Goal: Task Accomplishment & Management: Manage account settings

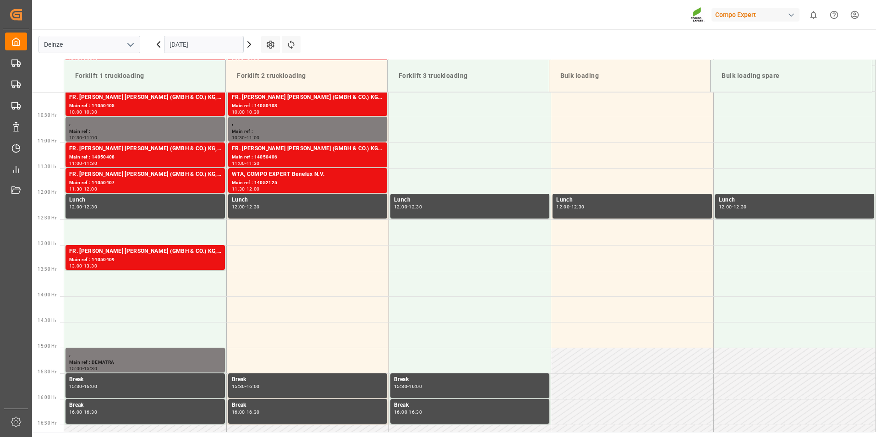
scroll to position [558, 0]
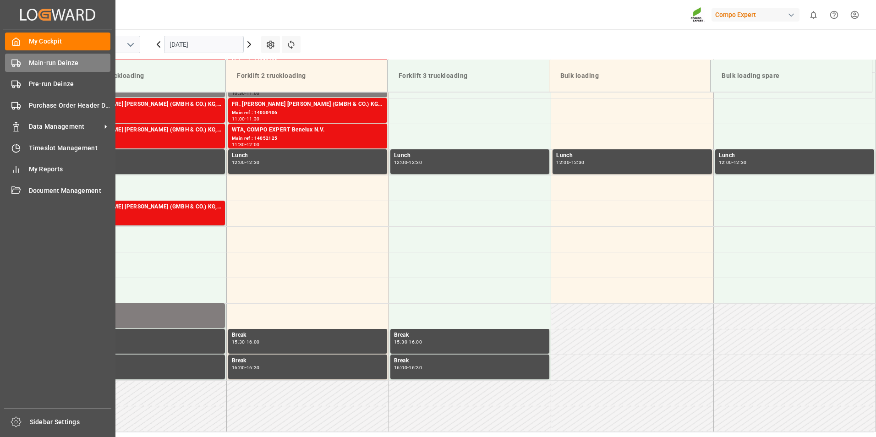
click at [14, 61] on icon at bounding box center [15, 63] width 9 height 9
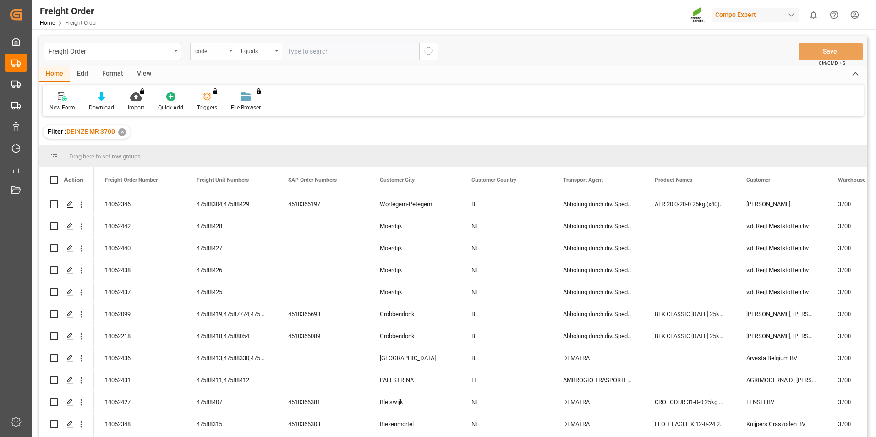
click at [232, 52] on div "code" at bounding box center [213, 51] width 46 height 17
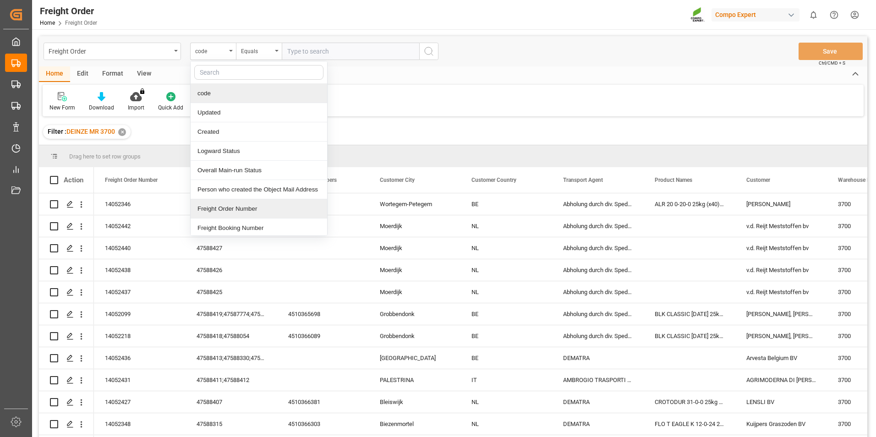
click at [224, 206] on div "Freight Order Number" at bounding box center [259, 208] width 137 height 19
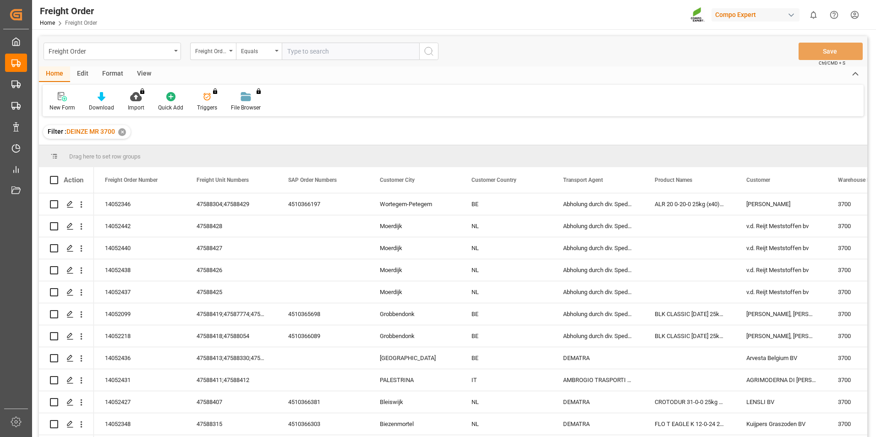
click at [313, 54] on input "text" at bounding box center [350, 51] width 137 height 17
type input "14052436"
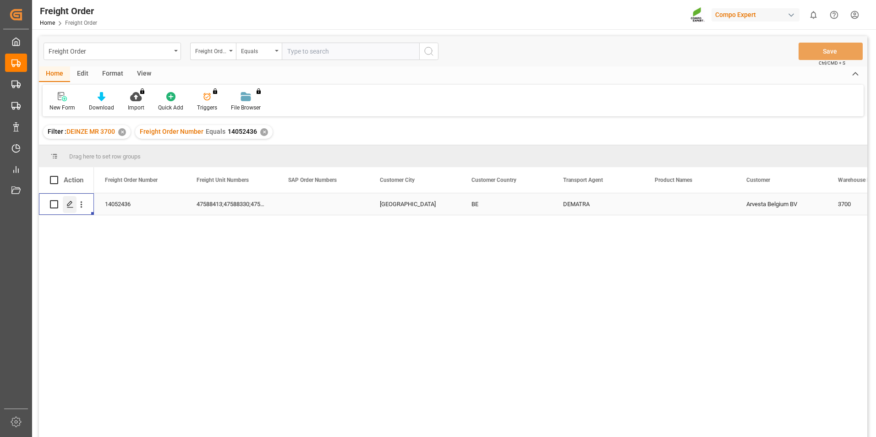
click at [70, 204] on icon "Press SPACE to select this row." at bounding box center [69, 204] width 7 height 7
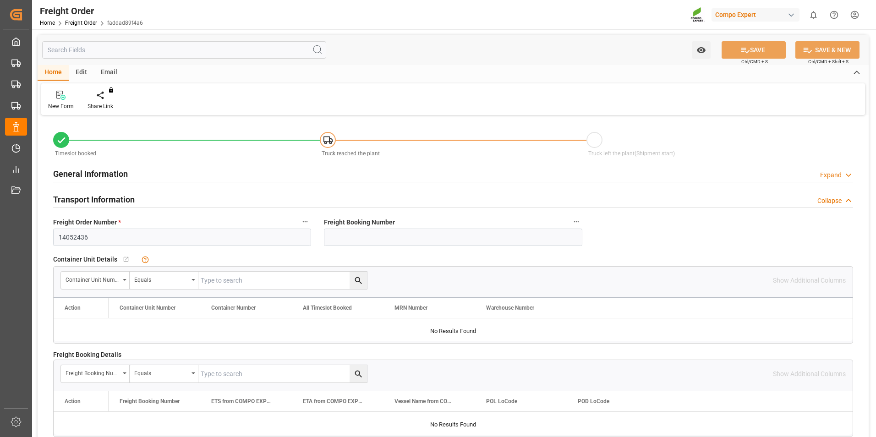
type input "16.09.2025 00:00"
type input "16.09.2025 10:18"
click at [106, 100] on icon at bounding box center [107, 95] width 6 height 9
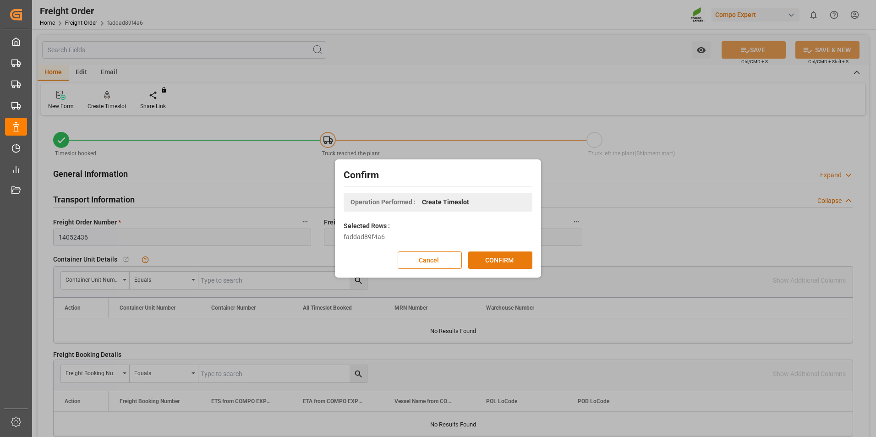
click at [510, 263] on button "CONFIRM" at bounding box center [500, 260] width 64 height 17
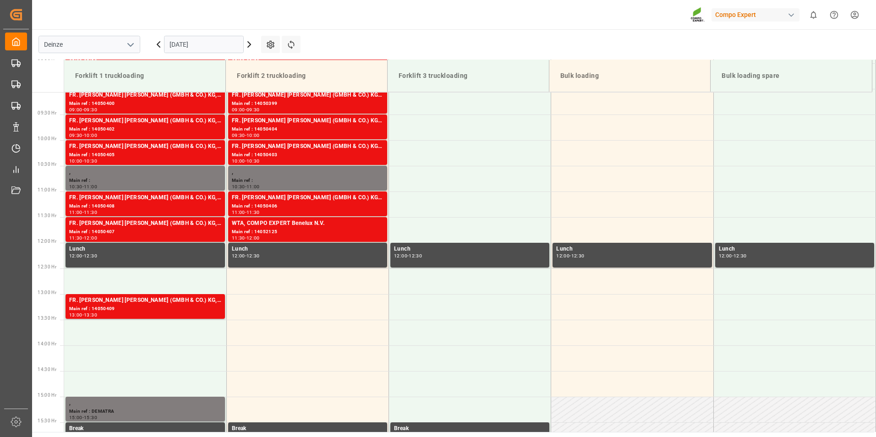
scroll to position [558, 0]
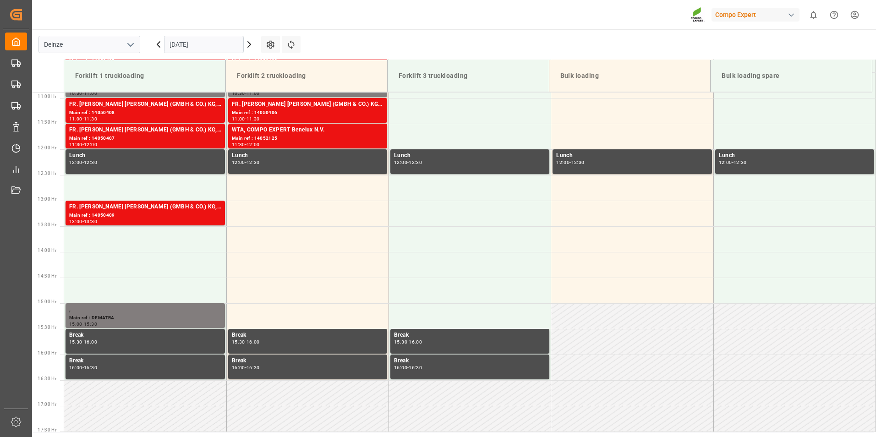
click at [230, 42] on input "[DATE]" at bounding box center [204, 44] width 80 height 17
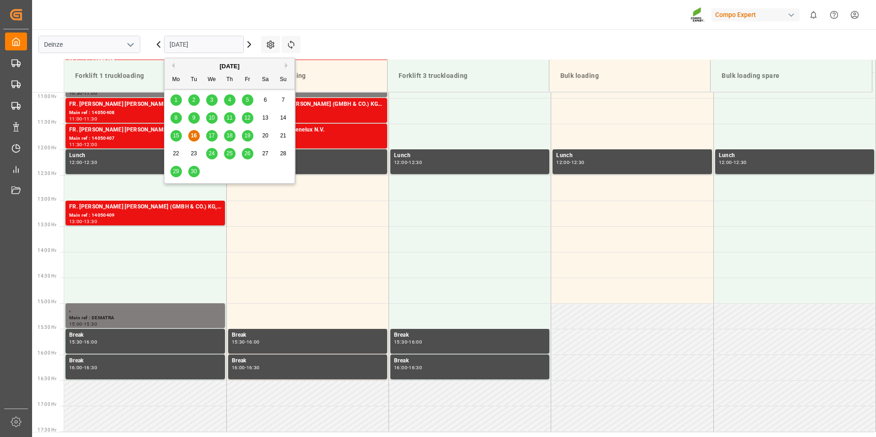
click at [213, 139] on span "17" at bounding box center [211, 135] width 6 height 6
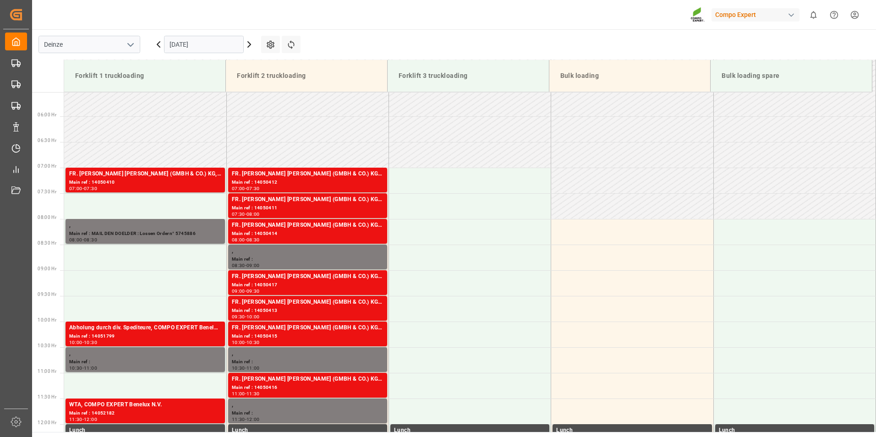
scroll to position [421, 0]
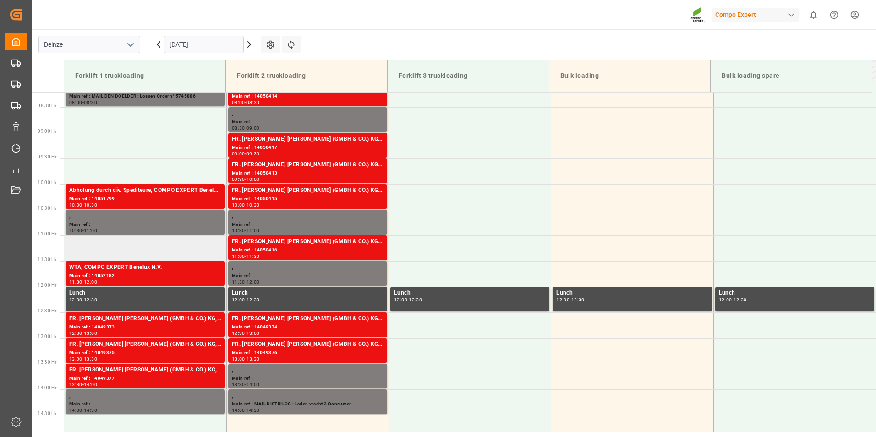
click at [87, 248] on td at bounding box center [145, 248] width 162 height 26
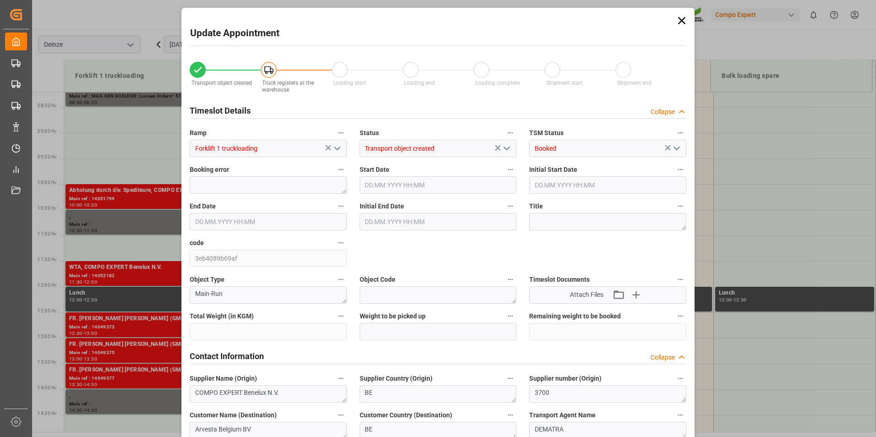
type input "23917.6"
type input "0"
type input "24"
type input "17.09.2025 11:00"
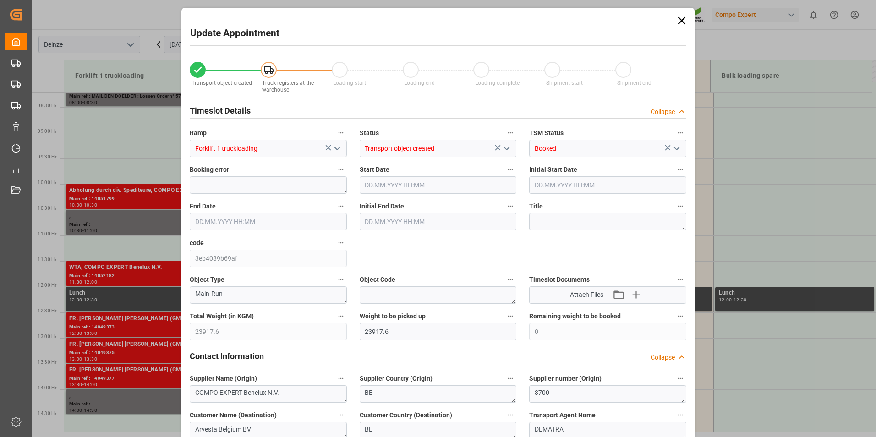
type input "17.09.2025 11:30"
type input "16.09.2025 10:18"
type input "16.09.2025 09:38"
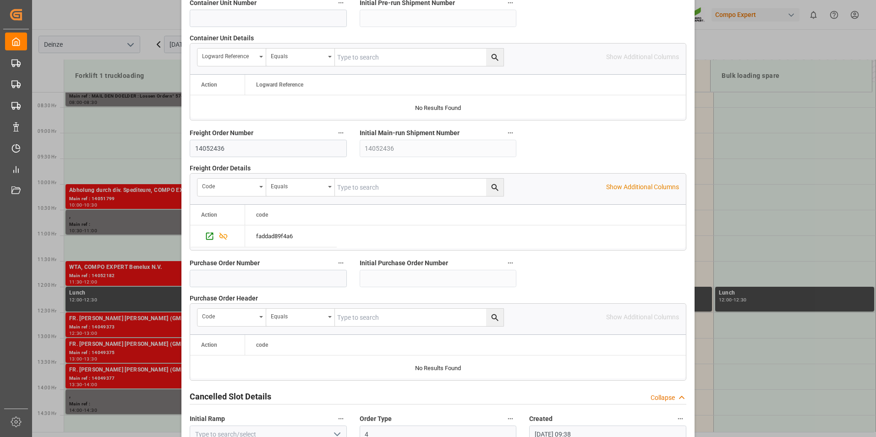
scroll to position [834, 0]
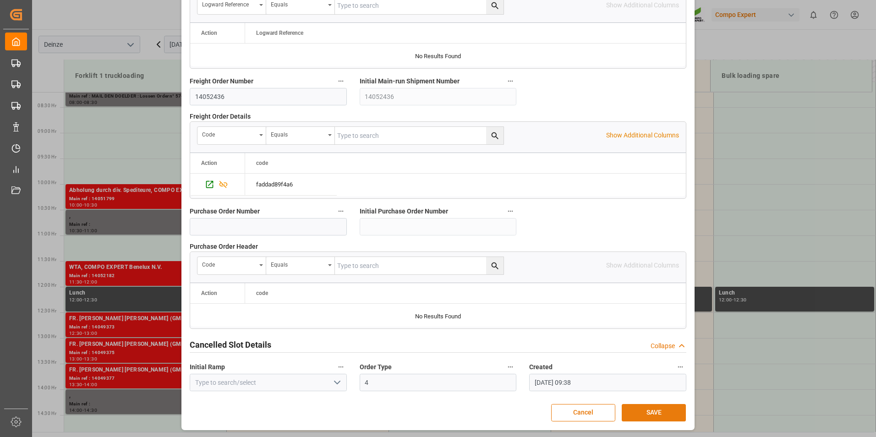
click at [637, 408] on button "SAVE" at bounding box center [654, 412] width 64 height 17
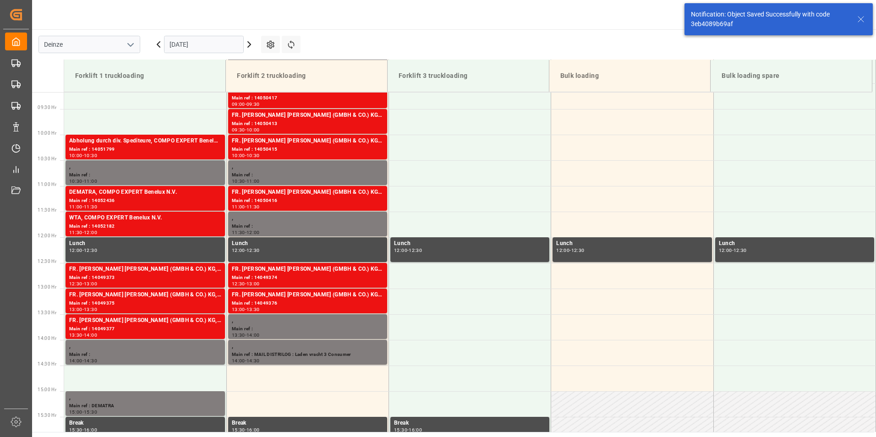
scroll to position [507, 0]
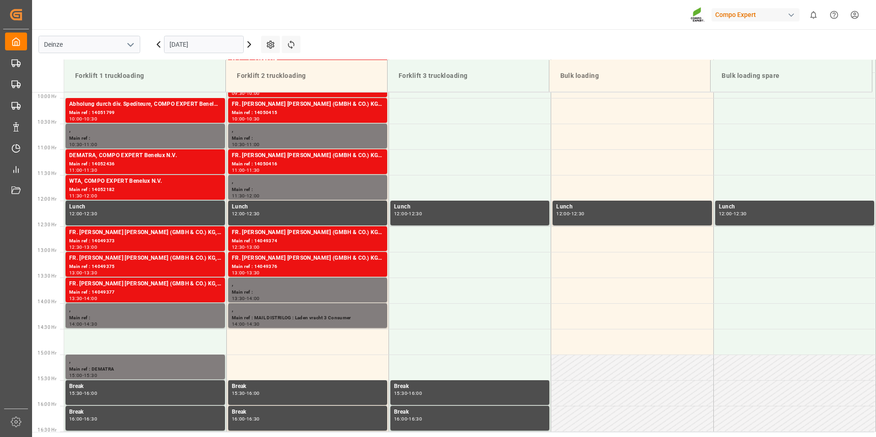
click at [227, 47] on input "17.09.2025" at bounding box center [204, 44] width 80 height 17
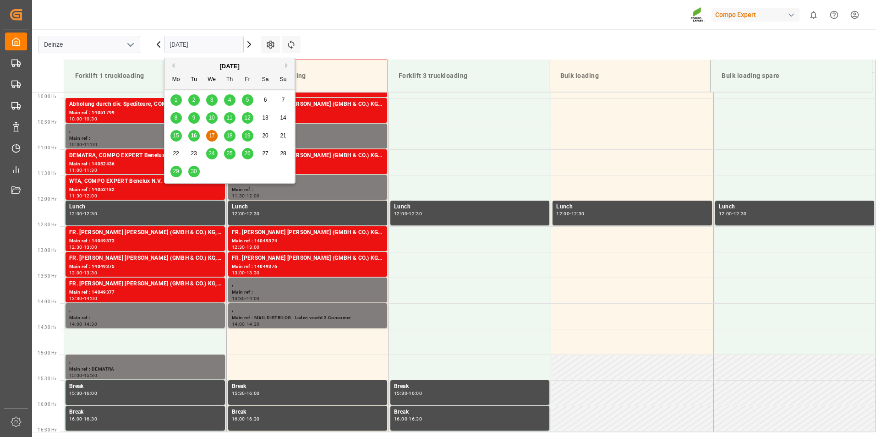
click at [194, 137] on span "16" at bounding box center [194, 135] width 6 height 6
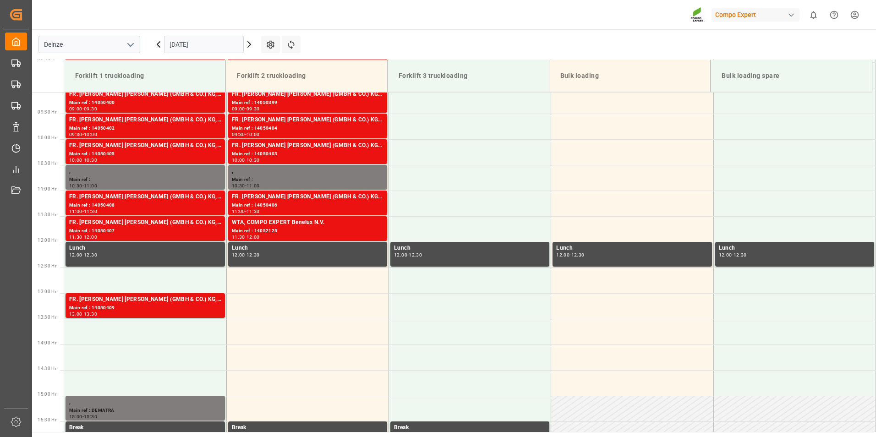
scroll to position [375, 0]
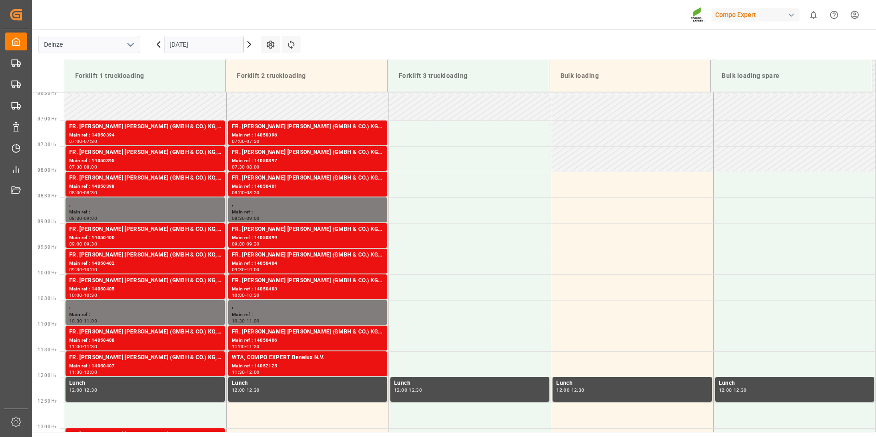
scroll to position [375, 0]
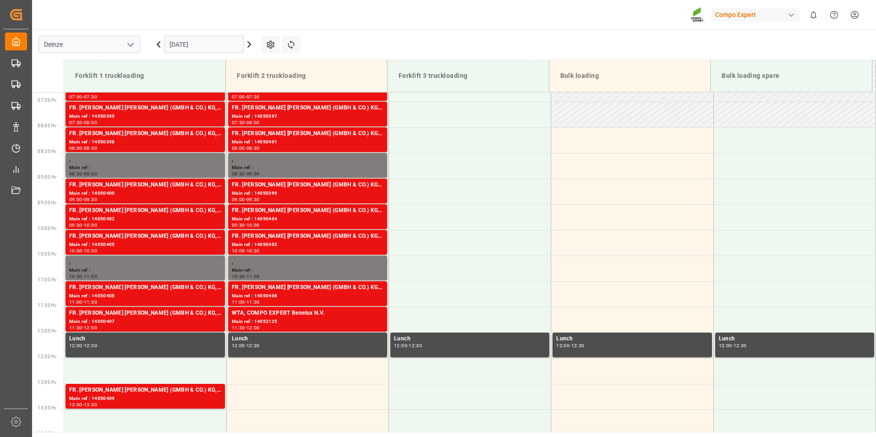
click at [873, 187] on div "Forklift 1 truckloading Forklift 2 truckloading Forklift 3 truckloading Bulk lo…" at bounding box center [454, 246] width 844 height 372
click at [616, 194] on td at bounding box center [632, 192] width 162 height 26
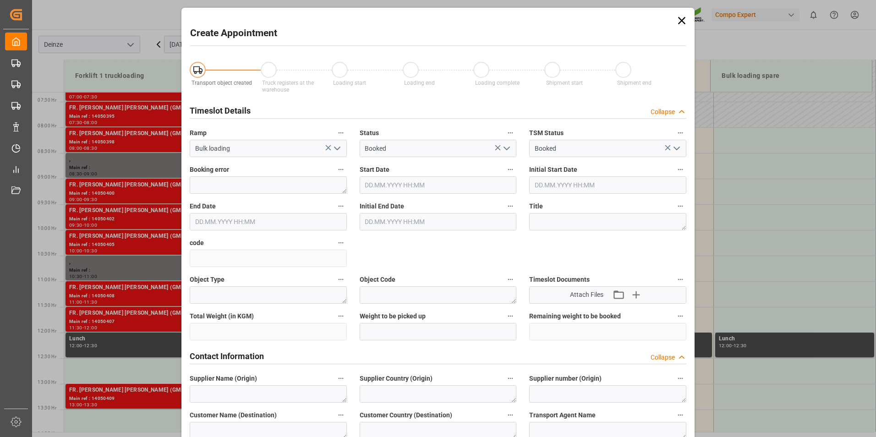
type input "16.09.2025 09:00"
type input "16.09.2025 09:30"
click at [681, 21] on icon at bounding box center [681, 20] width 7 height 7
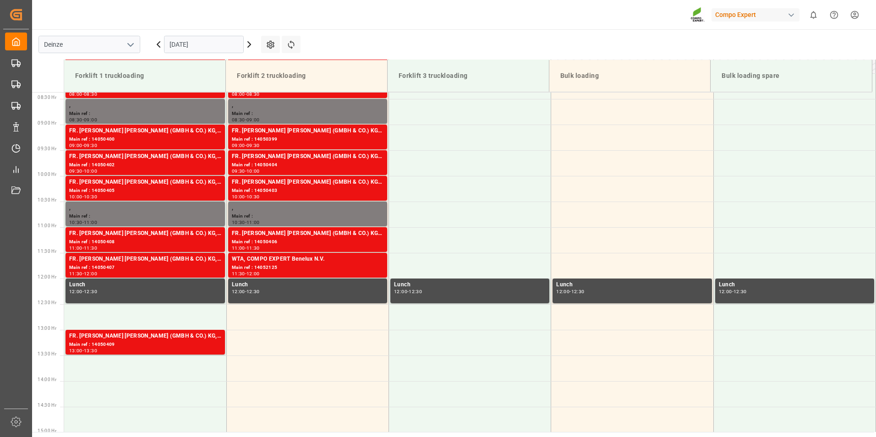
scroll to position [413, 0]
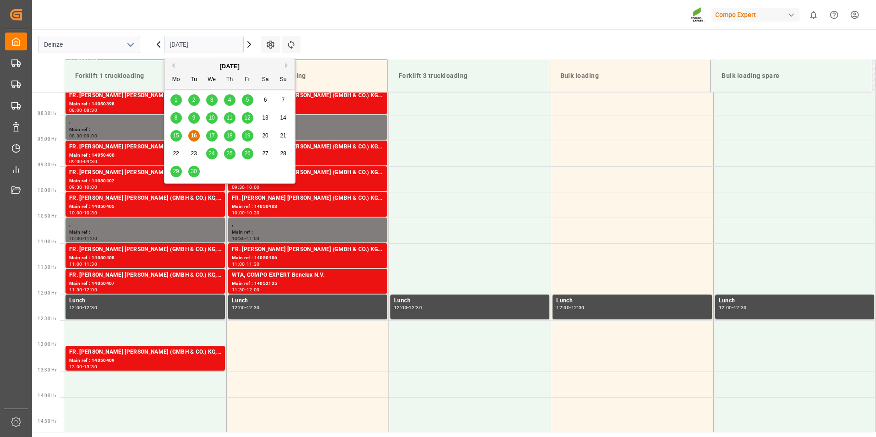
click at [230, 44] on input "[DATE]" at bounding box center [204, 44] width 80 height 17
click at [284, 66] on div "[DATE]" at bounding box center [229, 66] width 130 height 9
click at [237, 66] on div "[DATE]" at bounding box center [229, 66] width 130 height 9
click at [285, 67] on button "Next Month" at bounding box center [287, 65] width 5 height 5
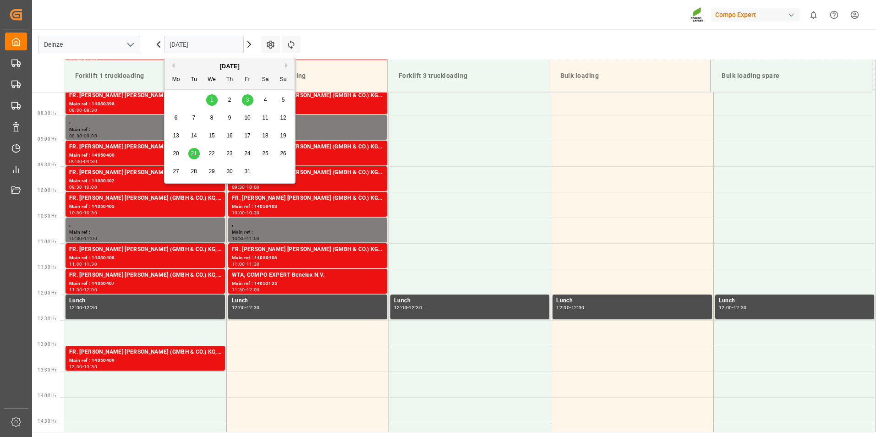
click at [285, 67] on button "Next Month" at bounding box center [287, 65] width 5 height 5
click at [176, 134] on span "10" at bounding box center [176, 135] width 6 height 6
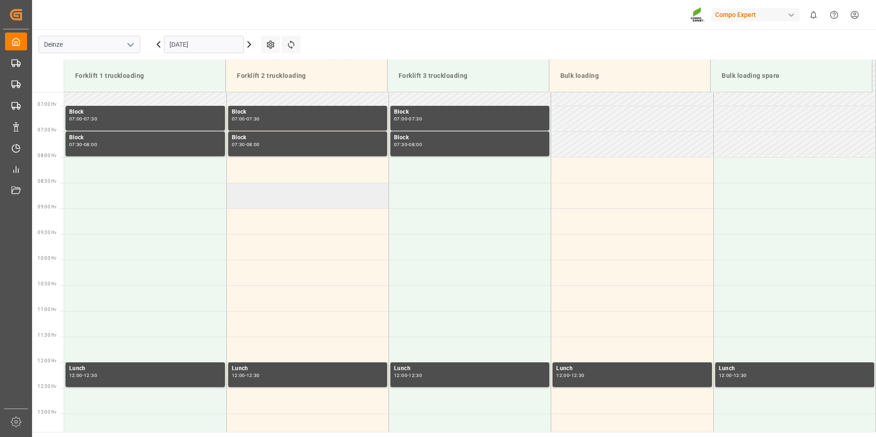
scroll to position [329, 0]
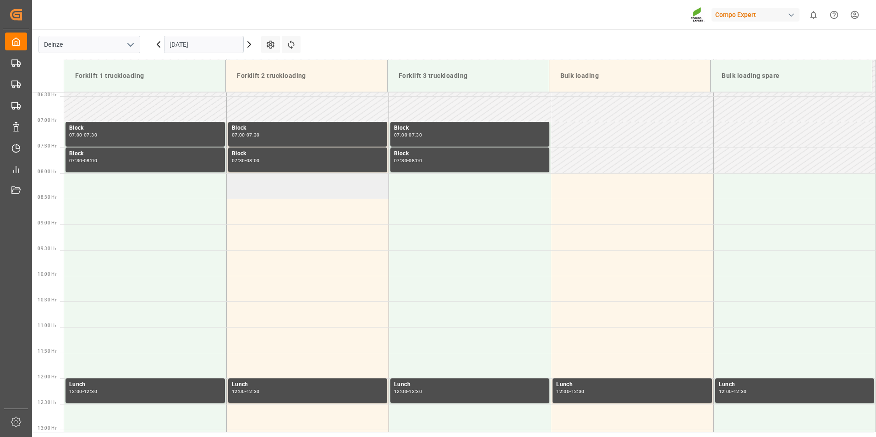
click at [251, 183] on td at bounding box center [307, 186] width 162 height 26
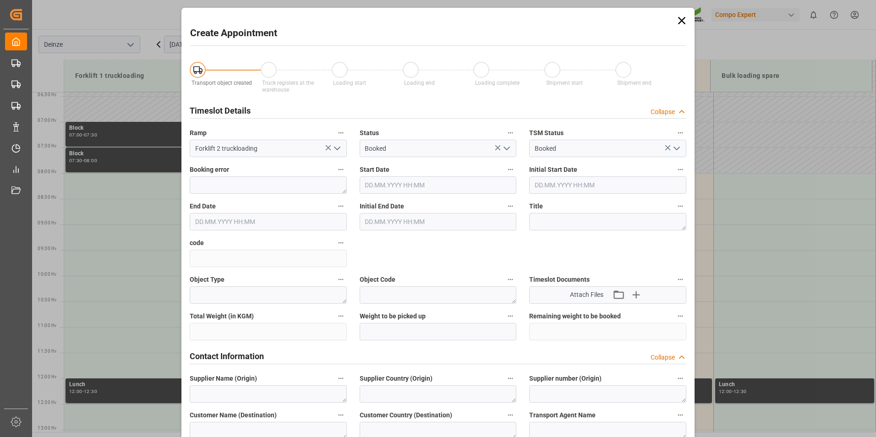
type input "10.11.2025 08:00"
type input "10.11.2025 08:30"
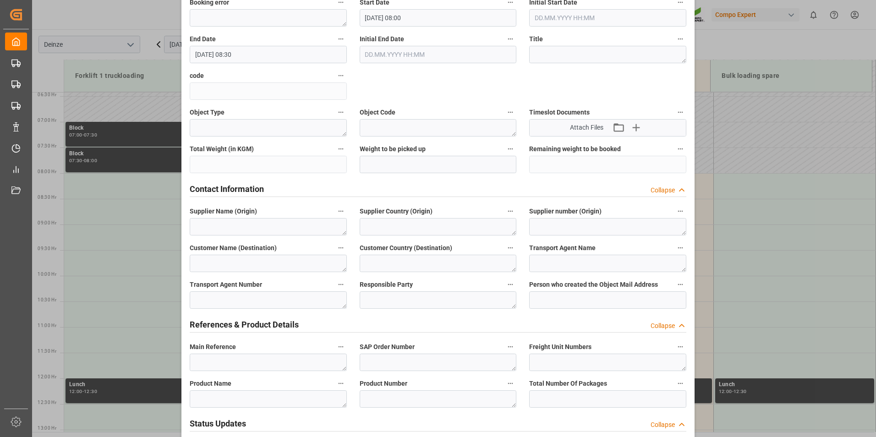
scroll to position [183, 0]
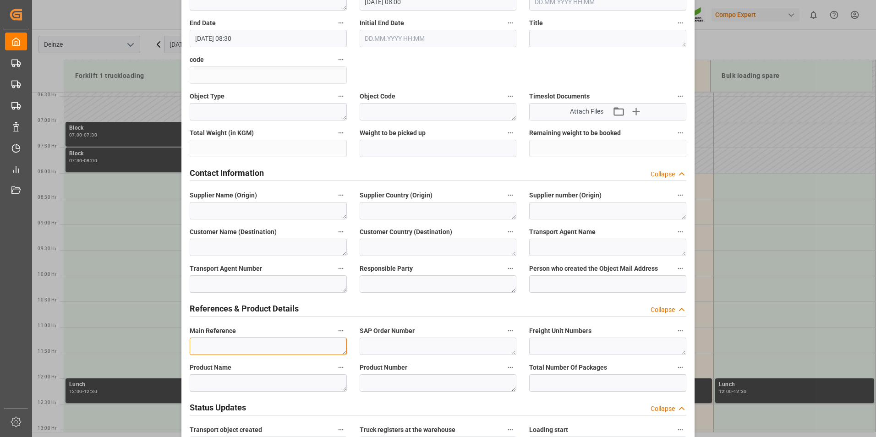
click at [210, 344] on textarea at bounding box center [268, 346] width 157 height 17
type textarea "p"
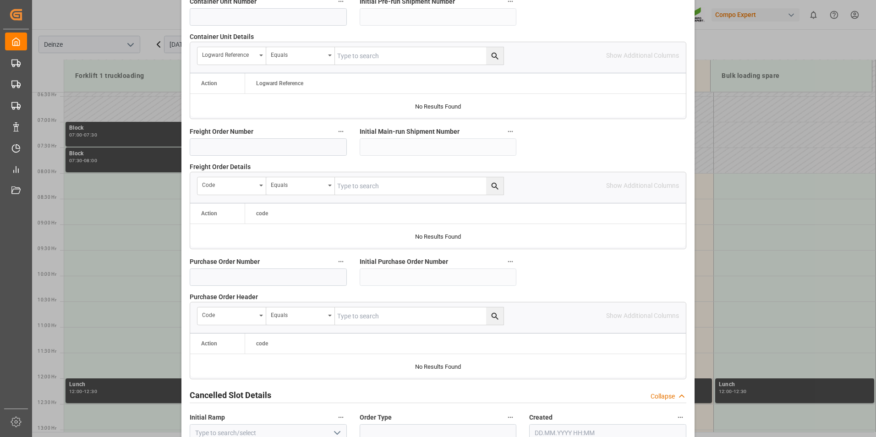
scroll to position [834, 0]
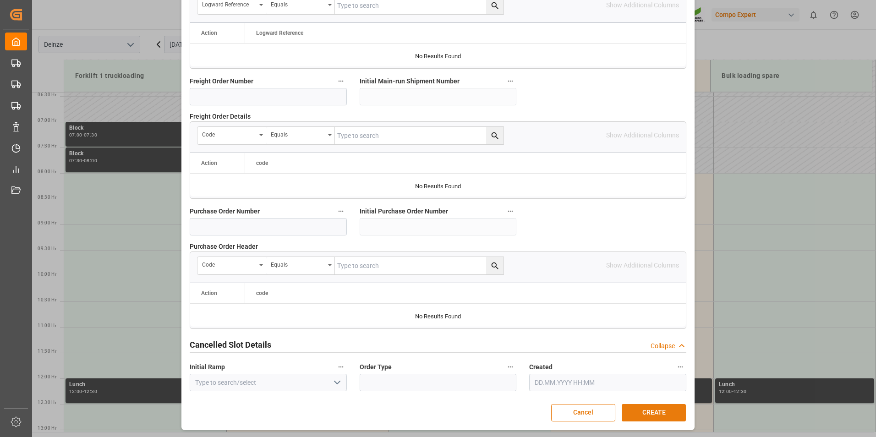
type textarea "PASCAL VERLOF"
click at [650, 414] on button "CREATE" at bounding box center [654, 412] width 64 height 17
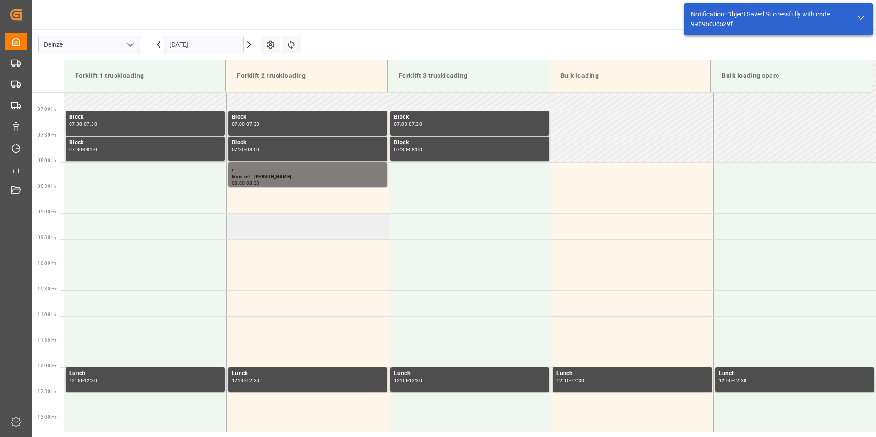
scroll to position [353, 0]
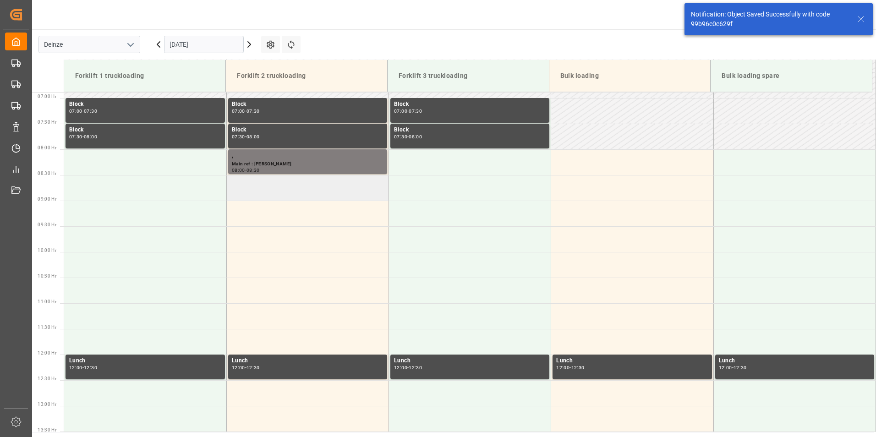
click at [260, 188] on td at bounding box center [307, 188] width 162 height 26
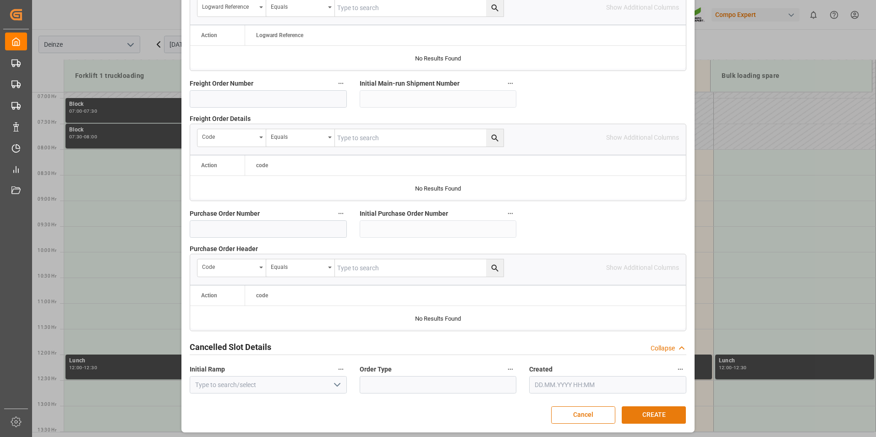
scroll to position [834, 0]
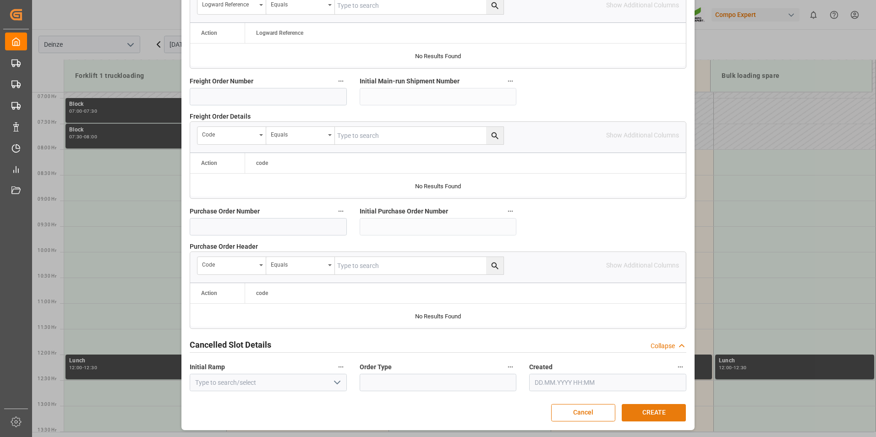
click at [648, 413] on button "CREATE" at bounding box center [654, 412] width 64 height 17
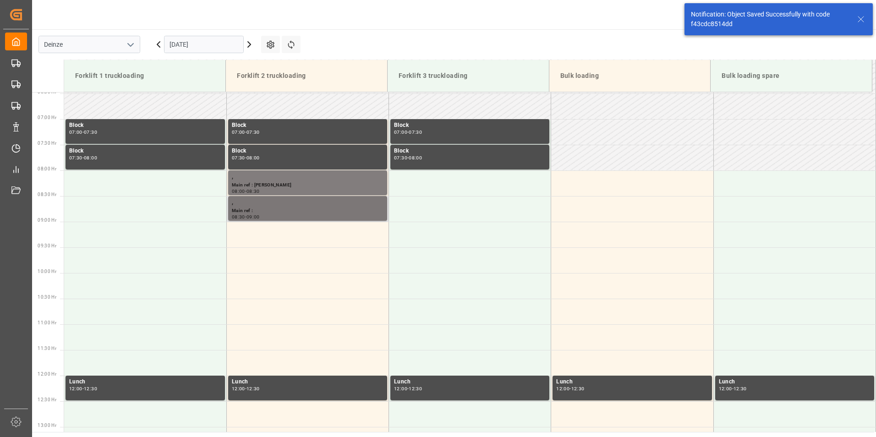
scroll to position [353, 0]
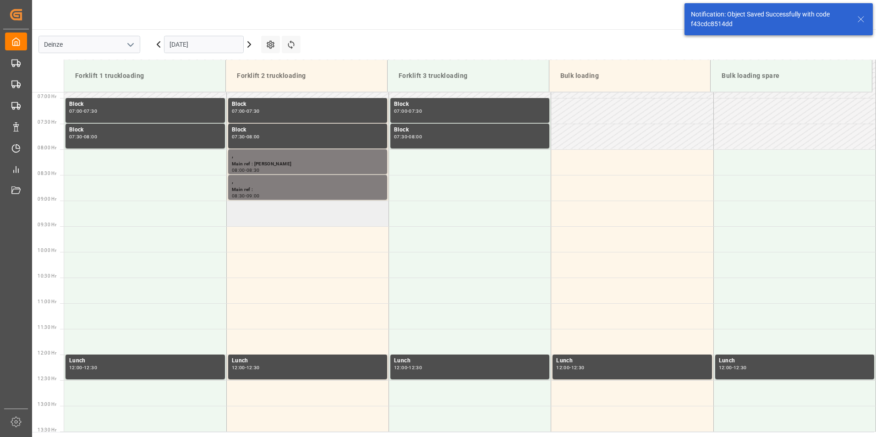
click at [265, 218] on td at bounding box center [307, 214] width 162 height 26
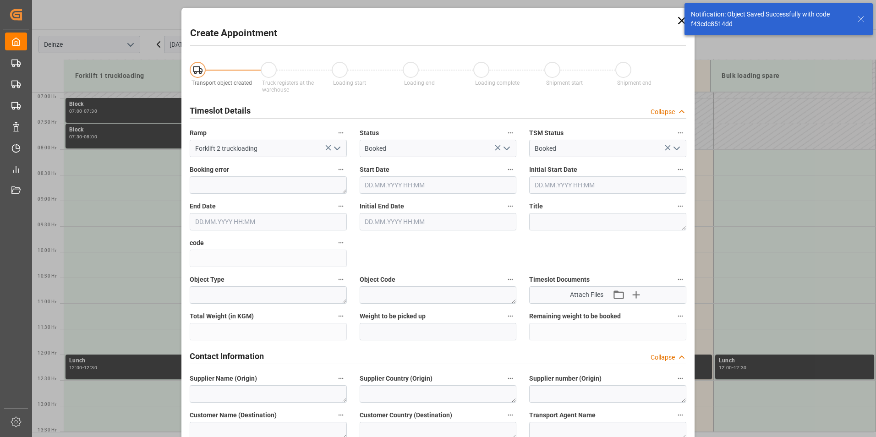
type input "10.11.2025 09:00"
type input "10.11.2025 09:30"
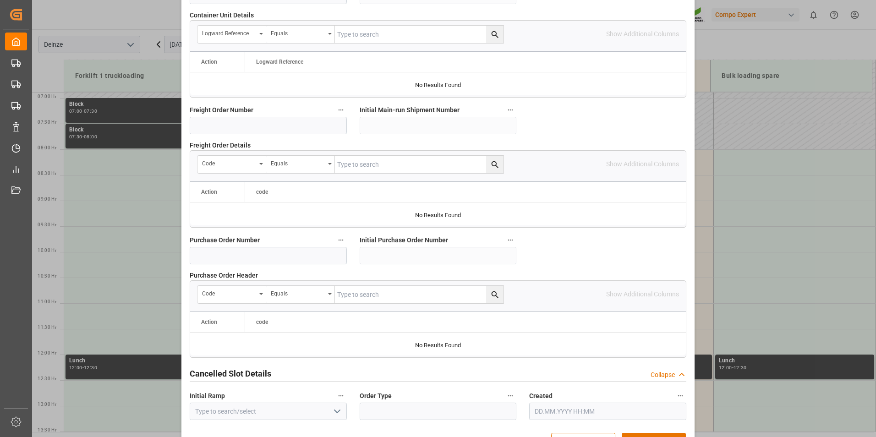
scroll to position [834, 0]
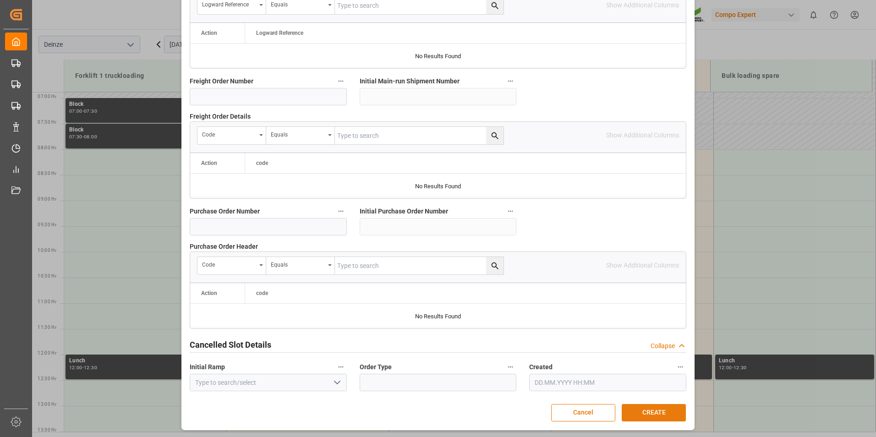
click at [645, 416] on button "CREATE" at bounding box center [654, 412] width 64 height 17
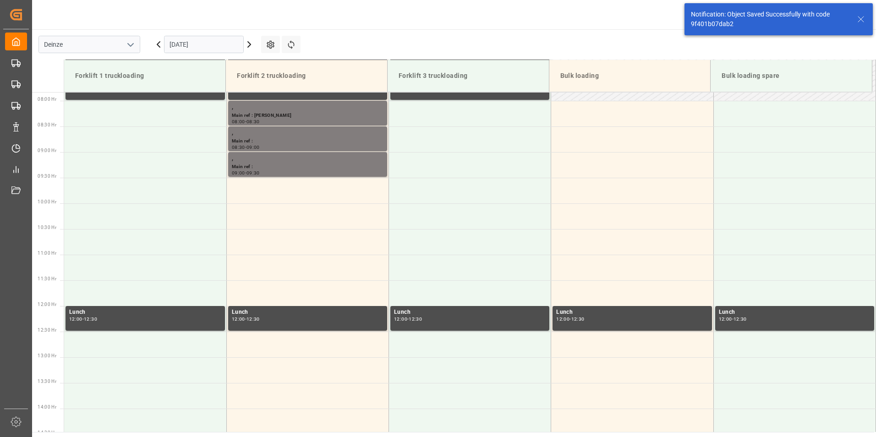
scroll to position [405, 0]
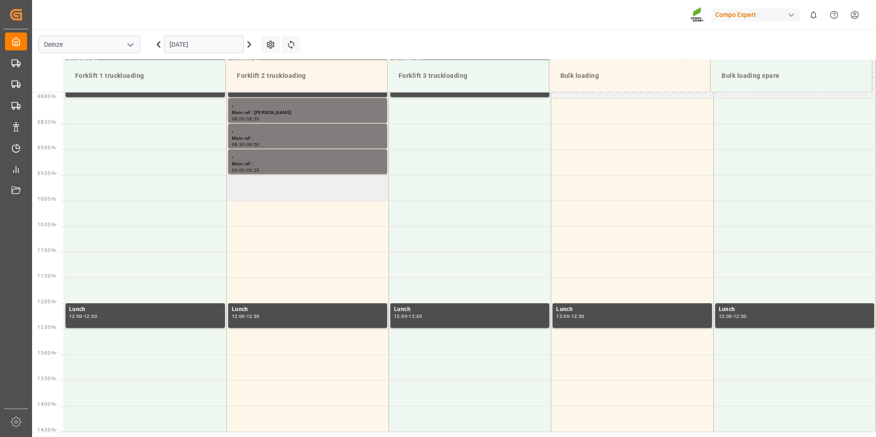
click at [266, 189] on td at bounding box center [307, 188] width 162 height 26
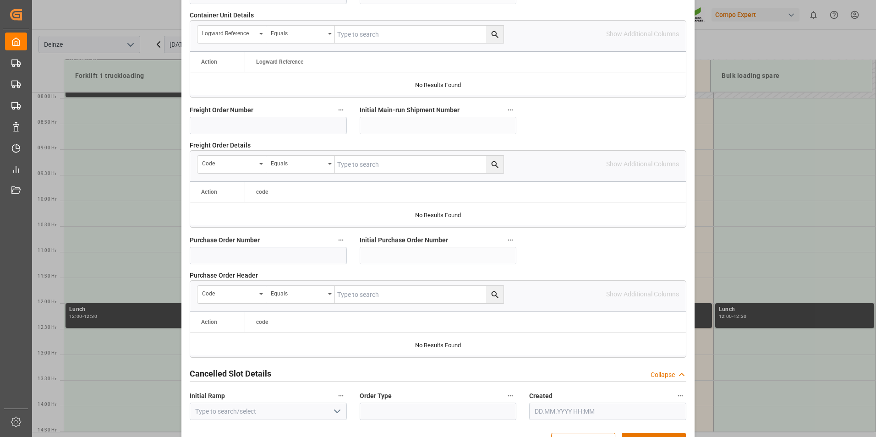
scroll to position [825, 0]
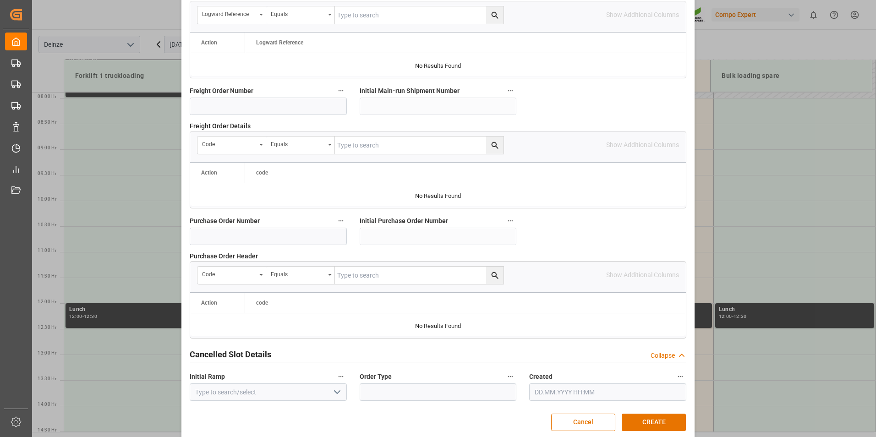
click at [645, 416] on button "CREATE" at bounding box center [654, 422] width 64 height 17
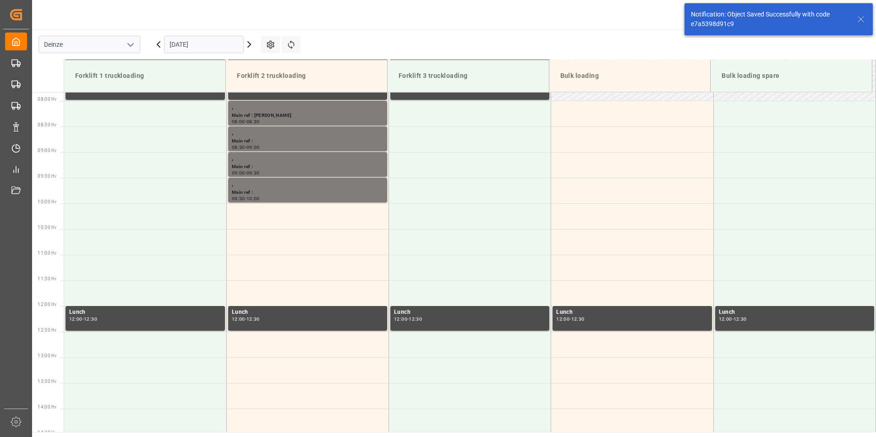
scroll to position [405, 0]
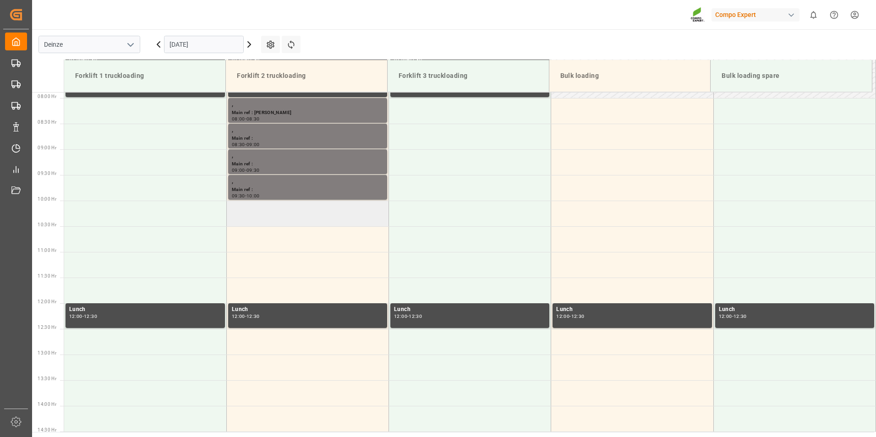
click at [249, 217] on td at bounding box center [307, 214] width 162 height 26
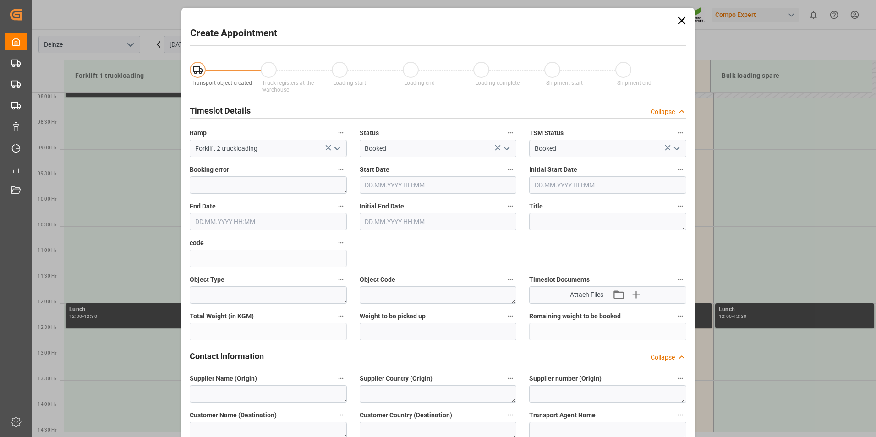
type input "10.11.2025 10:00"
type input "10.11.2025 10:30"
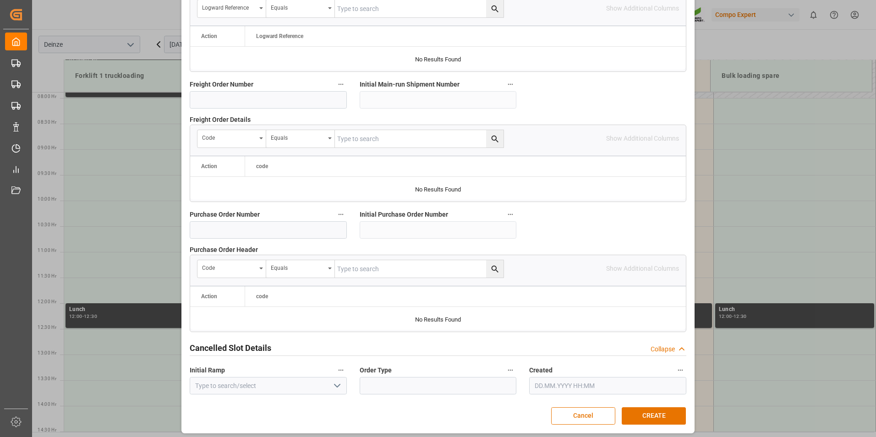
scroll to position [834, 0]
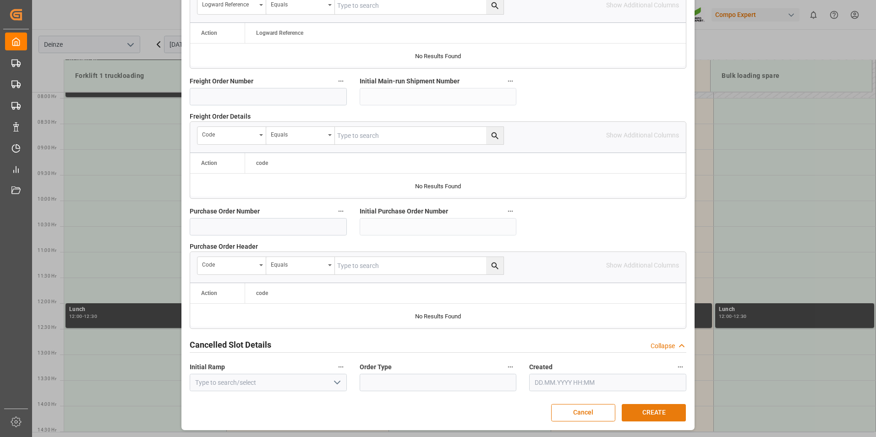
click at [660, 407] on button "CREATE" at bounding box center [654, 412] width 64 height 17
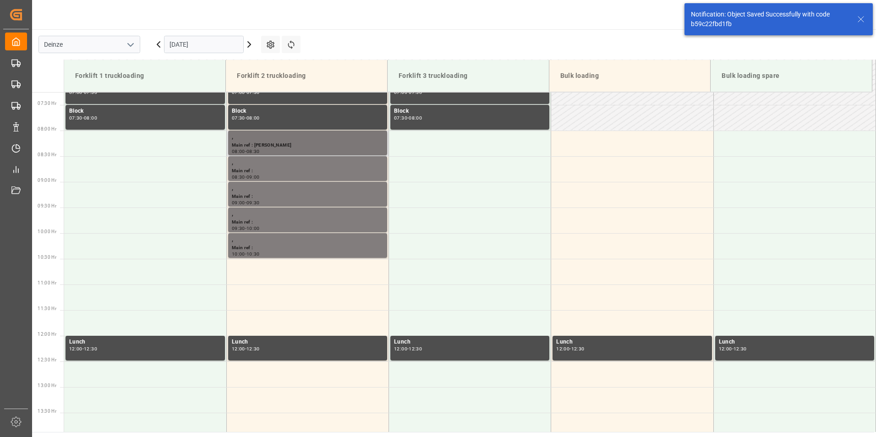
scroll to position [424, 0]
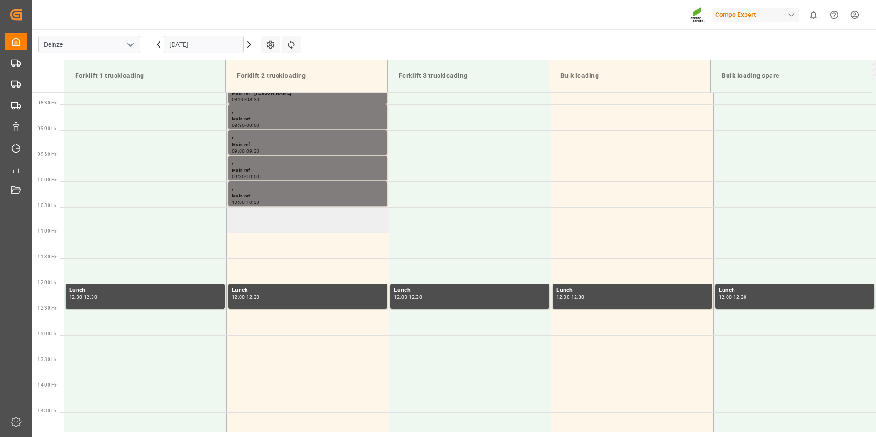
click at [251, 219] on td at bounding box center [307, 220] width 162 height 26
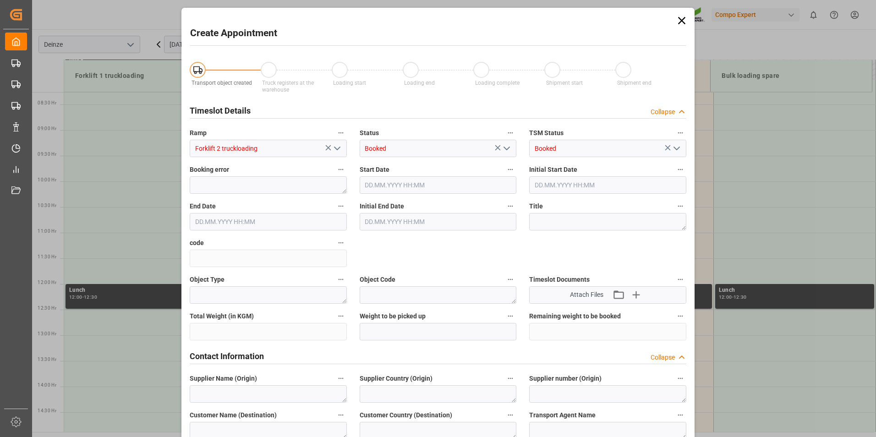
type input "10.11.2025 10:30"
type input "10.11.2025 11:00"
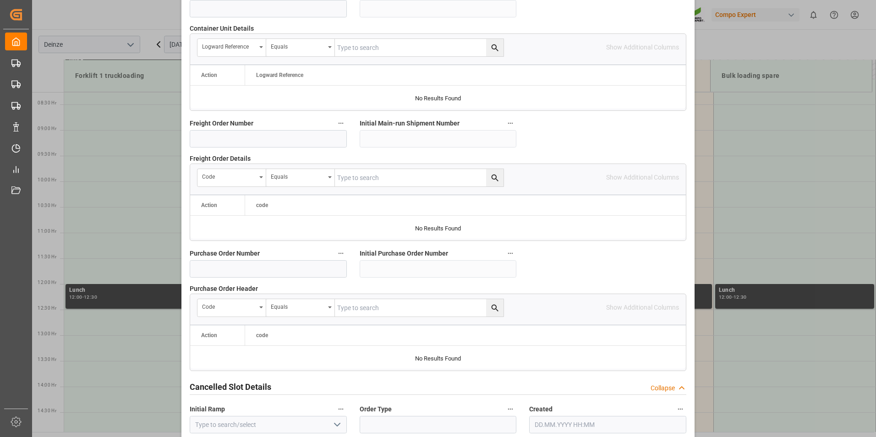
scroll to position [834, 0]
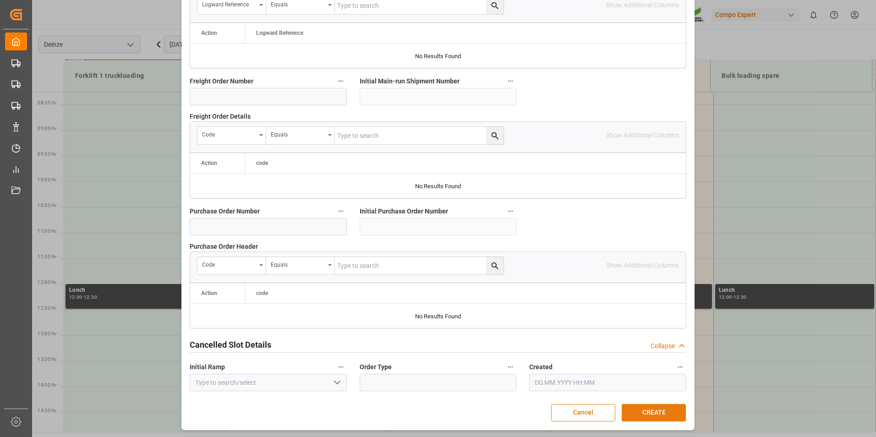
click at [648, 413] on button "CREATE" at bounding box center [654, 412] width 64 height 17
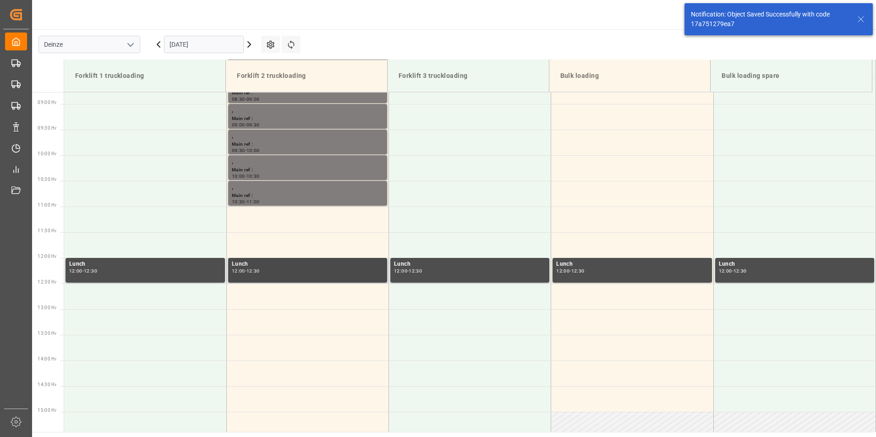
scroll to position [456, 0]
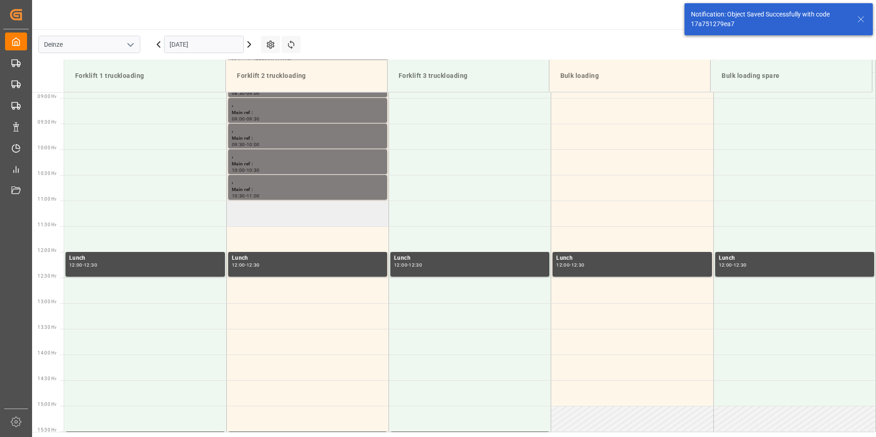
click at [255, 217] on td at bounding box center [307, 214] width 162 height 26
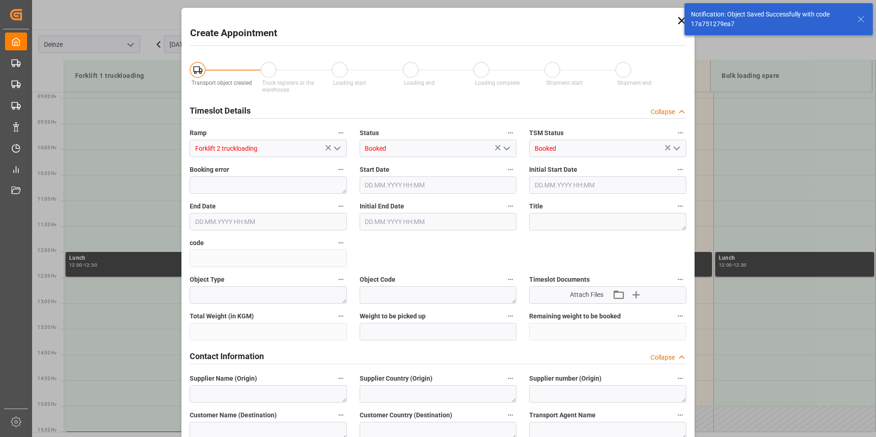
type input "10.11.2025 11:00"
type input "10.11.2025 11:30"
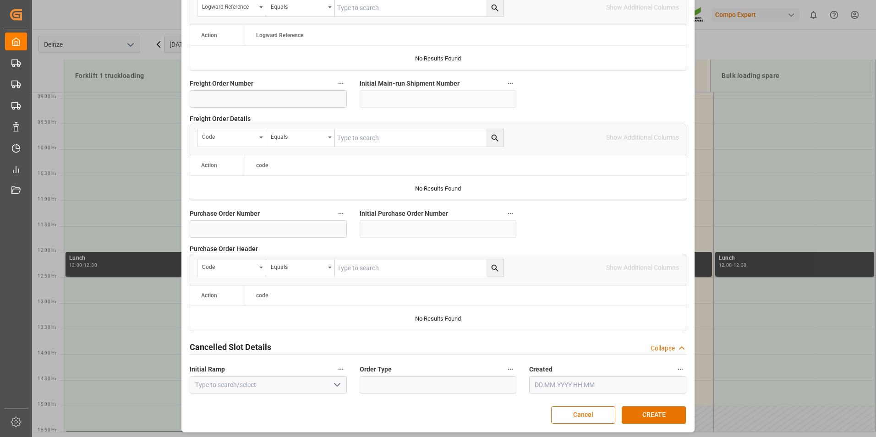
scroll to position [834, 0]
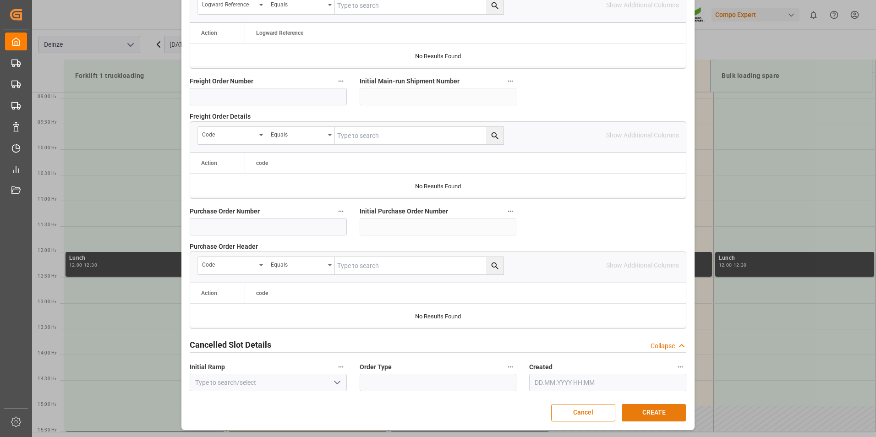
click at [655, 410] on button "CREATE" at bounding box center [654, 412] width 64 height 17
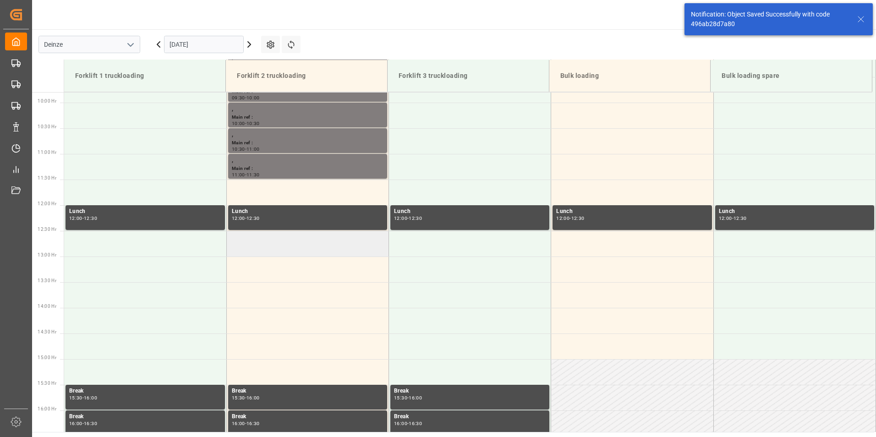
scroll to position [507, 0]
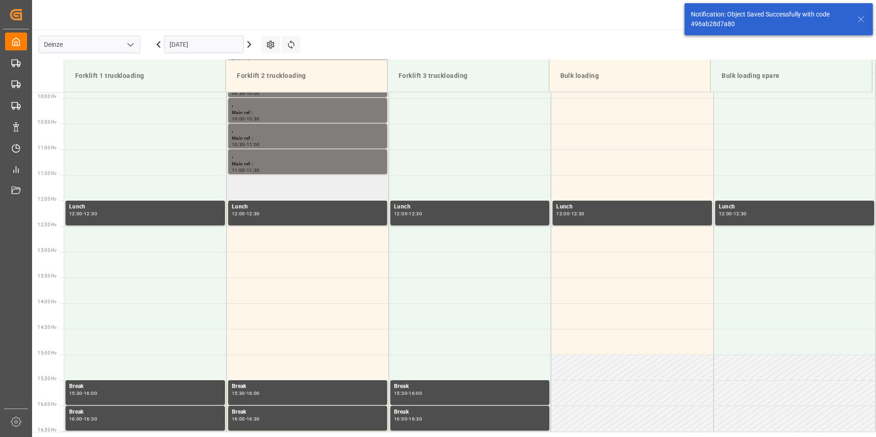
click at [250, 186] on td at bounding box center [307, 188] width 162 height 26
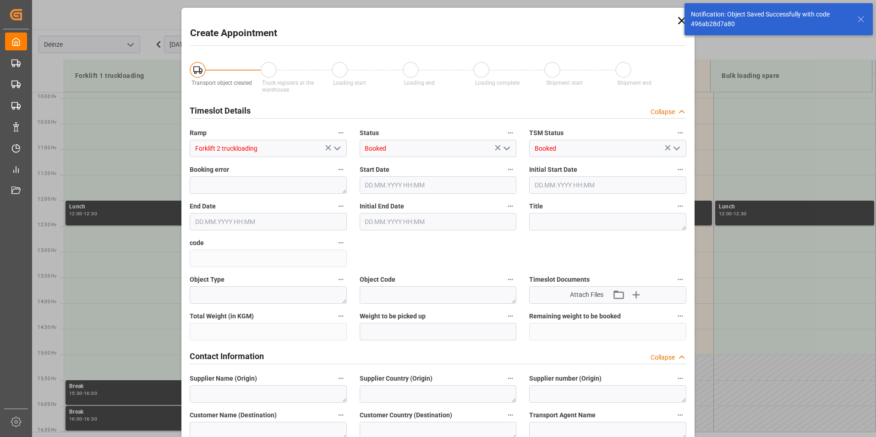
type input "10.11.2025 11:30"
type input "10.11.2025 12:00"
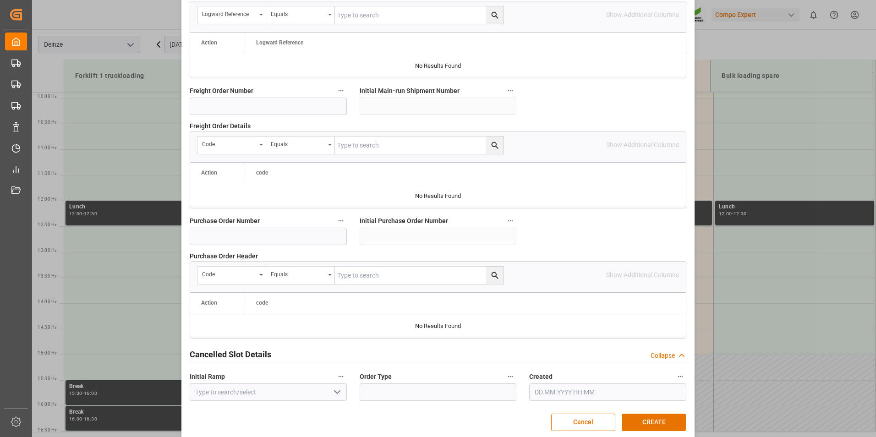
scroll to position [834, 0]
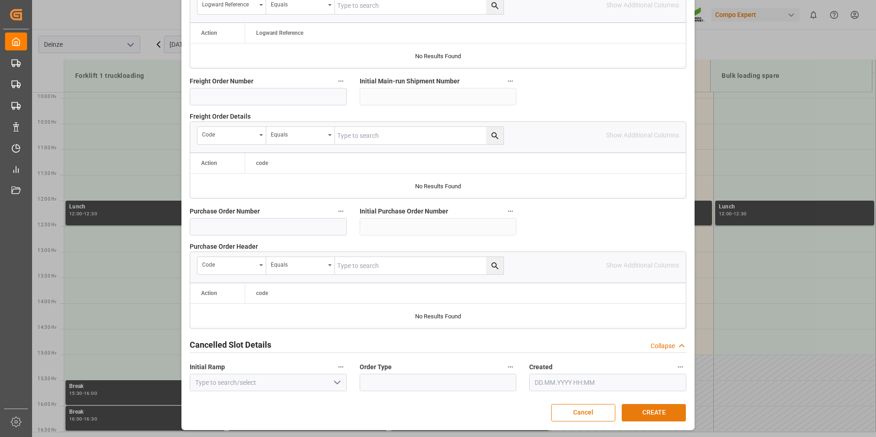
click at [650, 408] on button "CREATE" at bounding box center [654, 412] width 64 height 17
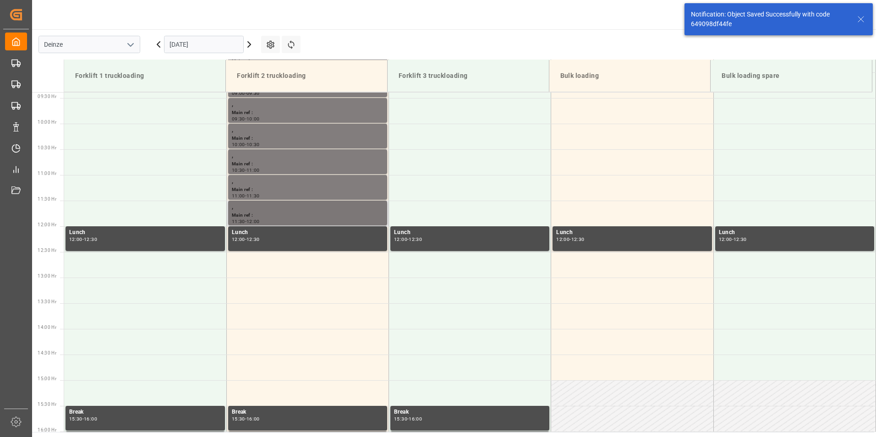
scroll to position [507, 0]
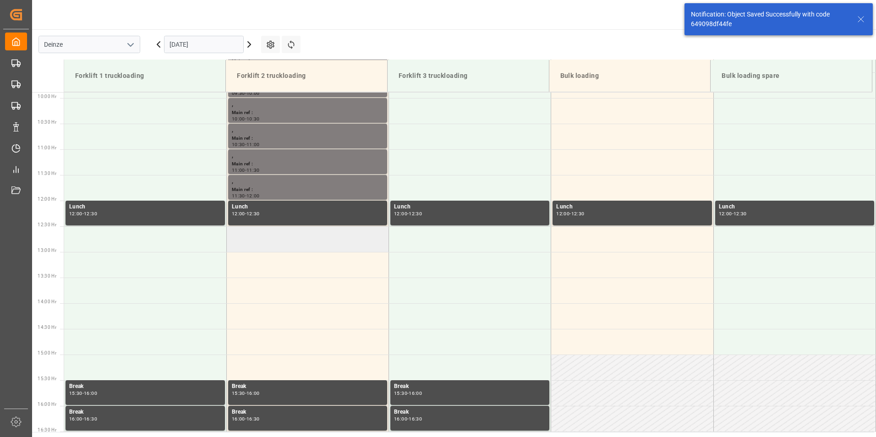
click at [256, 243] on td at bounding box center [307, 239] width 162 height 26
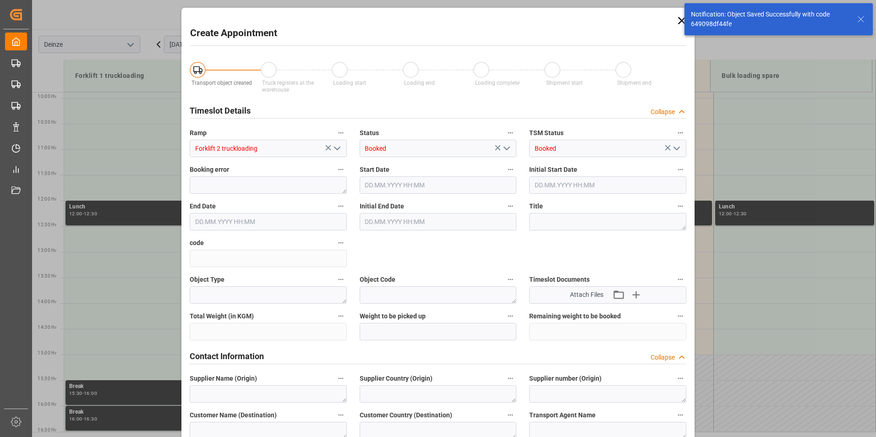
type input "10.11.2025 12:30"
type input "10.11.2025 13:00"
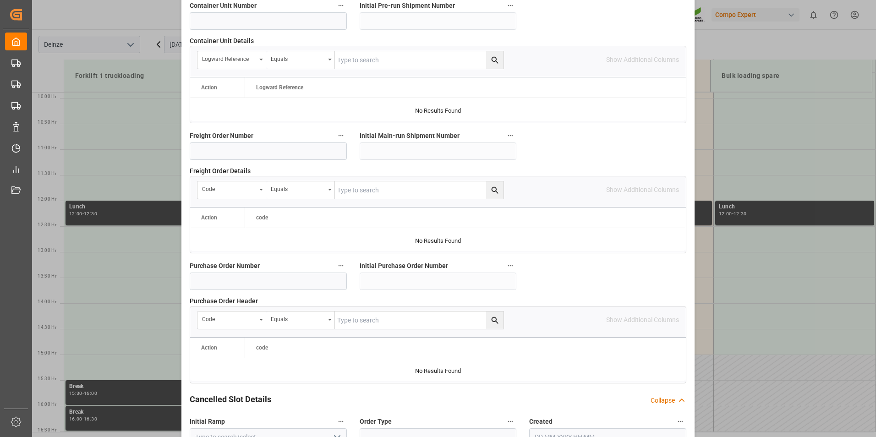
scroll to position [834, 0]
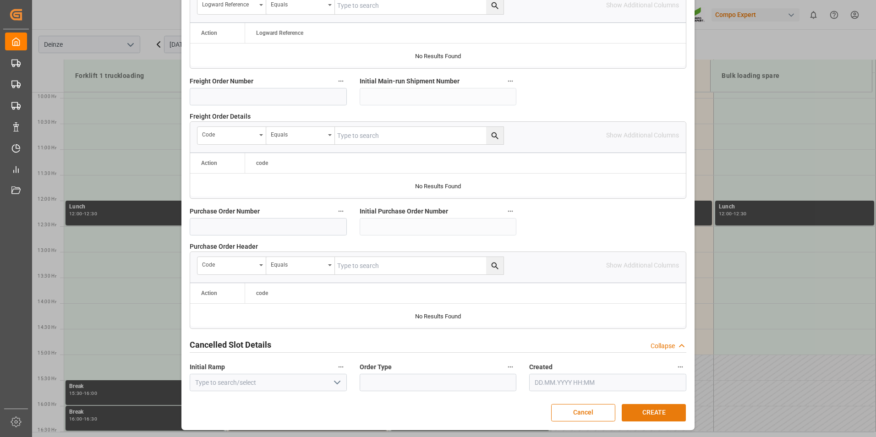
click at [661, 408] on button "CREATE" at bounding box center [654, 412] width 64 height 17
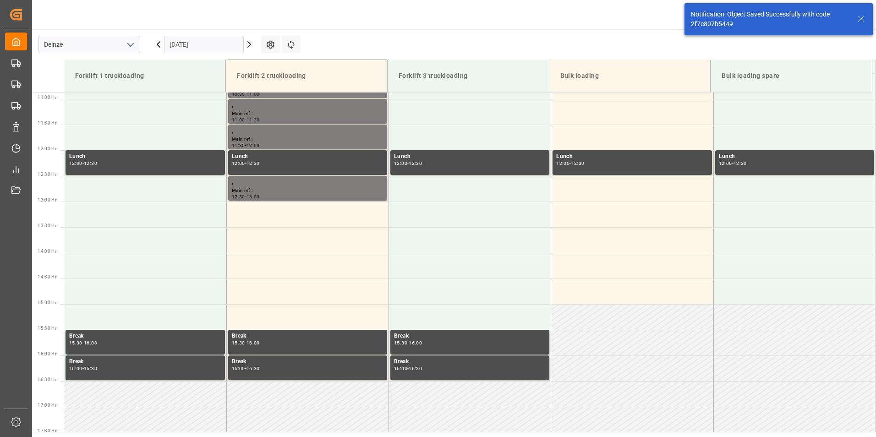
scroll to position [558, 0]
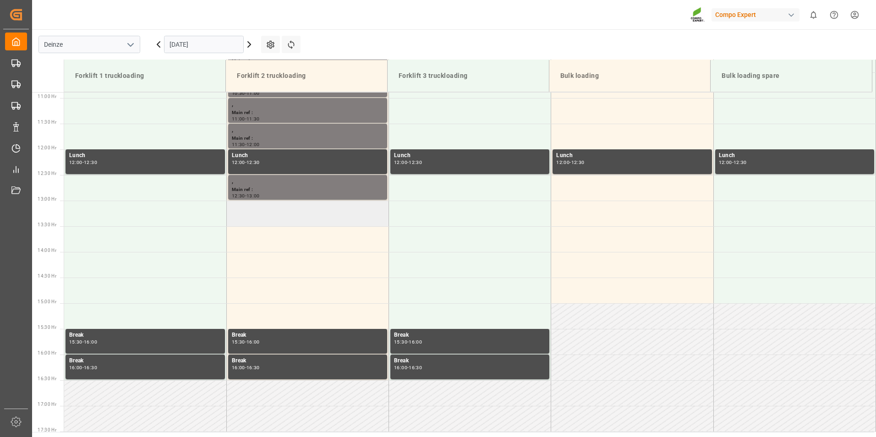
click at [242, 213] on td at bounding box center [307, 214] width 162 height 26
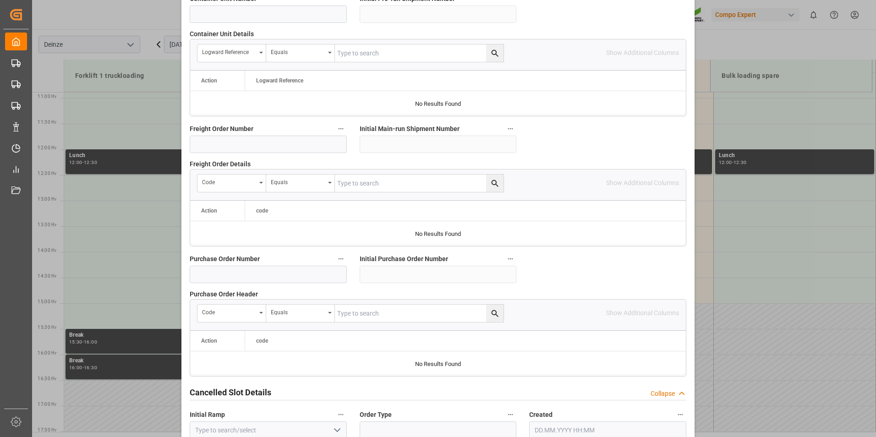
scroll to position [834, 0]
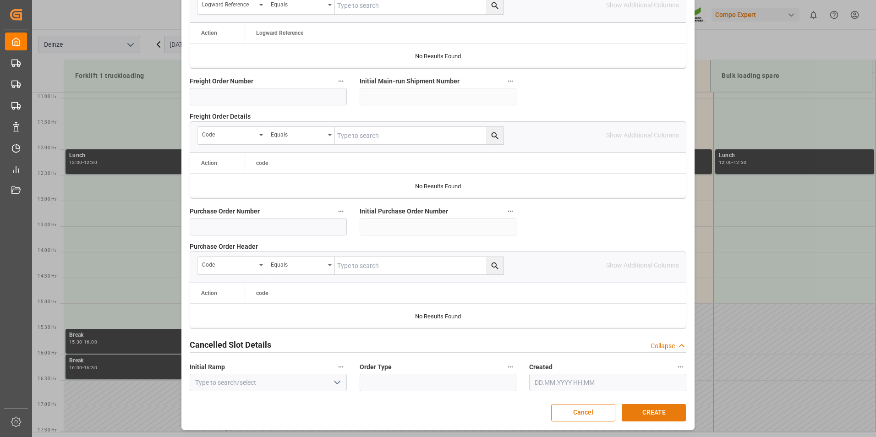
click at [646, 409] on button "CREATE" at bounding box center [654, 412] width 64 height 17
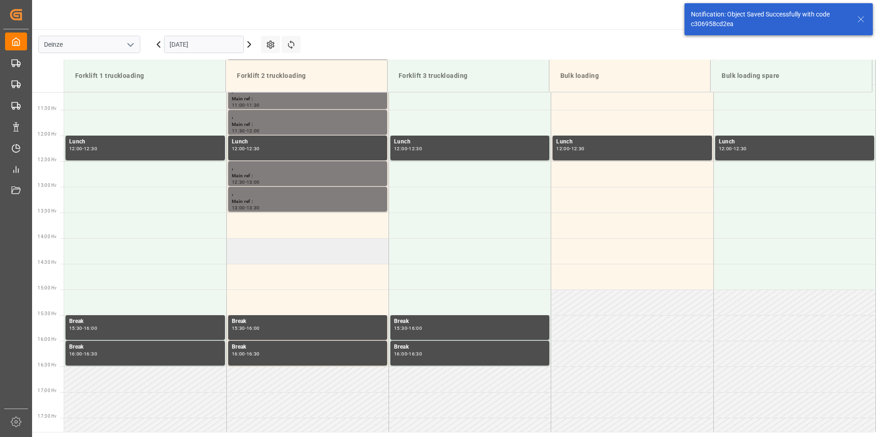
scroll to position [578, 0]
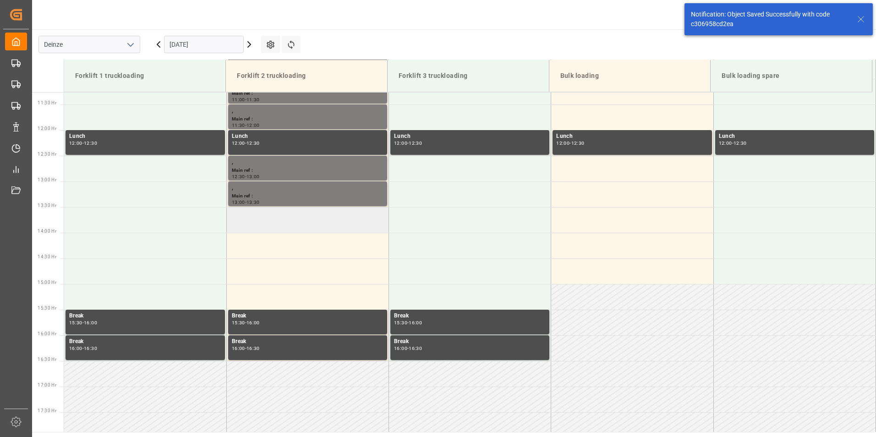
click at [243, 220] on td at bounding box center [307, 220] width 162 height 26
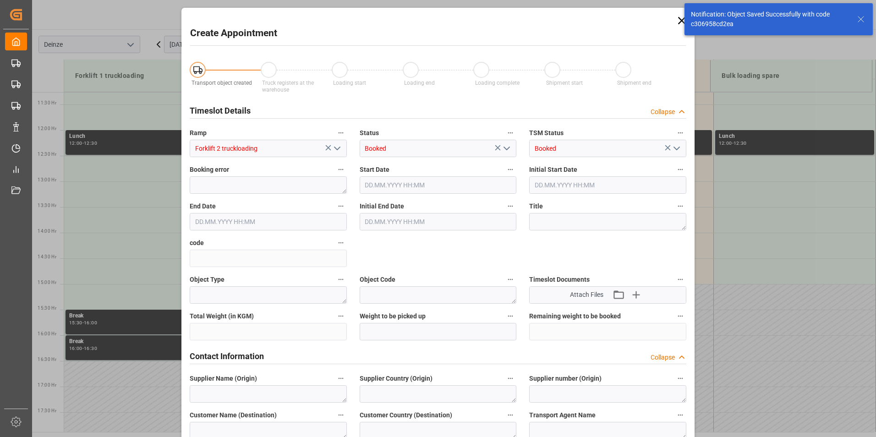
type input "10.11.2025 13:30"
type input "10.11.2025 14:00"
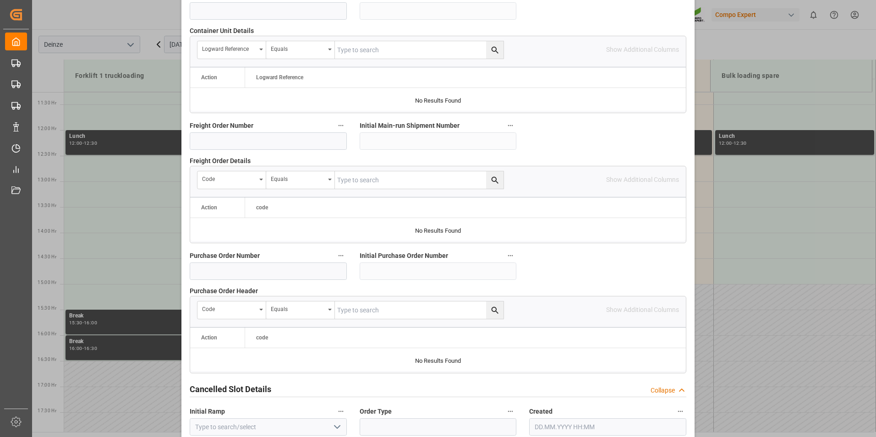
scroll to position [834, 0]
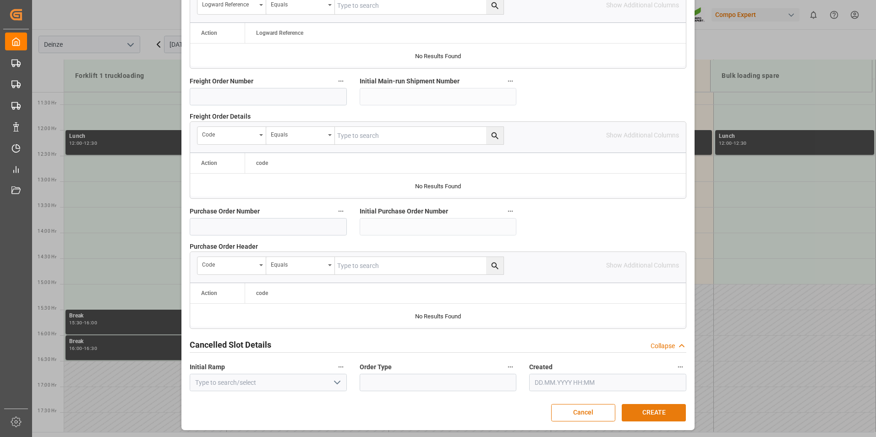
click at [644, 408] on button "CREATE" at bounding box center [654, 412] width 64 height 17
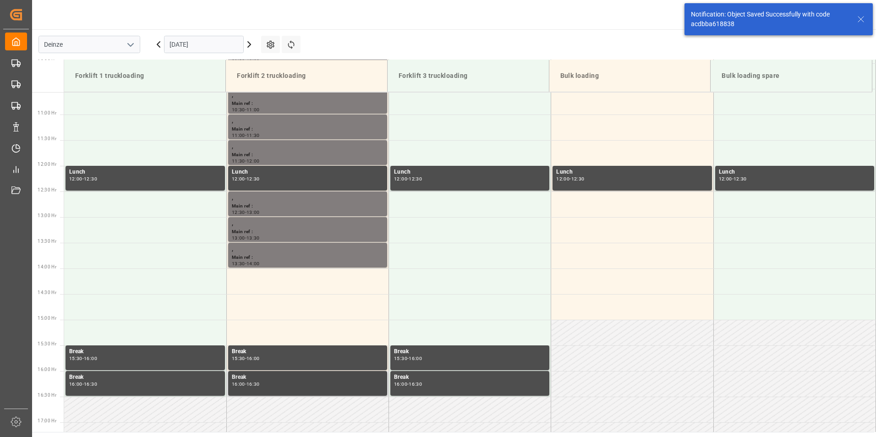
scroll to position [610, 0]
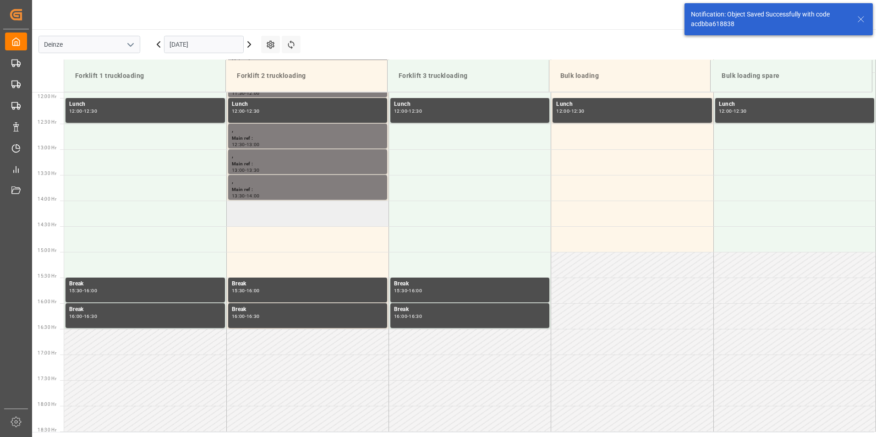
click at [255, 217] on td at bounding box center [307, 214] width 162 height 26
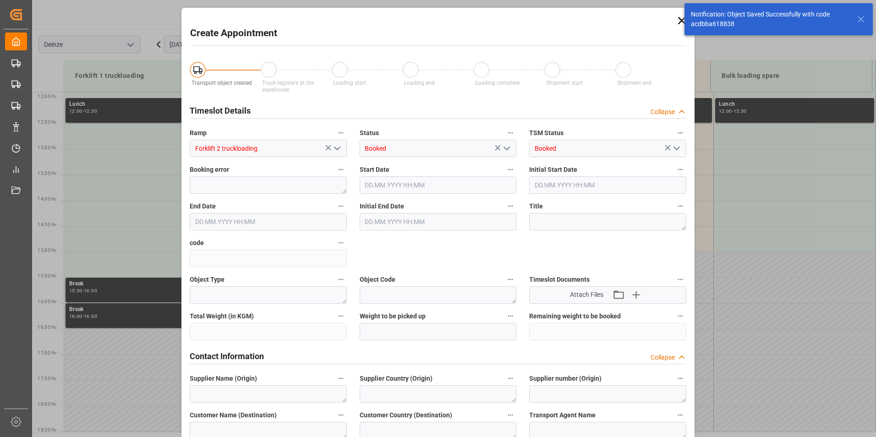
type input "10.11.2025 14:00"
type input "10.11.2025 14:30"
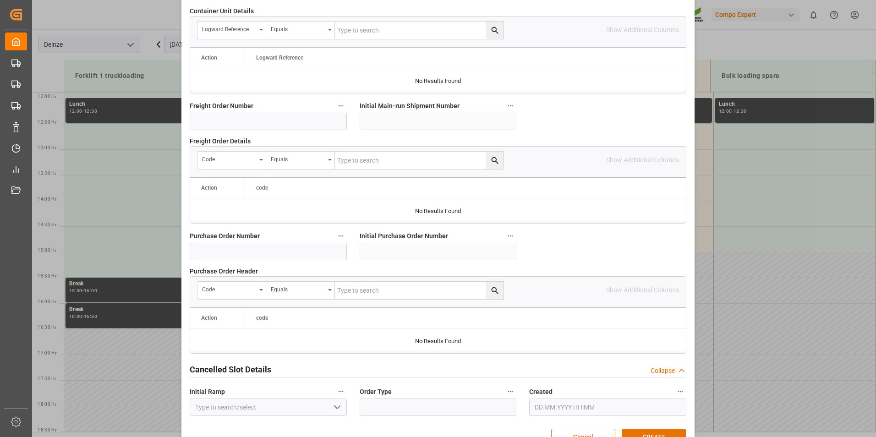
scroll to position [834, 0]
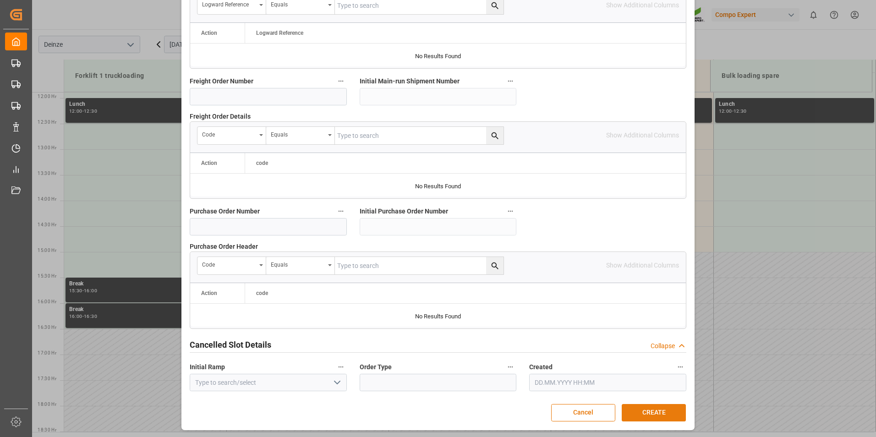
click at [649, 410] on button "CREATE" at bounding box center [654, 412] width 64 height 17
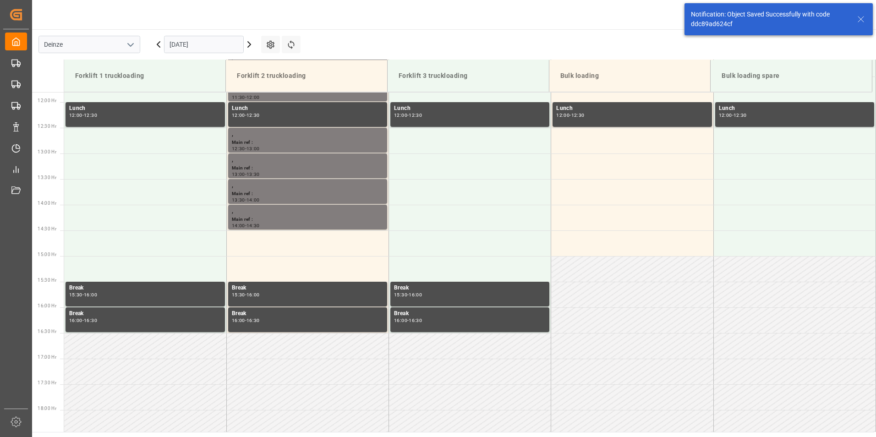
scroll to position [629, 0]
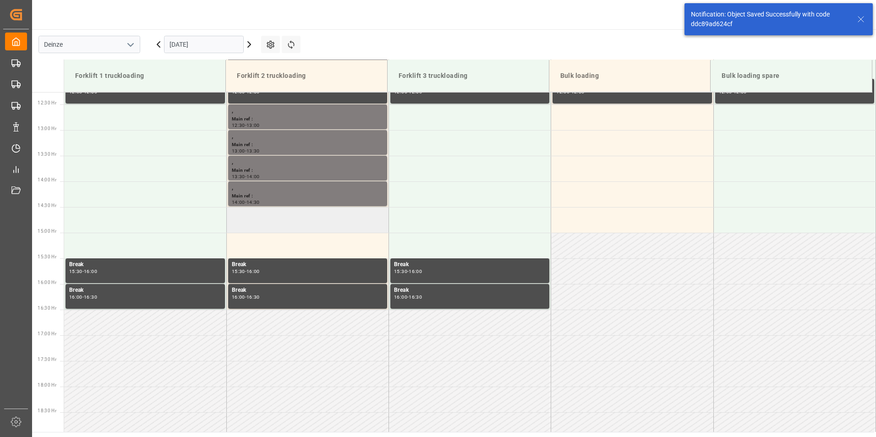
click at [277, 226] on td at bounding box center [307, 220] width 162 height 26
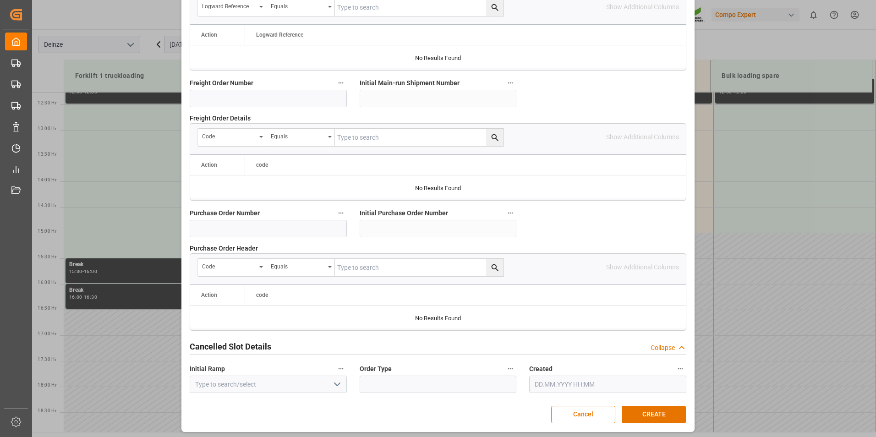
scroll to position [834, 0]
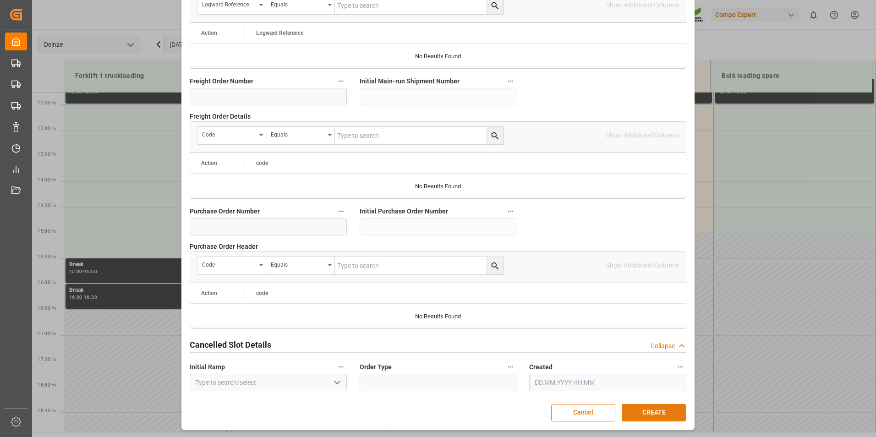
click at [642, 406] on button "CREATE" at bounding box center [654, 412] width 64 height 17
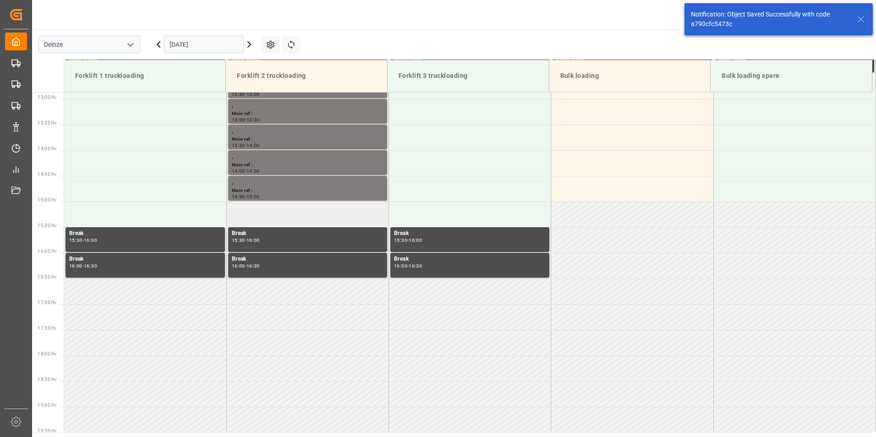
scroll to position [661, 0]
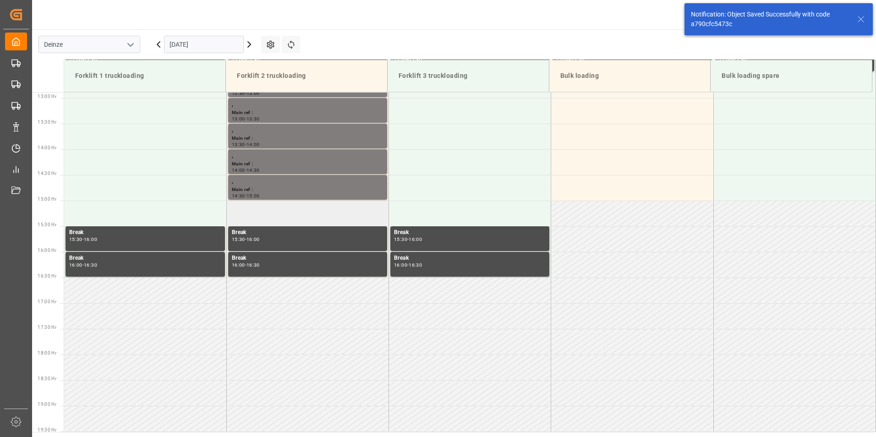
click at [244, 213] on td at bounding box center [307, 214] width 162 height 26
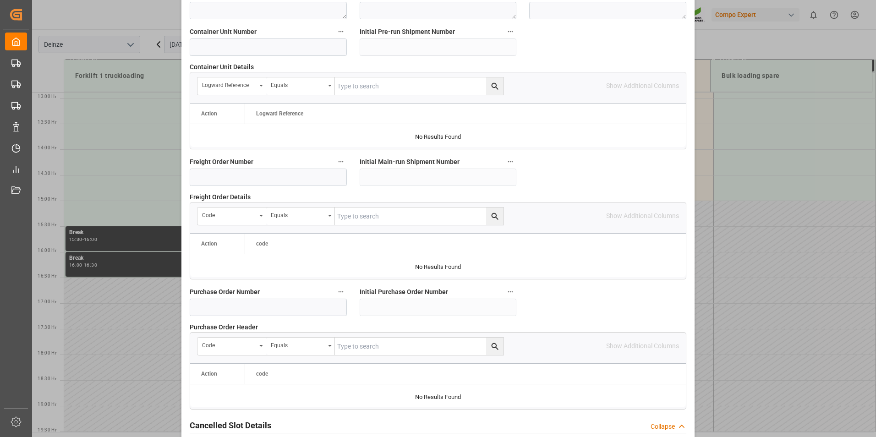
scroll to position [834, 0]
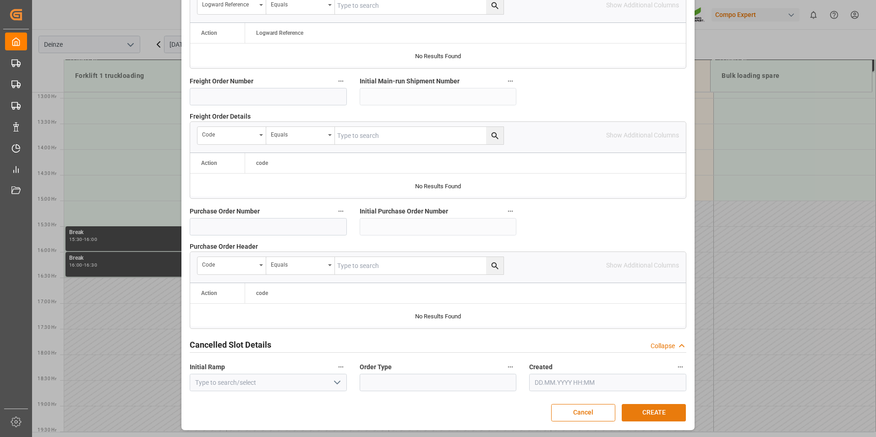
click at [651, 413] on button "CREATE" at bounding box center [654, 412] width 64 height 17
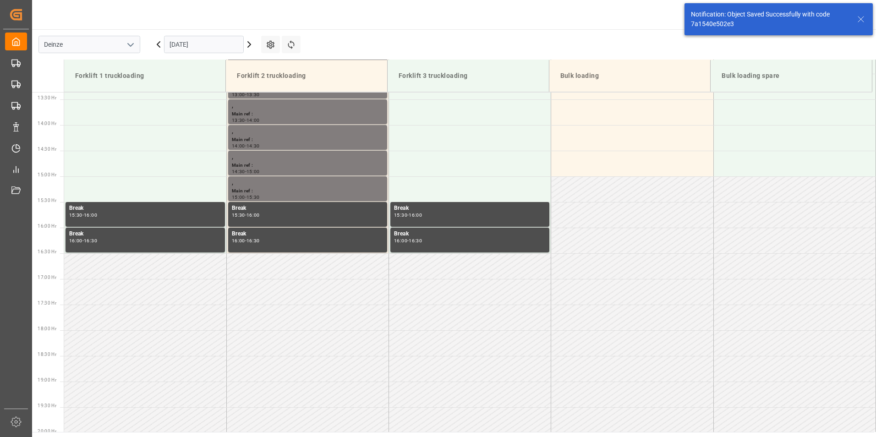
scroll to position [712, 0]
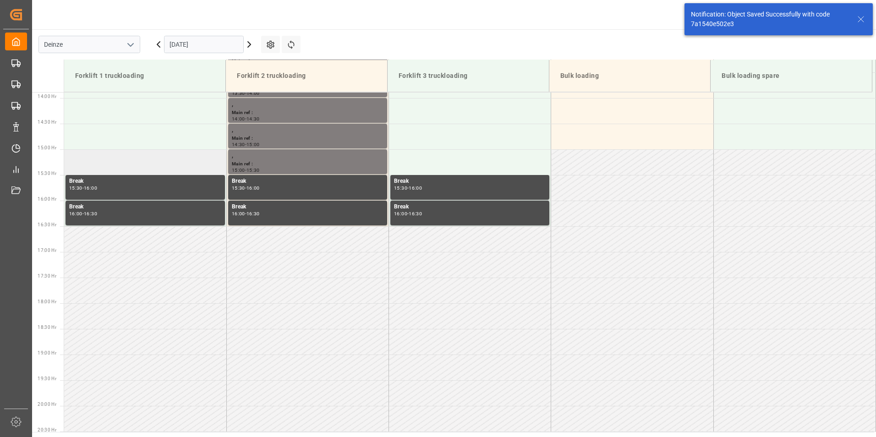
click at [83, 162] on td at bounding box center [145, 162] width 162 height 26
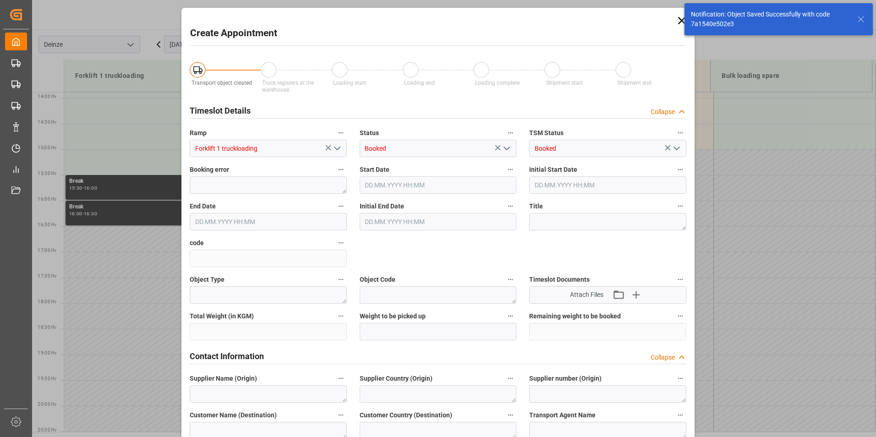
type input "10.11.2025 15:00"
type input "10.11.2025 15:30"
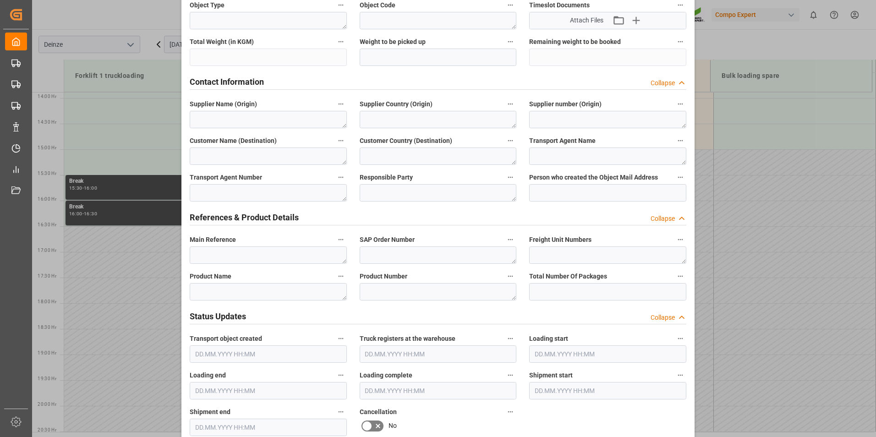
scroll to position [275, 0]
click at [209, 254] on textarea at bounding box center [268, 254] width 157 height 17
type textarea "d"
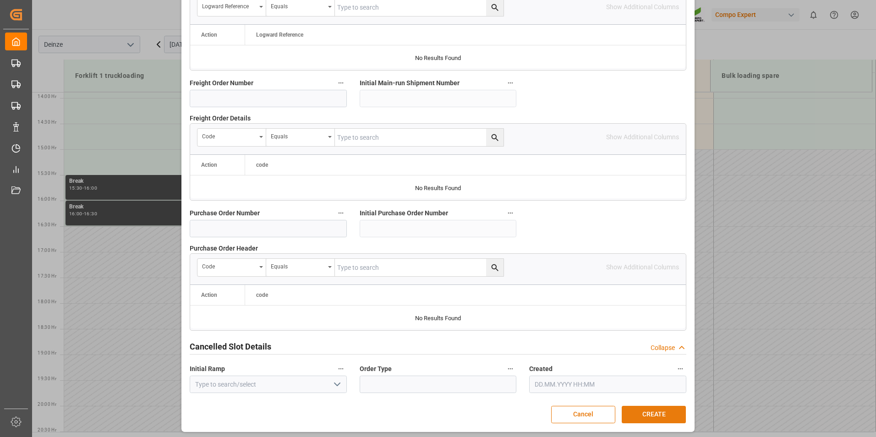
scroll to position [834, 0]
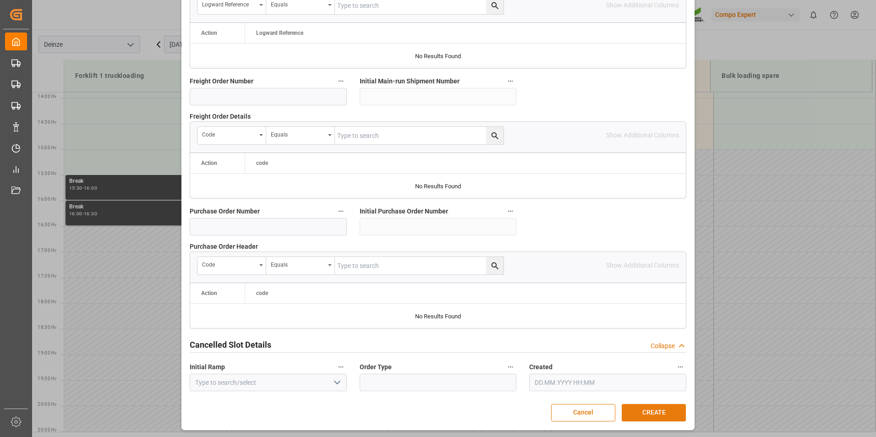
type textarea "DEMATRA"
click at [657, 413] on button "CREATE" at bounding box center [654, 412] width 64 height 17
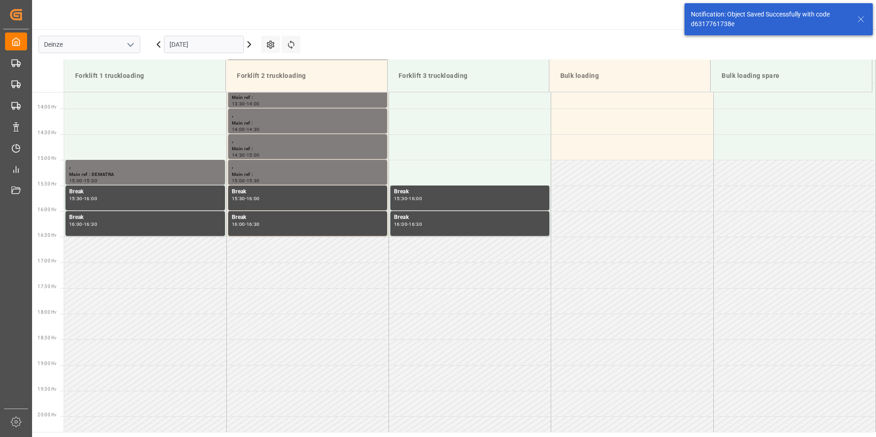
scroll to position [712, 0]
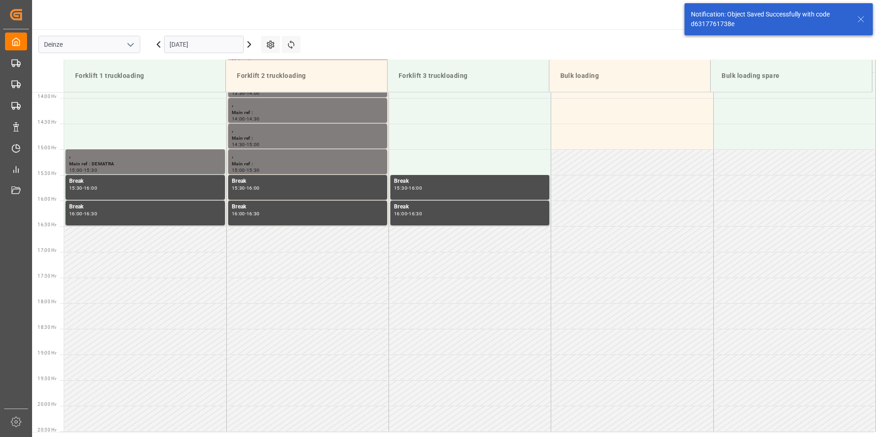
click at [212, 49] on input "10.11.2025" at bounding box center [204, 44] width 80 height 17
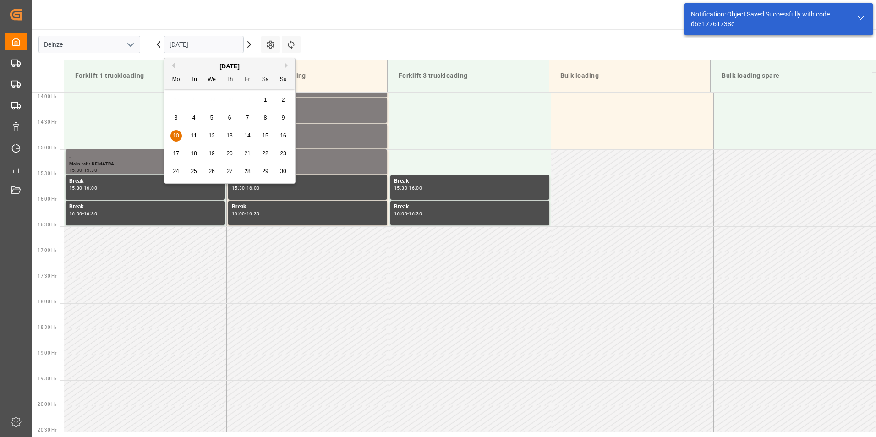
click at [193, 136] on span "11" at bounding box center [194, 135] width 6 height 6
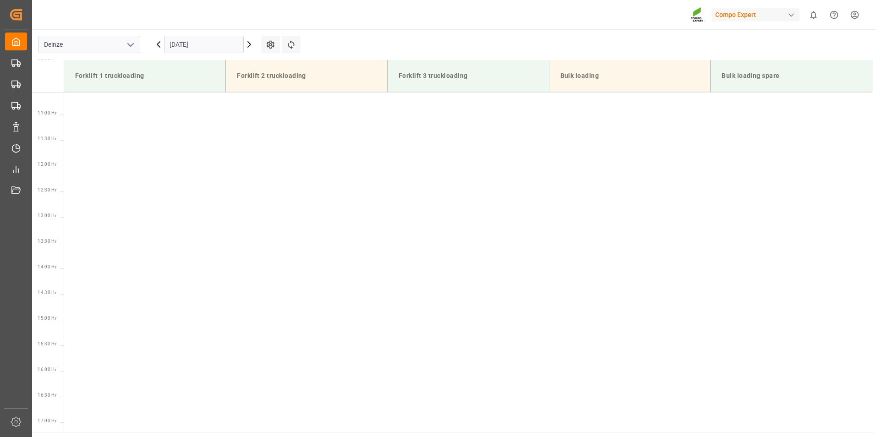
scroll to position [610, 0]
click at [213, 46] on input "11.11.2025" at bounding box center [204, 44] width 80 height 17
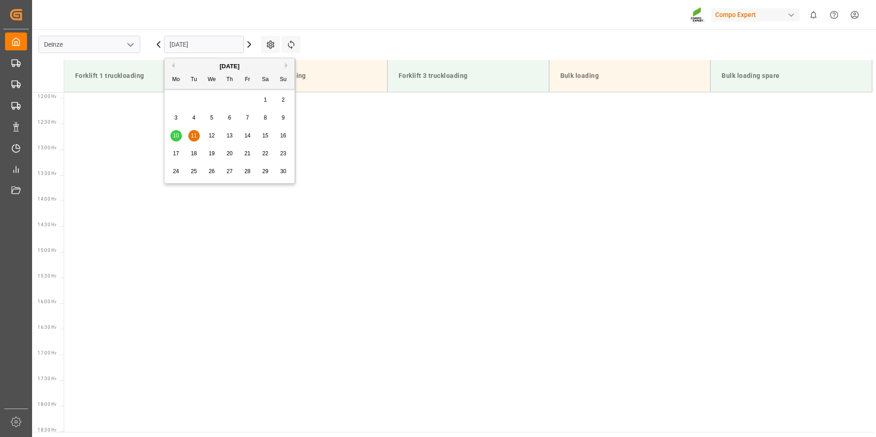
click at [176, 135] on span "10" at bounding box center [176, 135] width 6 height 6
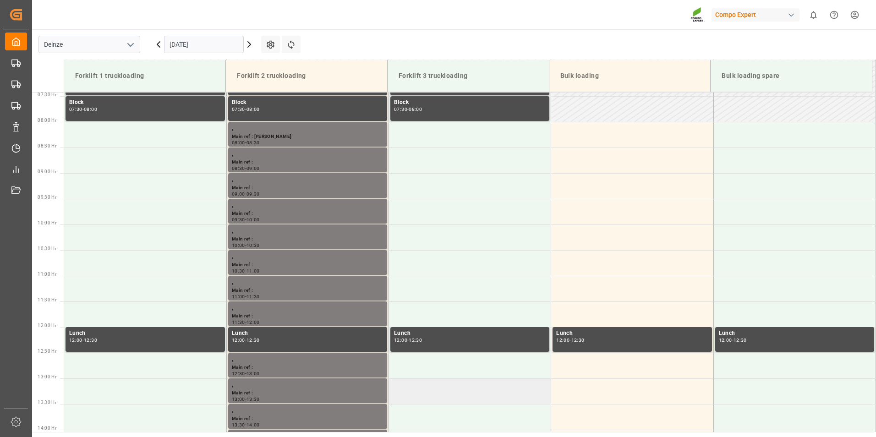
scroll to position [289, 0]
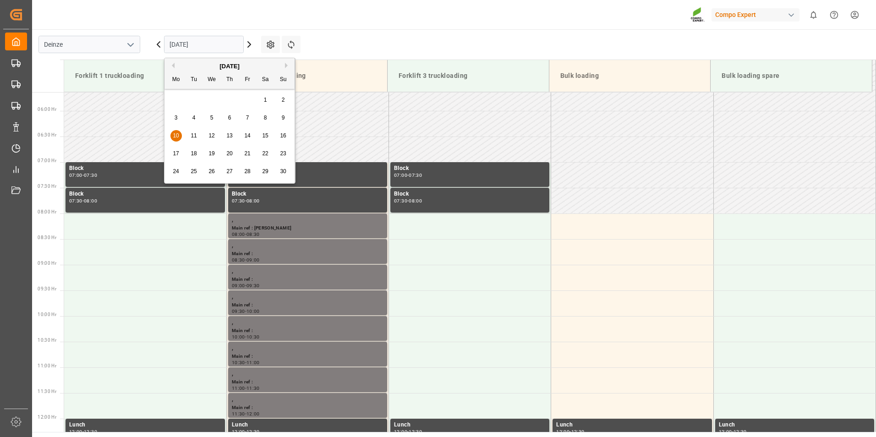
click at [222, 46] on input "10.11.2025" at bounding box center [204, 44] width 80 height 17
click at [173, 65] on button "Previous Month" at bounding box center [171, 65] width 5 height 5
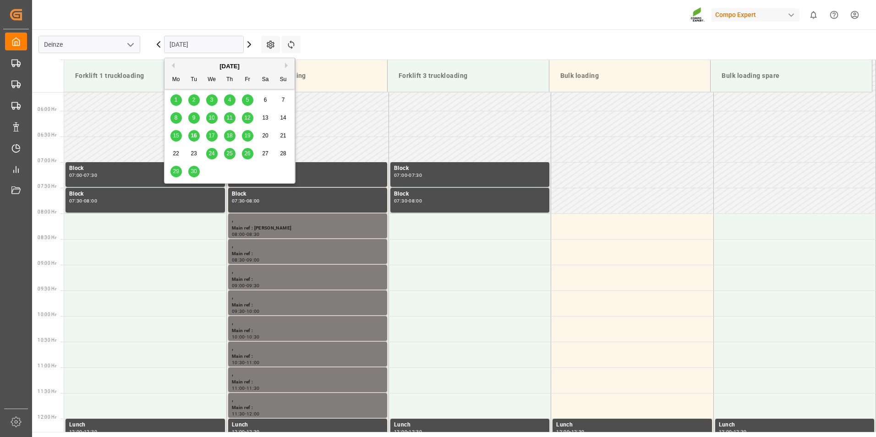
click at [197, 137] on span "16" at bounding box center [194, 135] width 6 height 6
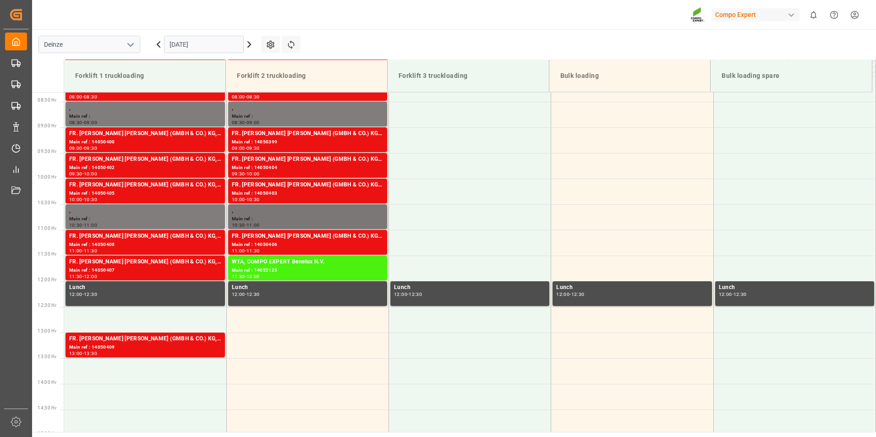
scroll to position [518, 0]
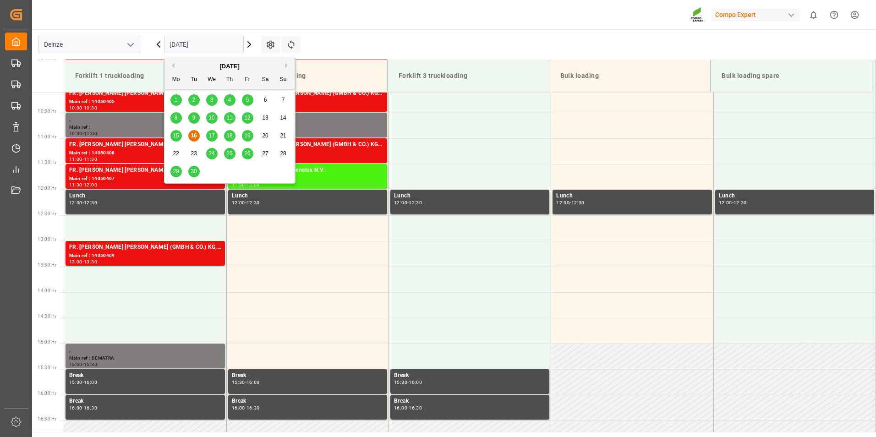
click at [214, 44] on input "[DATE]" at bounding box center [204, 44] width 80 height 17
click at [213, 137] on span "17" at bounding box center [211, 135] width 6 height 6
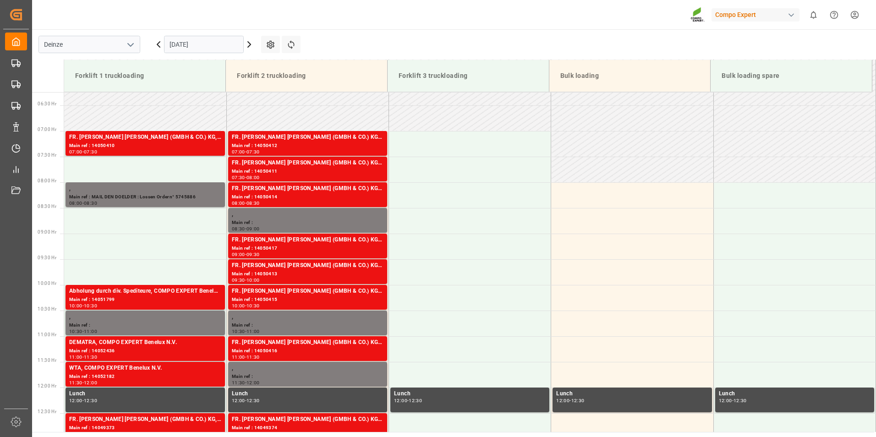
scroll to position [328, 0]
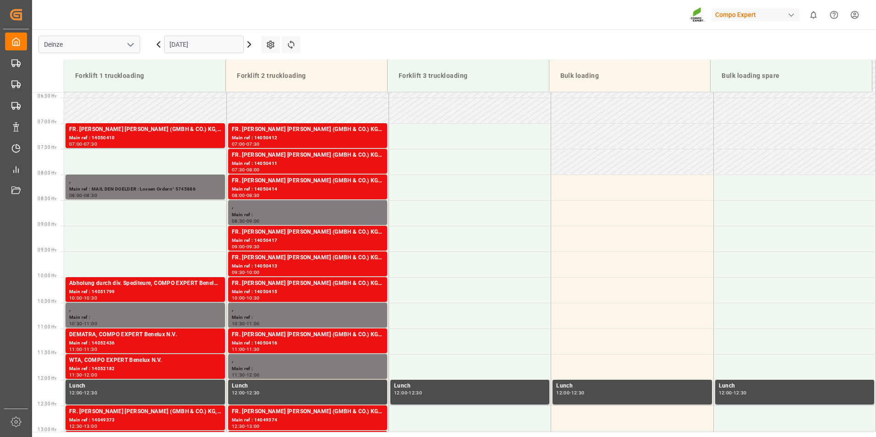
click at [217, 45] on input "[DATE]" at bounding box center [204, 44] width 80 height 17
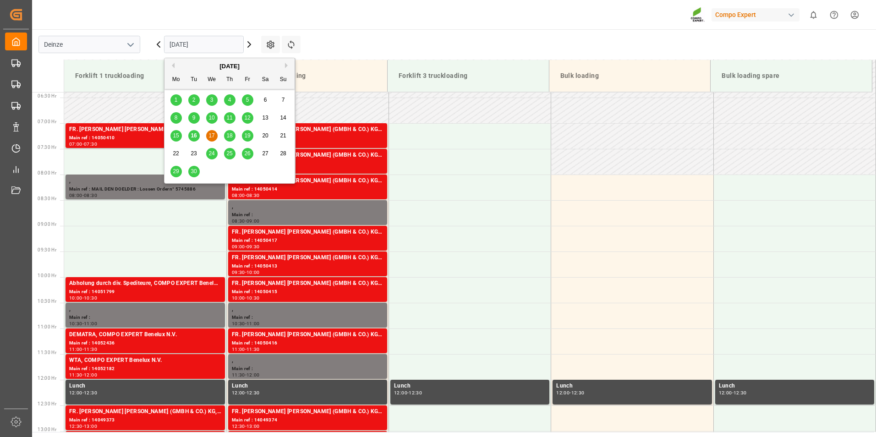
click at [198, 136] on div "16" at bounding box center [193, 136] width 11 height 11
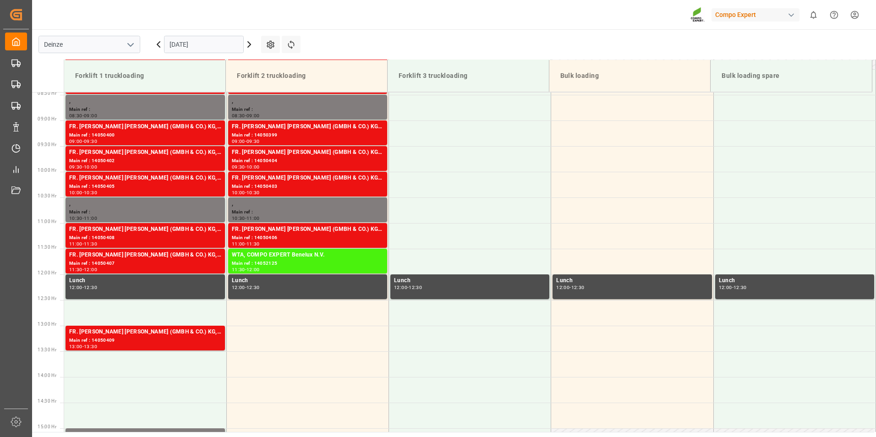
scroll to position [443, 0]
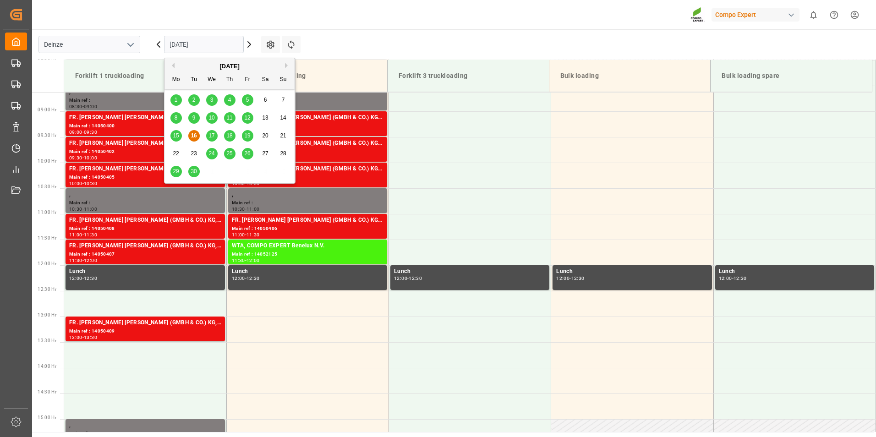
click at [213, 48] on input "[DATE]" at bounding box center [204, 44] width 80 height 17
click at [213, 133] on span "17" at bounding box center [211, 135] width 6 height 6
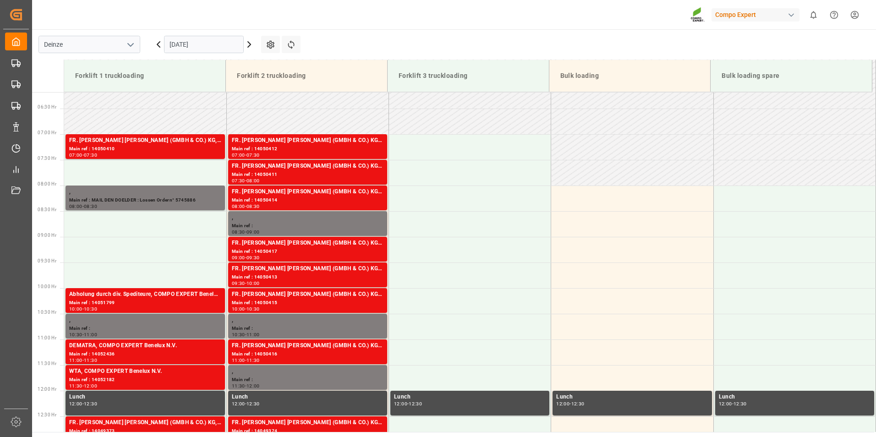
scroll to position [309, 0]
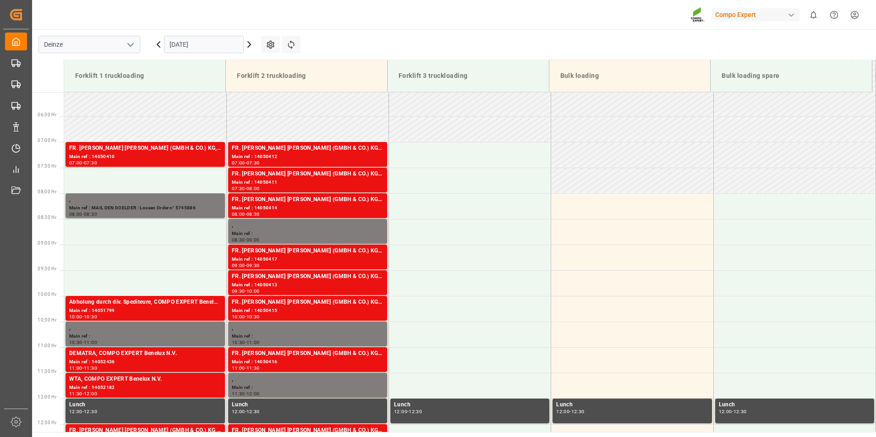
click at [205, 47] on input "[DATE]" at bounding box center [204, 44] width 80 height 17
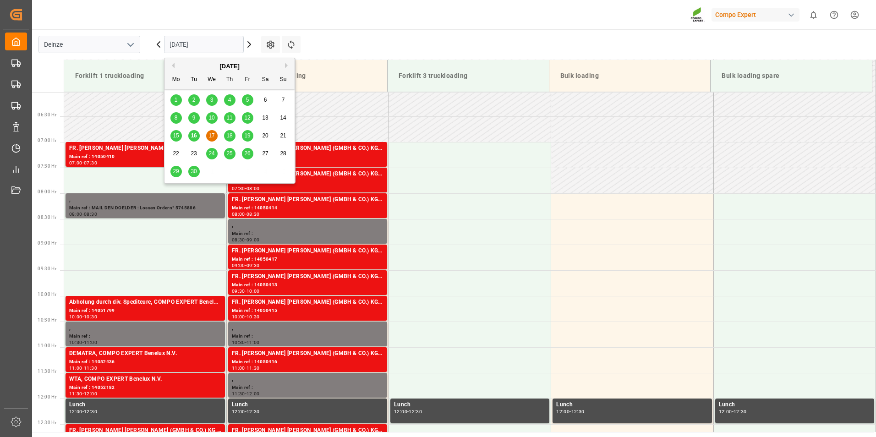
click at [226, 150] on div "25" at bounding box center [229, 153] width 11 height 11
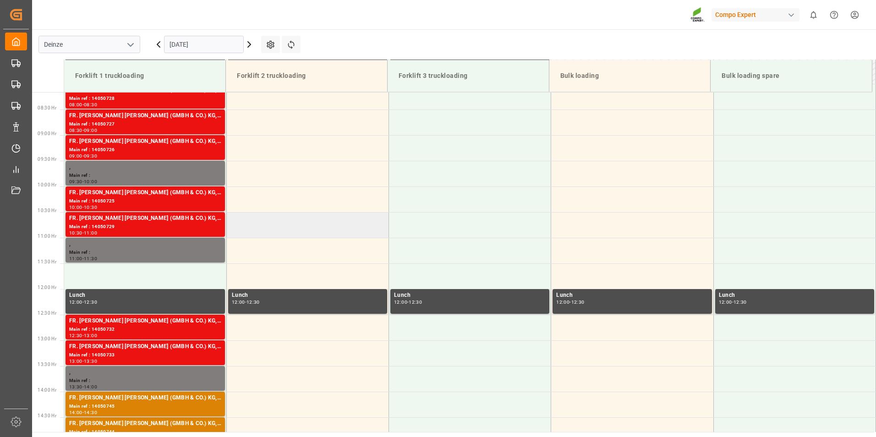
scroll to position [289, 0]
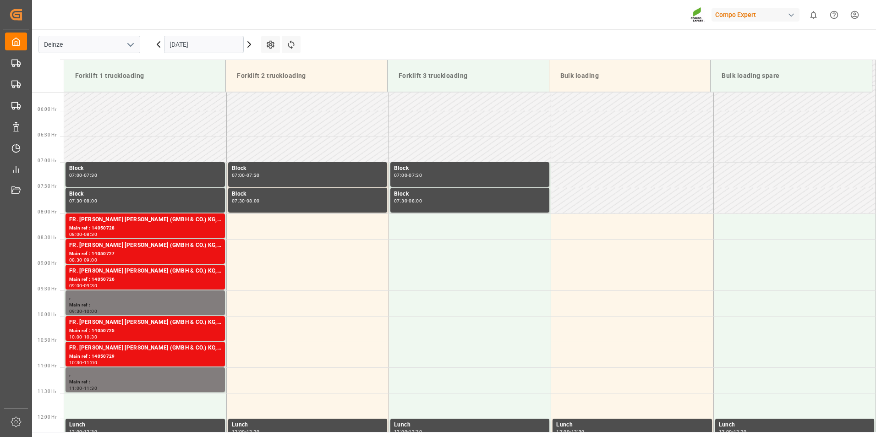
click at [215, 48] on input "[DATE]" at bounding box center [204, 44] width 80 height 17
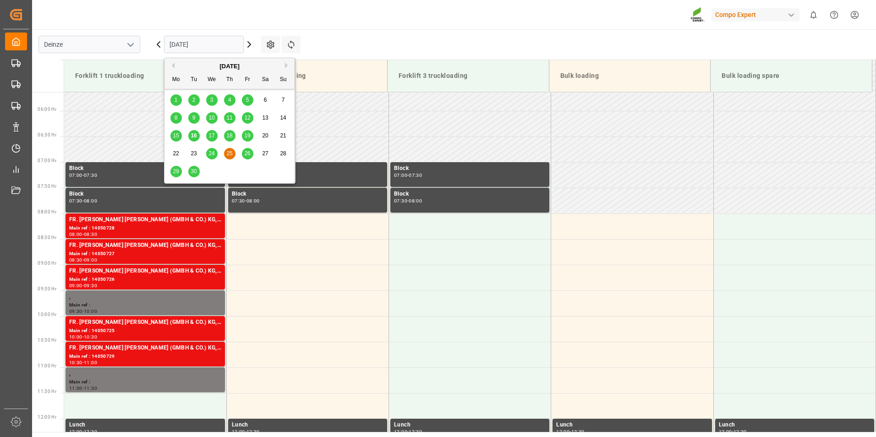
click at [246, 158] on div "26" at bounding box center [247, 153] width 11 height 11
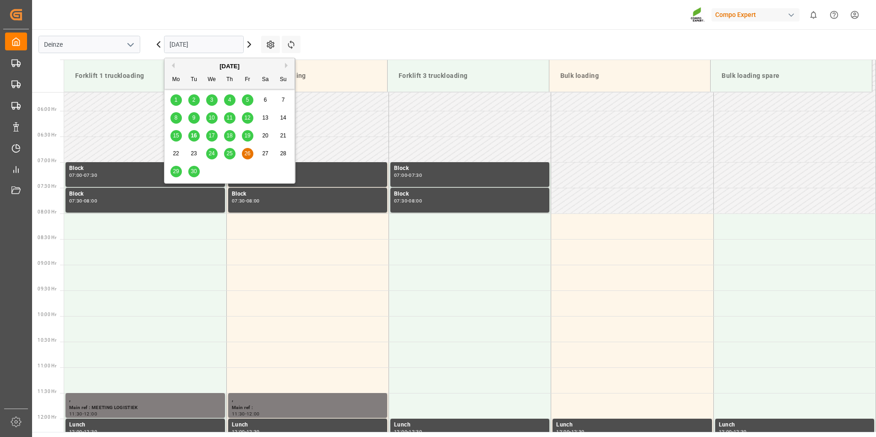
click at [218, 46] on input "26.09.2025" at bounding box center [204, 44] width 80 height 17
click at [230, 152] on span "25" at bounding box center [229, 153] width 6 height 6
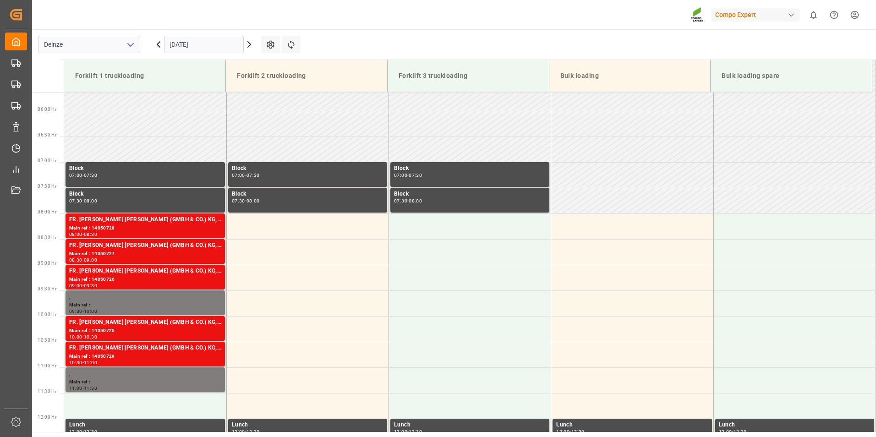
scroll to position [335, 0]
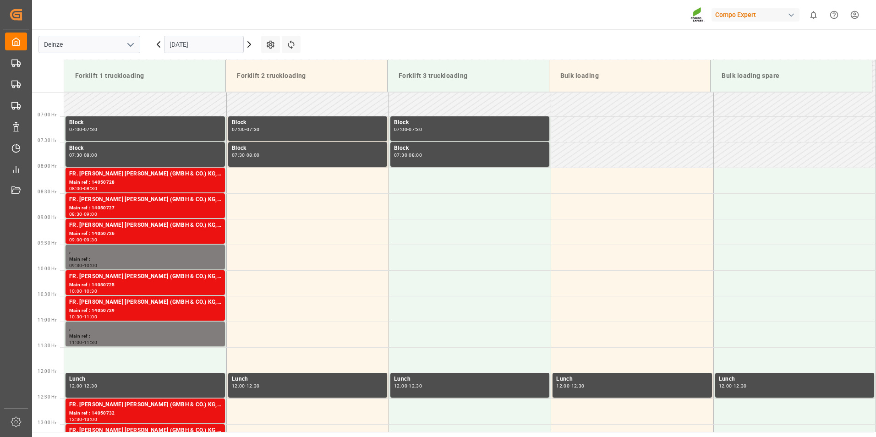
click at [214, 45] on input "[DATE]" at bounding box center [204, 44] width 80 height 17
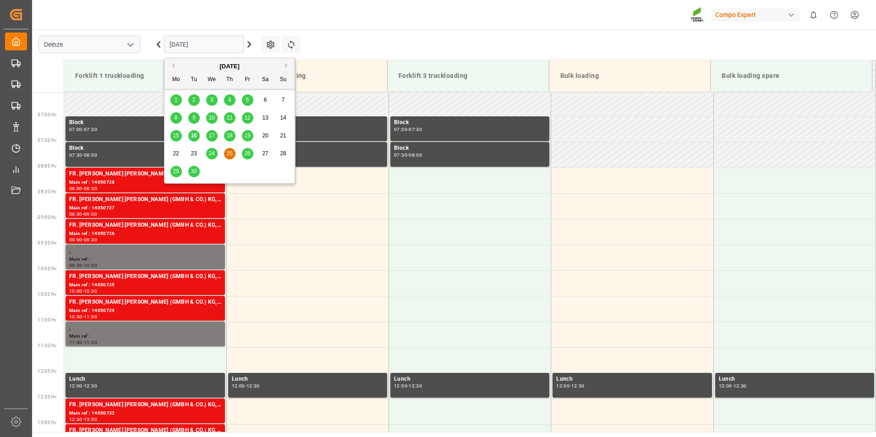
click at [246, 154] on span "26" at bounding box center [247, 153] width 6 height 6
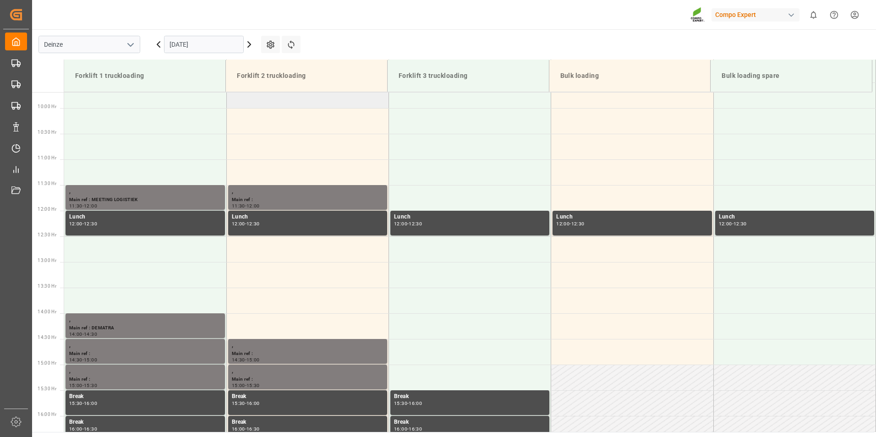
scroll to position [518, 0]
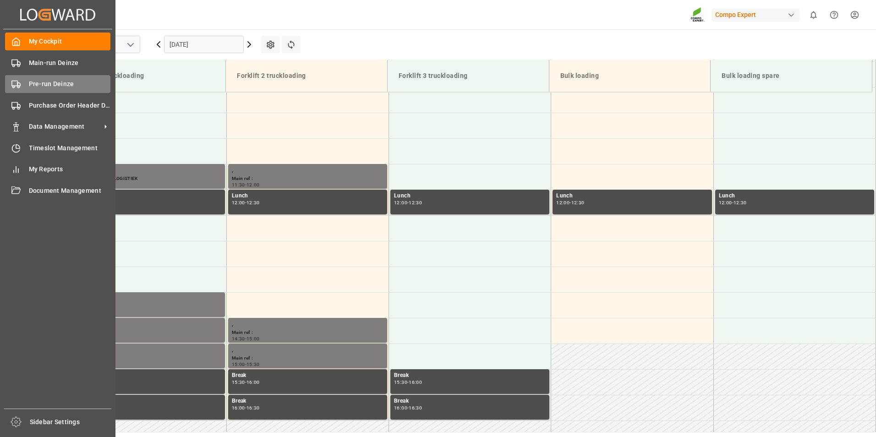
click at [16, 85] on icon at bounding box center [15, 84] width 9 height 9
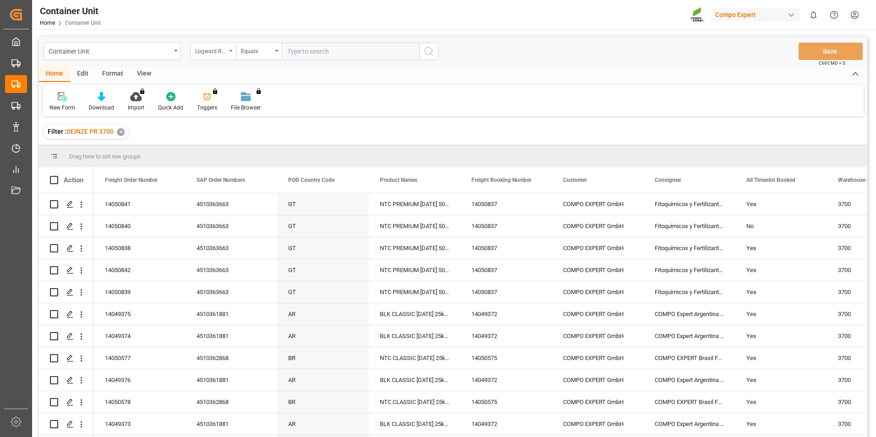
click at [232, 52] on div "Logward Reference" at bounding box center [213, 51] width 46 height 17
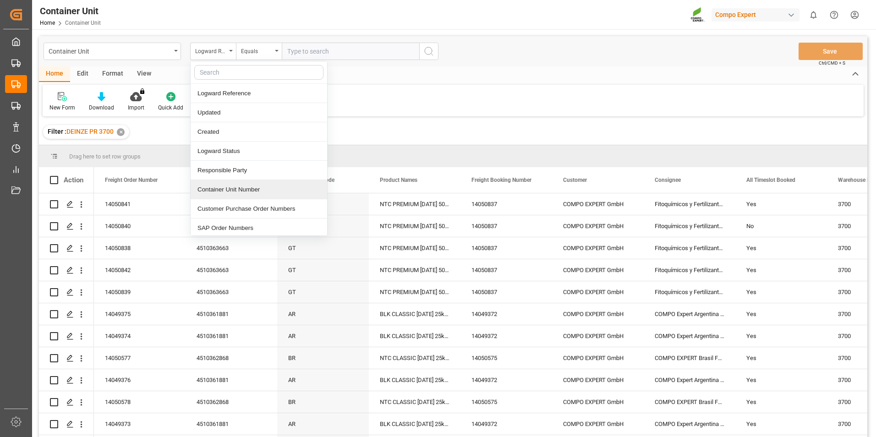
click at [235, 189] on div "Container Unit Number" at bounding box center [259, 189] width 137 height 19
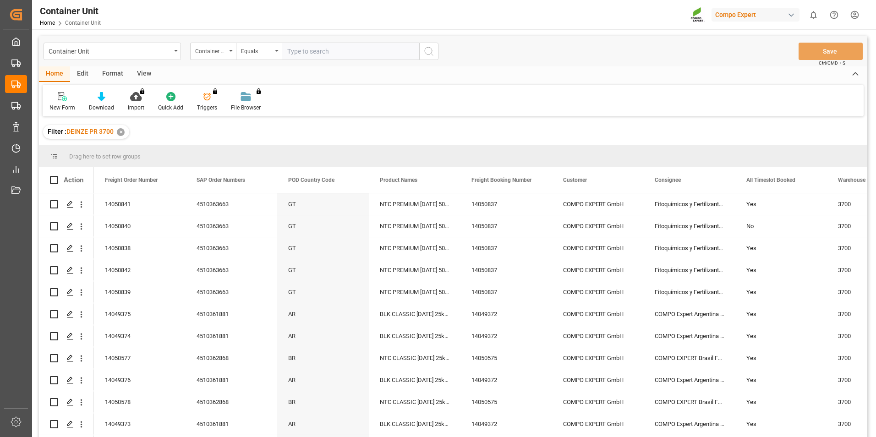
click at [289, 53] on input "text" at bounding box center [350, 51] width 137 height 17
type input "14051054"
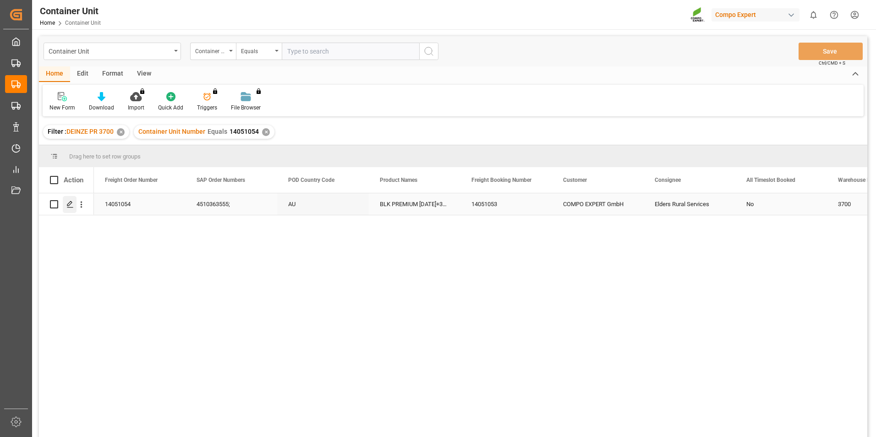
click at [71, 204] on icon "Press SPACE to select this row." at bounding box center [69, 204] width 7 height 7
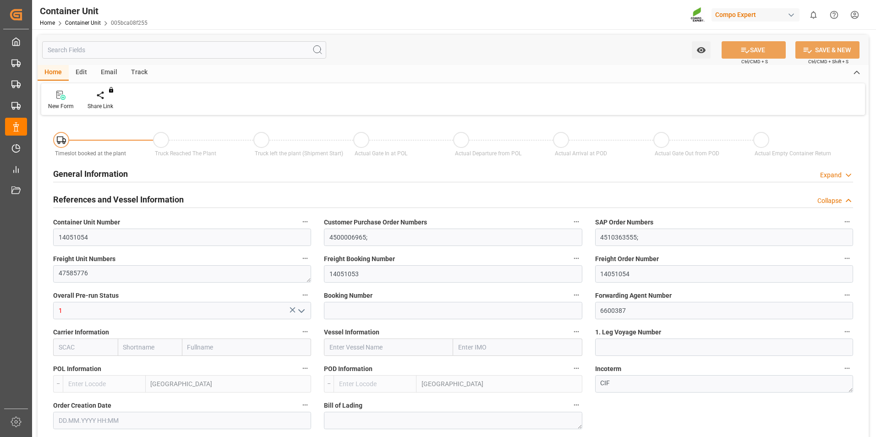
type input "BEANR"
type input "AUMEL"
type input "0"
type input "100"
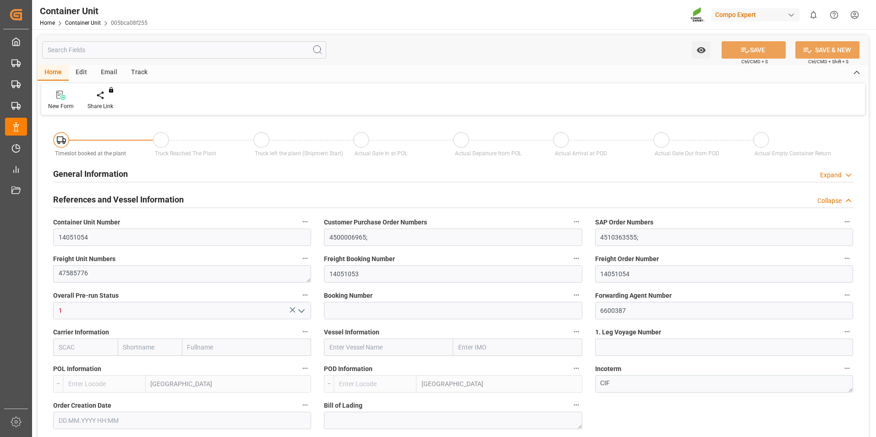
type input "24500"
type input "[DATE] 11:09"
type input "[DATE]"
click at [109, 97] on icon at bounding box center [107, 95] width 6 height 8
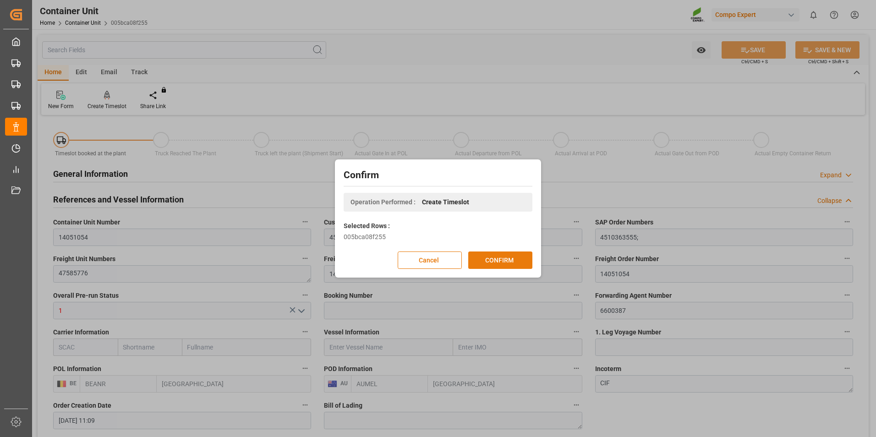
click at [493, 259] on button "CONFIRM" at bounding box center [500, 260] width 64 height 17
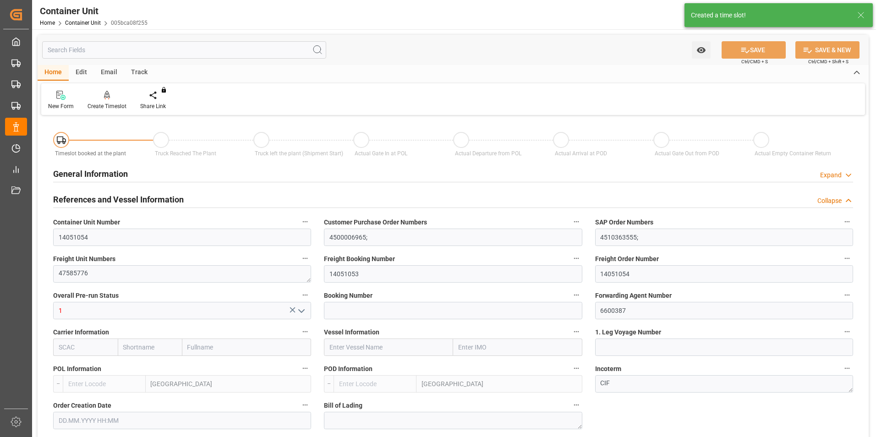
type input "BEANR"
type input "AUMEL"
type input "5"
type input "0"
type input "5"
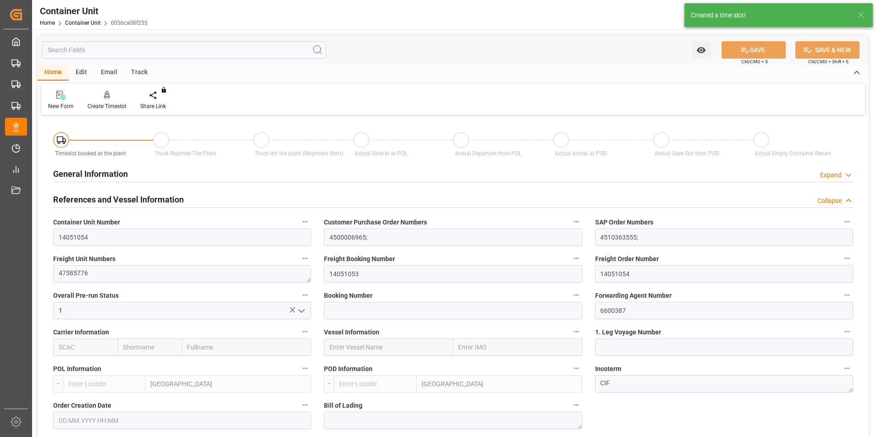
type input "0"
type input "100"
type input "24500"
type input "[DATE] 11:09"
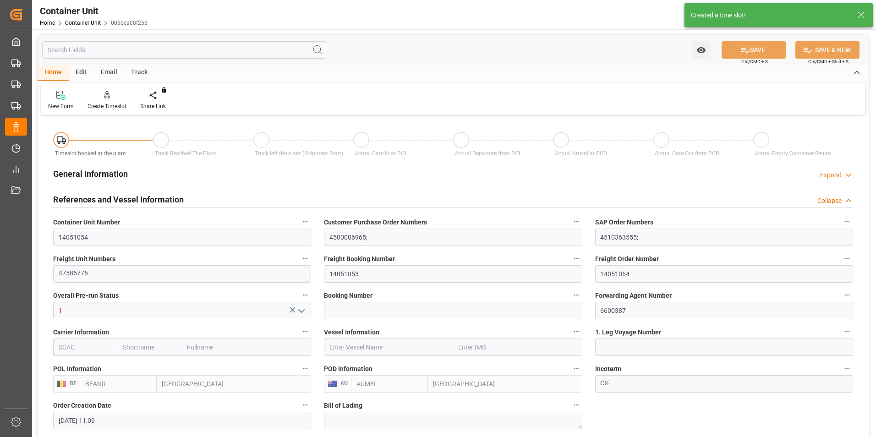
type input "[DATE]"
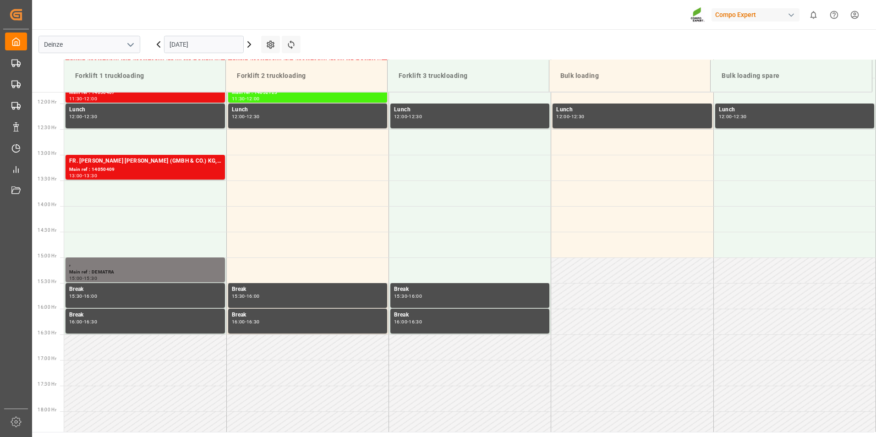
scroll to position [610, 0]
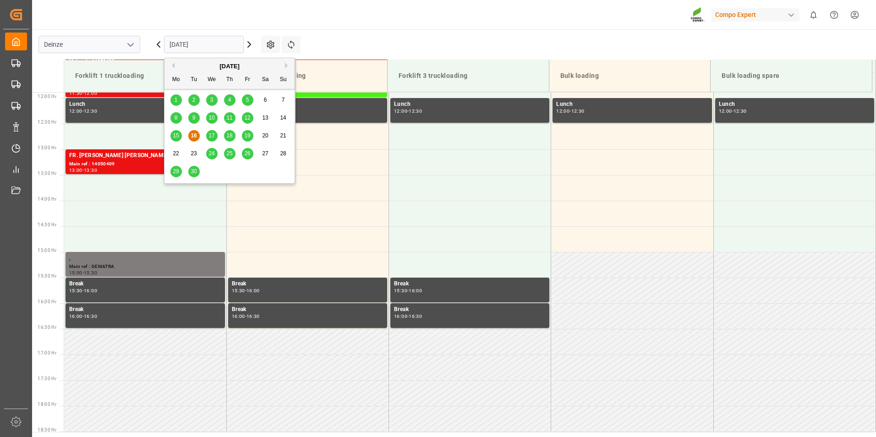
click at [212, 46] on input "[DATE]" at bounding box center [204, 44] width 80 height 17
click at [229, 151] on span "25" at bounding box center [229, 153] width 6 height 6
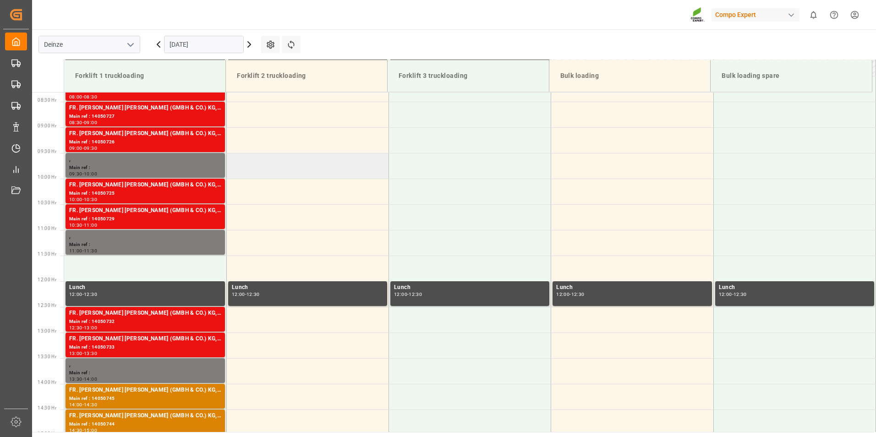
scroll to position [381, 0]
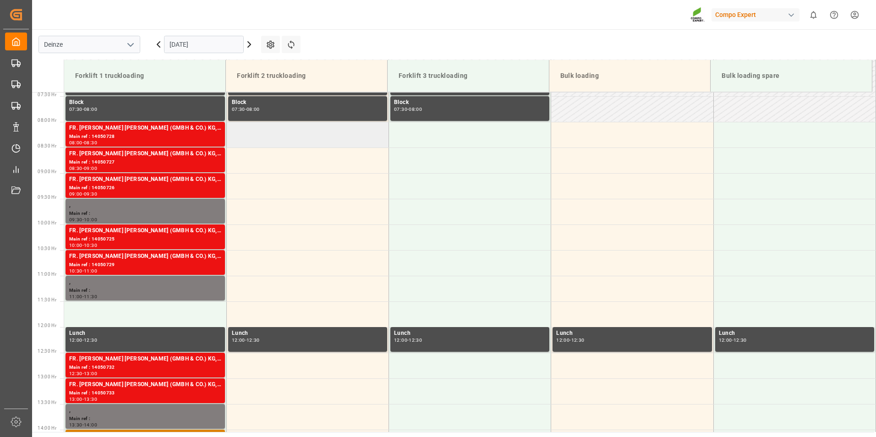
click at [250, 140] on td at bounding box center [307, 135] width 162 height 26
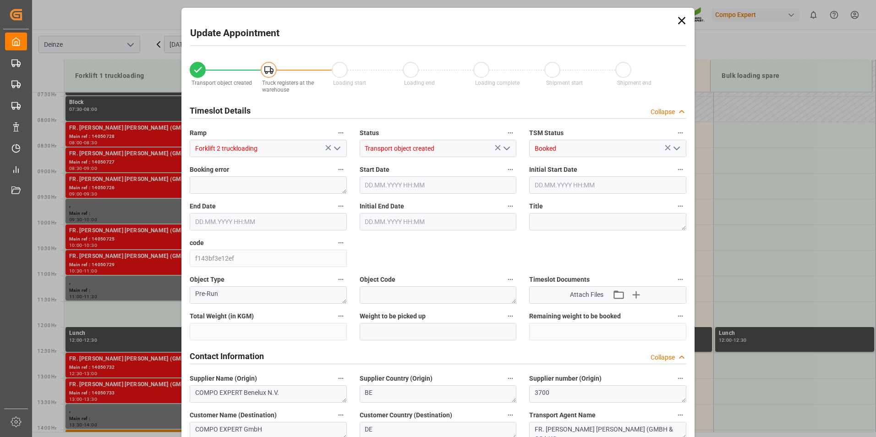
type input "24500"
type input "100"
type input "25.09.2025 08:00"
type input "25.09.2025 08:30"
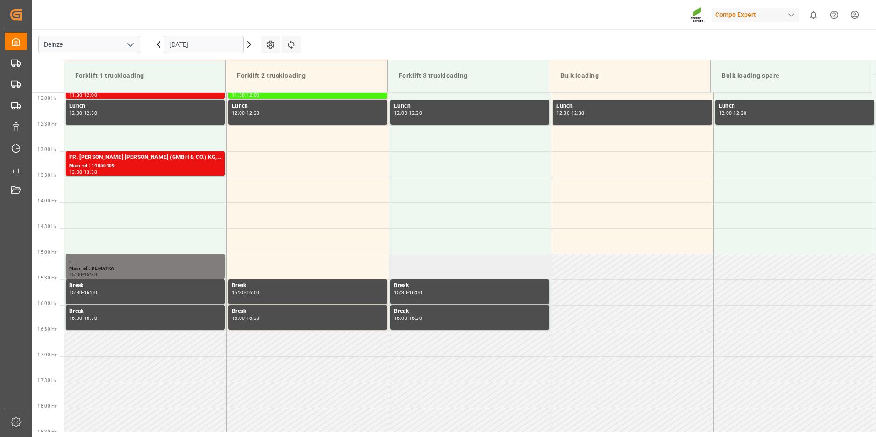
scroll to position [610, 0]
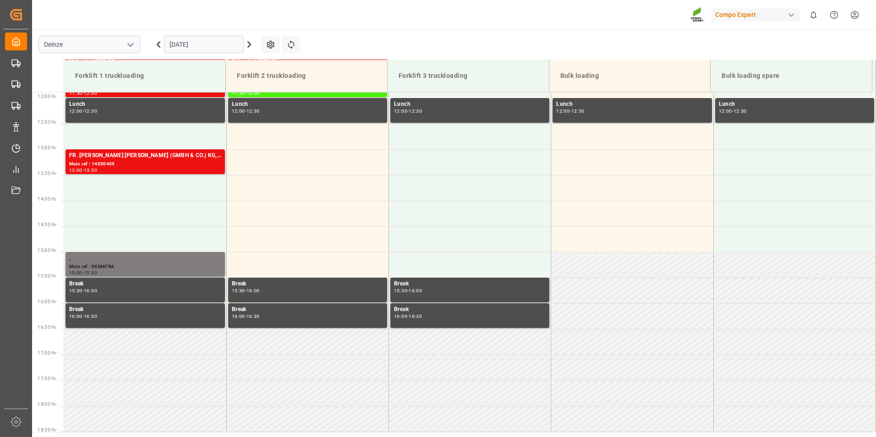
click at [215, 45] on input "[DATE]" at bounding box center [204, 44] width 80 height 17
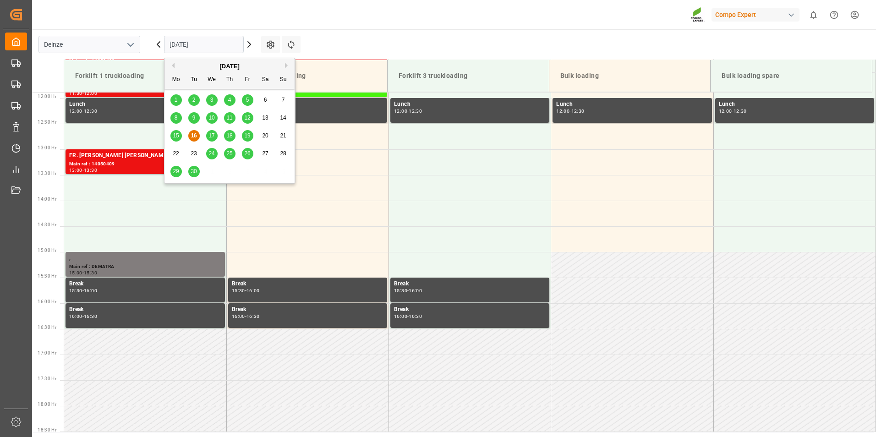
click at [230, 148] on div "25" at bounding box center [229, 153] width 11 height 11
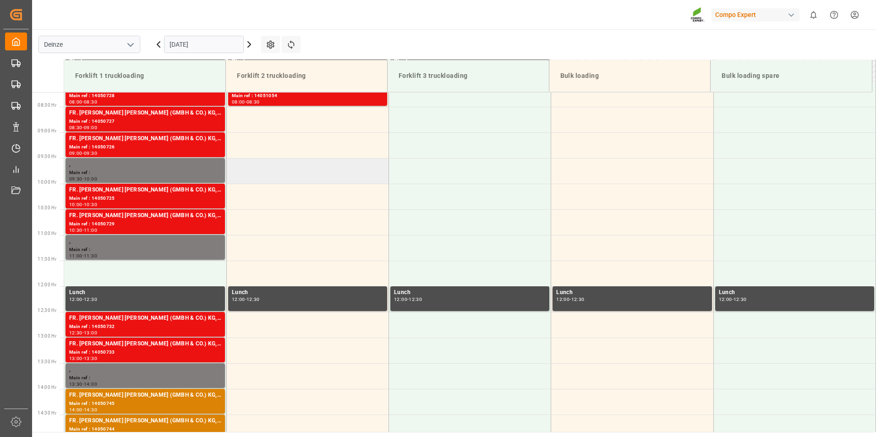
scroll to position [381, 0]
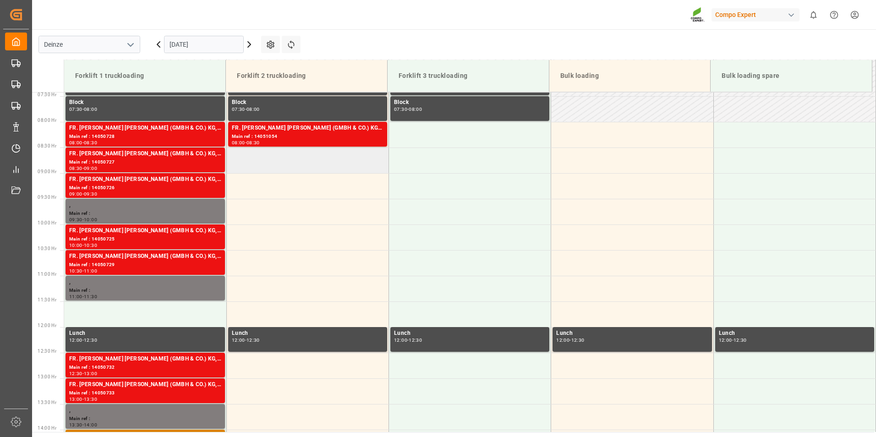
click at [257, 163] on td at bounding box center [307, 161] width 162 height 26
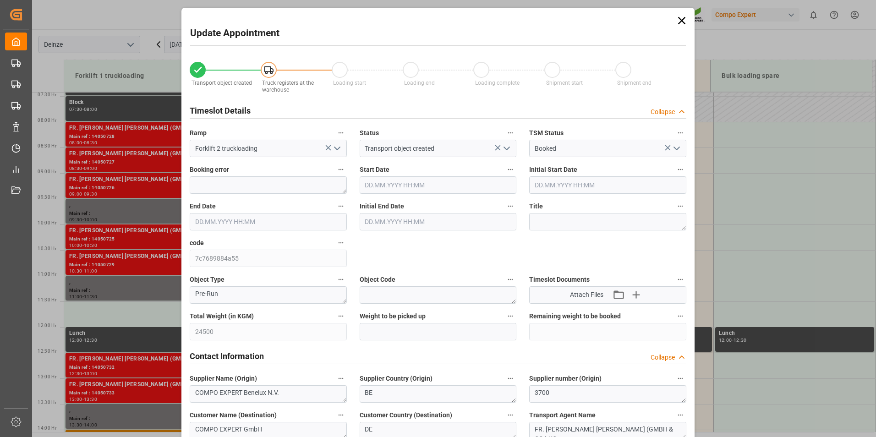
type input "25.09.2025 08:30"
type input "25.09.2025 09:00"
type input "[DATE] 11:09"
type input "[DATE] 11:26"
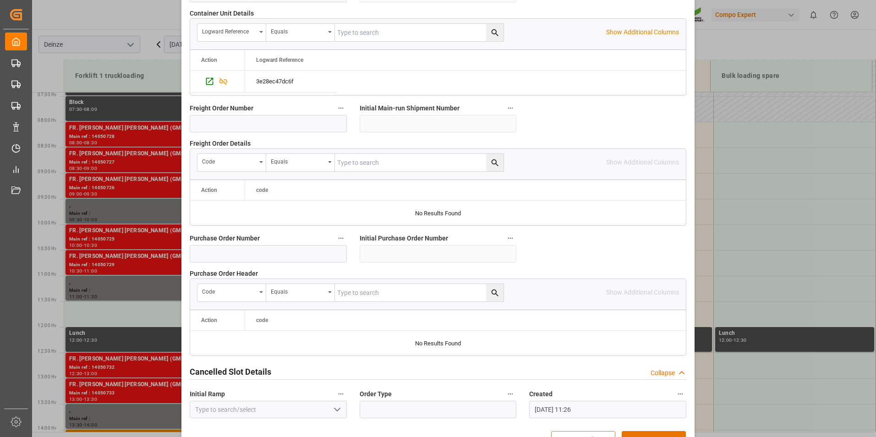
scroll to position [834, 0]
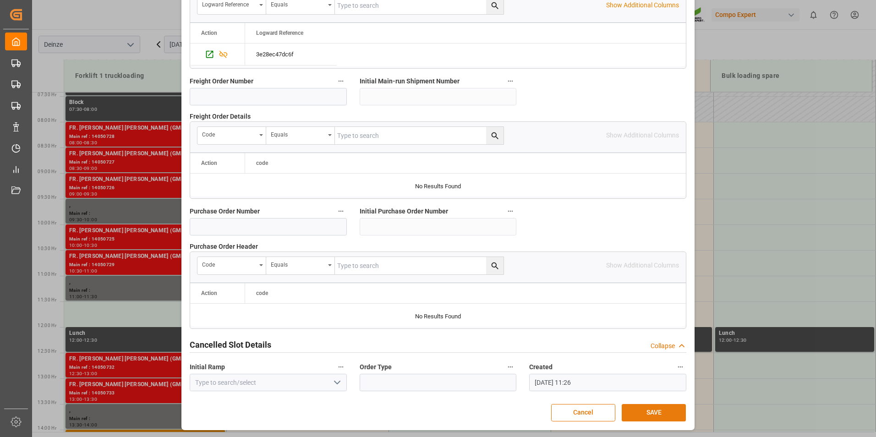
click at [645, 413] on button "SAVE" at bounding box center [654, 412] width 64 height 17
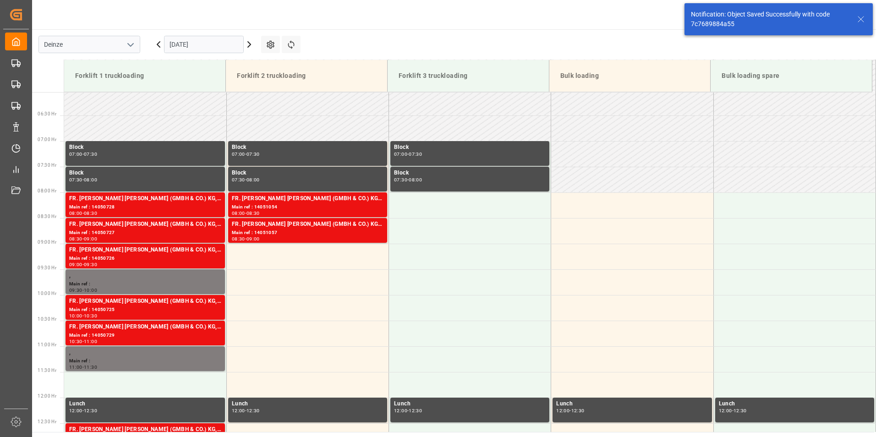
scroll to position [353, 0]
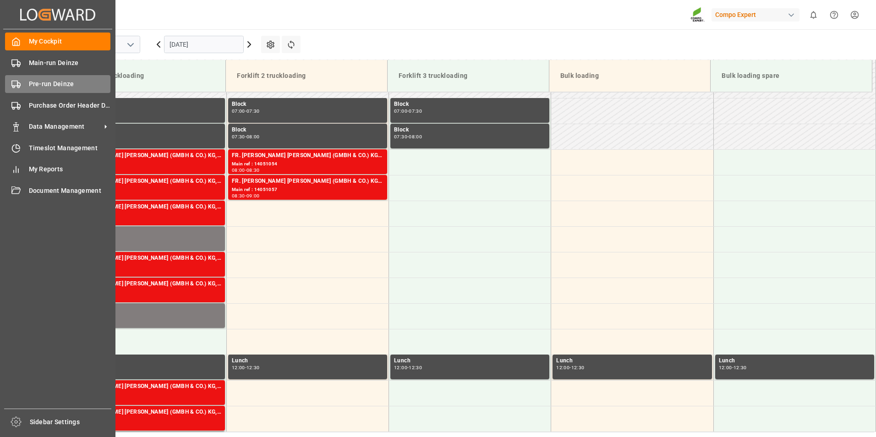
click at [17, 86] on rect at bounding box center [14, 83] width 5 height 5
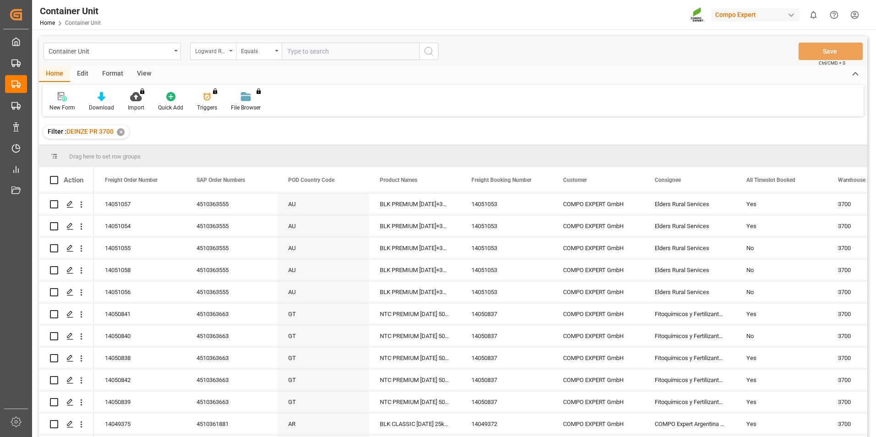
click at [232, 50] on icon "open menu" at bounding box center [231, 51] width 4 height 2
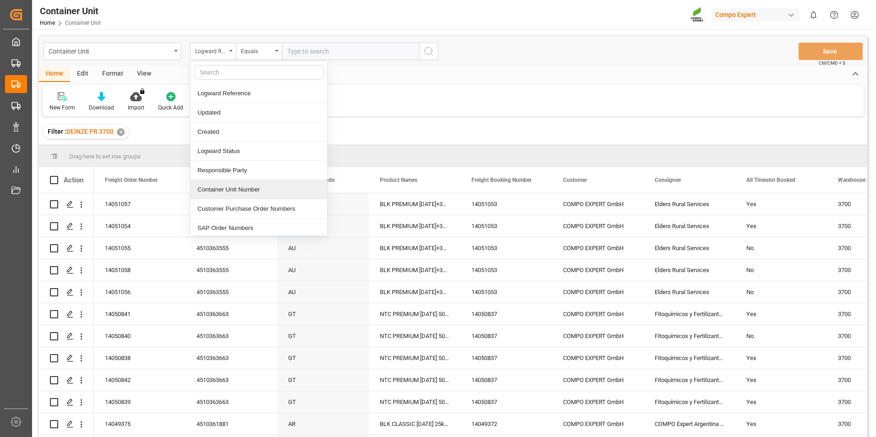
click at [214, 190] on div "Container Unit Number" at bounding box center [259, 189] width 137 height 19
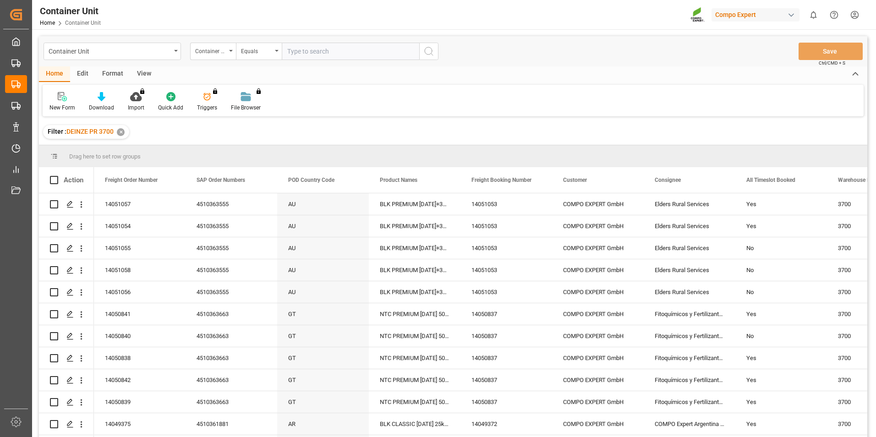
click at [297, 52] on input "text" at bounding box center [350, 51] width 137 height 17
type input "14051057"
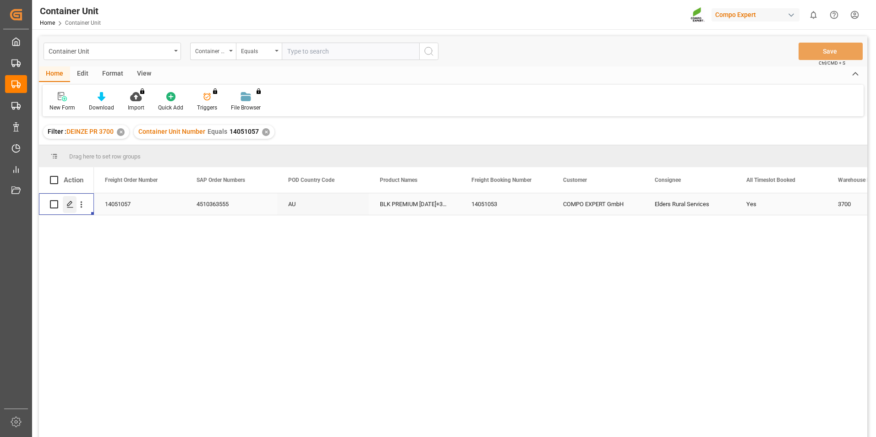
click at [71, 204] on icon "Press SPACE to select this row." at bounding box center [69, 204] width 7 height 7
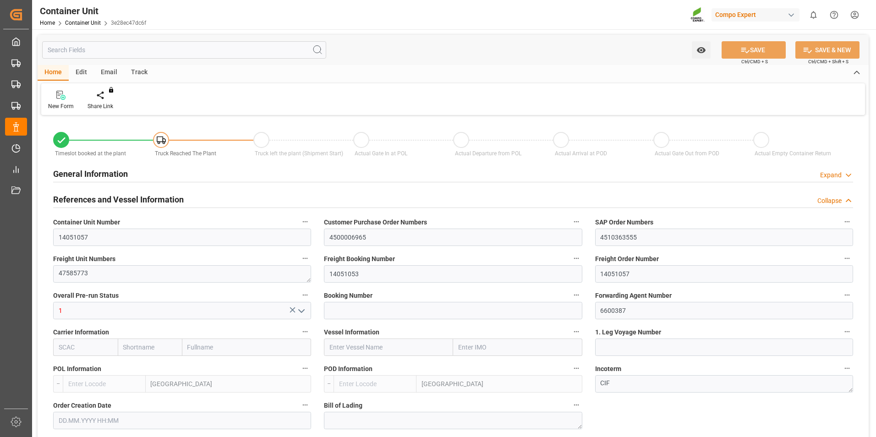
type input "BEANR"
type input "AUMEL"
type input "5"
type input "0"
type input "5"
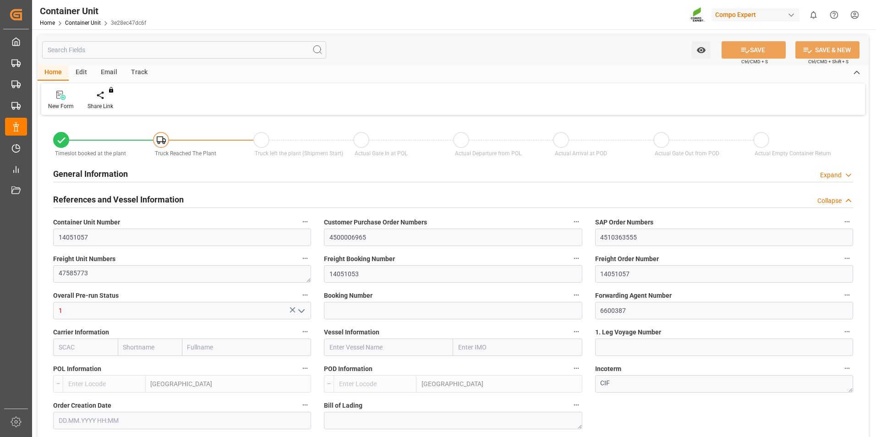
type input "0"
type input "100"
type input "24500"
type input "19.08.2025 11:09"
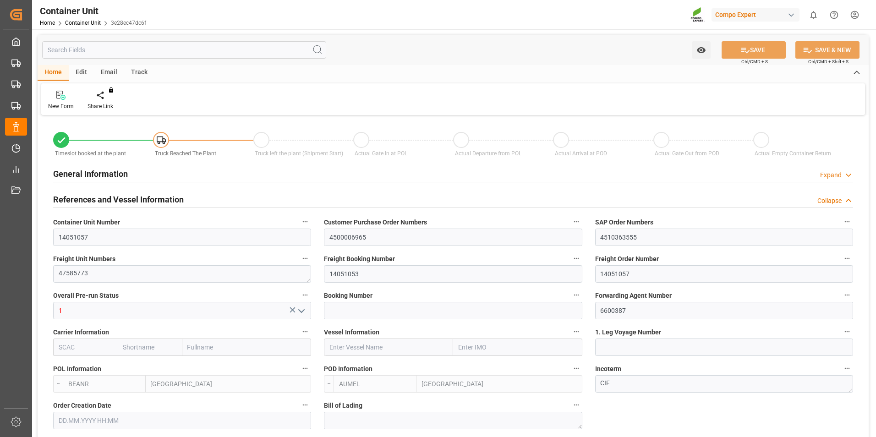
type input "01.10.2025"
click at [109, 99] on icon at bounding box center [107, 95] width 6 height 9
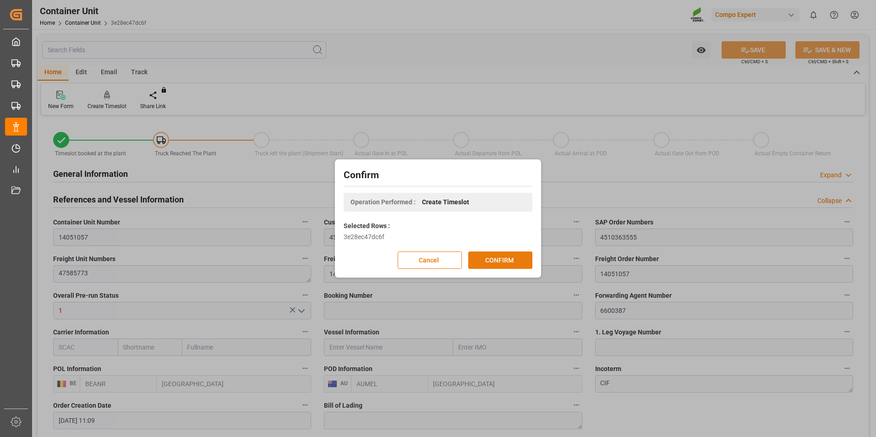
click at [496, 264] on button "CONFIRM" at bounding box center [500, 260] width 64 height 17
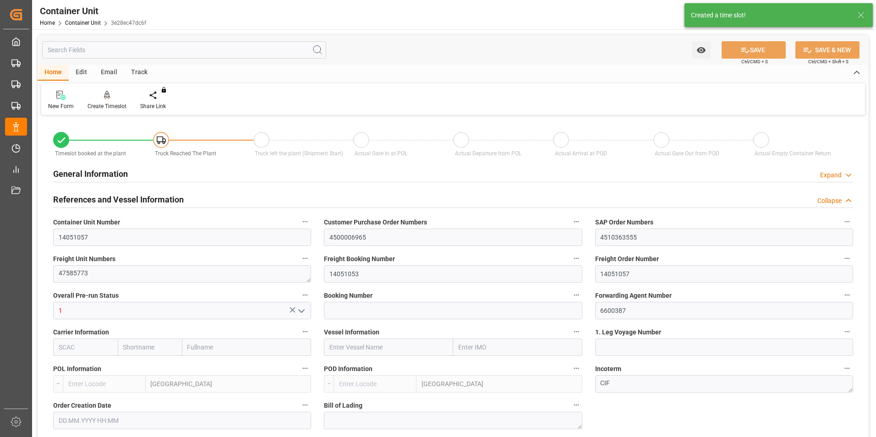
type input "BEANR"
type input "AUMEL"
type input "5"
type input "0"
type input "5"
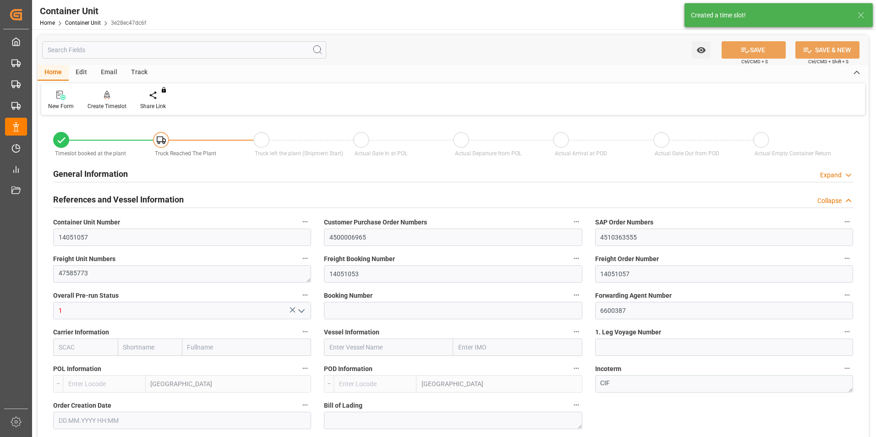
type input "0"
type input "100"
type input "24500"
type input "19.08.2025 11:09"
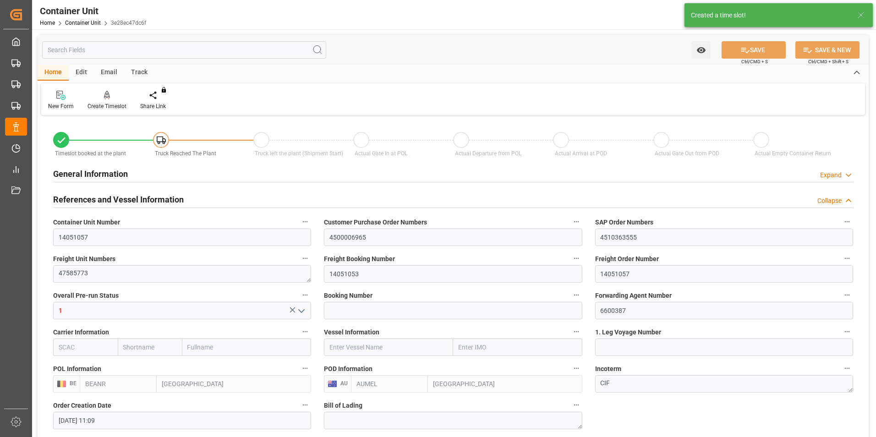
type input "01.10.2025"
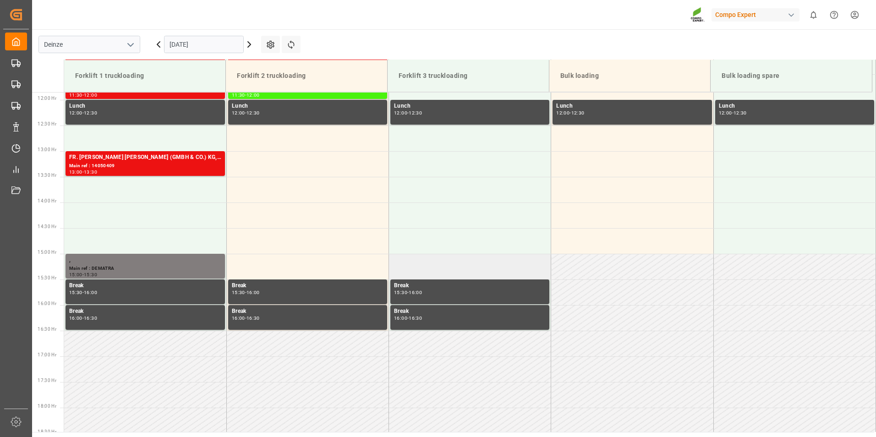
scroll to position [610, 0]
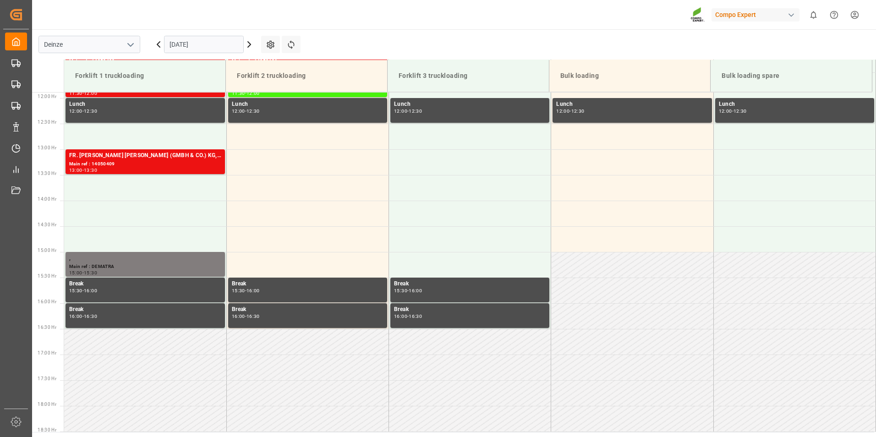
click at [227, 42] on input "[DATE]" at bounding box center [204, 44] width 80 height 17
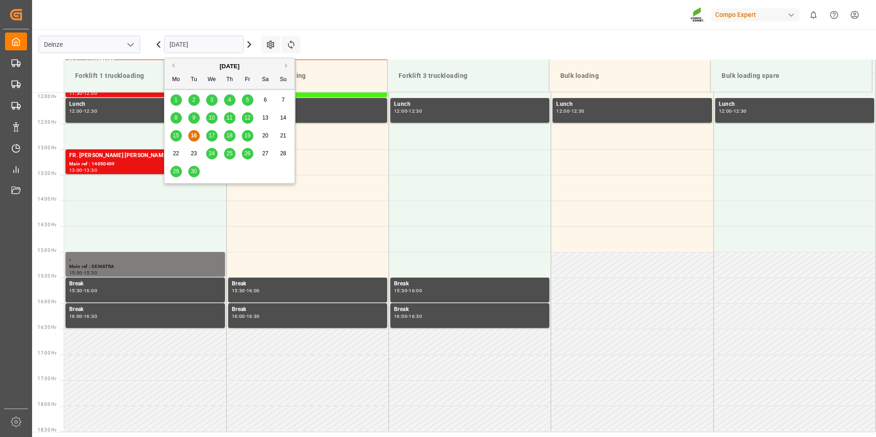
click at [229, 153] on span "25" at bounding box center [229, 153] width 6 height 6
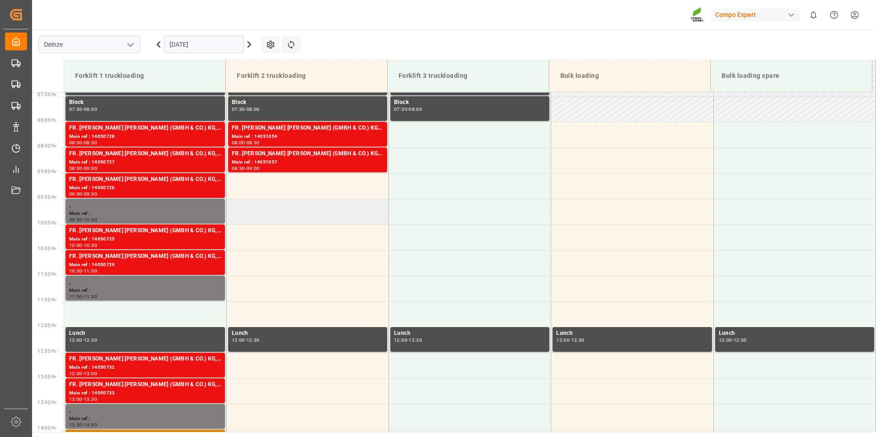
scroll to position [289, 0]
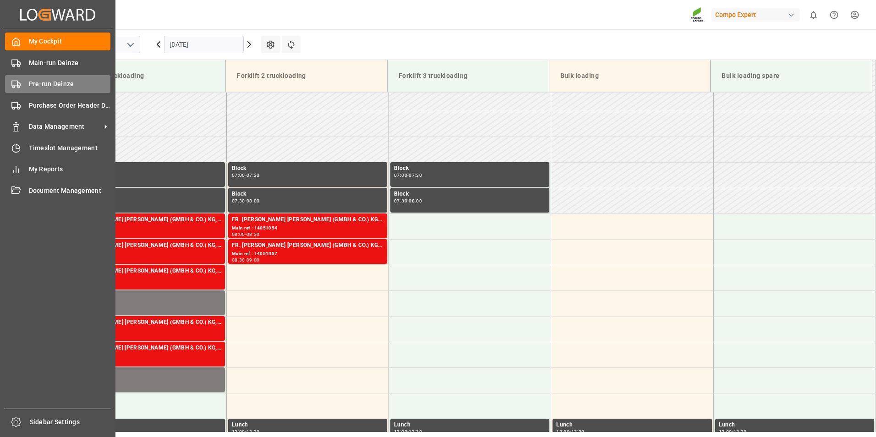
click at [42, 83] on span "Pre-run Deinze" at bounding box center [70, 84] width 82 height 10
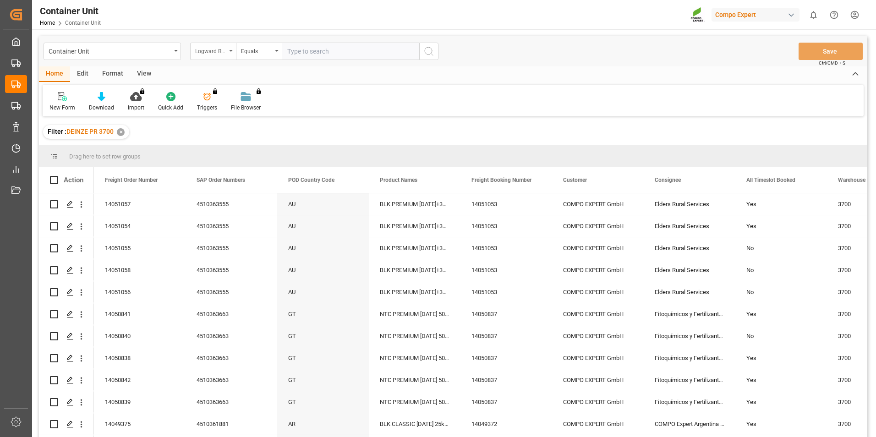
click at [230, 52] on div "Logward Reference" at bounding box center [213, 51] width 46 height 17
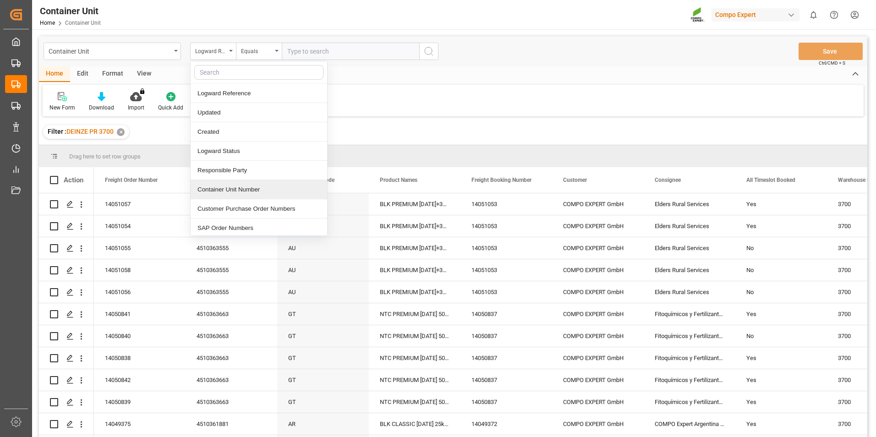
click at [219, 189] on div "Container Unit Number" at bounding box center [259, 189] width 137 height 19
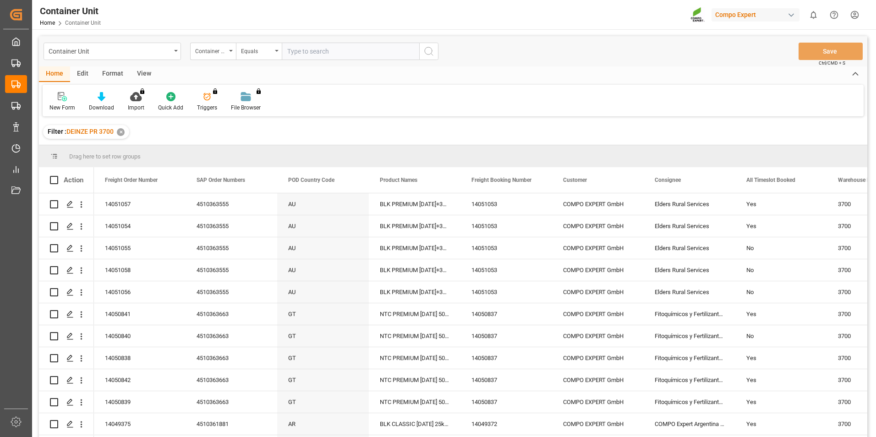
click at [288, 54] on input "text" at bounding box center [350, 51] width 137 height 17
type input "14051055"
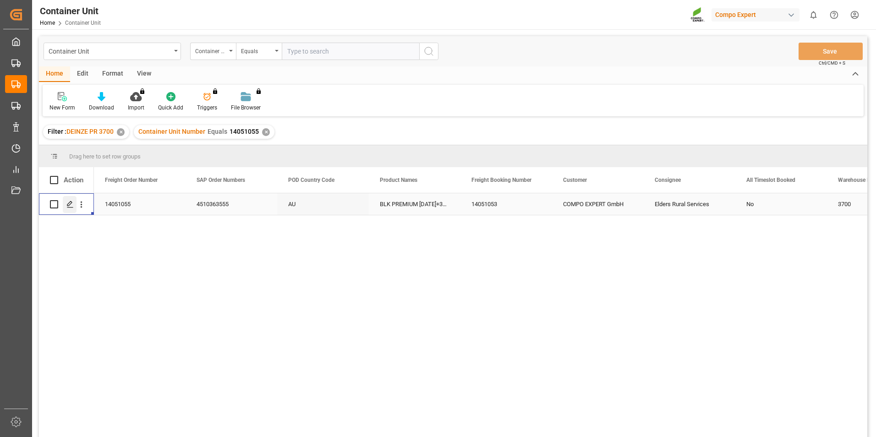
click at [71, 205] on icon "Press SPACE to select this row." at bounding box center [69, 204] width 7 height 7
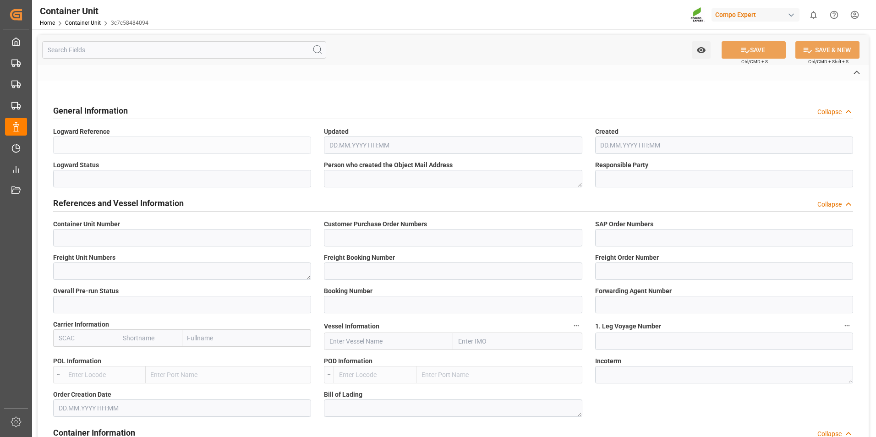
type input "14051055"
type input "4500006965"
type input "4510363555"
type textarea "47585775"
type input "14051053"
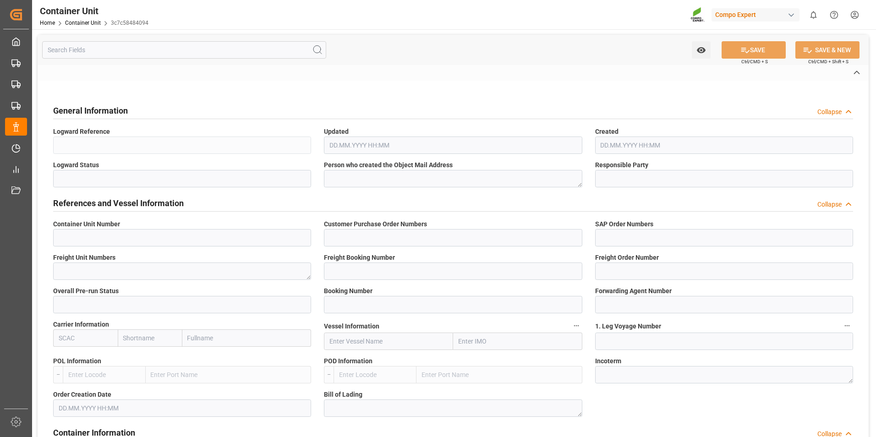
type input "14051055"
type input "1"
type input "6600387"
type input "[GEOGRAPHIC_DATA]"
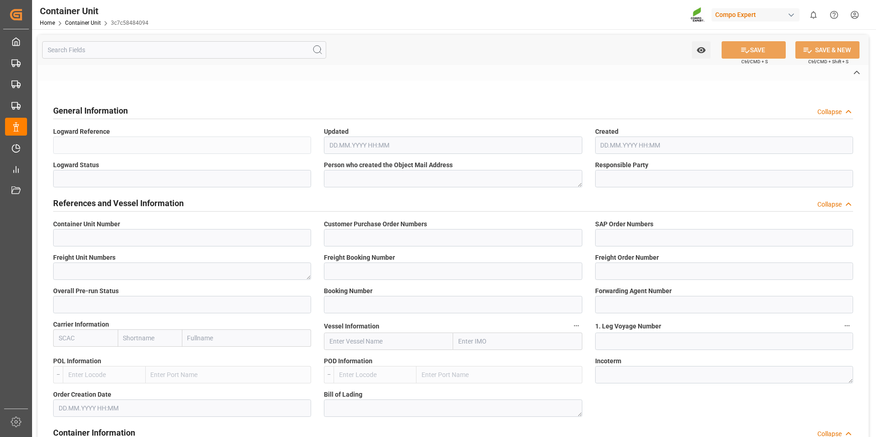
type textarea "CIF"
type input "No"
type input "20GP"
type input "2"
type textarea "30"
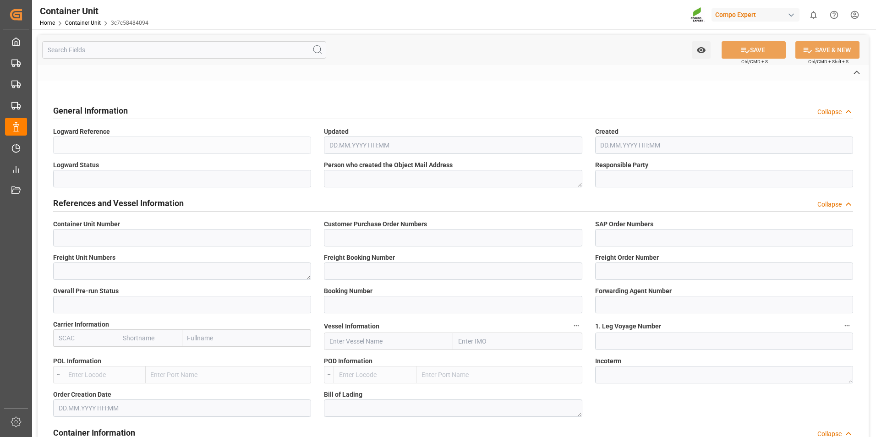
type textarea "Z3"
type input "CB01"
type textarea "COMPO EXPERT Benelux NV"
type textarea "9800"
type input "[GEOGRAPHIC_DATA]"
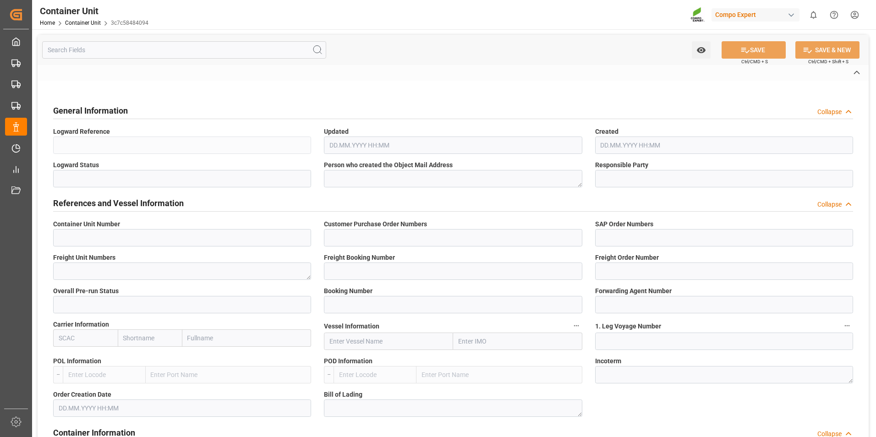
type textarea "5000"
type input "[GEOGRAPHIC_DATA]"
type input "EUR"
type textarea "CB31"
type textarea "BLK PREMIUM [DATE]+3+TE 1200kg ISPM BB"
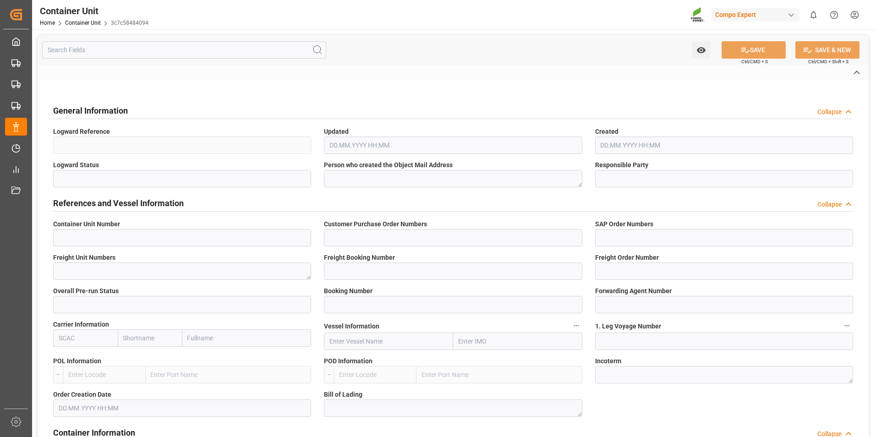
type textarea "2565402000"
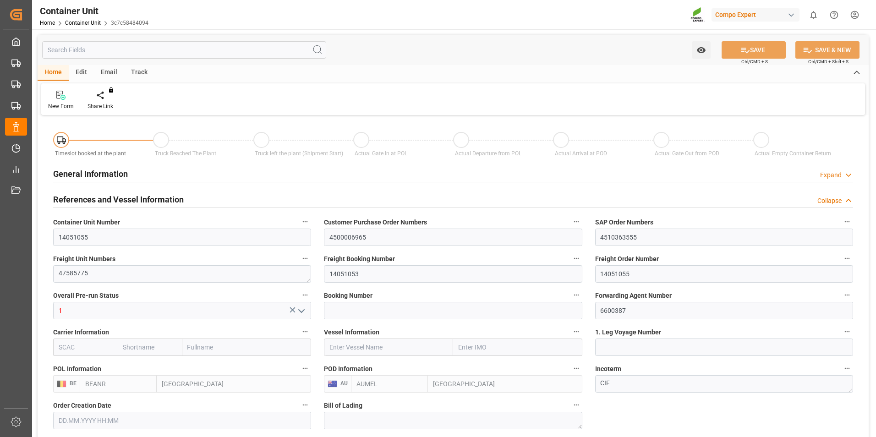
type input "BEANR"
type input "AUMEL"
type input "5"
type input "0"
type input "5"
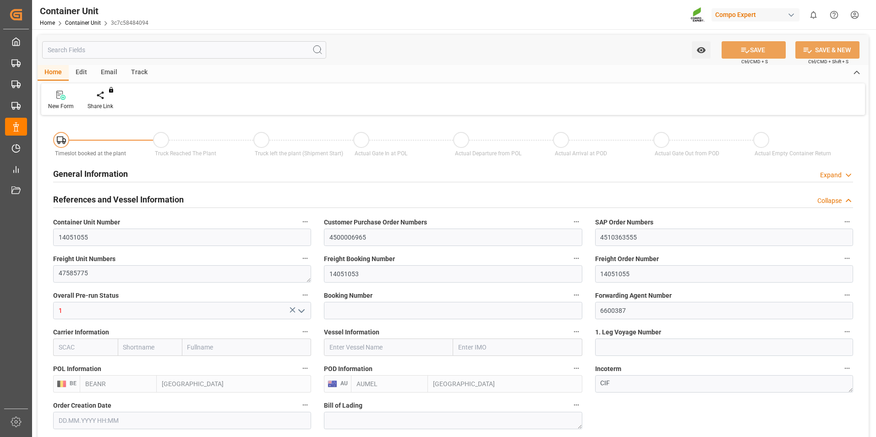
type input "0"
type input "100"
type input "24500"
type input "[DATE] 11:09"
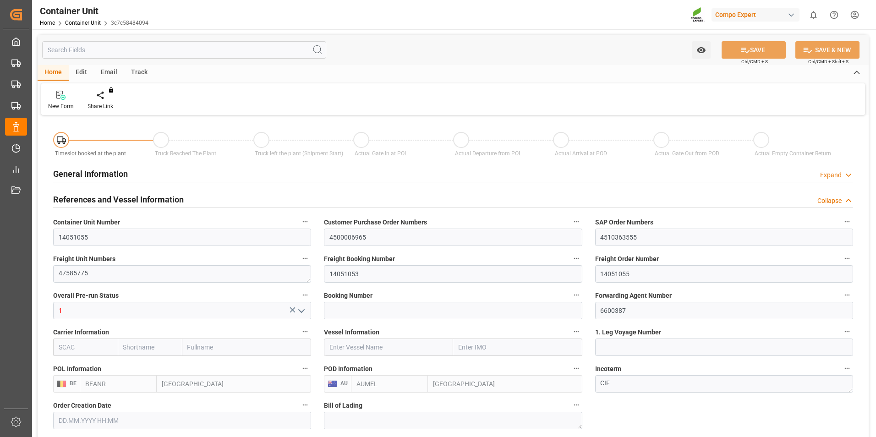
type input "[DATE]"
click at [106, 98] on icon at bounding box center [107, 95] width 6 height 9
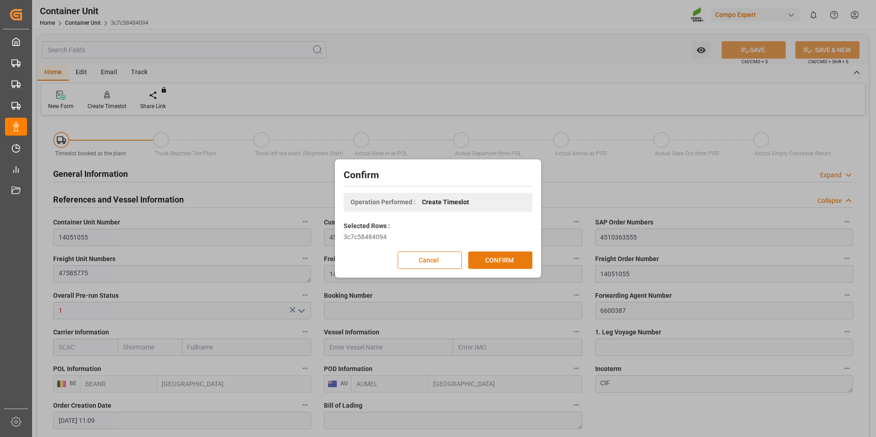
click at [504, 258] on button "CONFIRM" at bounding box center [500, 260] width 64 height 17
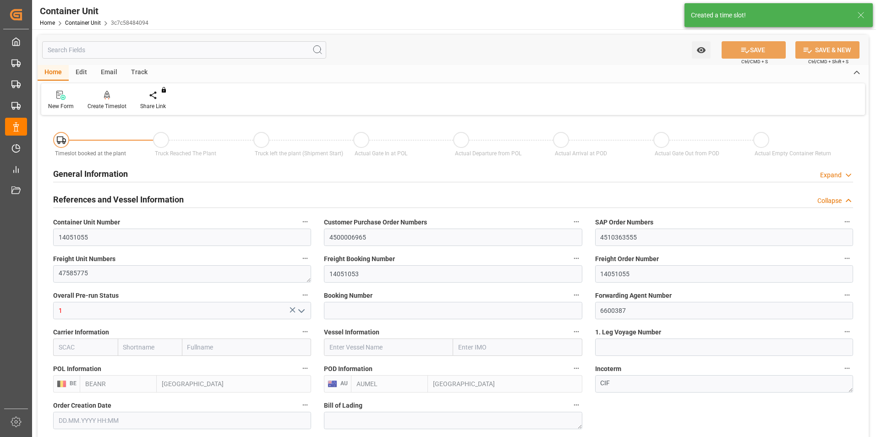
type input "[DATE] 11:09"
type input "[DATE]"
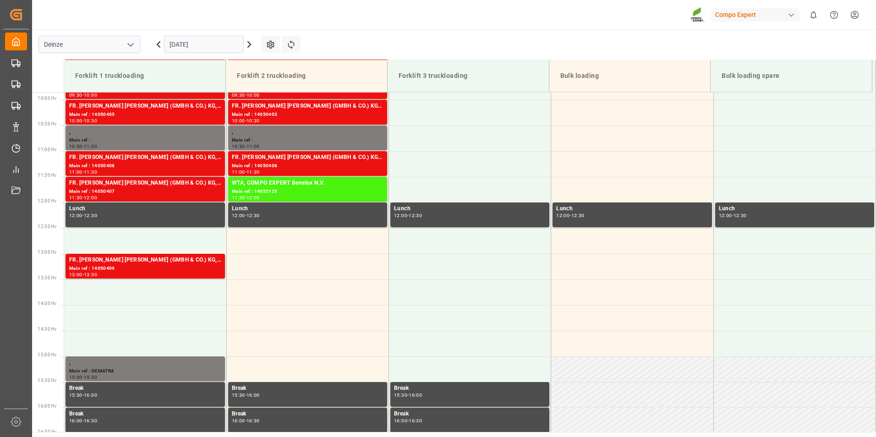
scroll to position [610, 0]
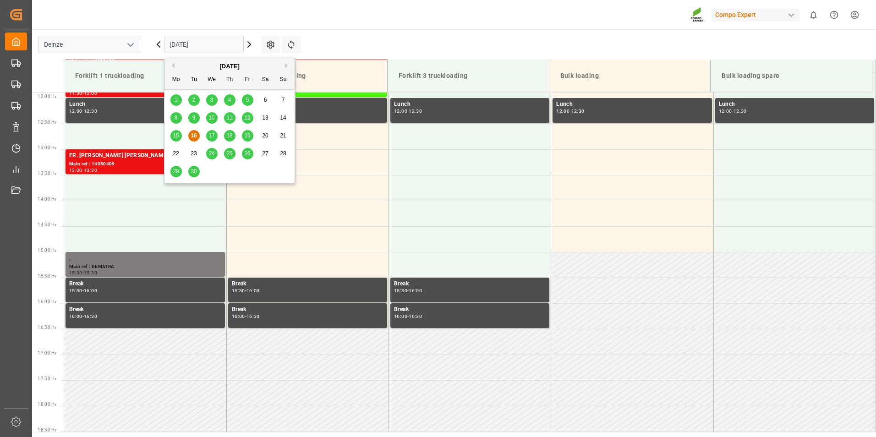
click at [219, 45] on input "[DATE]" at bounding box center [204, 44] width 80 height 17
click at [230, 152] on span "25" at bounding box center [229, 153] width 6 height 6
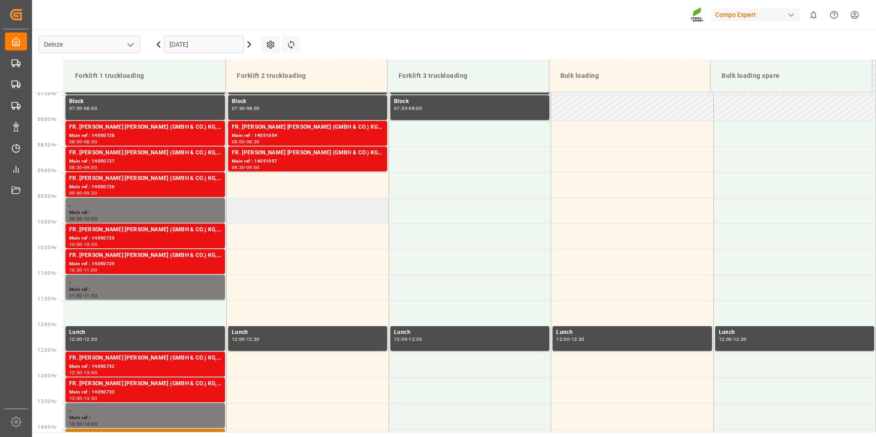
scroll to position [381, 0]
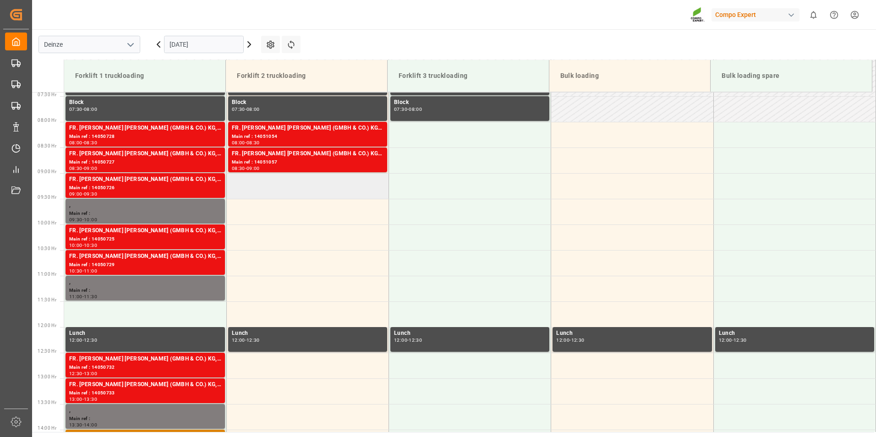
click at [249, 186] on td at bounding box center [307, 186] width 162 height 26
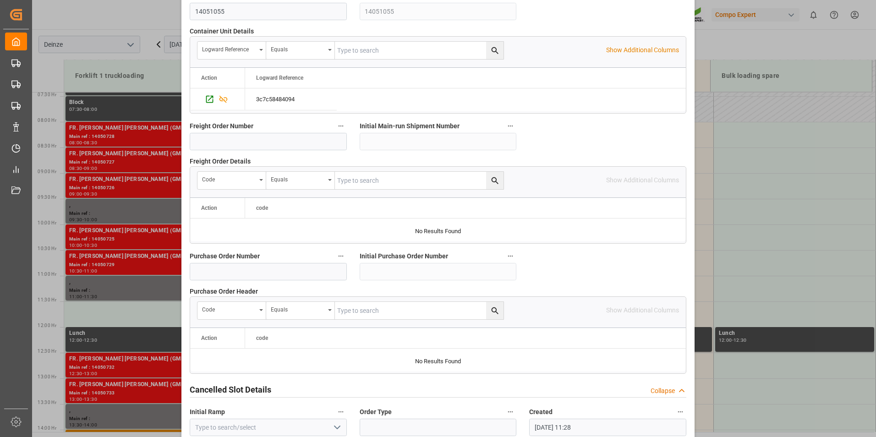
scroll to position [834, 0]
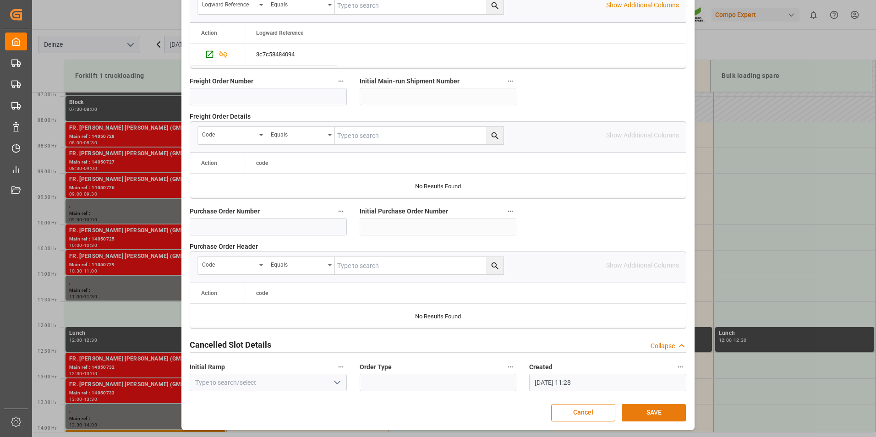
click at [654, 409] on button "SAVE" at bounding box center [654, 412] width 64 height 17
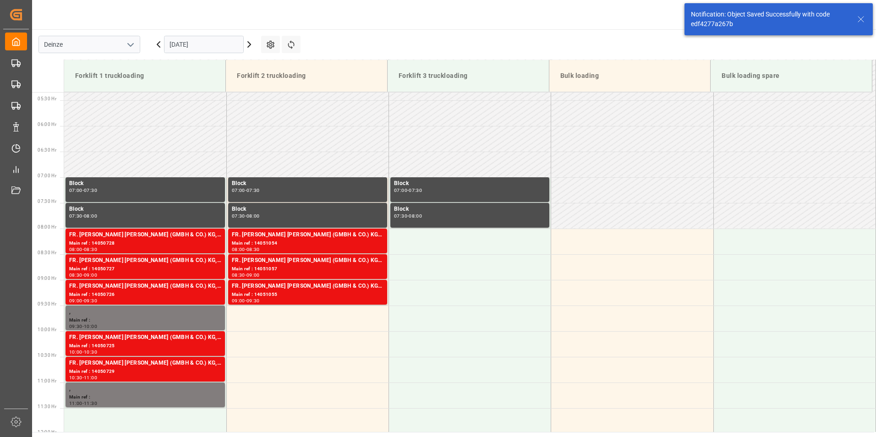
scroll to position [405, 0]
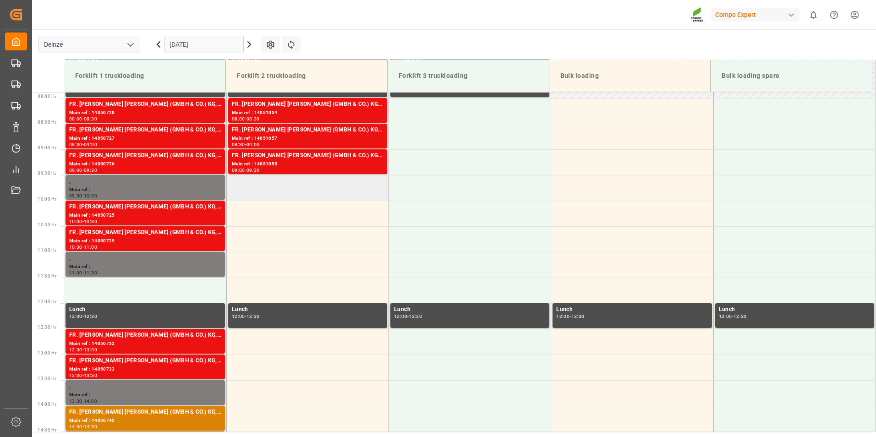
click at [242, 182] on td at bounding box center [307, 188] width 162 height 26
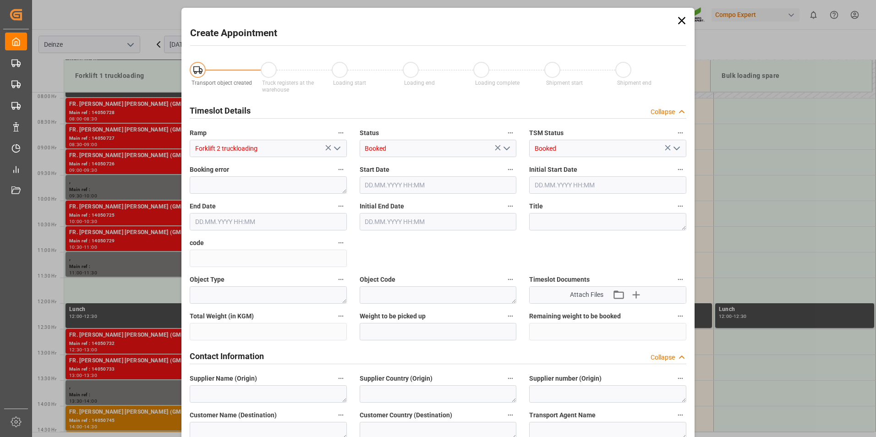
type input "[DATE] 09:30"
type input "[DATE] 10:00"
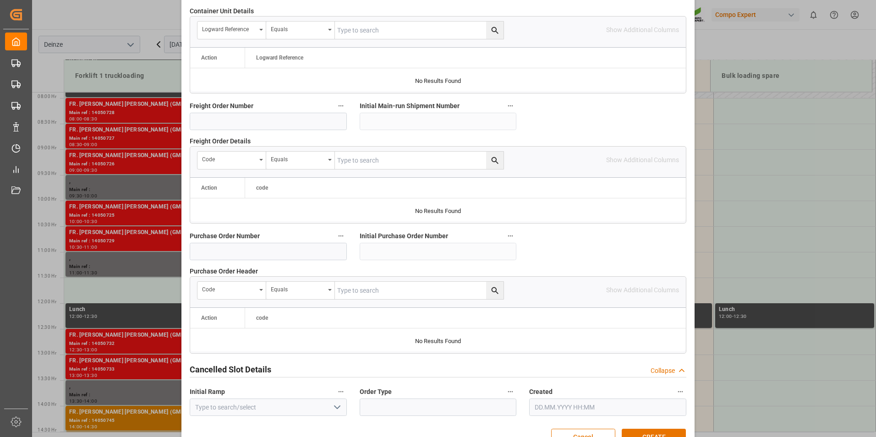
scroll to position [834, 0]
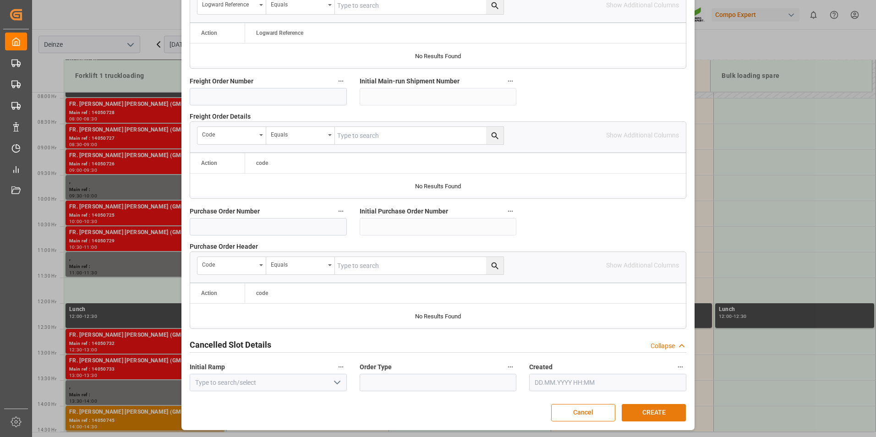
click at [646, 415] on button "CREATE" at bounding box center [654, 412] width 64 height 17
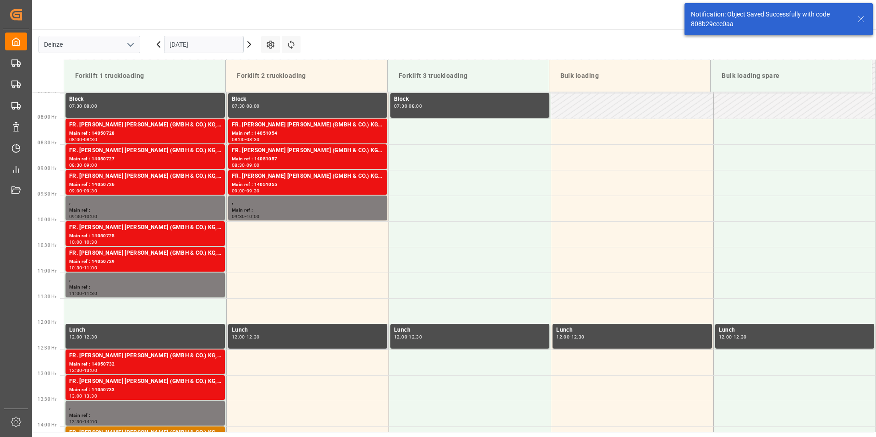
scroll to position [405, 0]
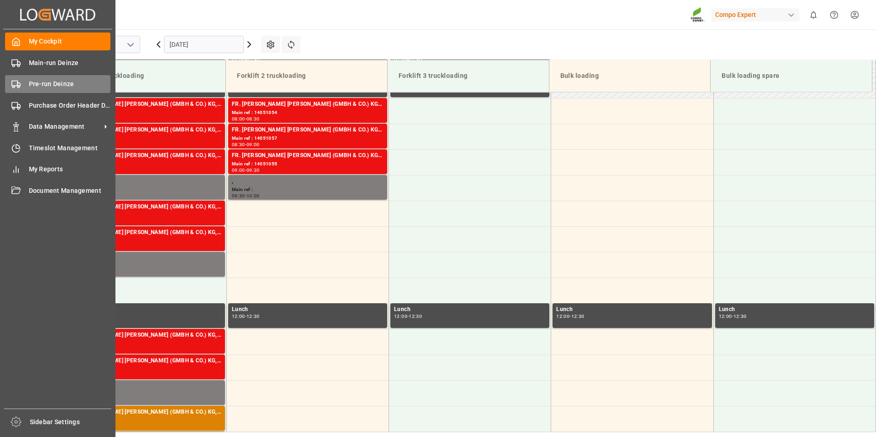
click at [15, 86] on rect at bounding box center [14, 83] width 5 height 5
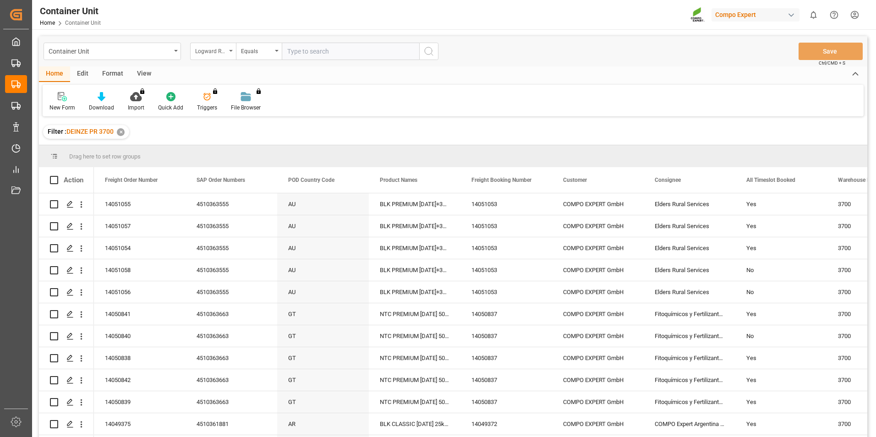
click at [231, 51] on icon "open menu" at bounding box center [231, 51] width 4 height 2
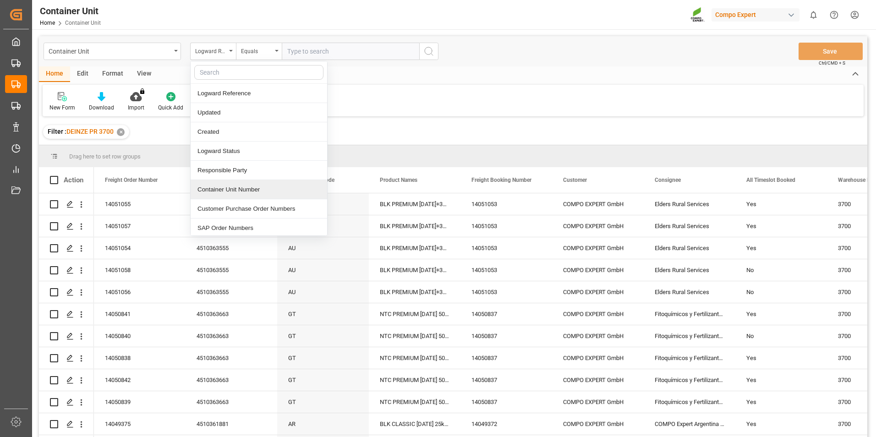
click at [213, 194] on div "Container Unit Number" at bounding box center [259, 189] width 137 height 19
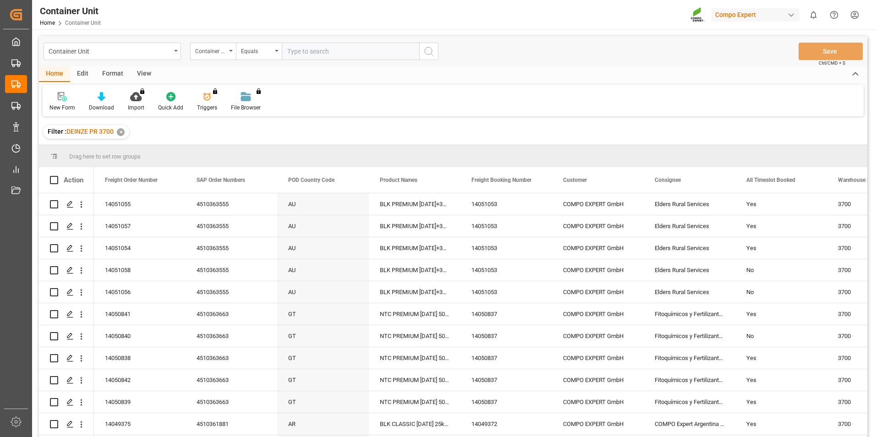
click at [301, 52] on input "text" at bounding box center [350, 51] width 137 height 17
type input "14051058"
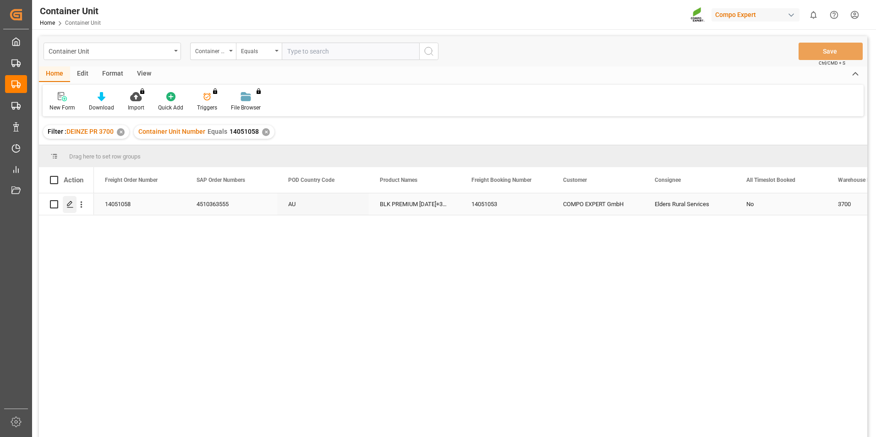
click at [68, 205] on icon "Press SPACE to select this row." at bounding box center [69, 204] width 7 height 7
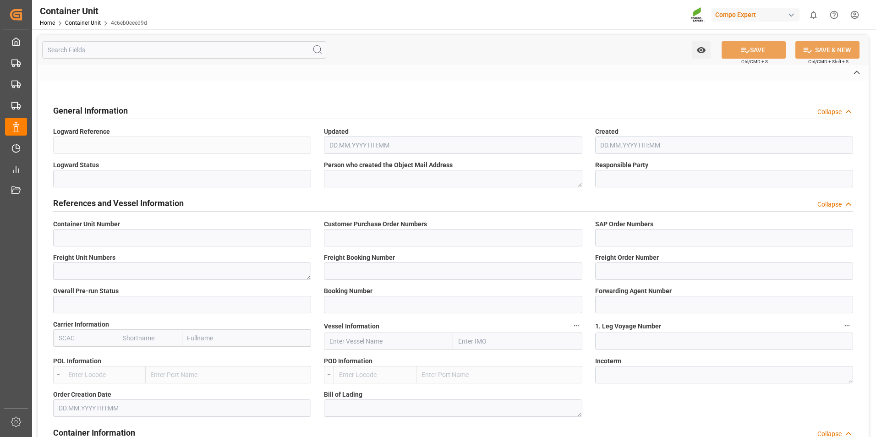
type input "14051058"
type input "4500006965"
type input "4510363555"
type textarea "47585777"
type input "14051053"
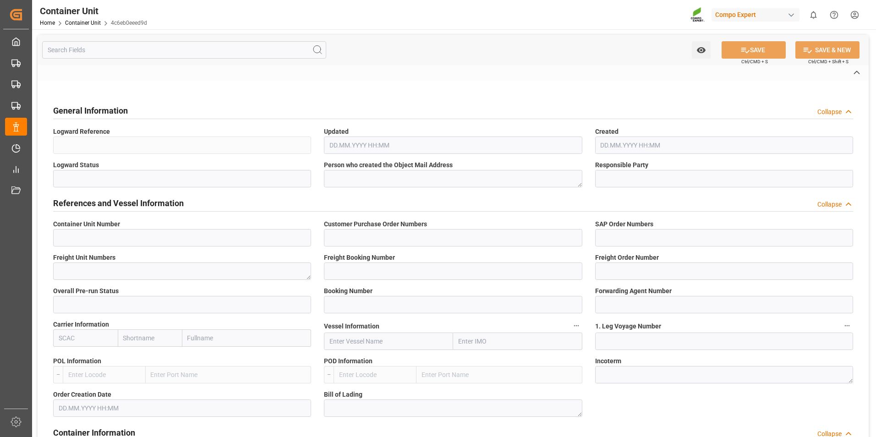
type input "14051058"
type input "1"
type input "6600387"
type input "[GEOGRAPHIC_DATA]"
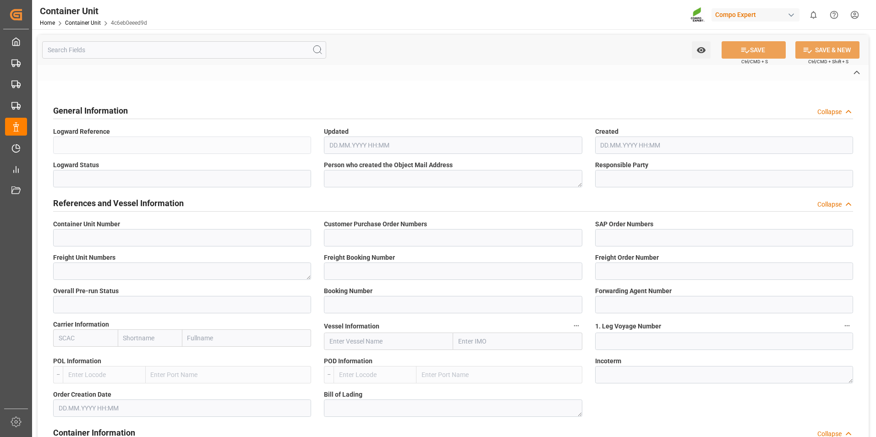
type textarea "CIF"
type input "No"
type input "20GP"
type input "2"
type textarea "30"
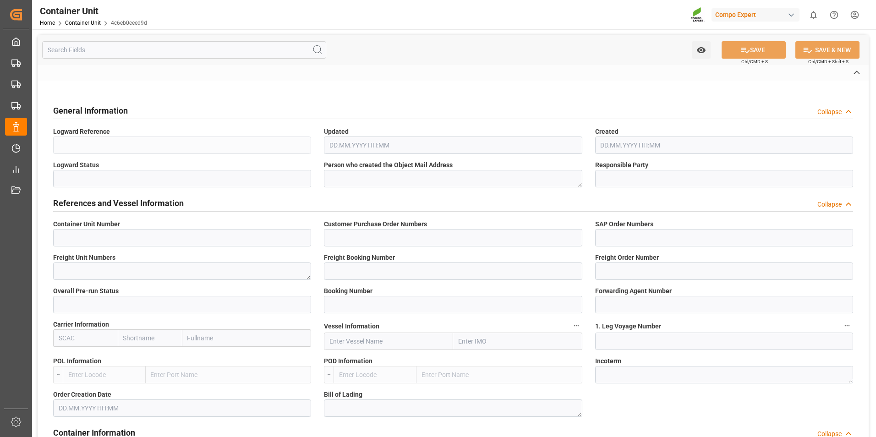
type textarea "Z3"
type input "CB01"
type textarea "COMPO EXPERT Benelux NV"
type textarea "9800"
type input "[GEOGRAPHIC_DATA]"
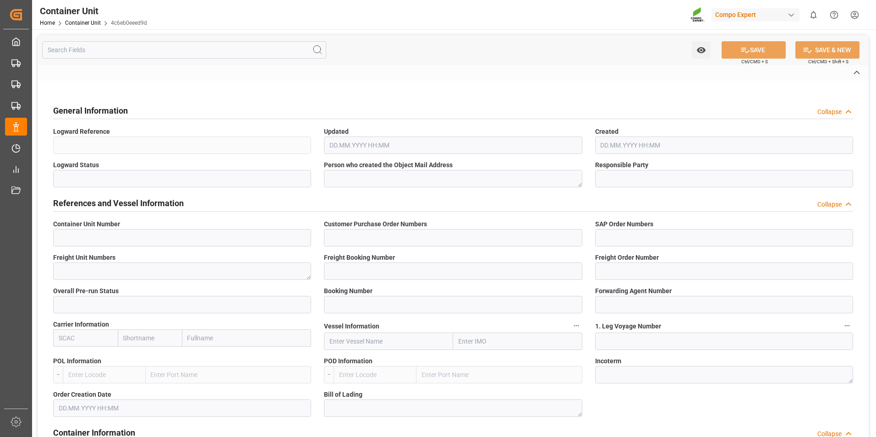
type textarea "5000"
type input "[GEOGRAPHIC_DATA]"
type input "EUR"
type textarea "CB31"
type textarea "BLK PREMIUM [DATE]+3+TE 1200kg ISPM BB"
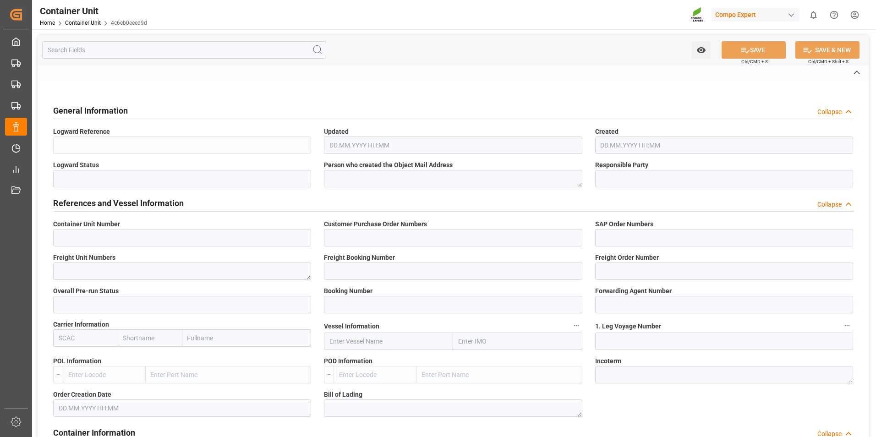
type textarea "2565402000"
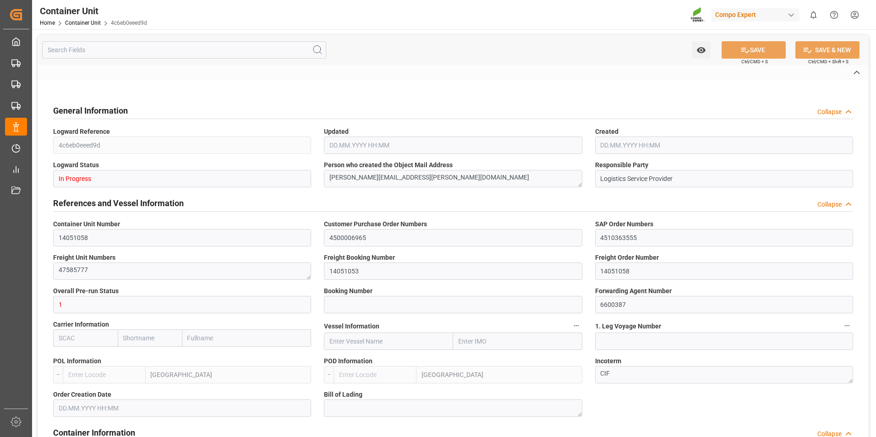
type input "BEANR"
type input "AUMEL"
type input "5"
type input "0"
type input "5"
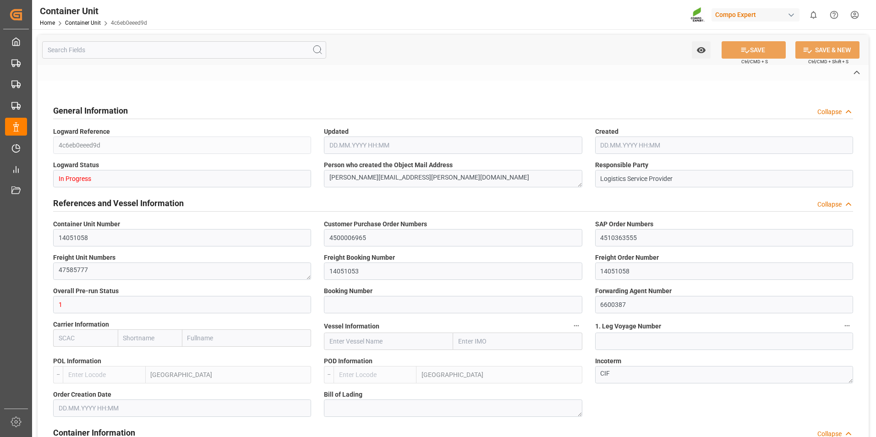
type input "0"
type input "100"
type input "24500"
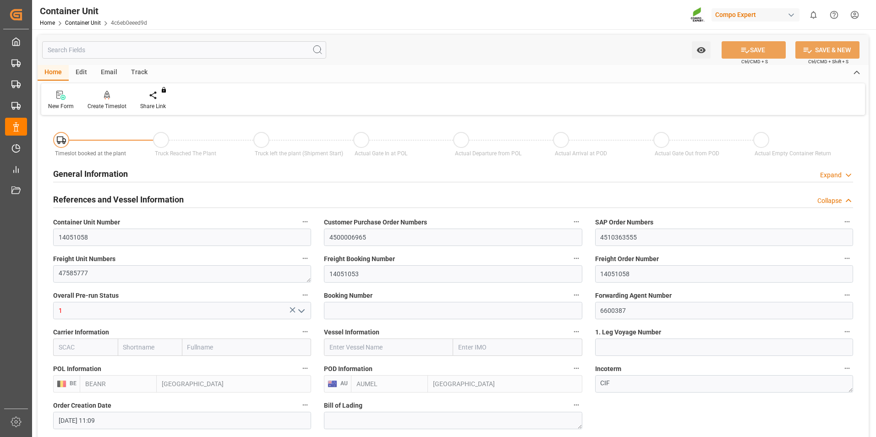
type input "[DATE] 11:09"
type input "[DATE]"
click at [107, 98] on icon at bounding box center [107, 95] width 6 height 9
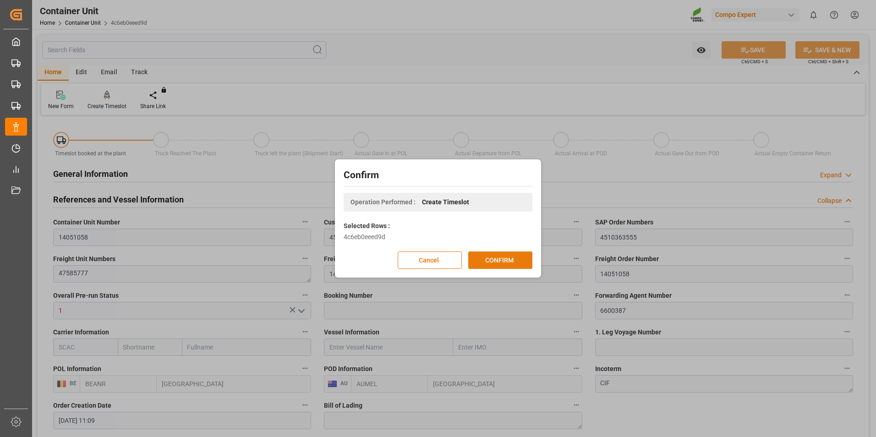
click at [502, 260] on button "CONFIRM" at bounding box center [500, 260] width 64 height 17
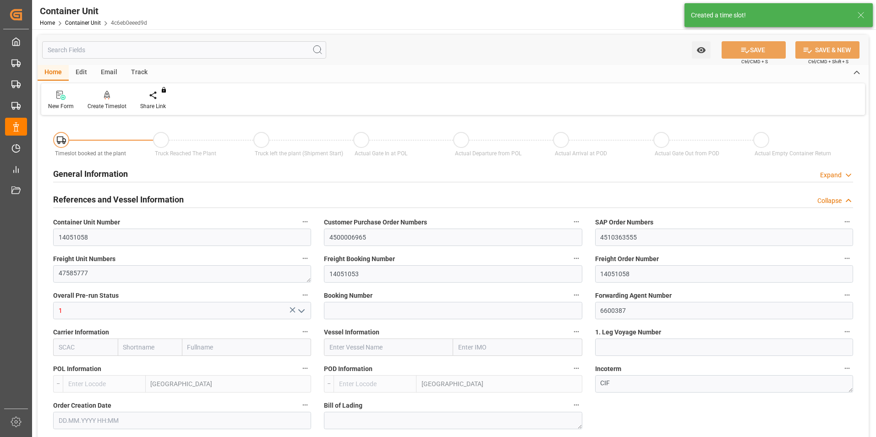
type input "BEANR"
type input "AUMEL"
type input "5"
type input "0"
type input "5"
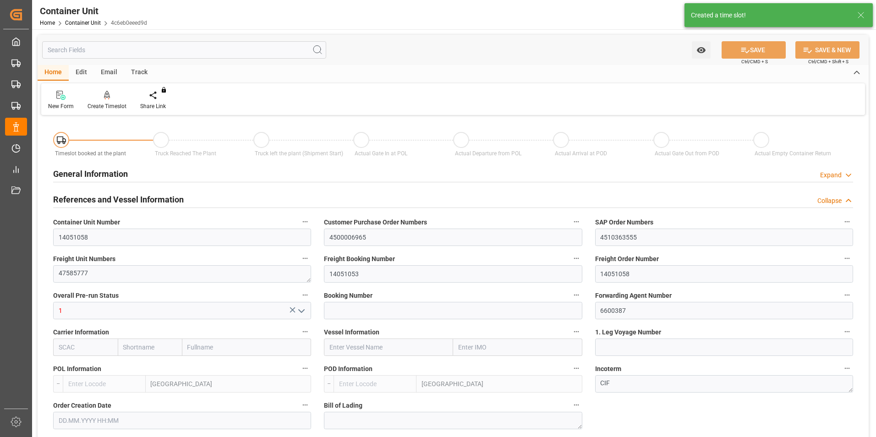
type input "0"
type input "100"
type input "24500"
type input "[DATE] 11:09"
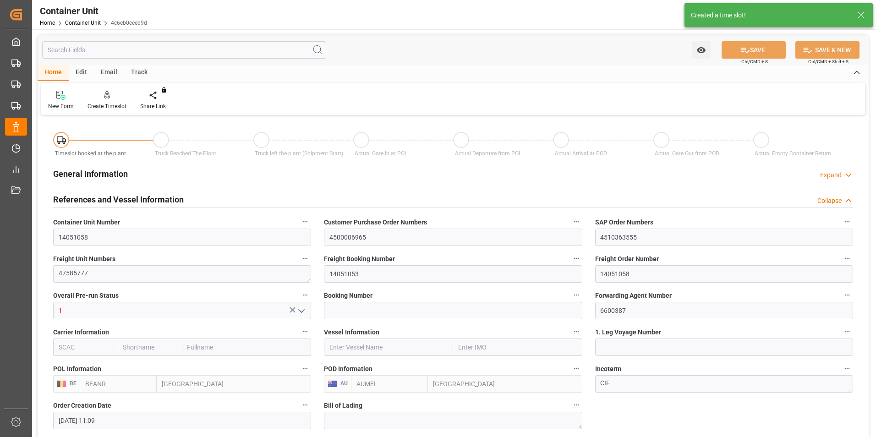
type input "[DATE]"
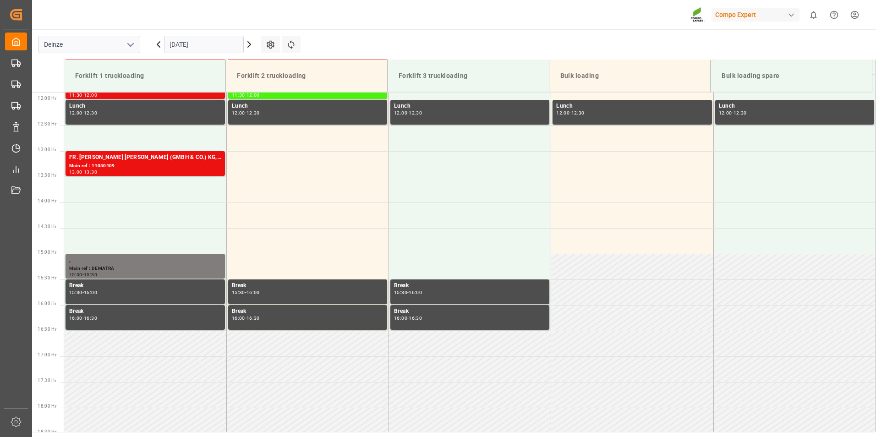
scroll to position [610, 0]
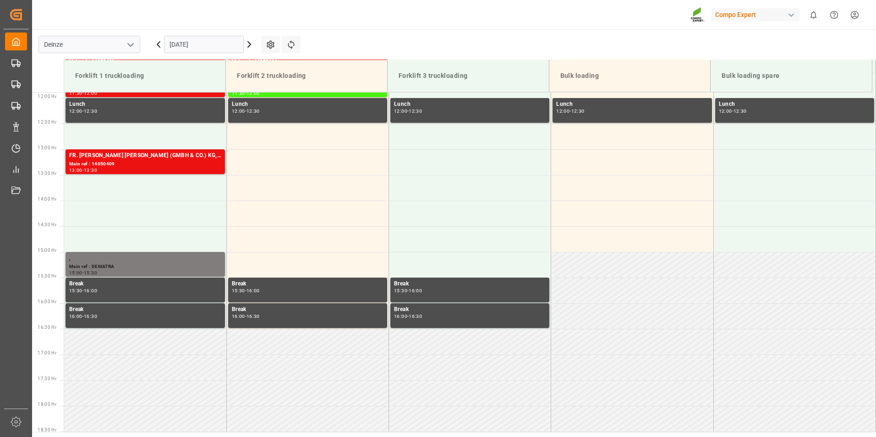
click at [222, 45] on input "[DATE]" at bounding box center [204, 44] width 80 height 17
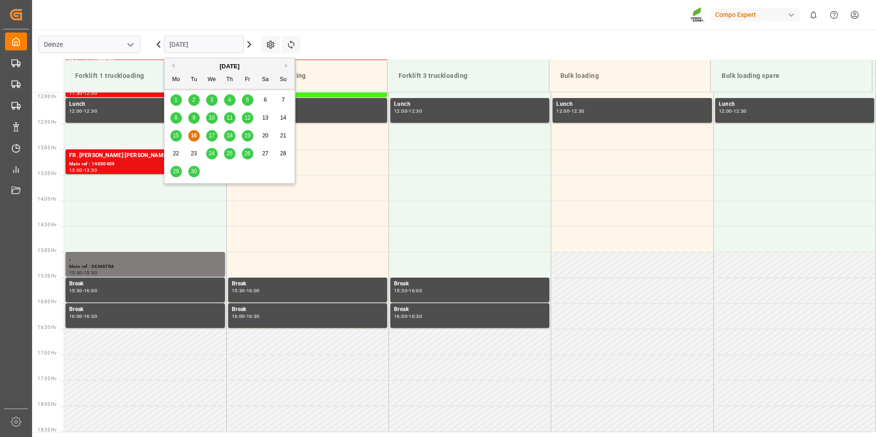
click at [230, 155] on span "25" at bounding box center [229, 153] width 6 height 6
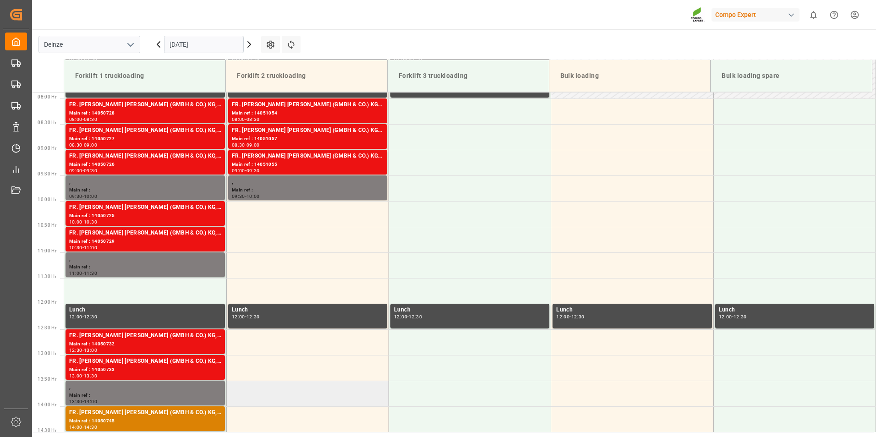
scroll to position [335, 0]
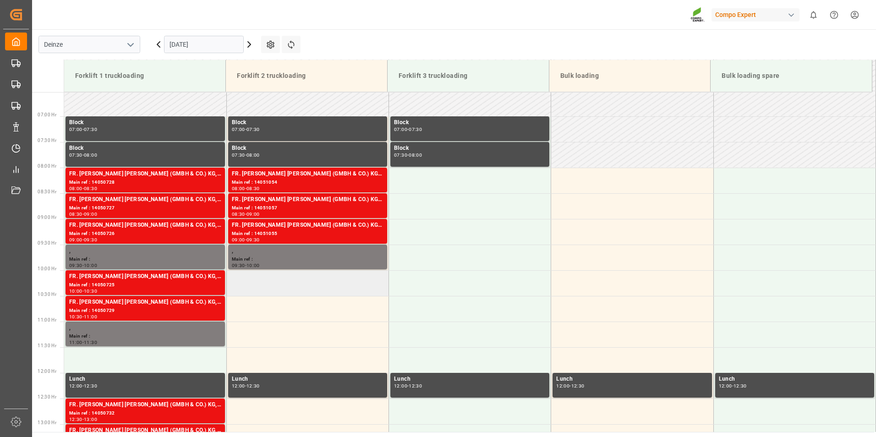
click at [257, 284] on td at bounding box center [307, 283] width 162 height 26
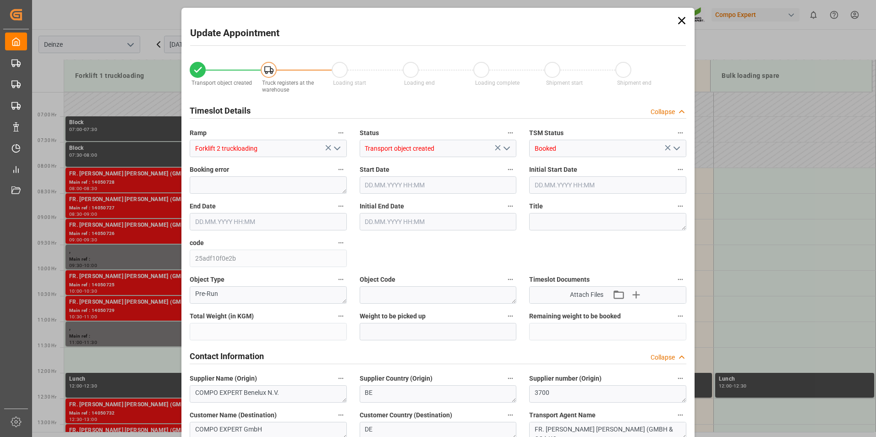
type input "24500"
type input "100"
type input "25.09.2025 10:00"
type input "[DATE] 10:30"
type input "[DATE] 11:09"
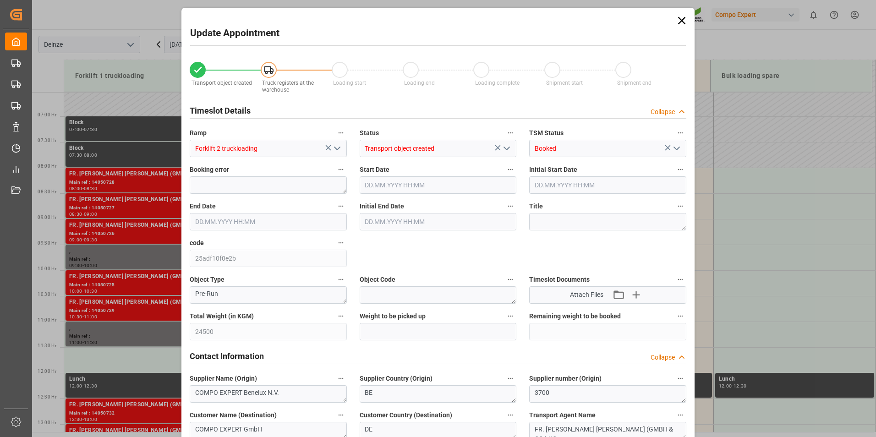
type input "16.09.2025 11:29"
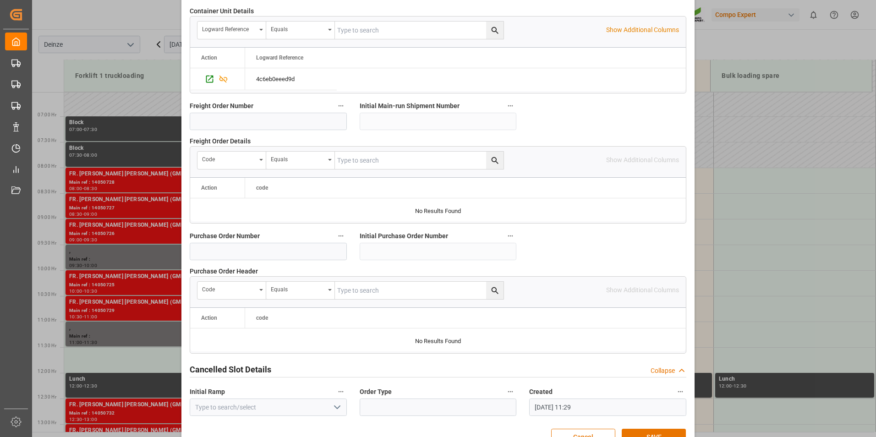
scroll to position [834, 0]
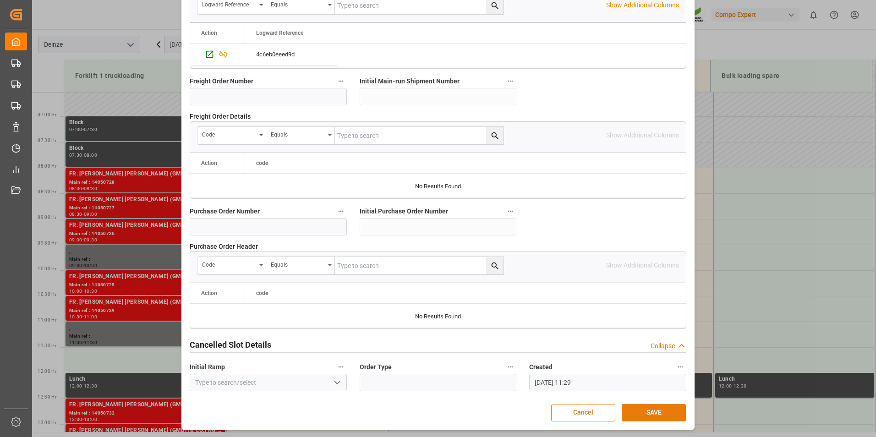
click at [643, 413] on button "SAVE" at bounding box center [654, 412] width 64 height 17
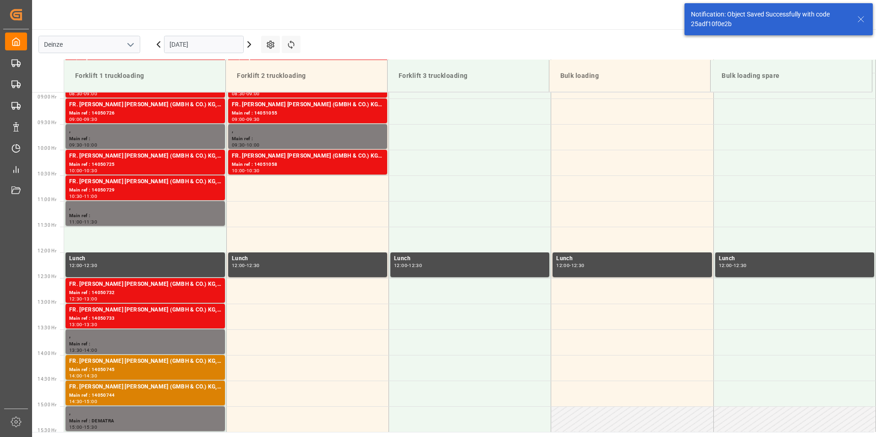
scroll to position [456, 0]
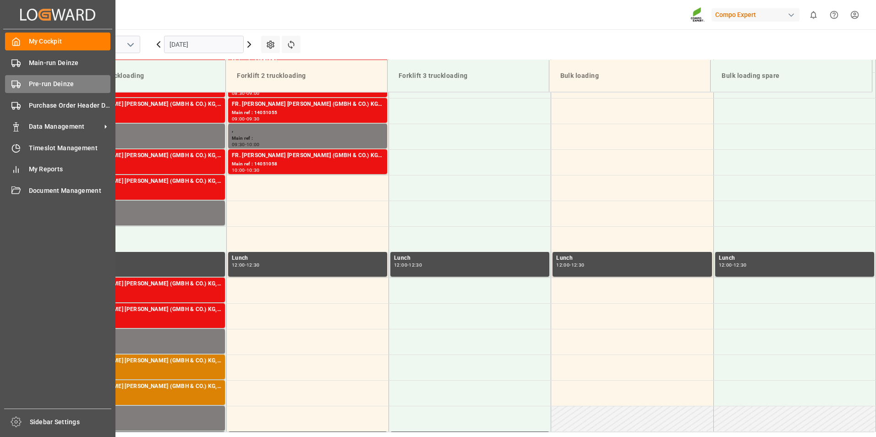
click at [16, 82] on icon at bounding box center [15, 84] width 9 height 9
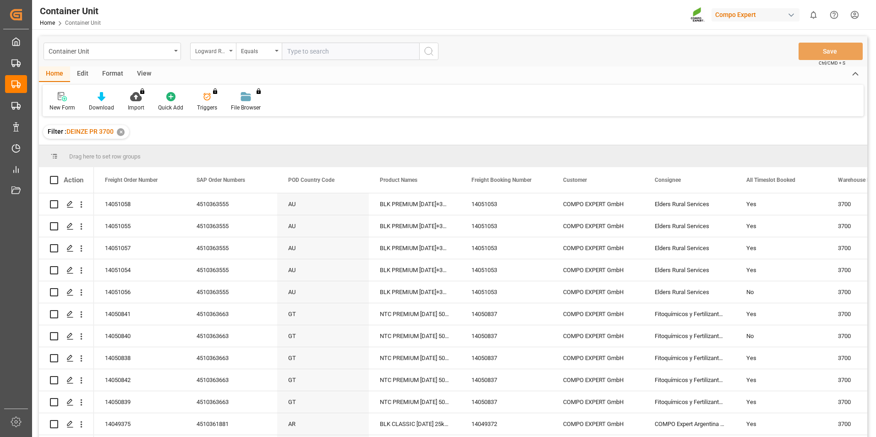
click at [230, 49] on div "Logward Reference" at bounding box center [213, 51] width 46 height 17
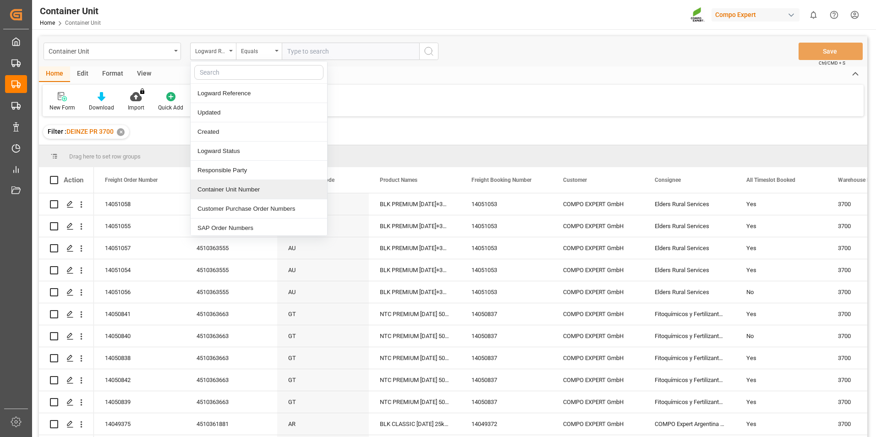
drag, startPoint x: 226, startPoint y: 189, endPoint x: 282, endPoint y: 121, distance: 87.5
click at [227, 189] on div "Container Unit Number" at bounding box center [259, 189] width 137 height 19
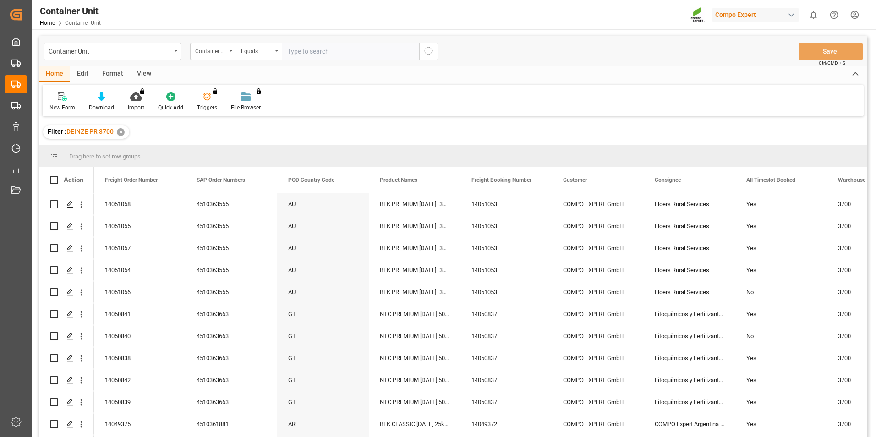
click at [298, 53] on input "text" at bounding box center [350, 51] width 137 height 17
type input "14051056"
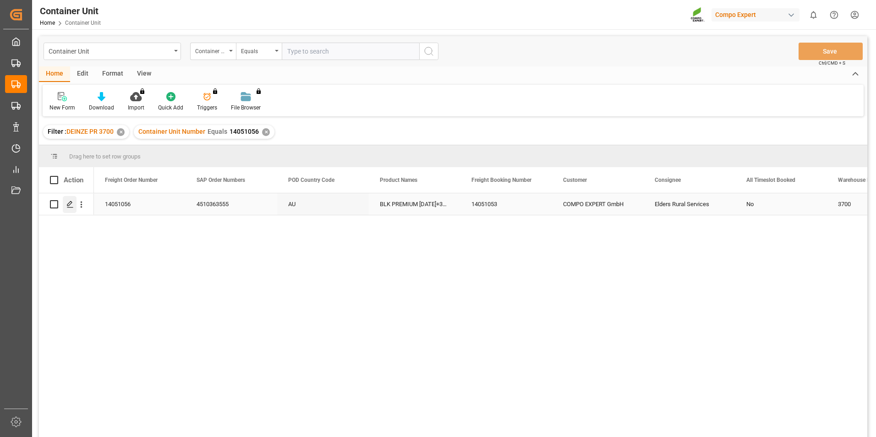
click at [71, 204] on polygon "Press SPACE to select this row." at bounding box center [69, 204] width 5 height 5
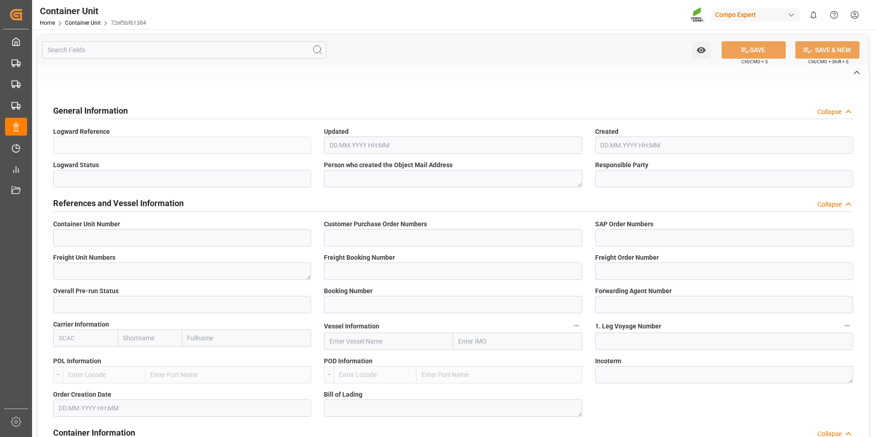
type input "14051056"
type input "4500006965"
type input "4510363555"
type textarea "47585774"
type input "14051053"
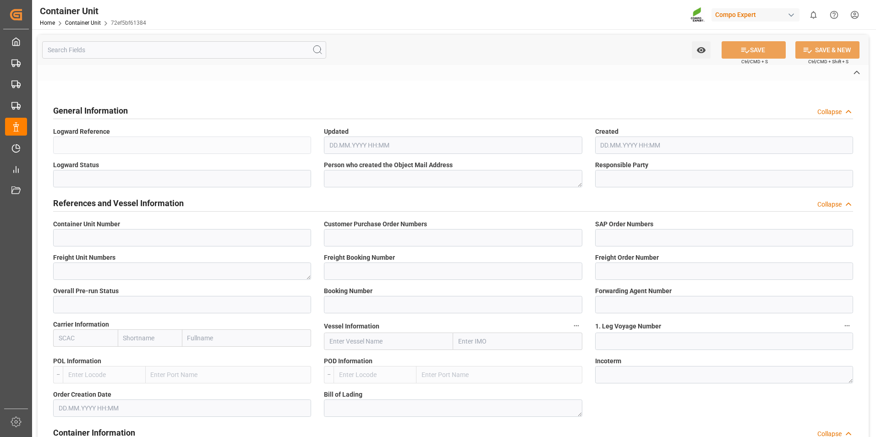
type input "14051056"
type input "1"
type input "6600387"
type input "Antwerp"
type input "Melbourne"
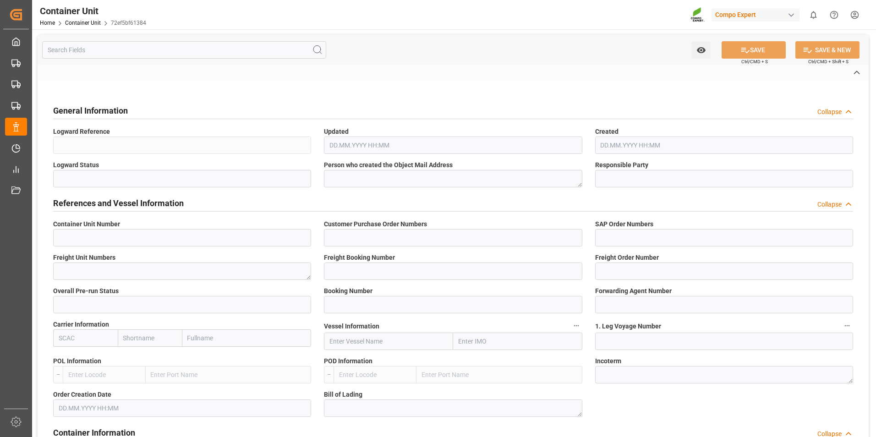
type textarea "CIF"
type input "No"
type input "20GP"
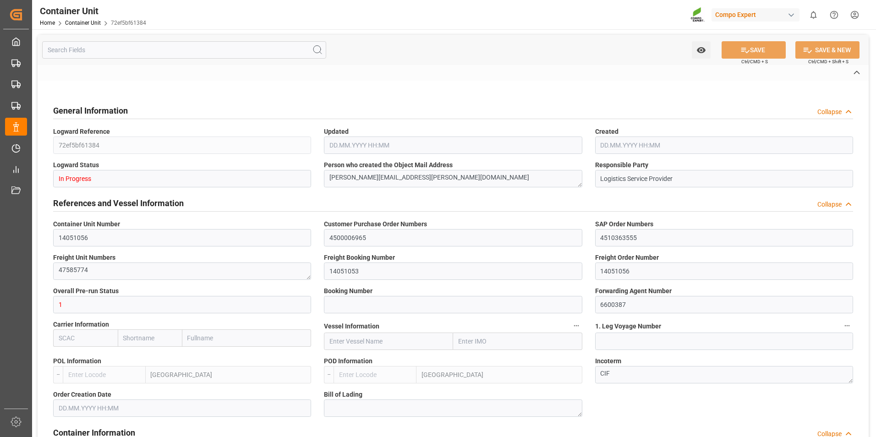
type input "2"
type textarea "30"
type textarea "Z3"
type input "CB01"
type textarea "COMPO EXPERT Benelux NV"
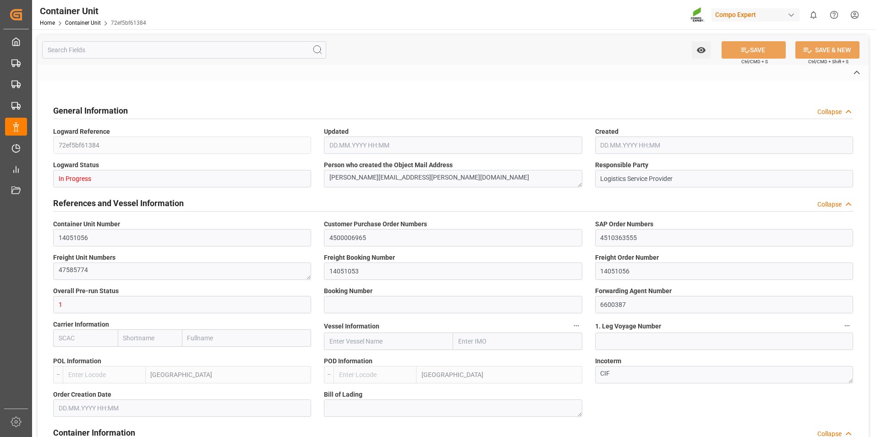
type textarea "9800"
type input "Belgium"
type textarea "5000"
type input "Australia"
type input "EUR"
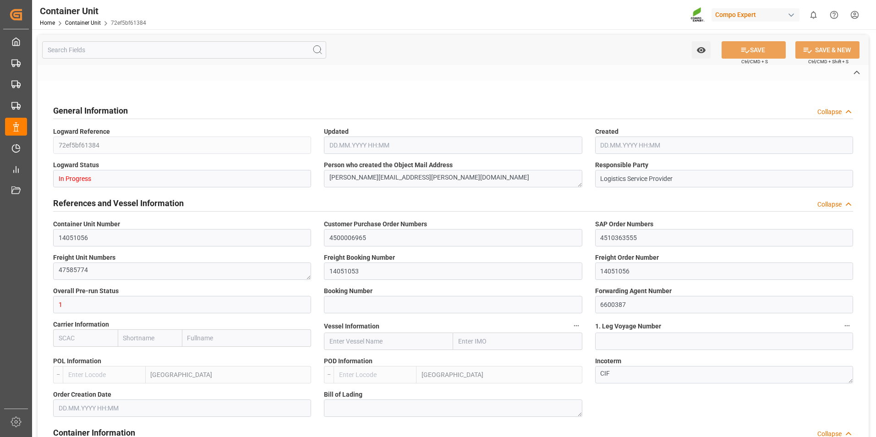
type textarea "CB31"
type textarea "BLK PREMIUM [DATE]+3+TE 1200kg ISPM BB"
type textarea "2565402000"
type input "BEANR"
type input "AUMEL"
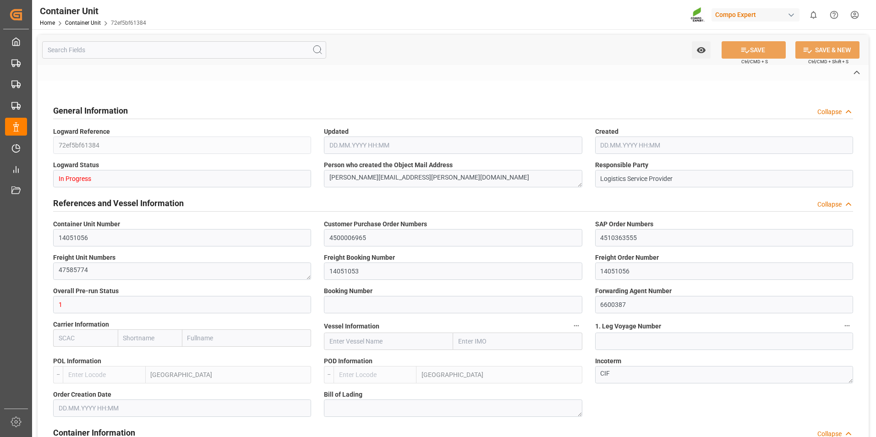
type input "5"
type input "0"
type input "5"
type input "0"
type input "100"
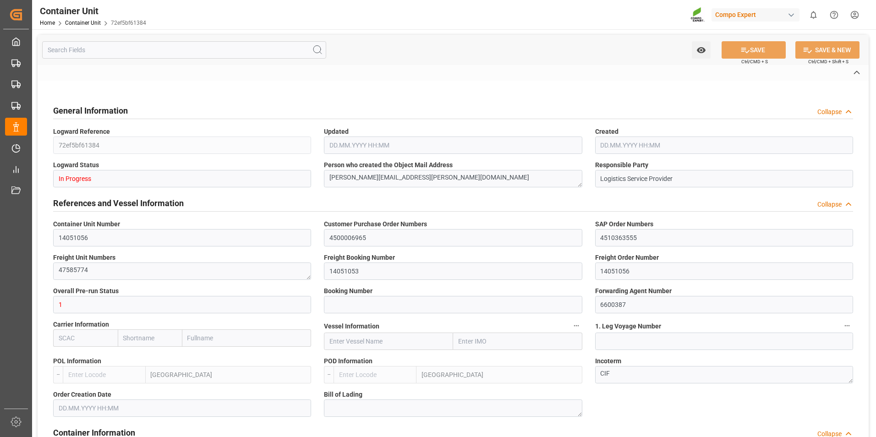
type input "24500"
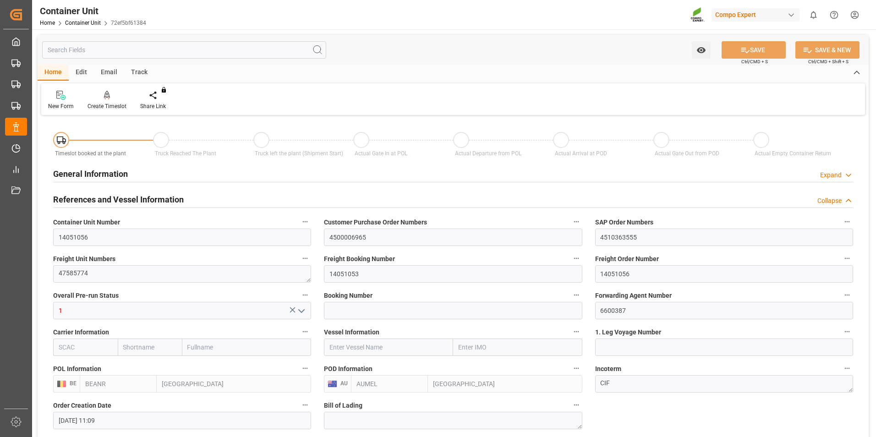
type input "19.08.2025 11:09"
type input "01.10.2025"
click at [106, 97] on icon at bounding box center [107, 95] width 6 height 8
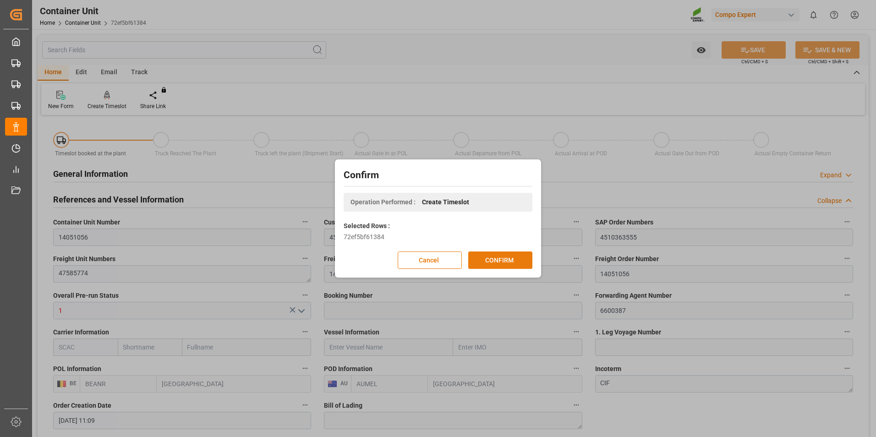
click at [502, 258] on button "CONFIRM" at bounding box center [500, 260] width 64 height 17
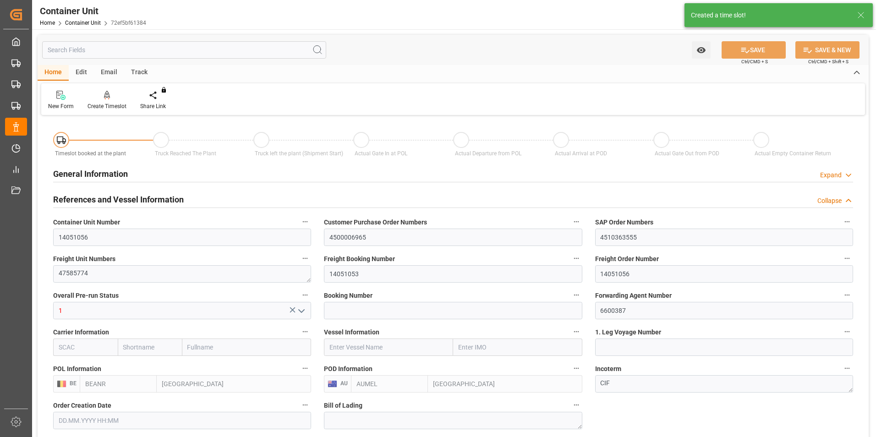
type input "19.08.2025 11:09"
type input "01.10.2025"
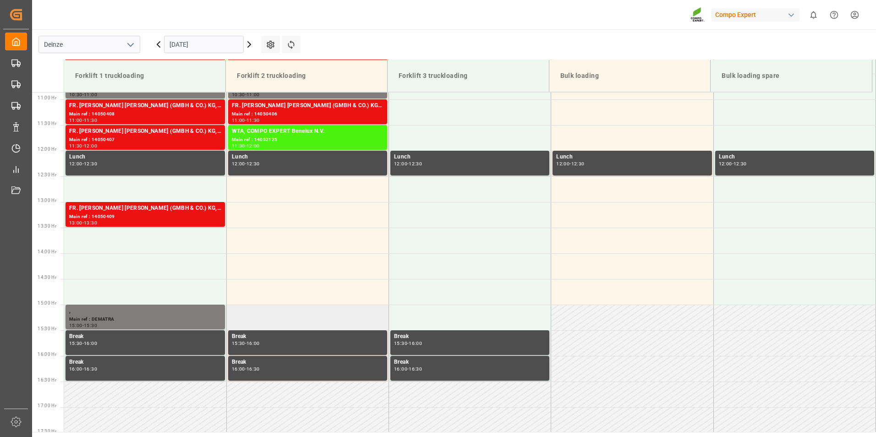
scroll to position [610, 0]
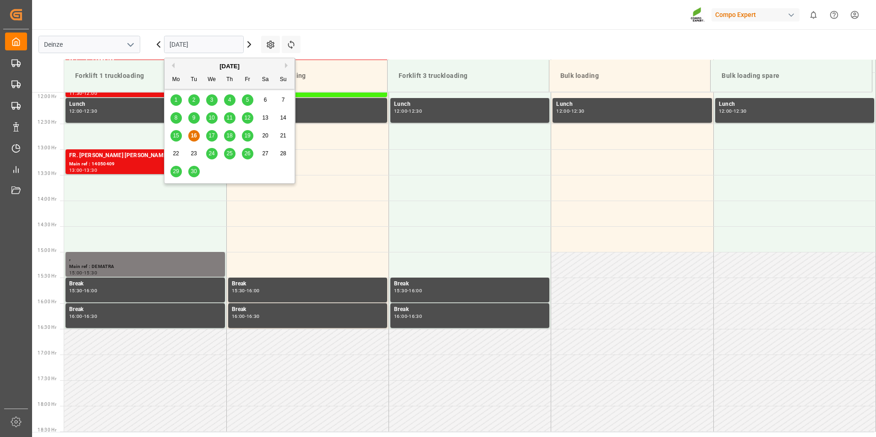
click at [211, 45] on input "[DATE]" at bounding box center [204, 44] width 80 height 17
click at [229, 156] on span "25" at bounding box center [229, 153] width 6 height 6
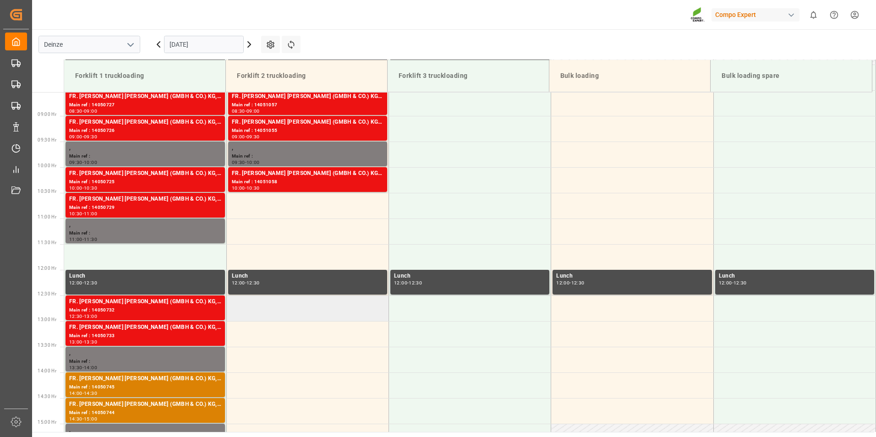
scroll to position [381, 0]
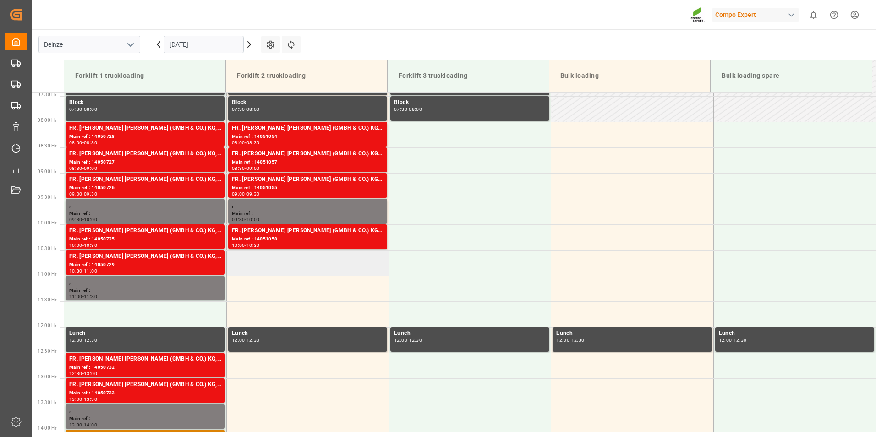
click at [245, 265] on td at bounding box center [307, 263] width 162 height 26
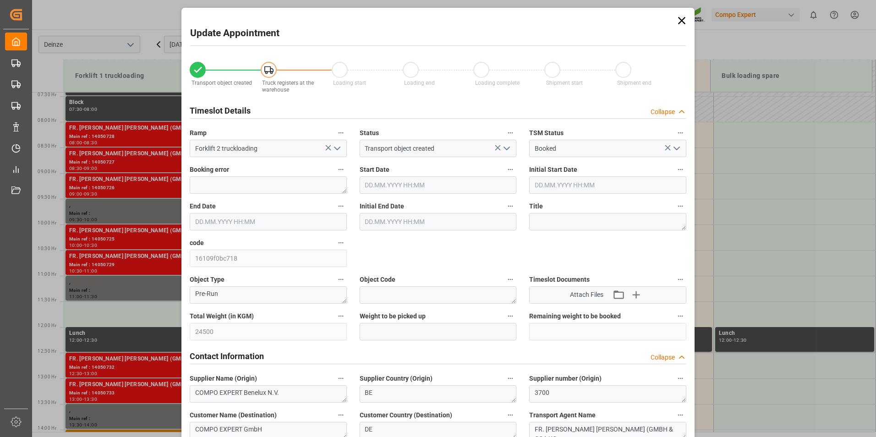
type input "[DATE] 10:30"
type input "[DATE] 11:00"
type input "[DATE] 11:09"
type input "[DATE] 11:30"
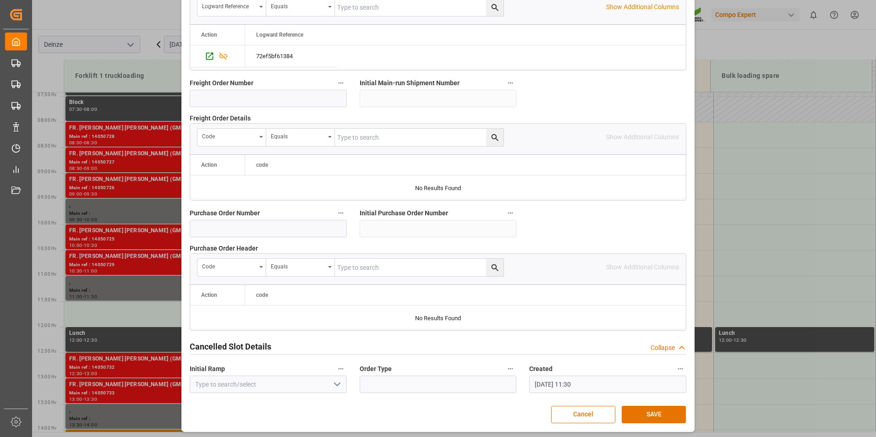
scroll to position [834, 0]
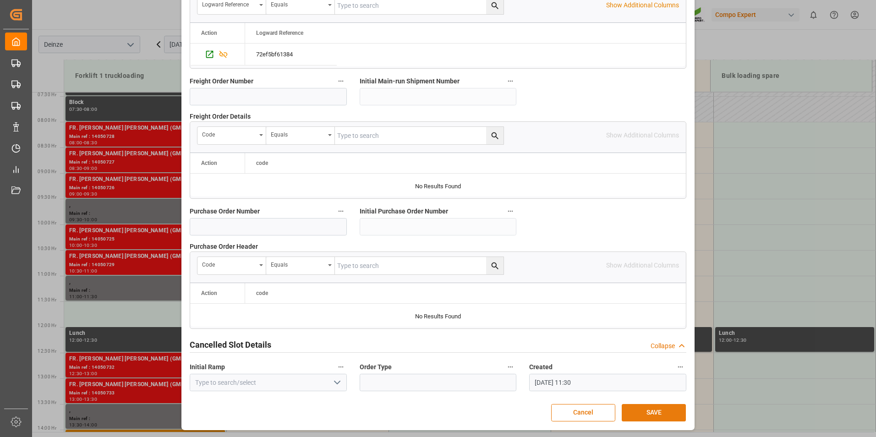
click at [644, 411] on button "SAVE" at bounding box center [654, 412] width 64 height 17
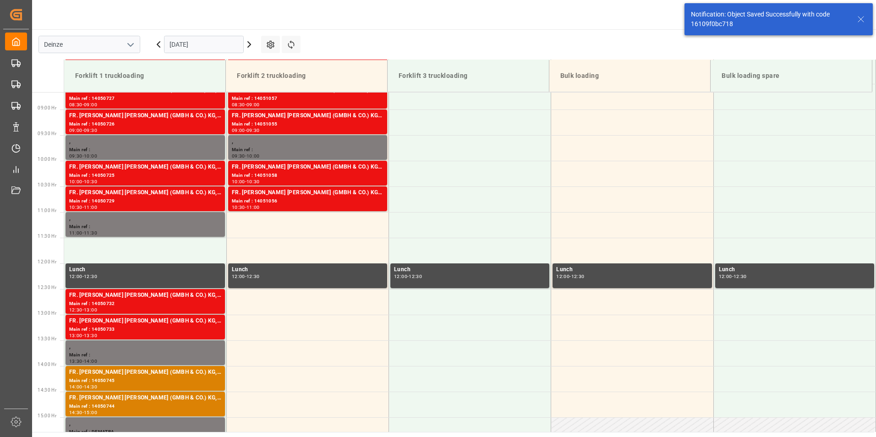
scroll to position [456, 0]
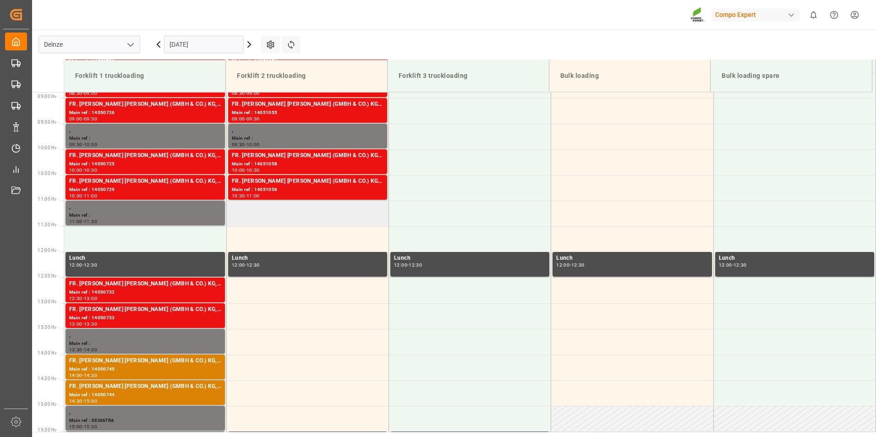
click at [271, 217] on td at bounding box center [307, 214] width 162 height 26
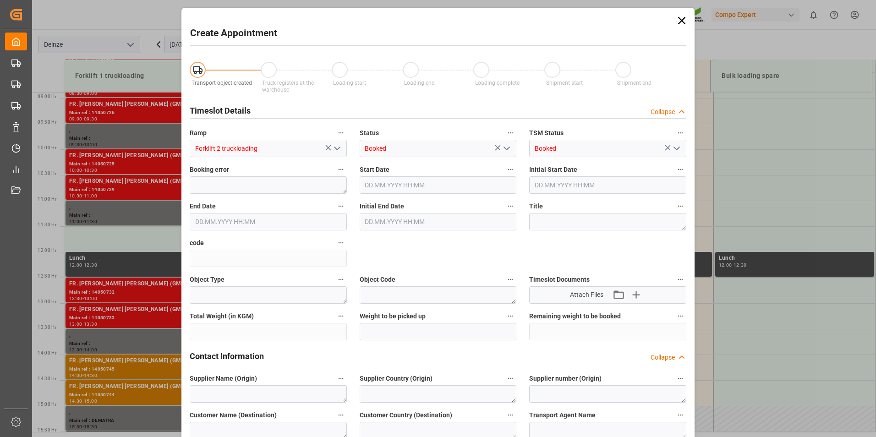
type input "[DATE] 11:00"
type input "[DATE] 11:30"
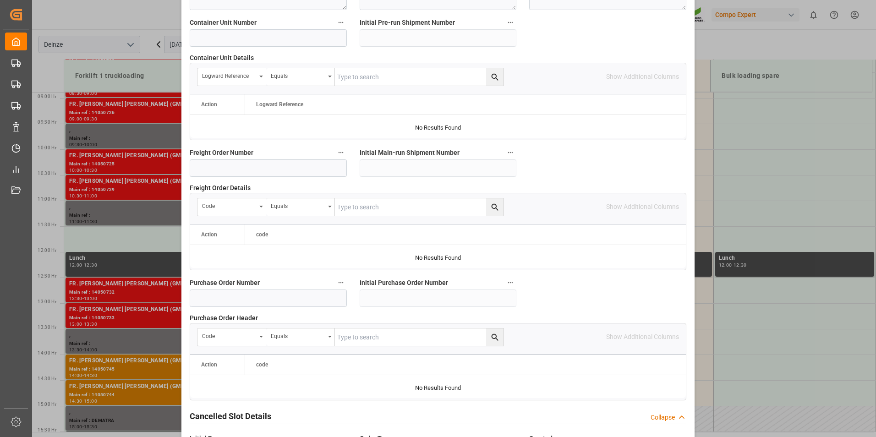
scroll to position [834, 0]
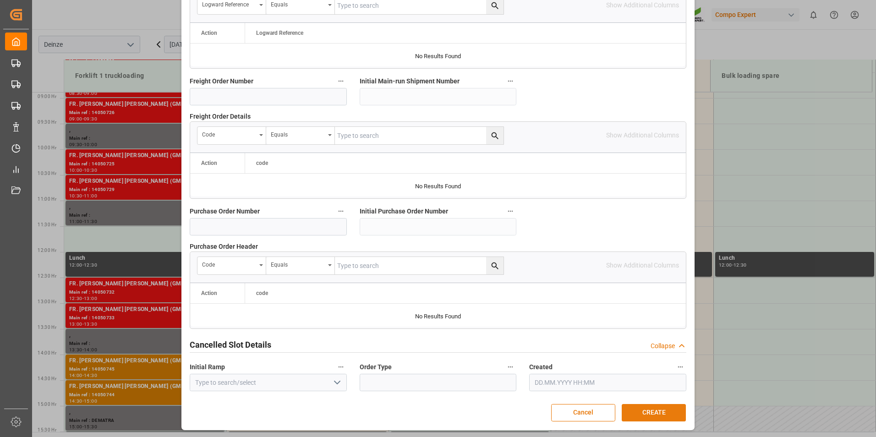
click at [640, 410] on button "CREATE" at bounding box center [654, 412] width 64 height 17
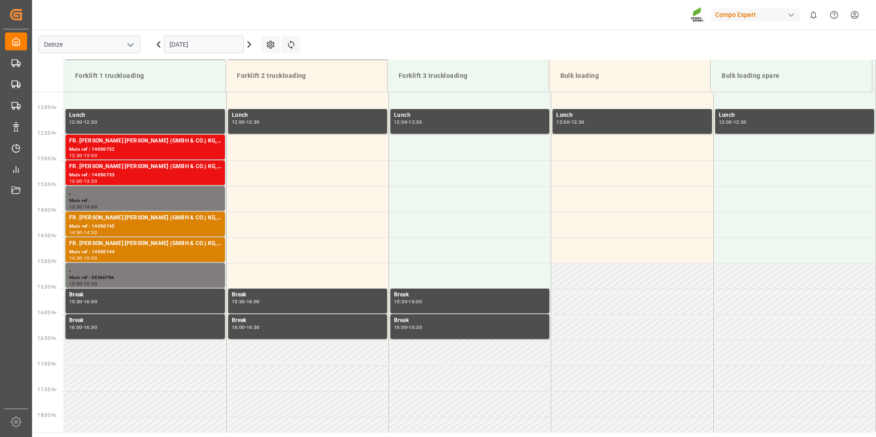
scroll to position [553, 0]
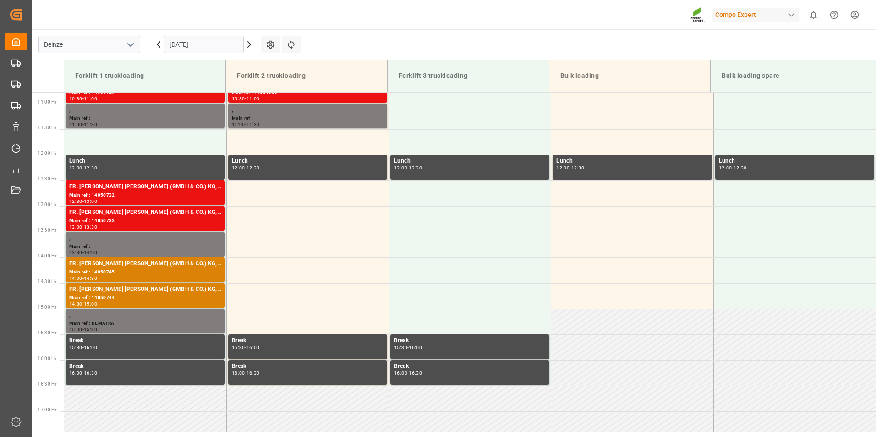
click at [223, 44] on input "[DATE]" at bounding box center [204, 44] width 80 height 17
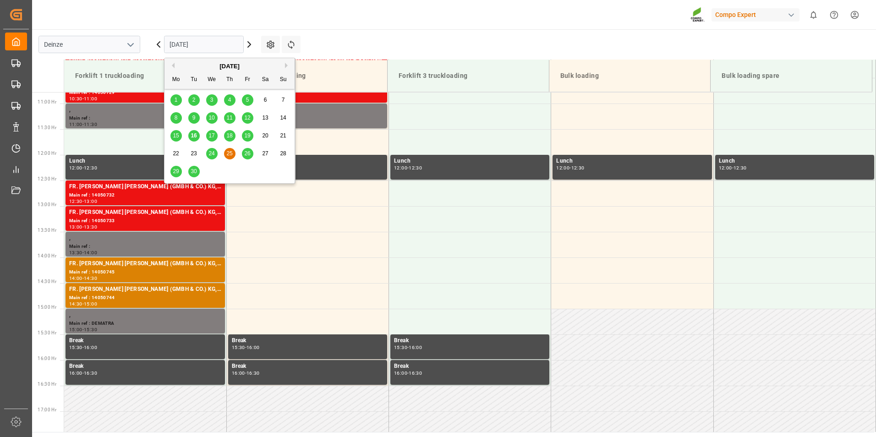
click at [211, 137] on span "17" at bounding box center [211, 135] width 6 height 6
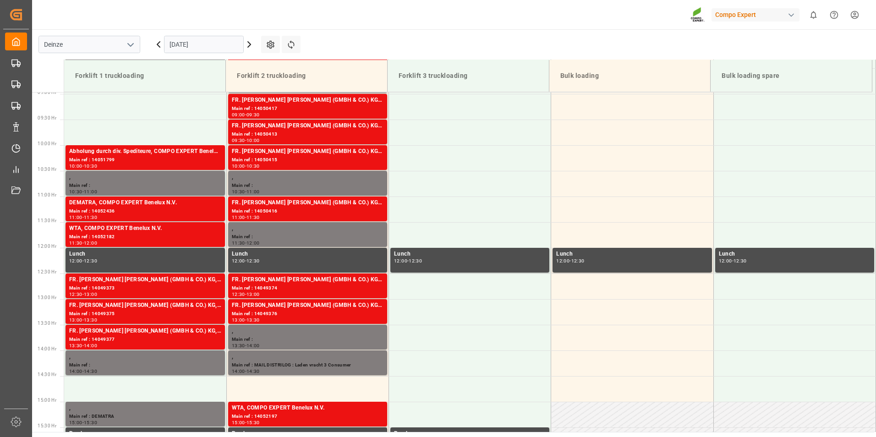
scroll to position [476, 0]
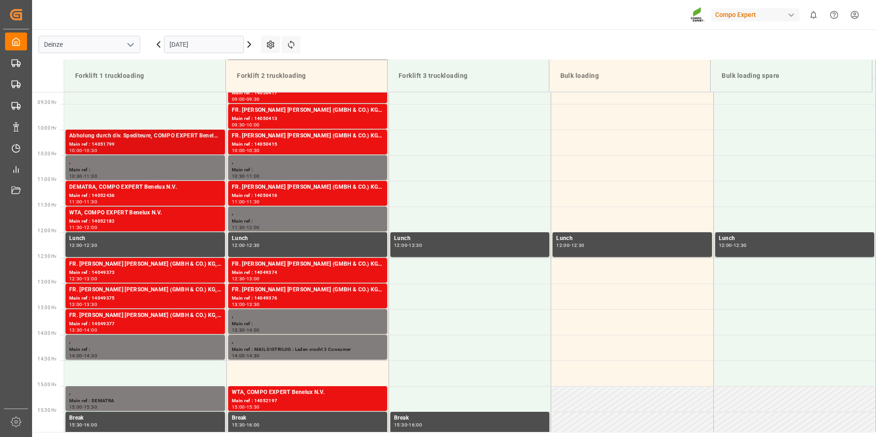
click at [95, 143] on div "Main ref : 14051799" at bounding box center [145, 145] width 152 height 8
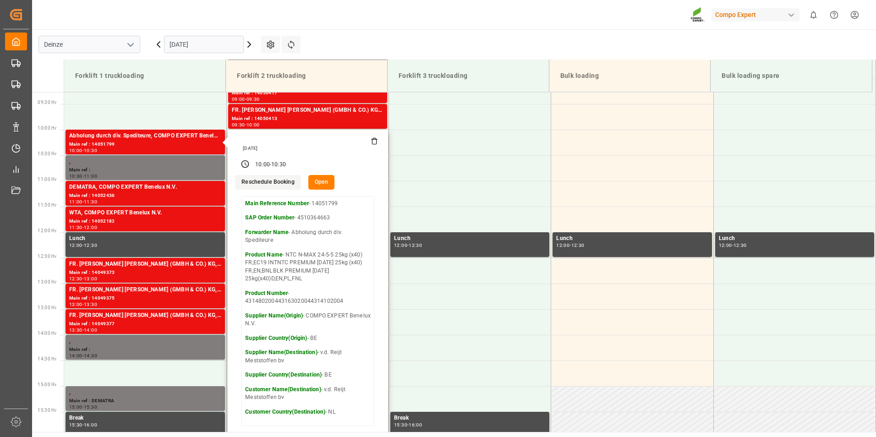
click at [321, 181] on button "Open" at bounding box center [321, 182] width 27 height 15
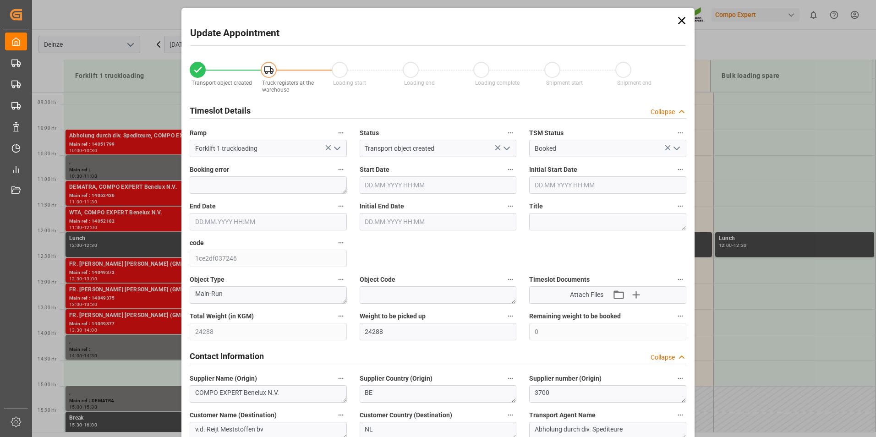
type input "[DATE] 10:00"
type input "[DATE] 10:30"
type input "[DATE] 10:21"
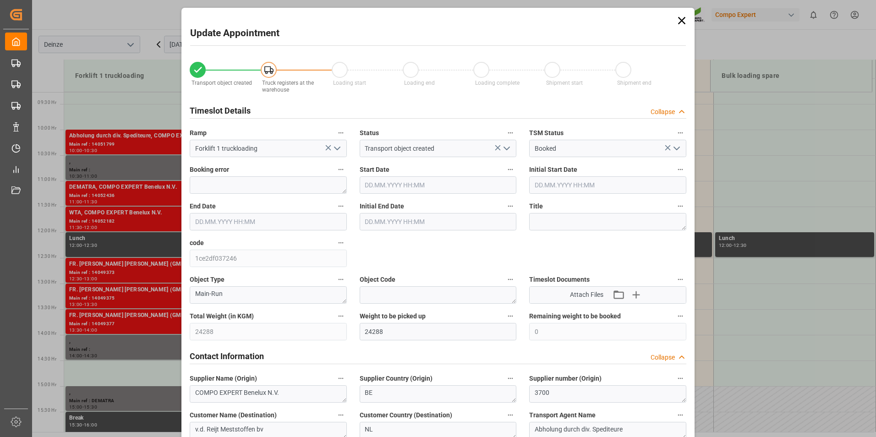
type input "[DATE] 07:52"
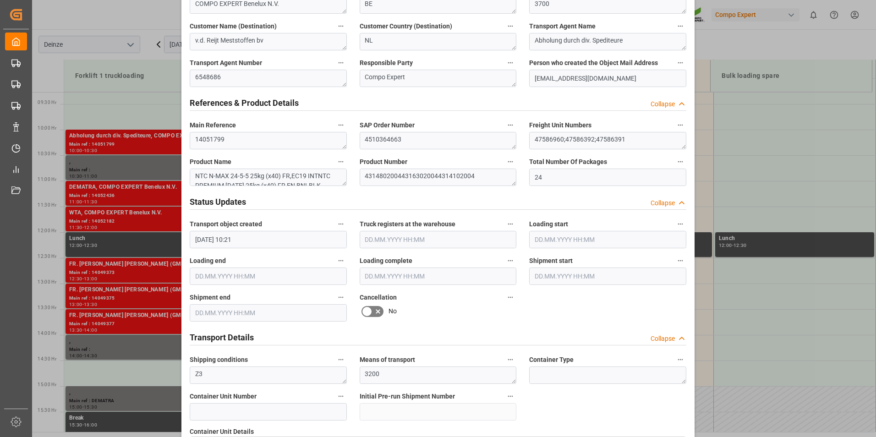
scroll to position [458, 0]
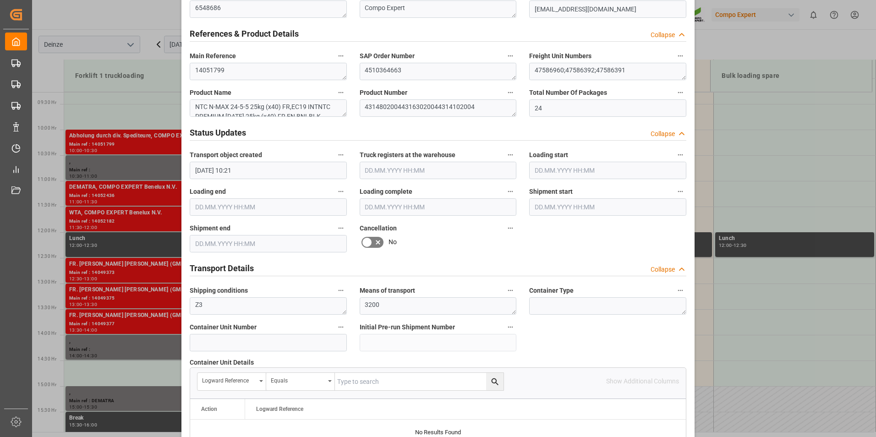
click at [366, 241] on icon at bounding box center [366, 242] width 5 height 4
click at [0, 0] on input "checkbox" at bounding box center [0, 0] width 0 height 0
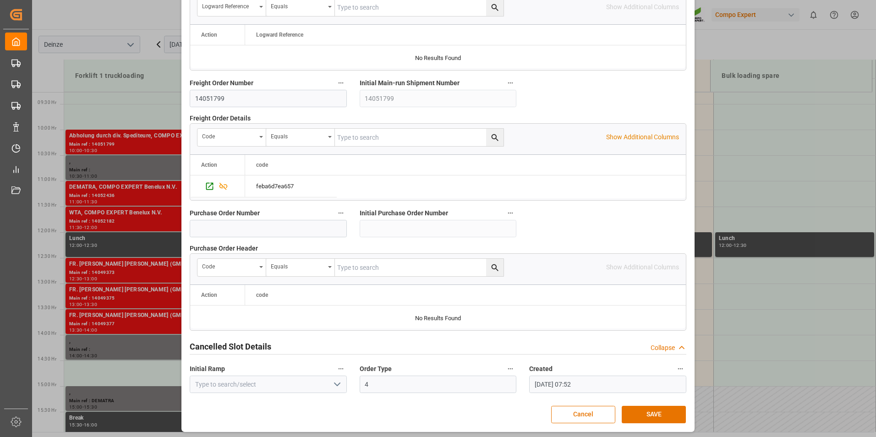
scroll to position [834, 0]
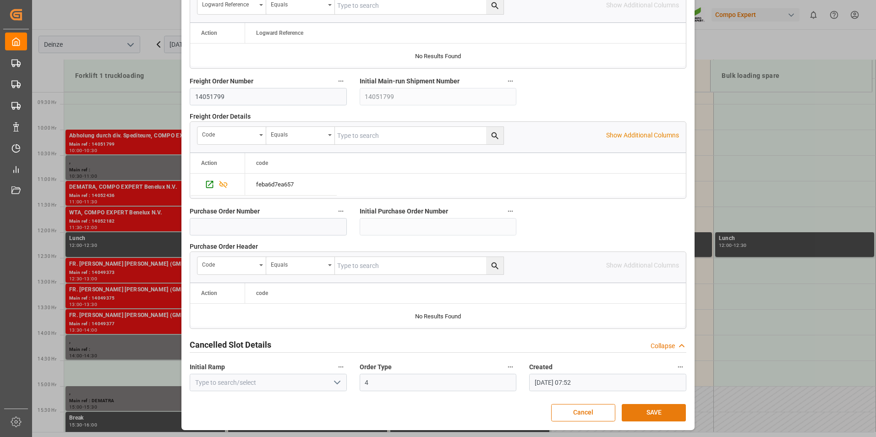
click at [656, 413] on button "SAVE" at bounding box center [654, 412] width 64 height 17
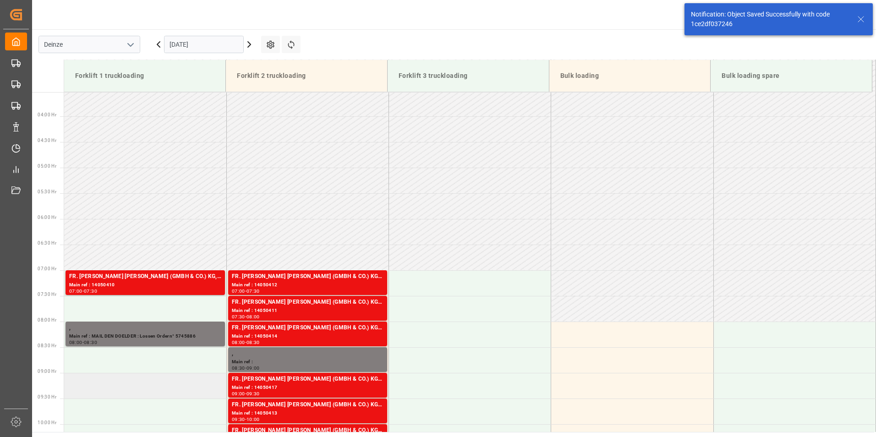
scroll to position [318, 0]
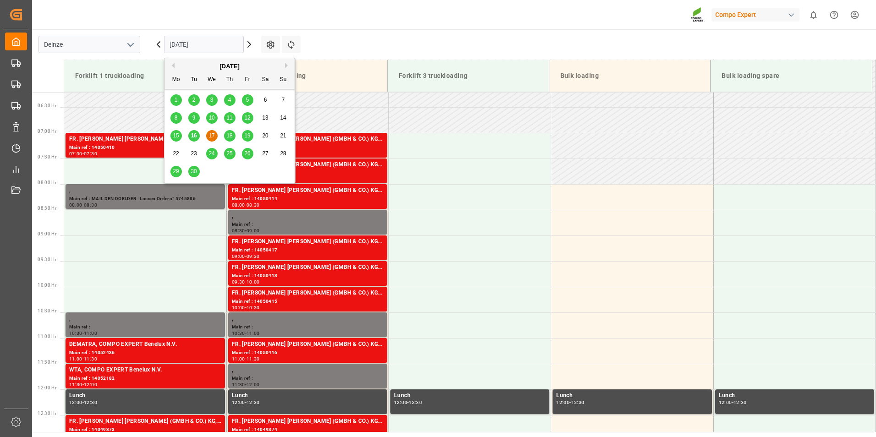
click at [211, 41] on input "[DATE]" at bounding box center [204, 44] width 80 height 17
click at [196, 134] on span "16" at bounding box center [194, 135] width 6 height 6
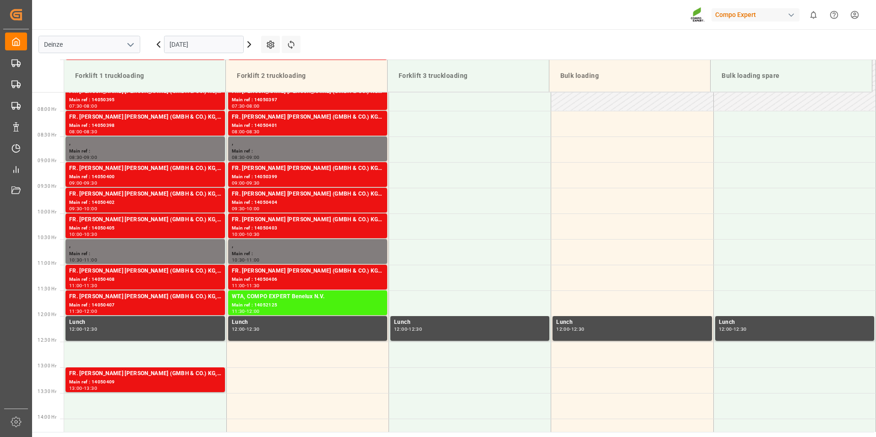
scroll to position [254, 0]
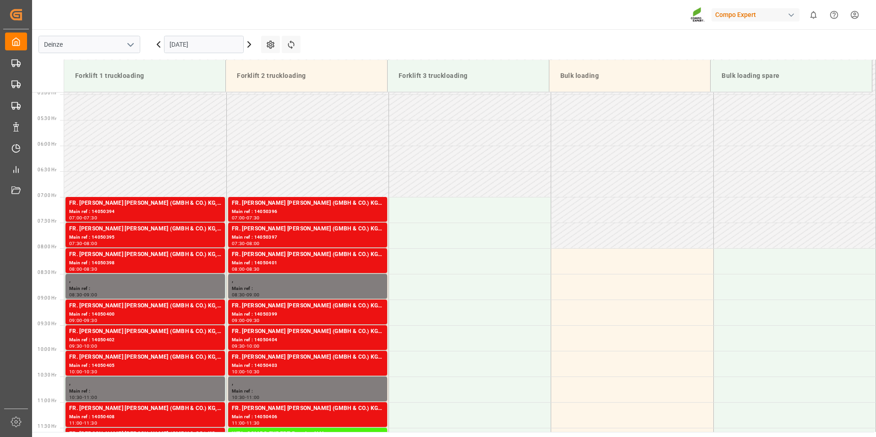
click at [212, 45] on input "[DATE]" at bounding box center [204, 44] width 80 height 17
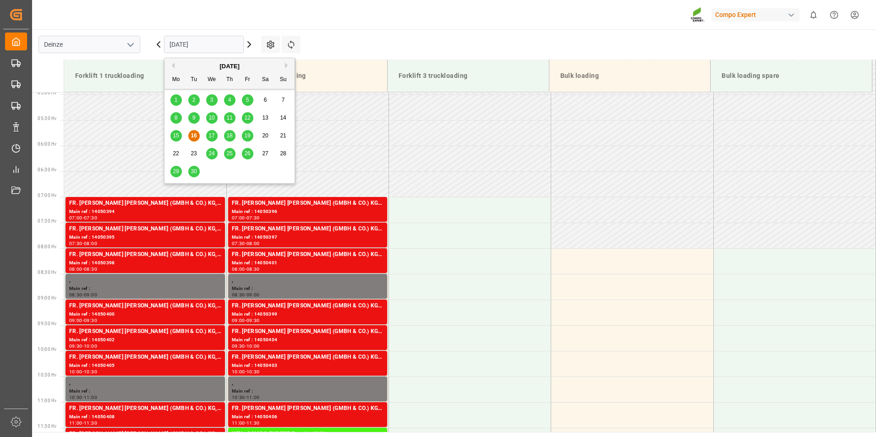
click at [213, 136] on span "17" at bounding box center [211, 135] width 6 height 6
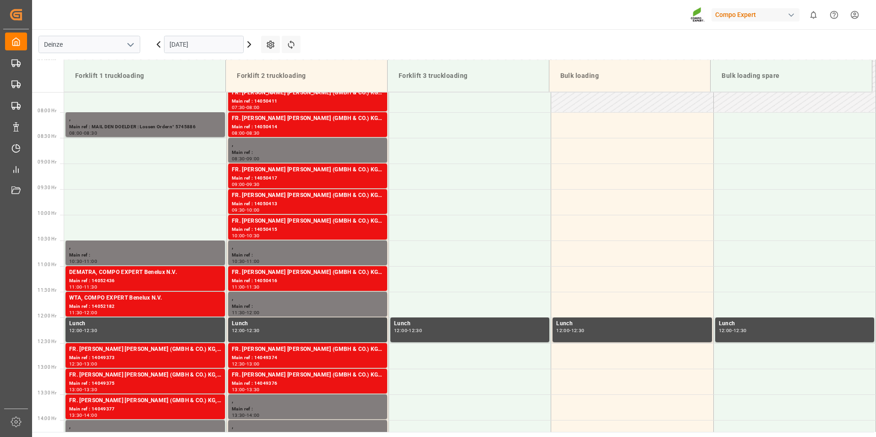
scroll to position [392, 0]
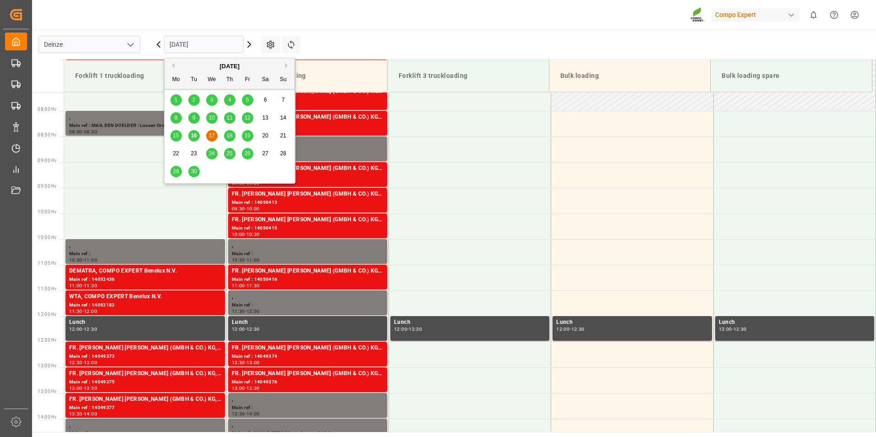
click at [218, 43] on input "[DATE]" at bounding box center [204, 44] width 80 height 17
click at [230, 139] on span "18" at bounding box center [229, 135] width 6 height 6
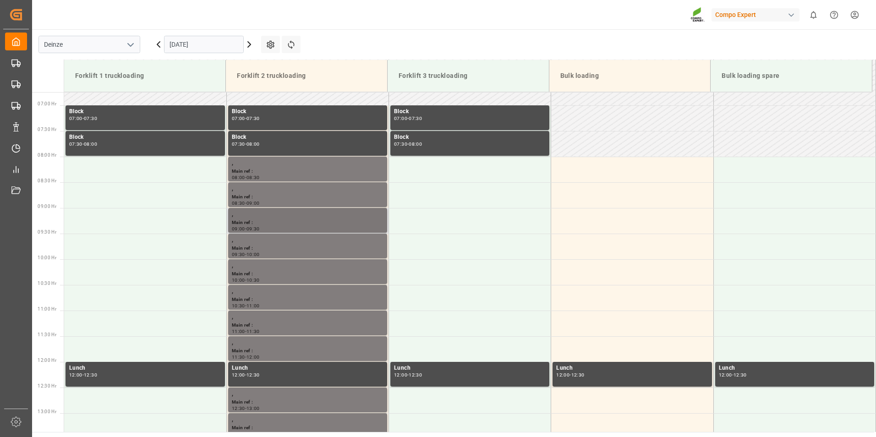
scroll to position [438, 0]
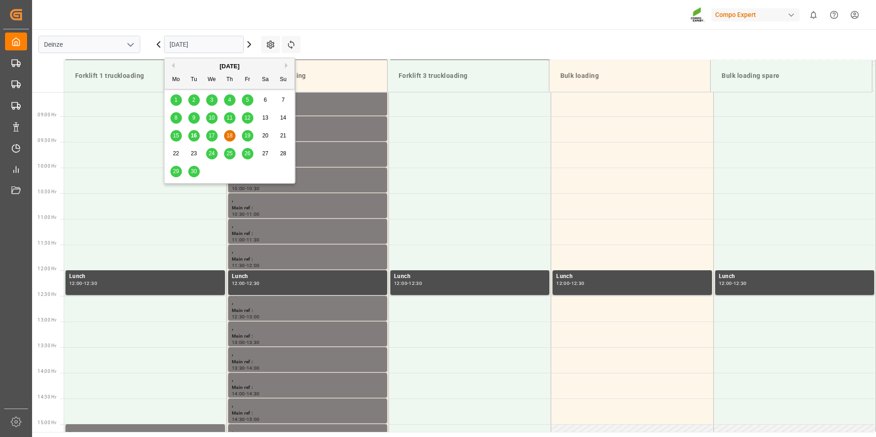
click at [214, 42] on input "18.09.2025" at bounding box center [204, 44] width 80 height 17
click at [248, 135] on span "19" at bounding box center [247, 135] width 6 height 6
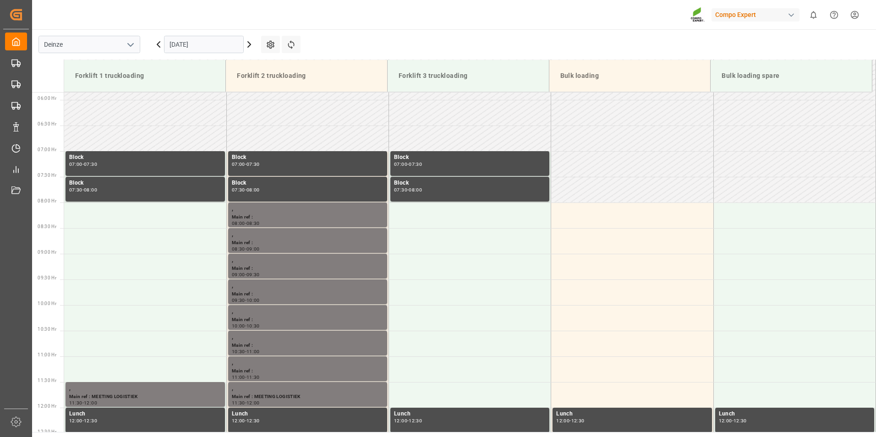
scroll to position [392, 0]
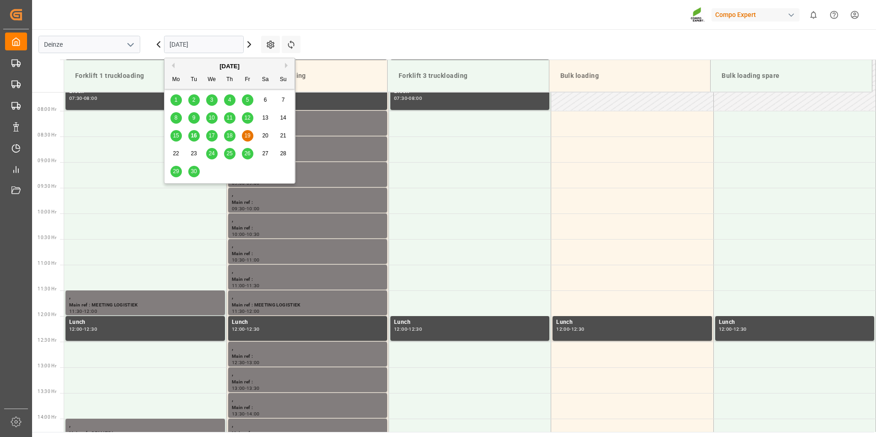
click at [221, 48] on input "19.09.2025" at bounding box center [204, 44] width 80 height 17
click at [213, 137] on span "17" at bounding box center [211, 135] width 6 height 6
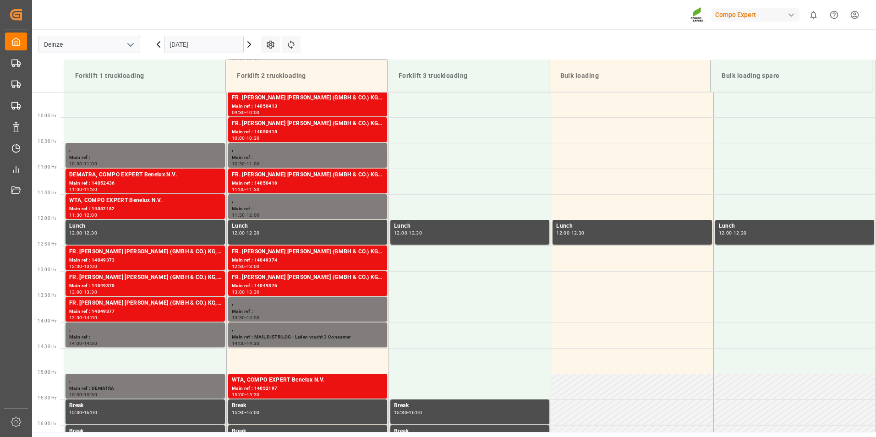
scroll to position [472, 0]
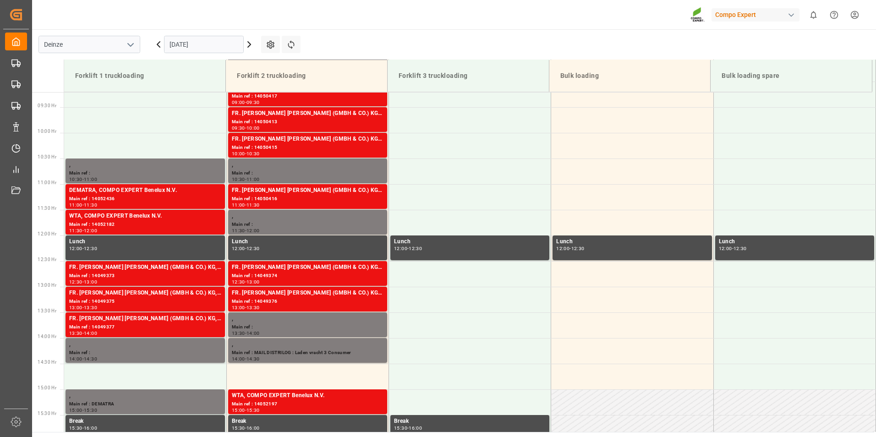
click at [205, 45] on input "[DATE]" at bounding box center [204, 44] width 80 height 17
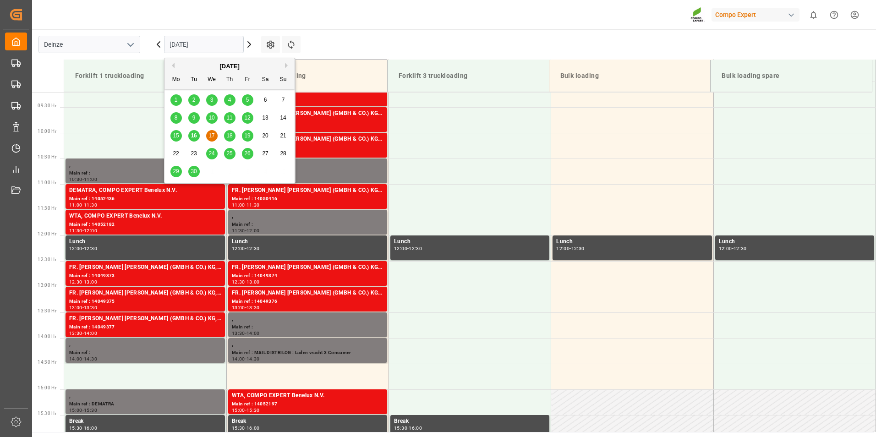
click at [197, 172] on span "30" at bounding box center [194, 171] width 6 height 6
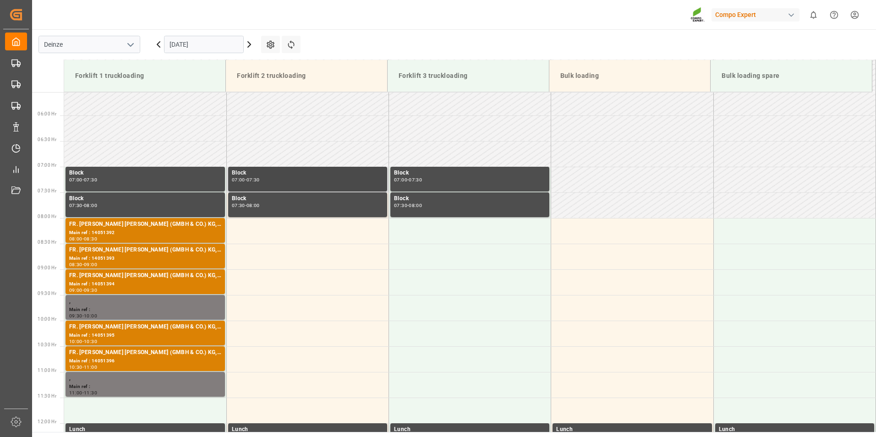
scroll to position [300, 0]
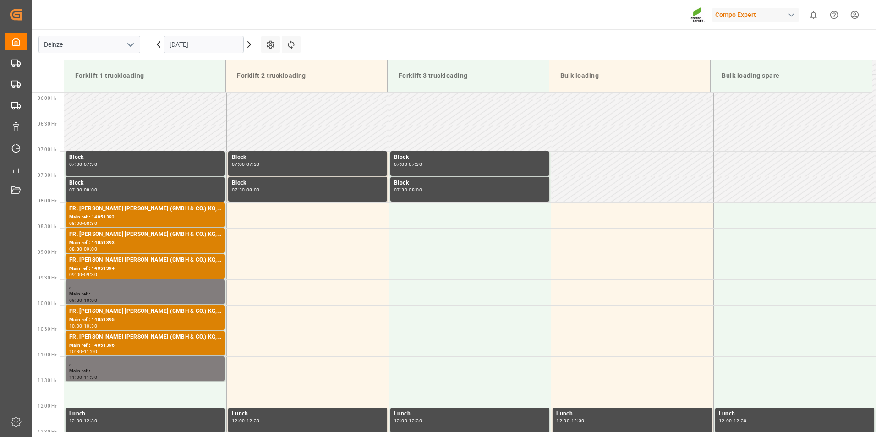
click at [248, 45] on icon at bounding box center [249, 44] width 11 height 11
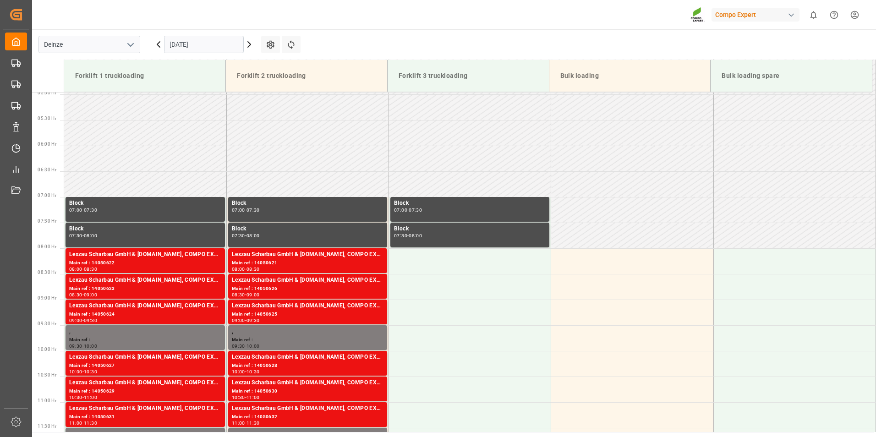
scroll to position [346, 0]
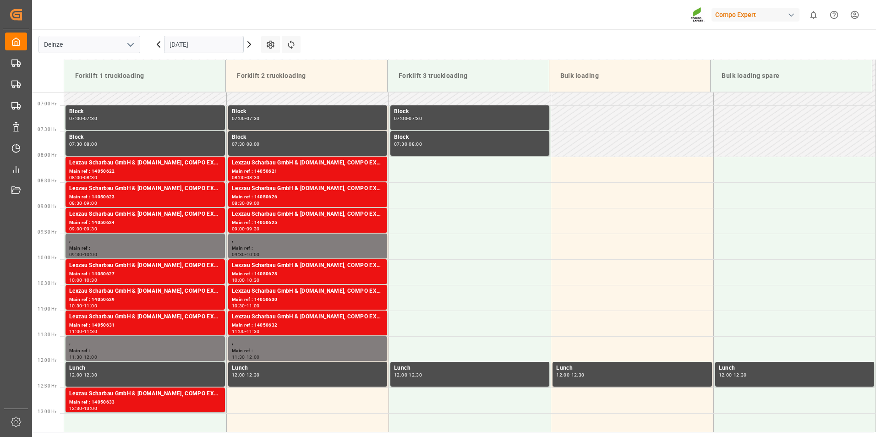
click at [229, 48] on input "01.10.2025" at bounding box center [204, 44] width 80 height 17
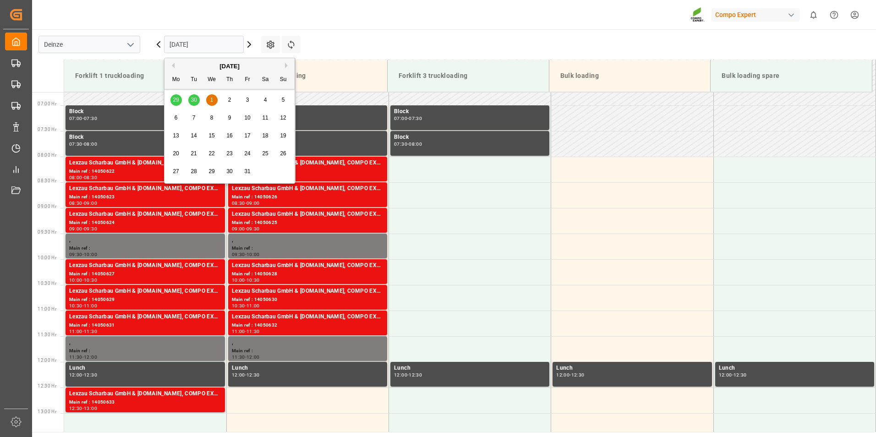
click at [228, 100] on span "2" at bounding box center [229, 100] width 3 height 6
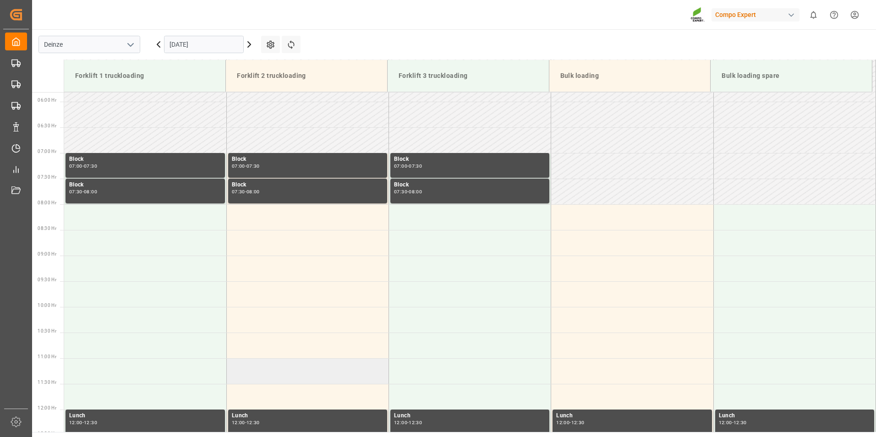
scroll to position [254, 0]
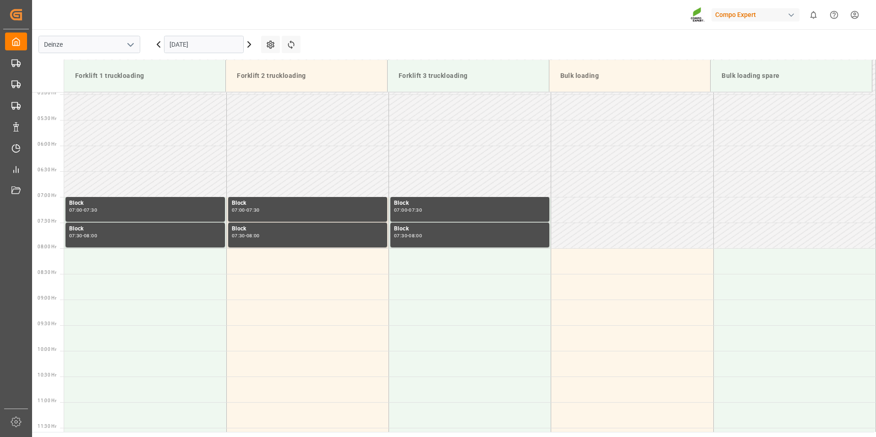
click at [247, 43] on icon at bounding box center [249, 44] width 11 height 11
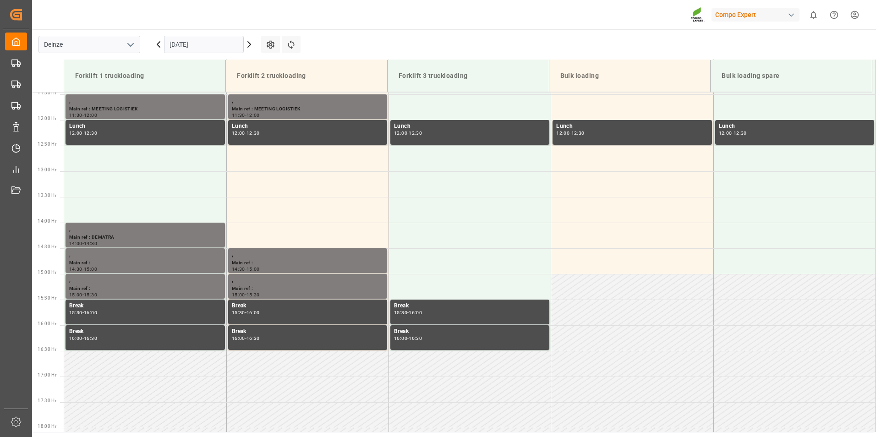
scroll to position [712, 0]
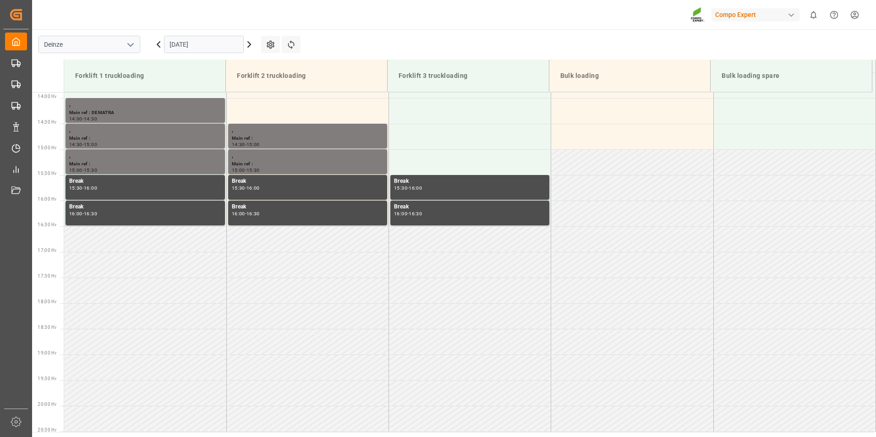
click at [209, 45] on input "03.10.2025" at bounding box center [204, 44] width 80 height 17
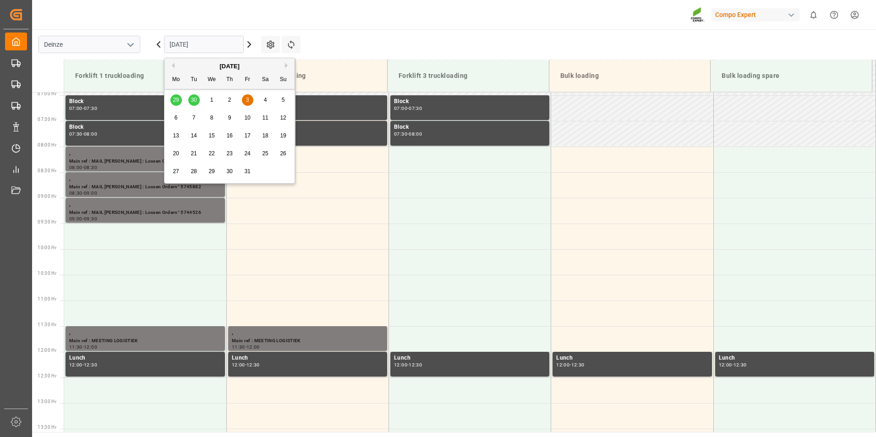
scroll to position [438, 0]
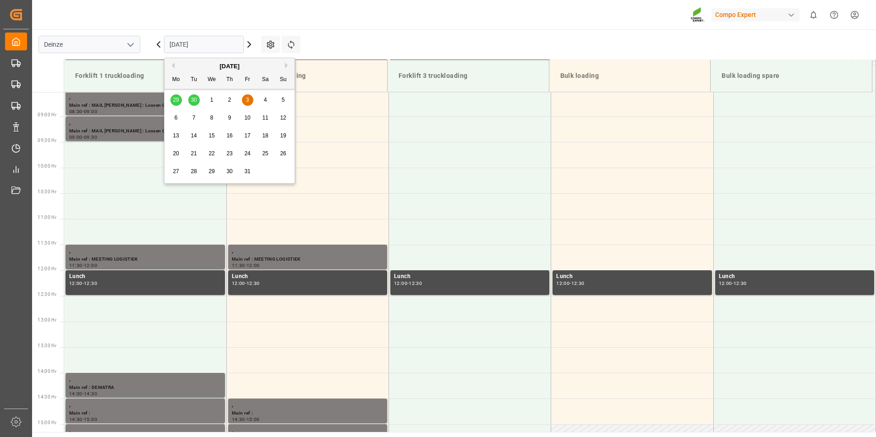
click at [211, 41] on input "03.10.2025" at bounding box center [204, 44] width 80 height 17
click at [252, 58] on div "Previous Month Next Month October 2025 Mo Tu We Th Fr Sa Su 29 30 1 2 3 4 5 6 7…" at bounding box center [229, 121] width 131 height 126
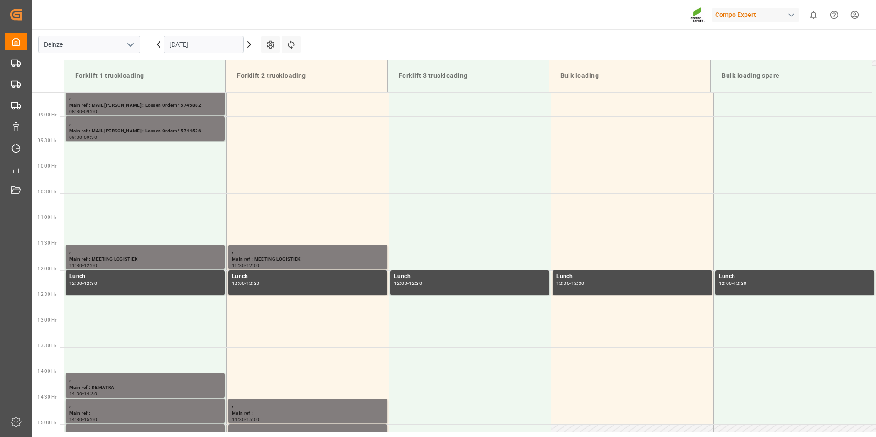
click at [156, 46] on icon at bounding box center [158, 44] width 11 height 11
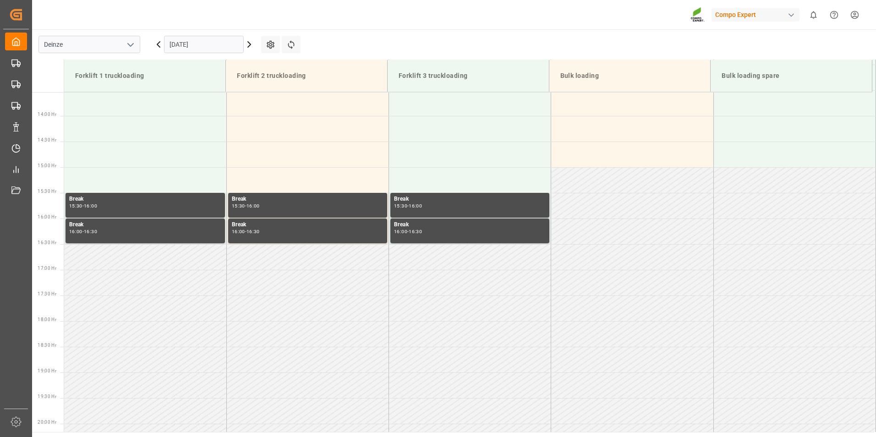
scroll to position [712, 0]
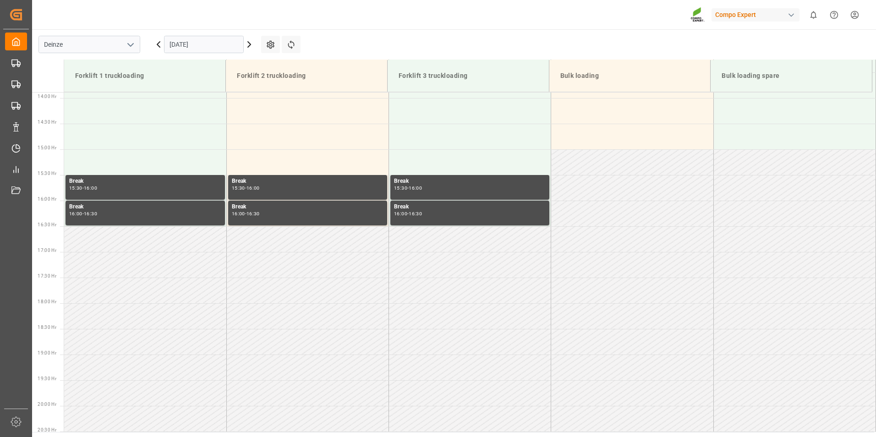
click at [156, 46] on icon at bounding box center [158, 44] width 11 height 11
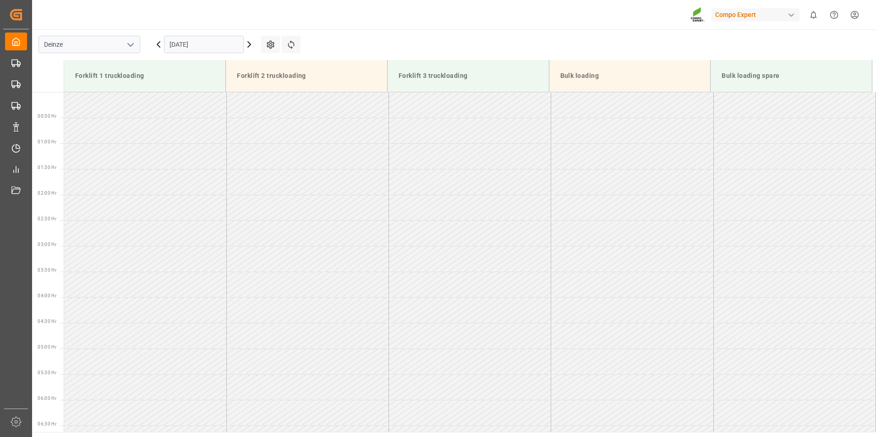
scroll to position [0, 0]
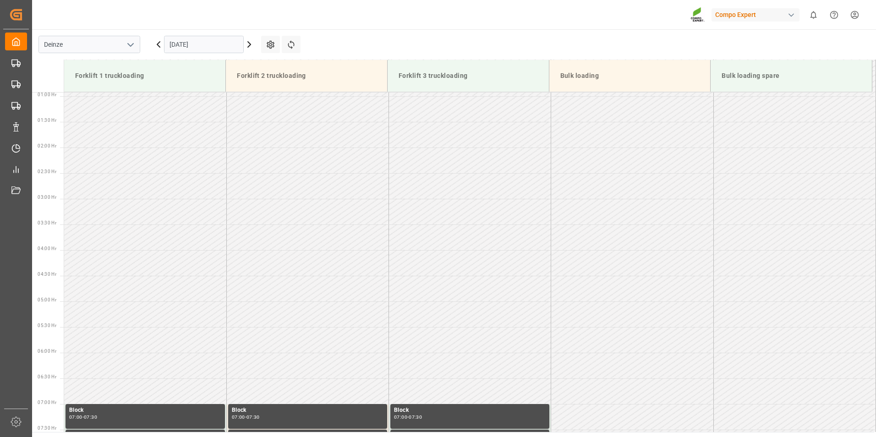
click at [156, 46] on icon at bounding box center [158, 44] width 11 height 11
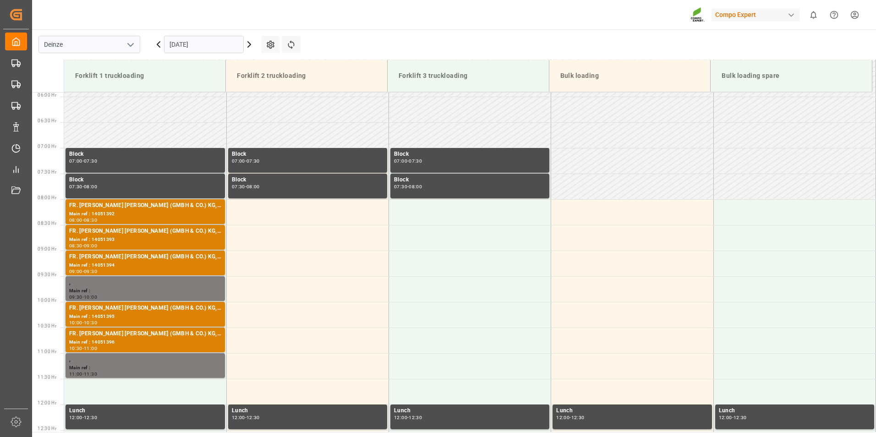
scroll to position [661, 0]
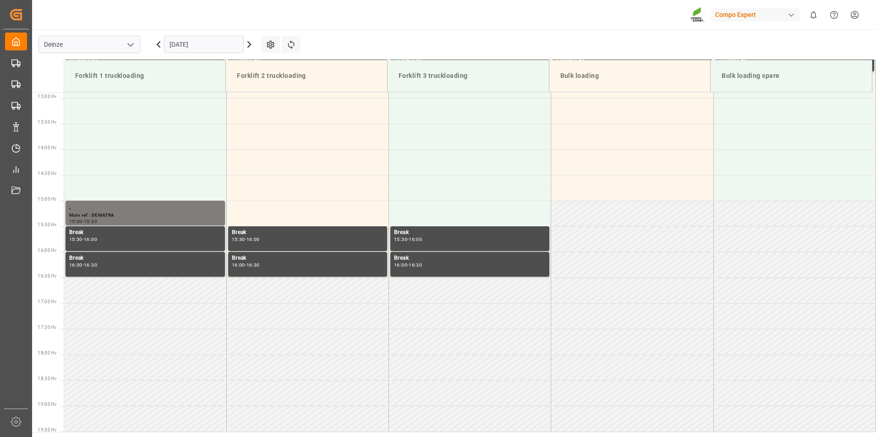
click at [156, 46] on icon at bounding box center [158, 44] width 11 height 11
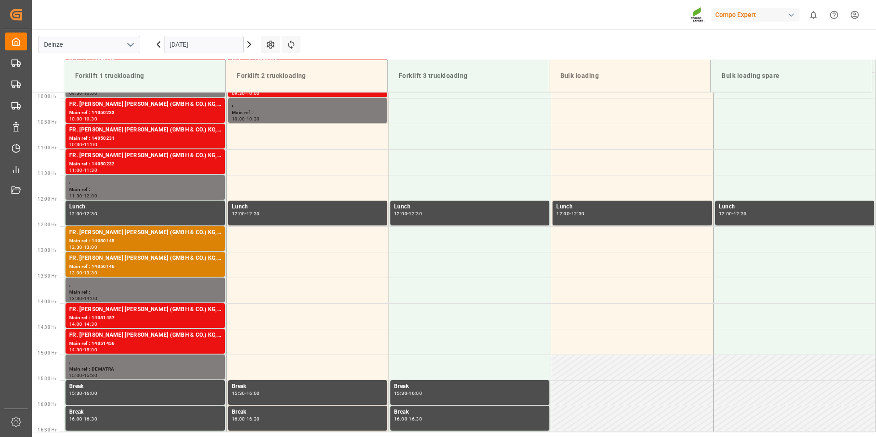
scroll to position [438, 0]
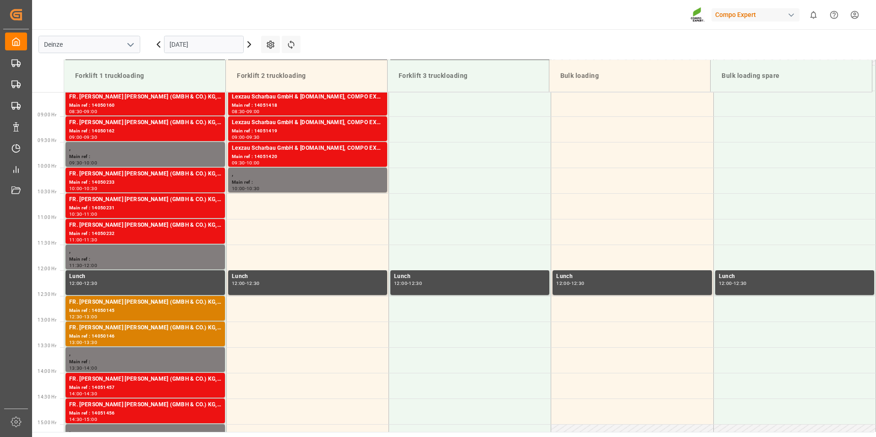
click at [208, 47] on input "29.09.2025" at bounding box center [204, 44] width 80 height 17
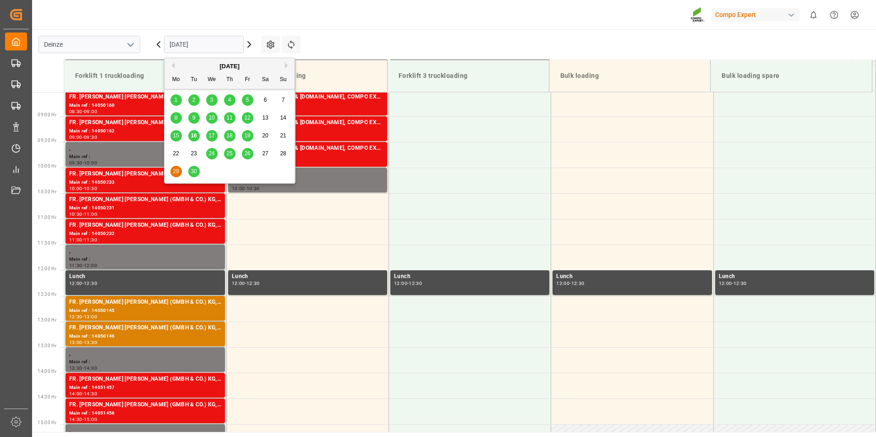
click at [191, 136] on span "16" at bounding box center [194, 135] width 6 height 6
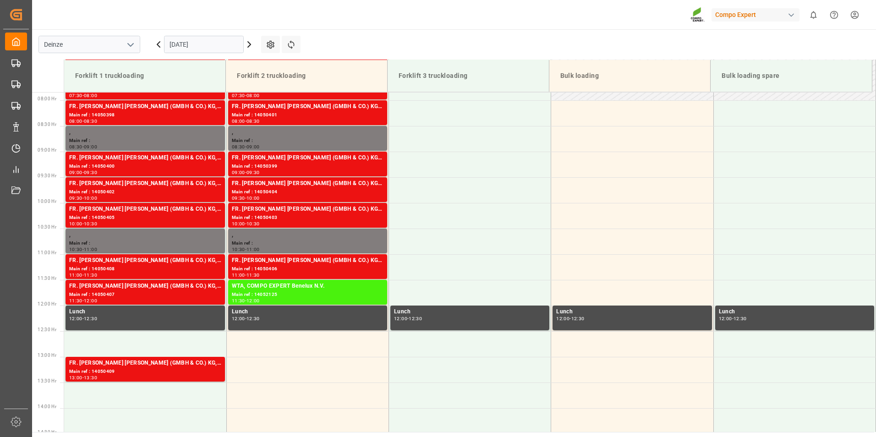
scroll to position [403, 0]
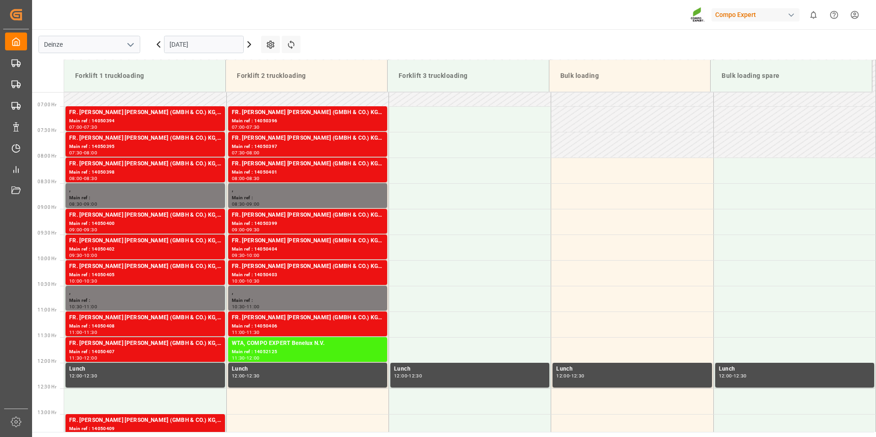
scroll to position [351, 0]
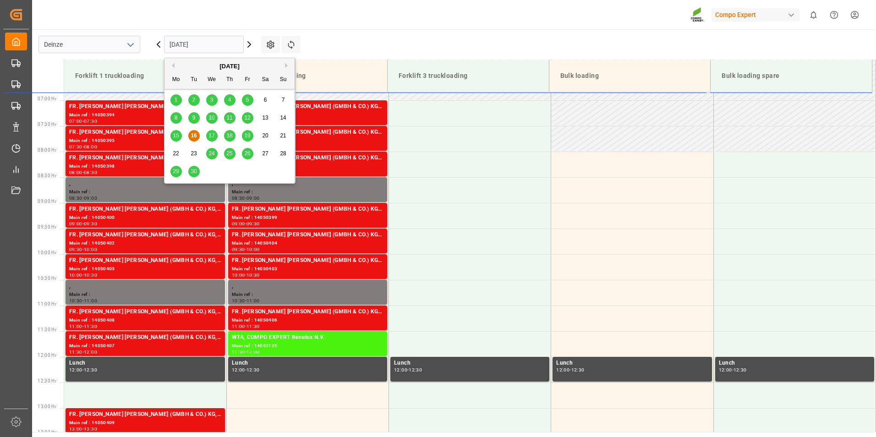
click at [219, 45] on input "[DATE]" at bounding box center [204, 44] width 80 height 17
click at [211, 136] on span "17" at bounding box center [211, 135] width 6 height 6
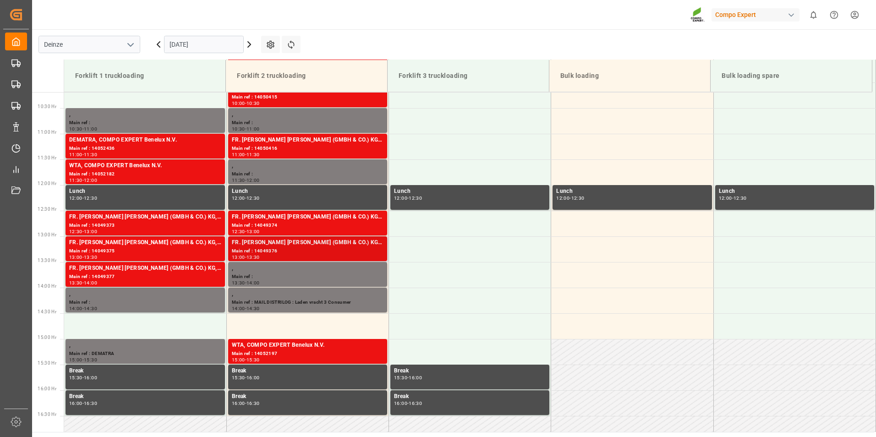
scroll to position [483, 0]
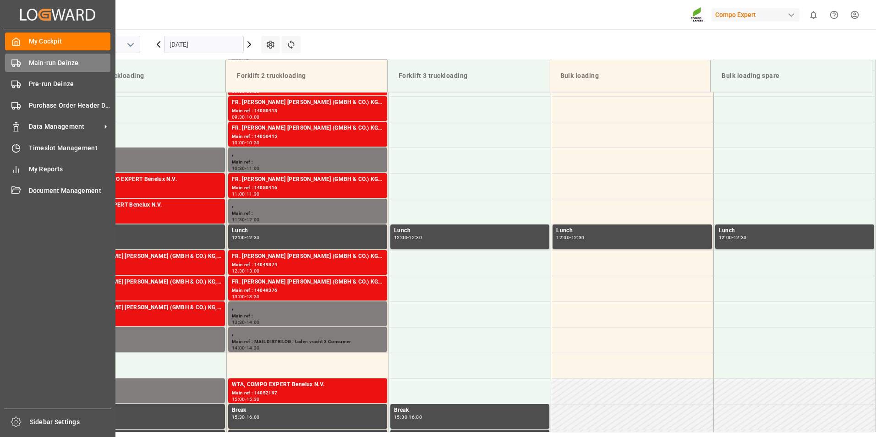
click at [13, 61] on icon at bounding box center [15, 63] width 9 height 9
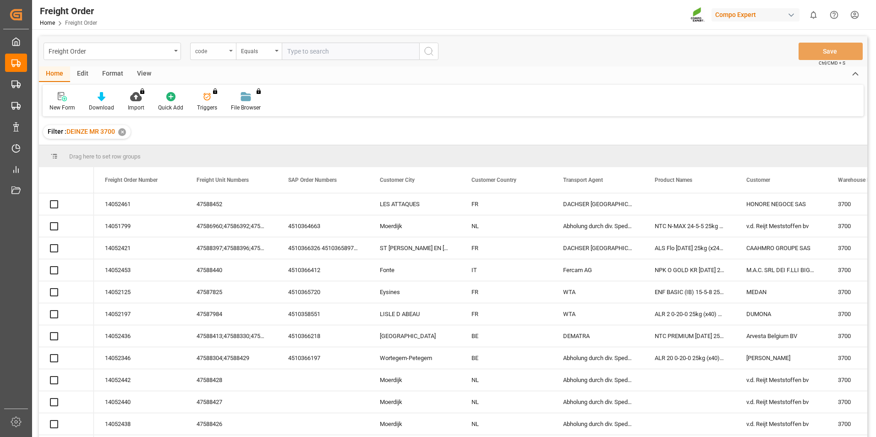
click at [231, 50] on icon "open menu" at bounding box center [231, 51] width 4 height 2
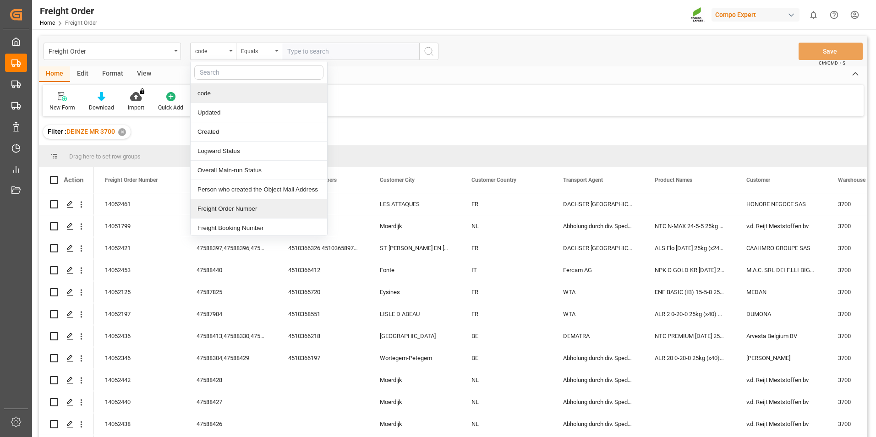
click at [214, 208] on div "Freight Order Number" at bounding box center [259, 208] width 137 height 19
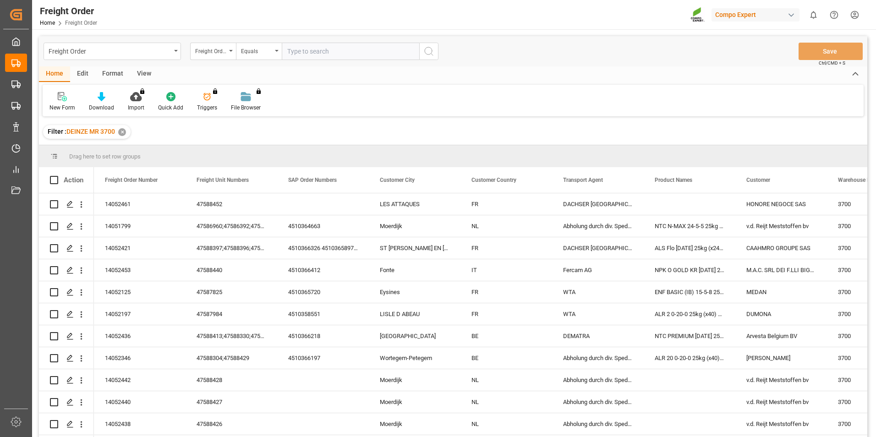
click at [302, 51] on input "text" at bounding box center [350, 51] width 137 height 17
type input "14052346"
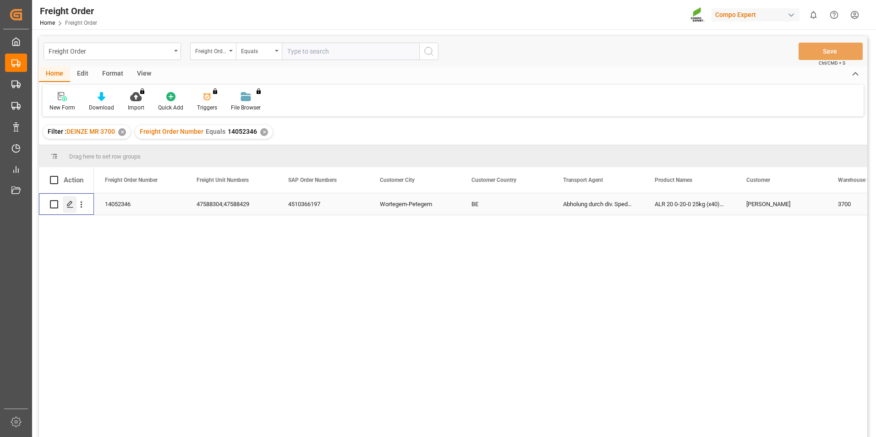
click at [70, 202] on icon "Press SPACE to select this row." at bounding box center [69, 204] width 7 height 7
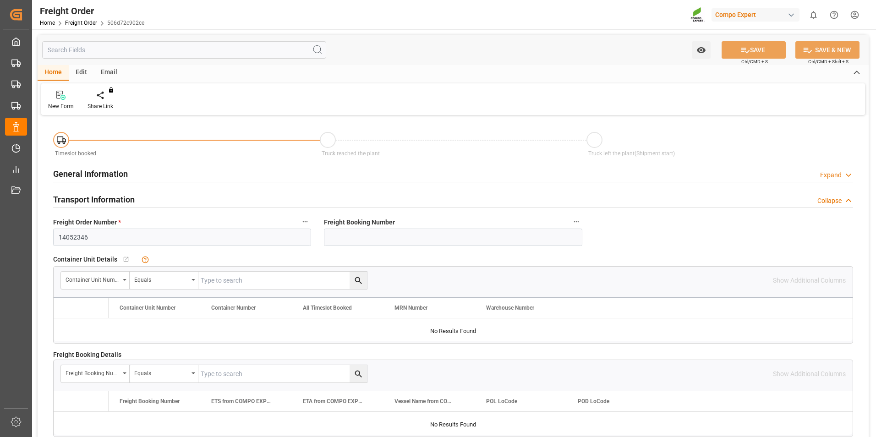
type input "4"
type input "7375.6"
type input "0"
type input "[DATE] 00:00"
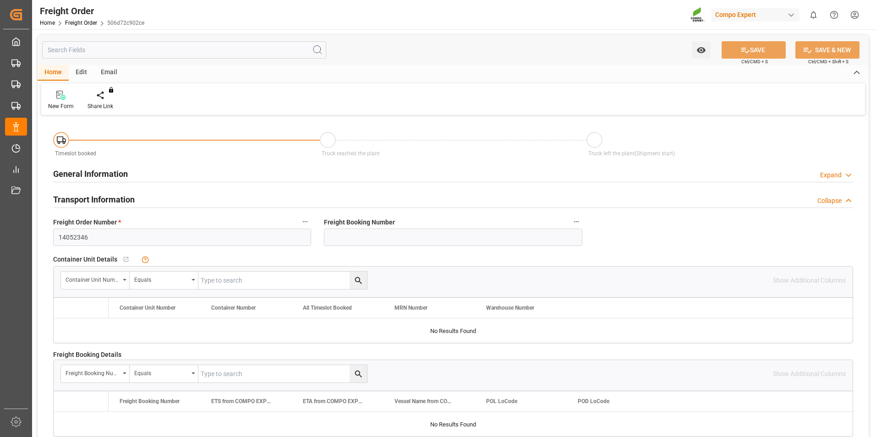
type input "[DATE] 11:24"
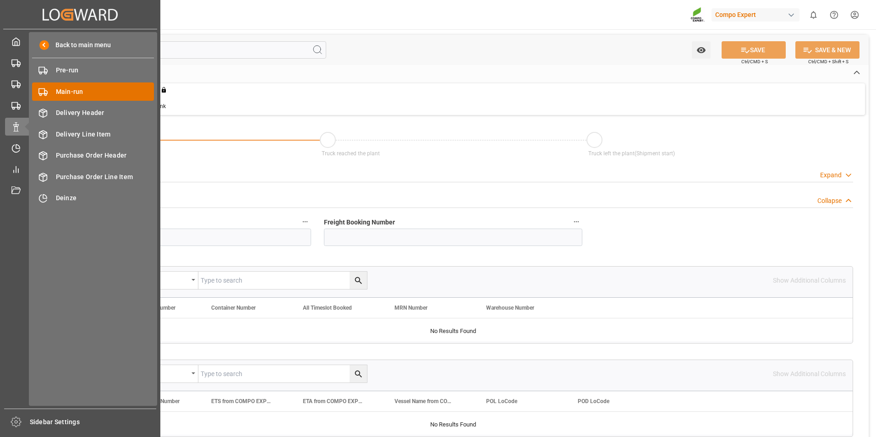
click at [71, 93] on span "Main-run" at bounding box center [105, 92] width 98 height 10
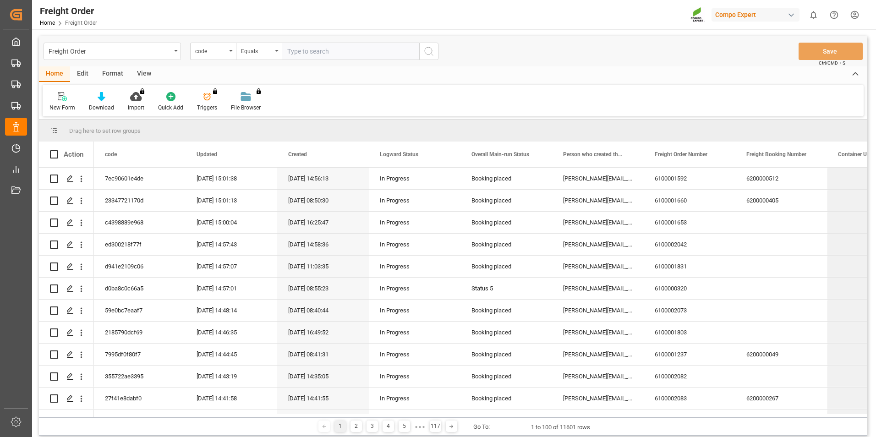
click at [231, 54] on div "code" at bounding box center [213, 51] width 46 height 17
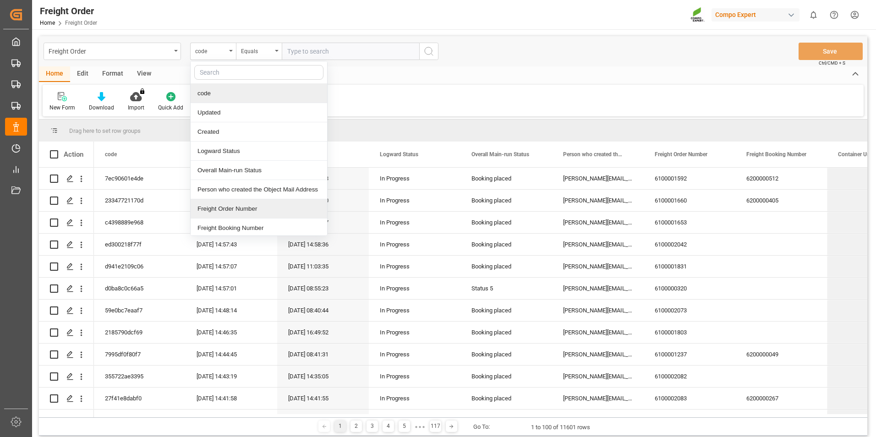
click at [222, 211] on div "Freight Order Number" at bounding box center [259, 208] width 137 height 19
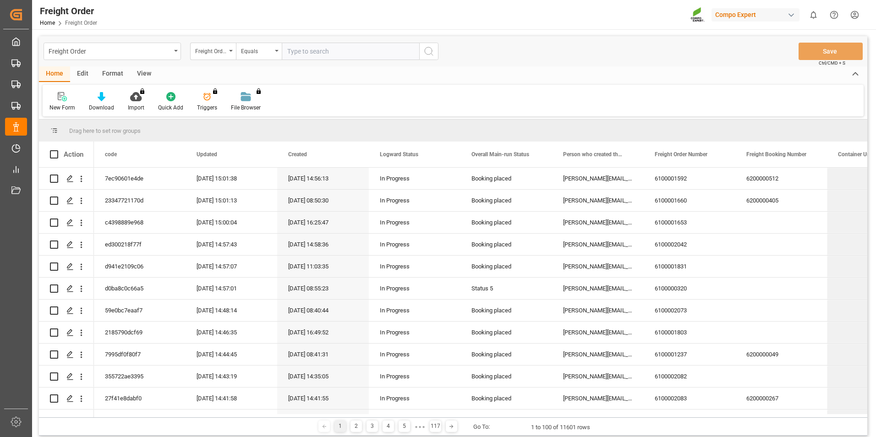
click at [298, 49] on input "text" at bounding box center [350, 51] width 137 height 17
type input "14052346"
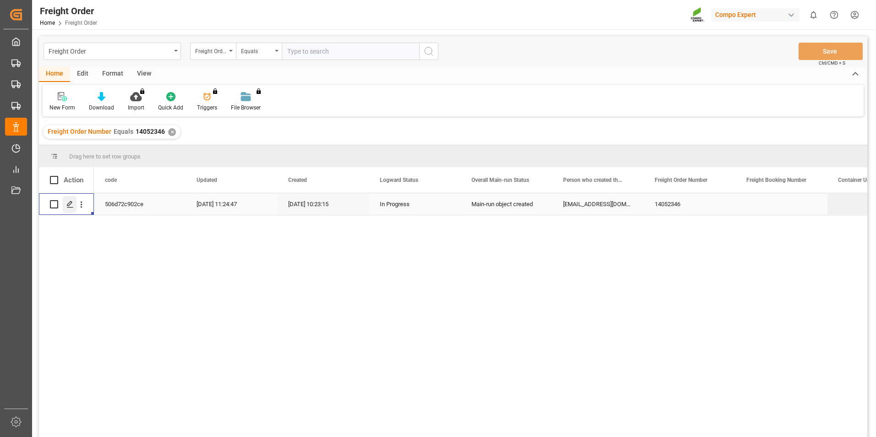
click at [71, 203] on icon "Press SPACE to select this row." at bounding box center [69, 204] width 7 height 7
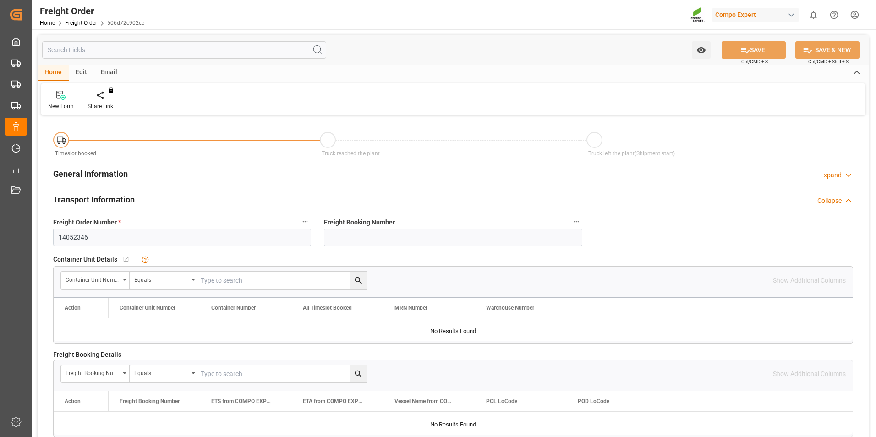
type input "[DATE] 00:00"
type input "[DATE] 11:24"
click at [110, 98] on div at bounding box center [107, 95] width 39 height 10
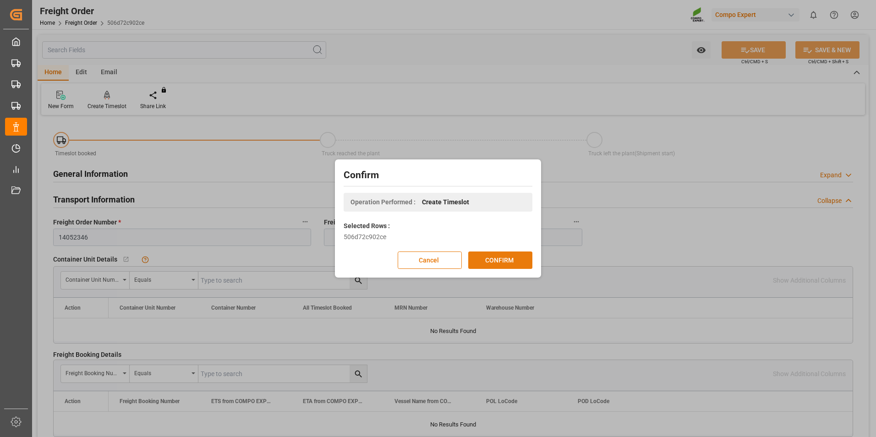
click at [505, 262] on button "CONFIRM" at bounding box center [500, 260] width 64 height 17
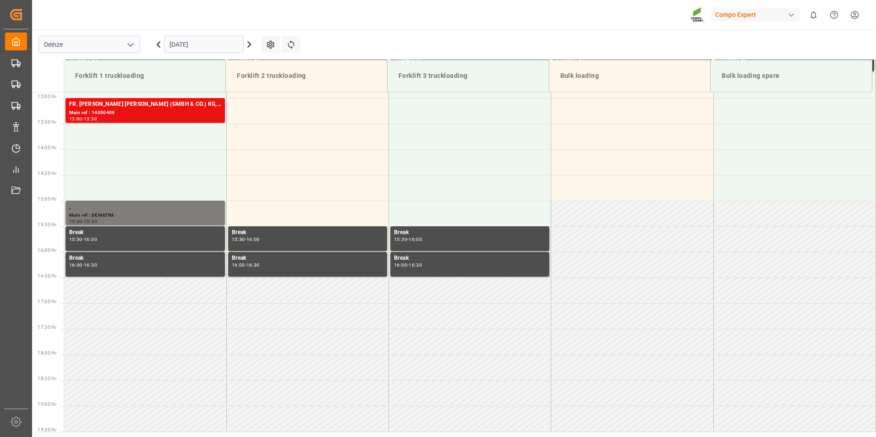
scroll to position [712, 0]
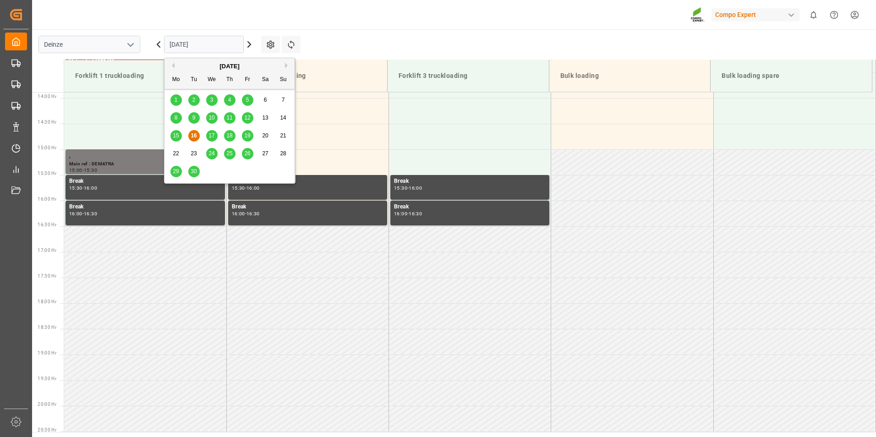
click at [221, 45] on input "[DATE]" at bounding box center [204, 44] width 80 height 17
click at [212, 137] on span "17" at bounding box center [211, 135] width 6 height 6
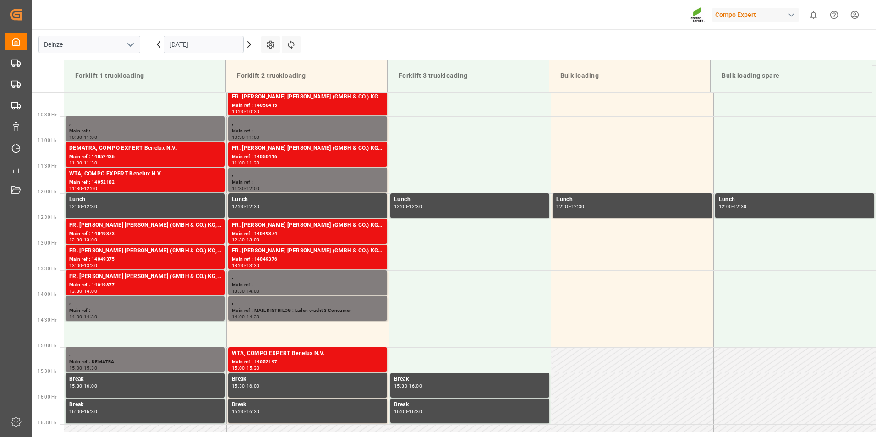
scroll to position [516, 0]
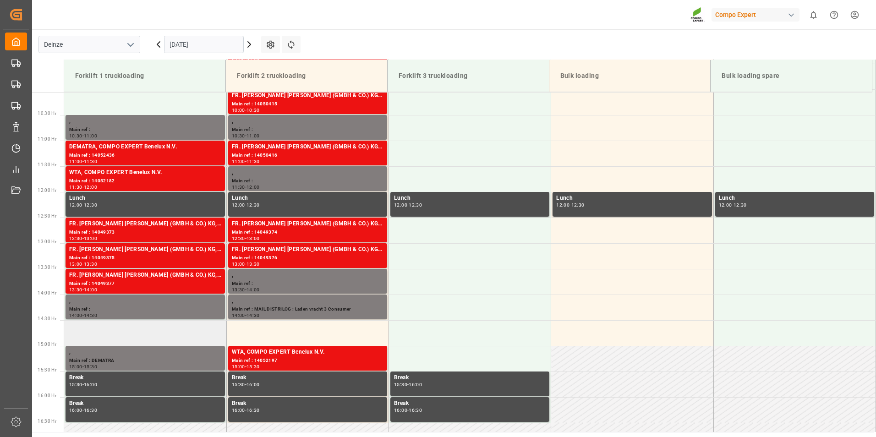
click at [99, 334] on td at bounding box center [145, 333] width 162 height 26
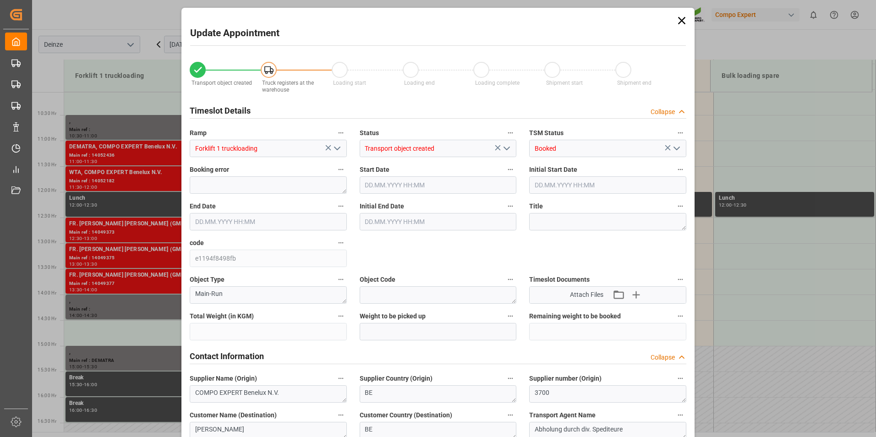
type input "10411.6"
type input "0"
type input "4"
type input "[DATE] 14:30"
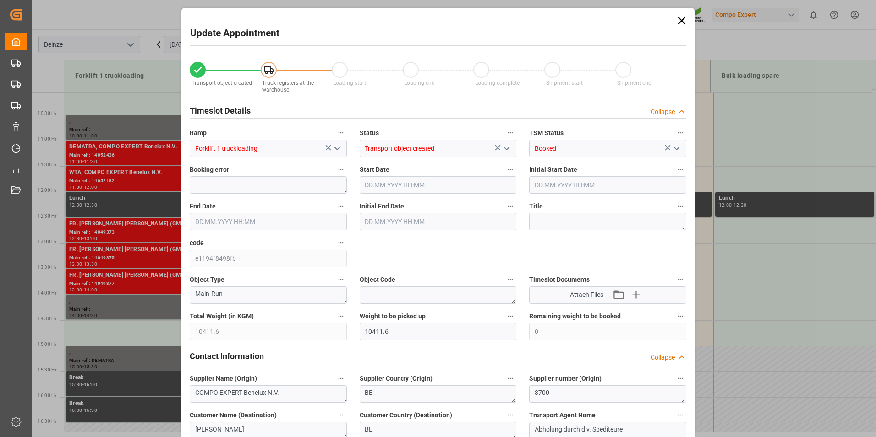
type input "[DATE] 15:00"
type input "[DATE] 11:24"
type input "[DATE] 13:03"
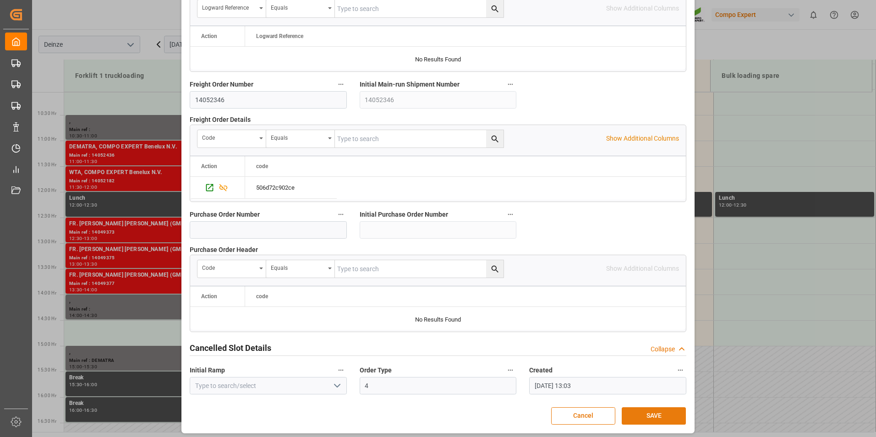
scroll to position [834, 0]
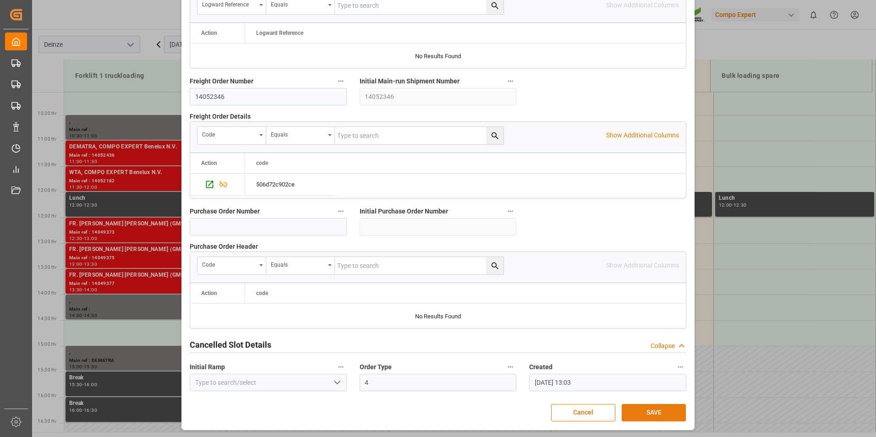
click at [646, 413] on button "SAVE" at bounding box center [654, 412] width 64 height 17
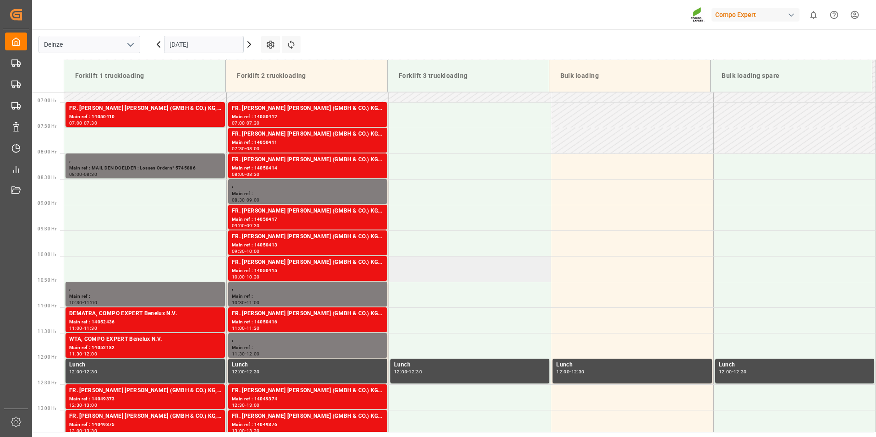
scroll to position [334, 0]
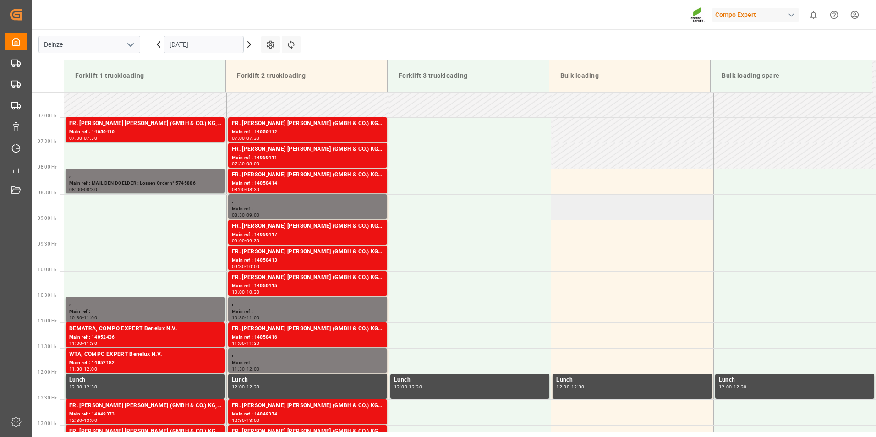
click at [638, 206] on td at bounding box center [632, 207] width 162 height 26
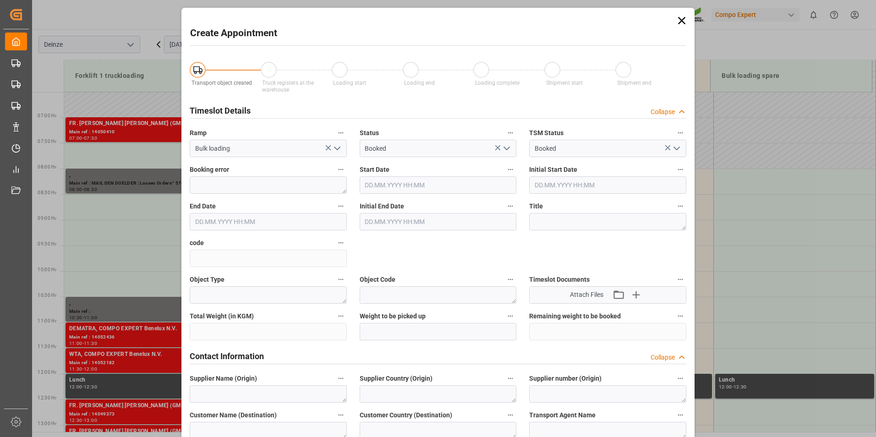
type input "[DATE] 08:30"
type input "[DATE] 09:00"
click at [682, 19] on icon at bounding box center [681, 20] width 13 height 13
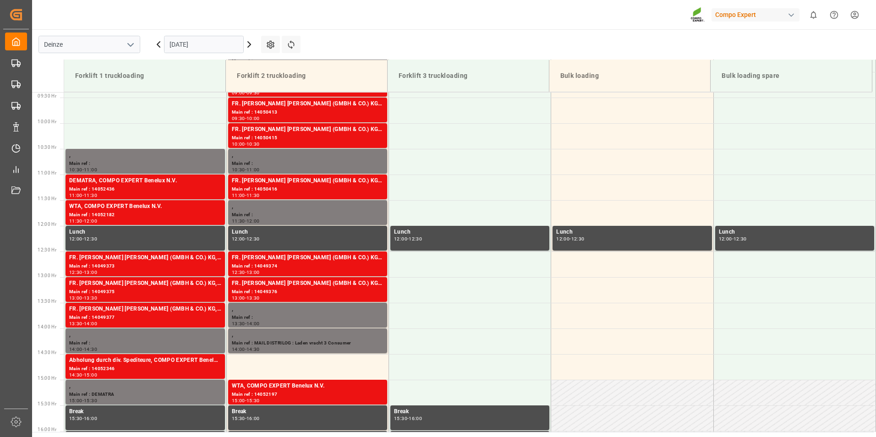
scroll to position [483, 0]
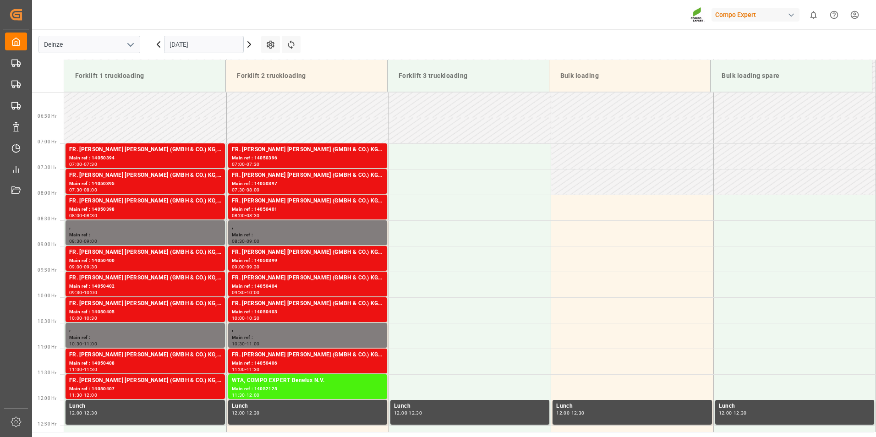
scroll to position [306, 0]
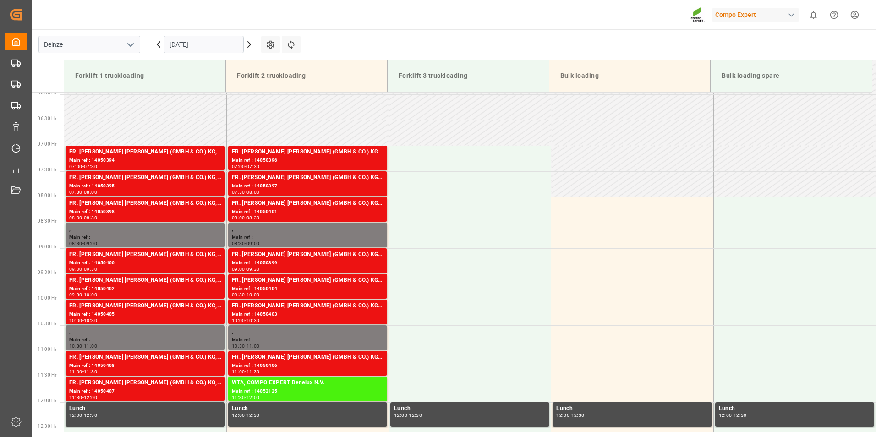
click at [224, 45] on input "[DATE]" at bounding box center [204, 44] width 80 height 17
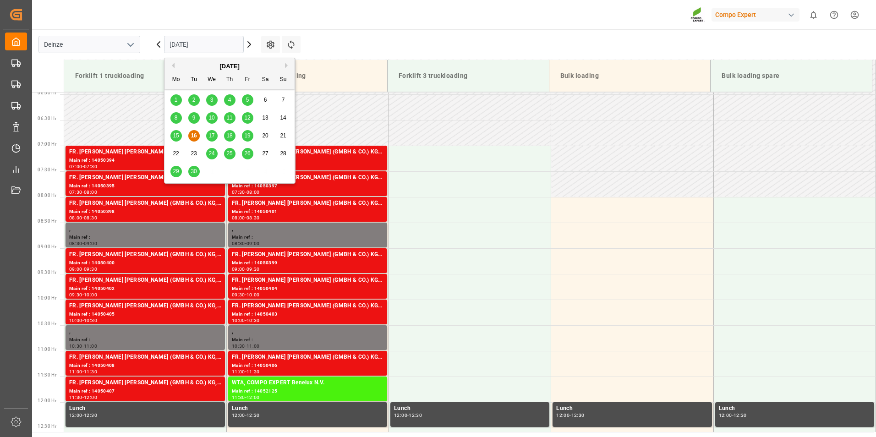
click at [229, 136] on span "18" at bounding box center [229, 135] width 6 height 6
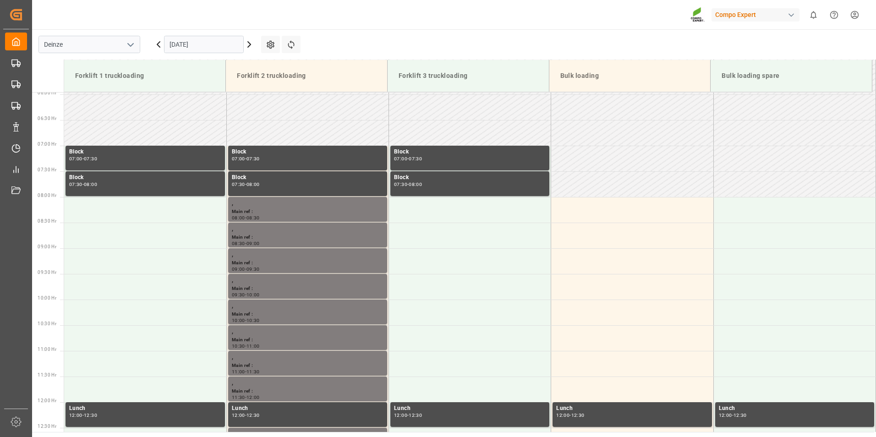
click at [226, 43] on input "18.09.2025" at bounding box center [204, 44] width 80 height 17
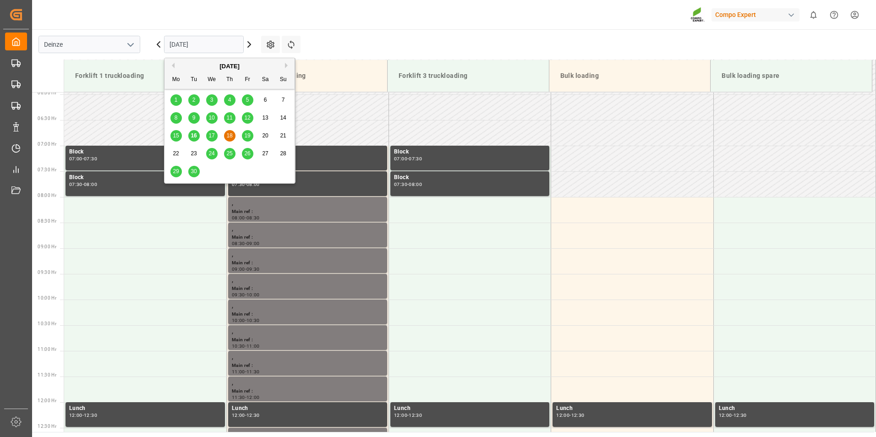
click at [247, 138] on span "19" at bounding box center [247, 135] width 6 height 6
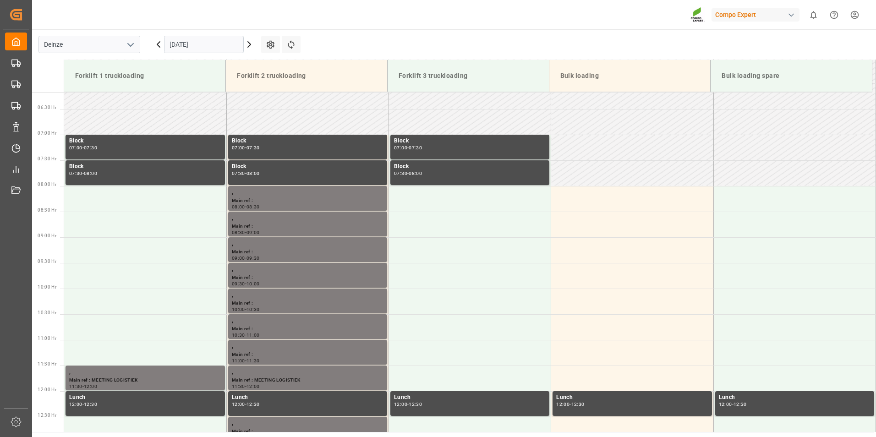
scroll to position [251, 0]
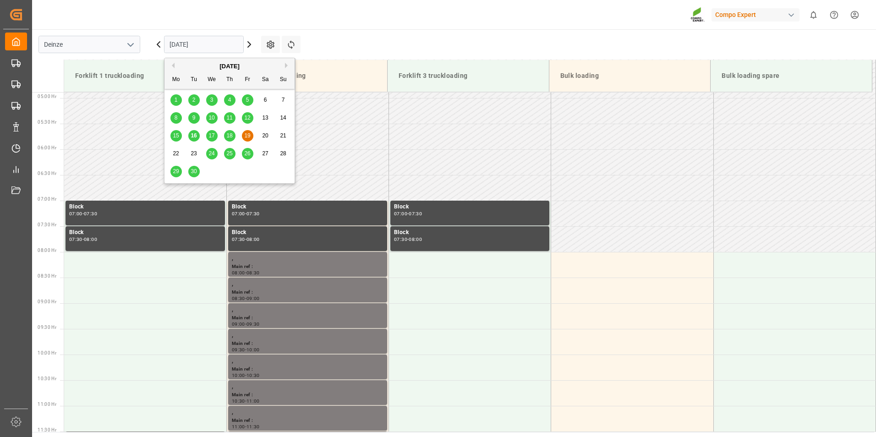
click at [219, 45] on input "19.09.2025" at bounding box center [204, 44] width 80 height 17
click at [210, 135] on span "17" at bounding box center [211, 135] width 6 height 6
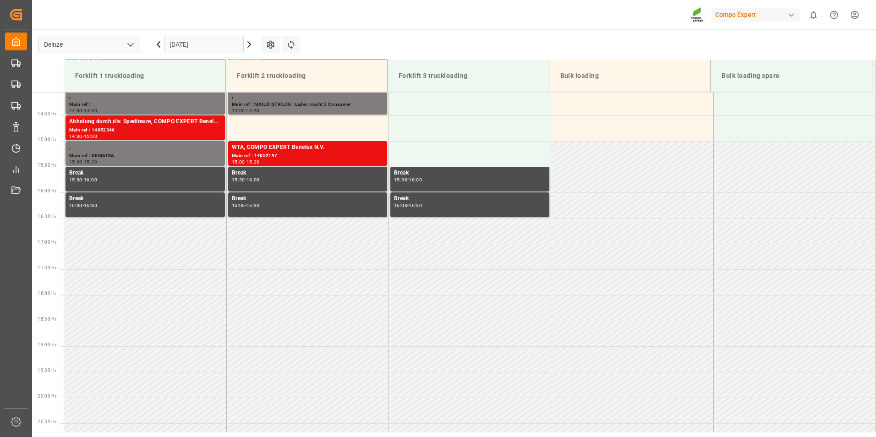
scroll to position [764, 0]
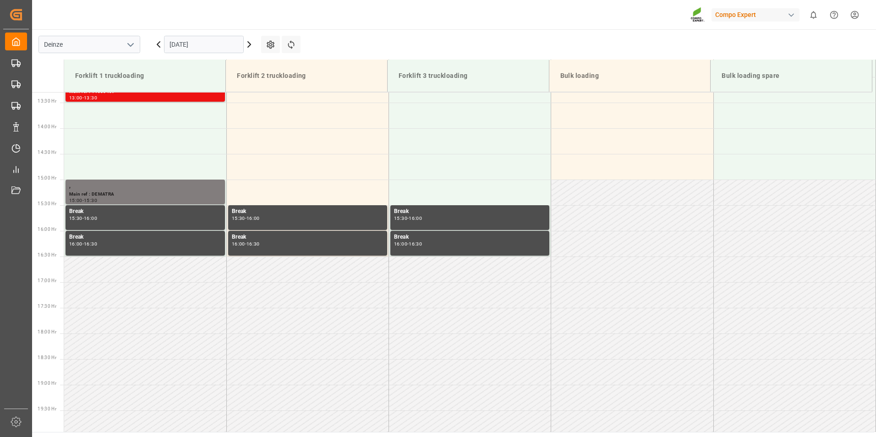
scroll to position [626, 0]
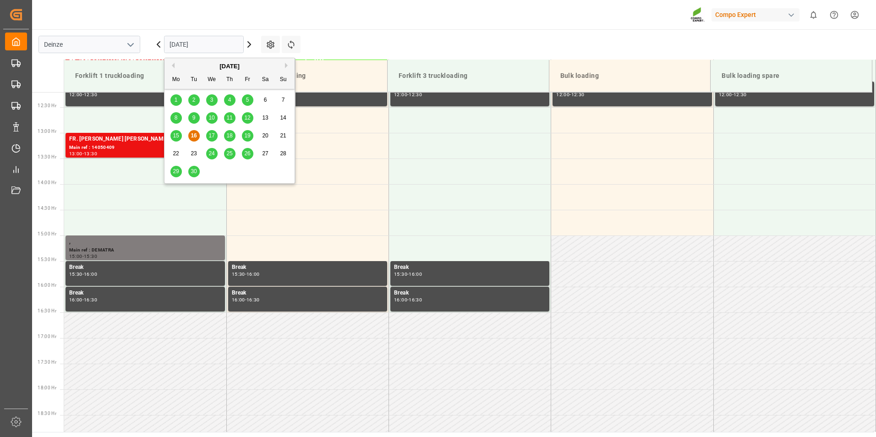
click at [223, 48] on input "[DATE]" at bounding box center [204, 44] width 80 height 17
click at [192, 139] on span "16" at bounding box center [194, 135] width 6 height 6
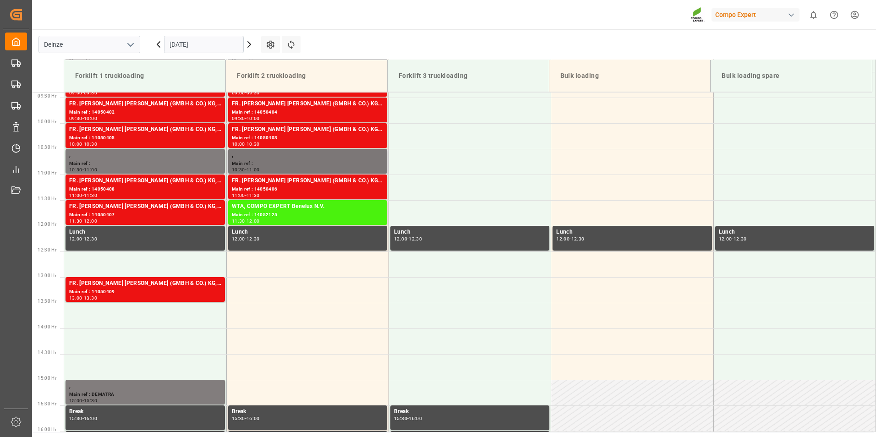
scroll to position [443, 0]
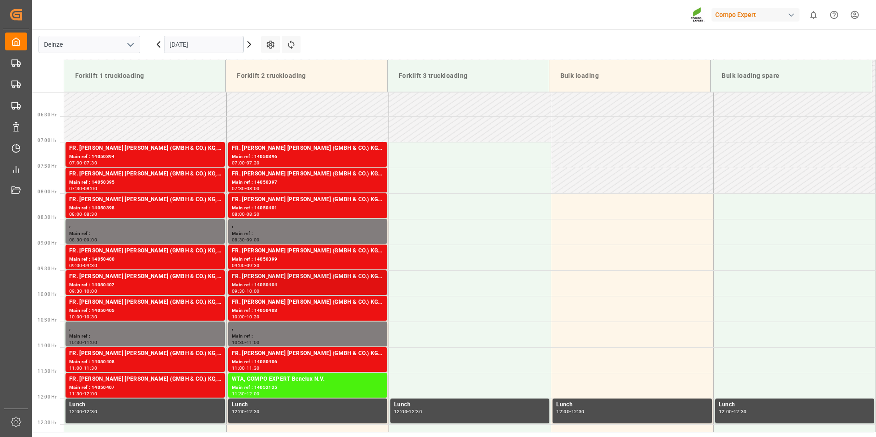
scroll to position [351, 0]
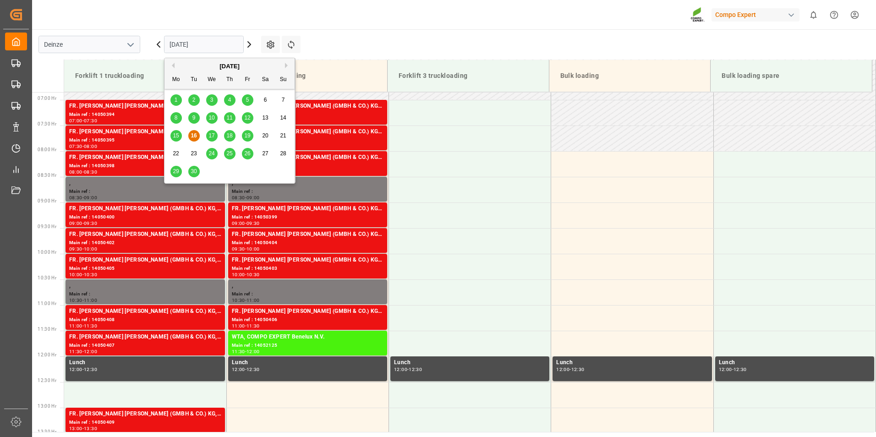
click at [217, 49] on input "[DATE]" at bounding box center [204, 44] width 80 height 17
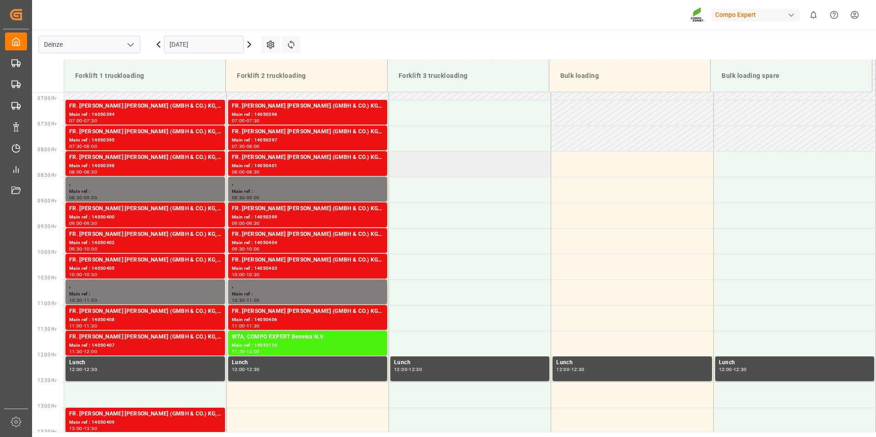
click at [452, 163] on td at bounding box center [470, 164] width 162 height 26
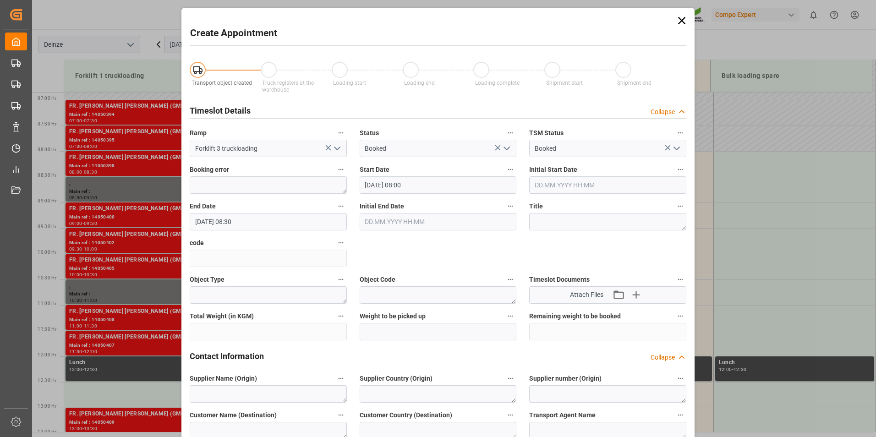
click at [684, 24] on icon at bounding box center [681, 20] width 13 height 13
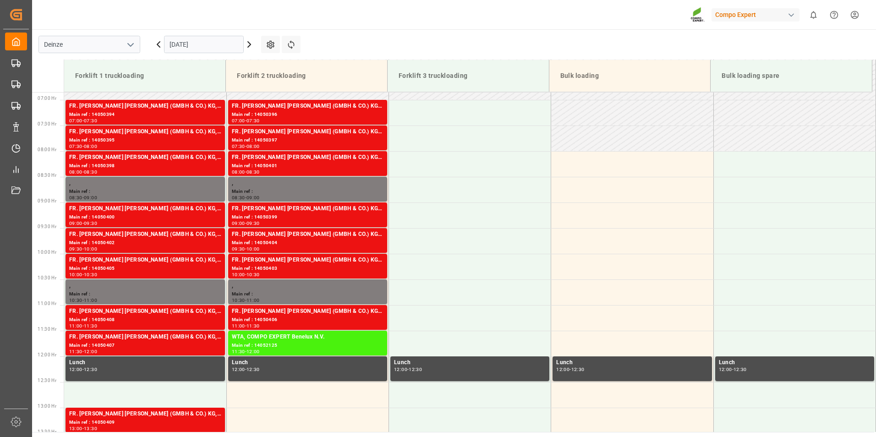
click at [225, 47] on input "[DATE]" at bounding box center [204, 44] width 80 height 17
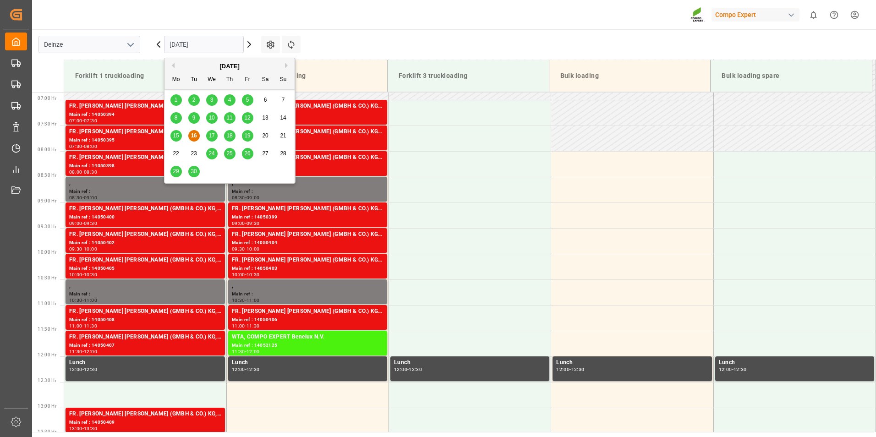
click at [211, 137] on span "17" at bounding box center [211, 135] width 6 height 6
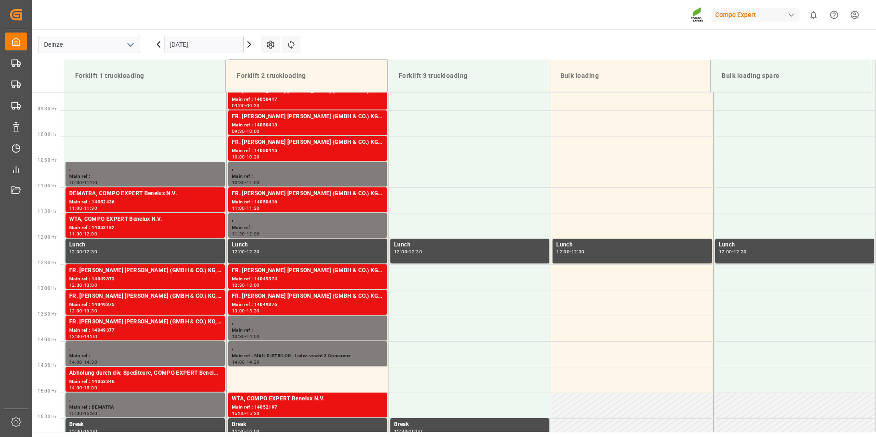
scroll to position [471, 0]
